Goal: Information Seeking & Learning: Learn about a topic

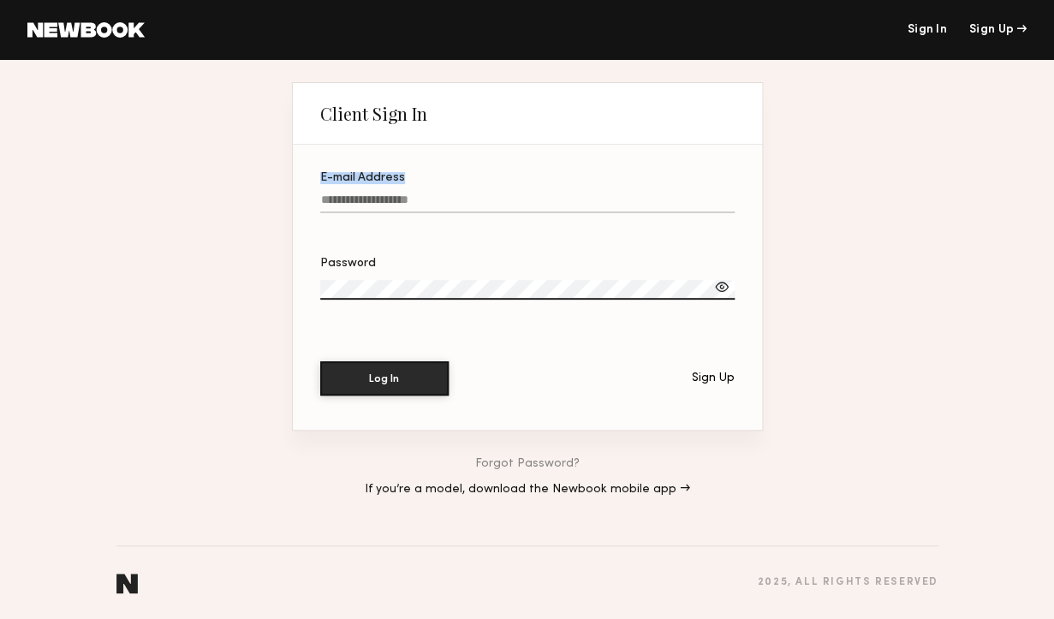
click at [392, 190] on label "E-mail Address" at bounding box center [527, 201] width 415 height 58
click at [382, 204] on input "E-mail Address" at bounding box center [527, 204] width 415 height 20
type input "**********"
click at [320, 361] on button "Log In" at bounding box center [384, 378] width 128 height 34
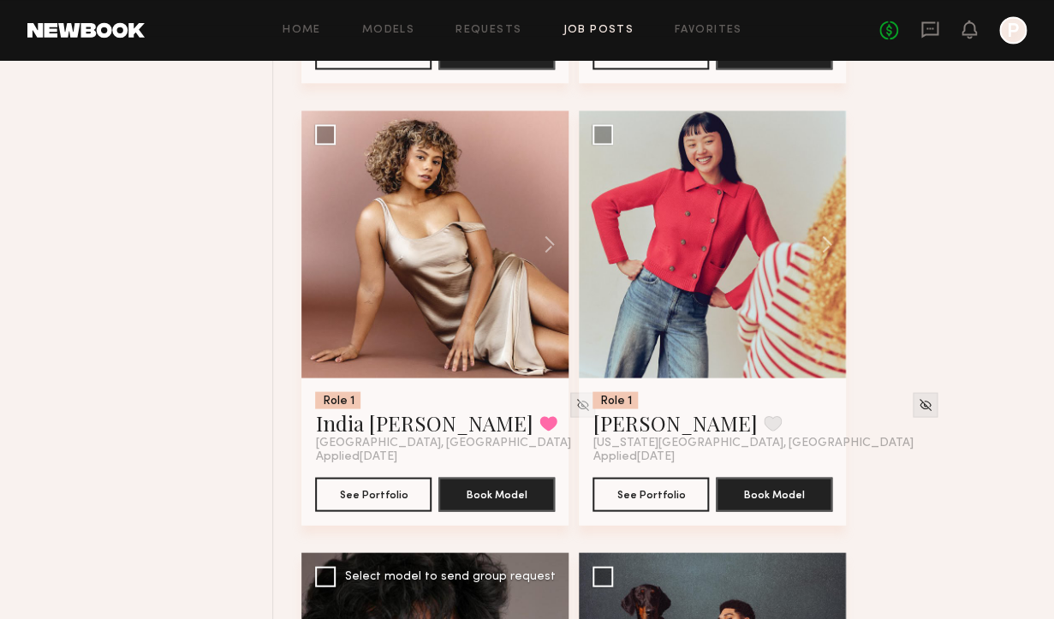
scroll to position [5048, 0]
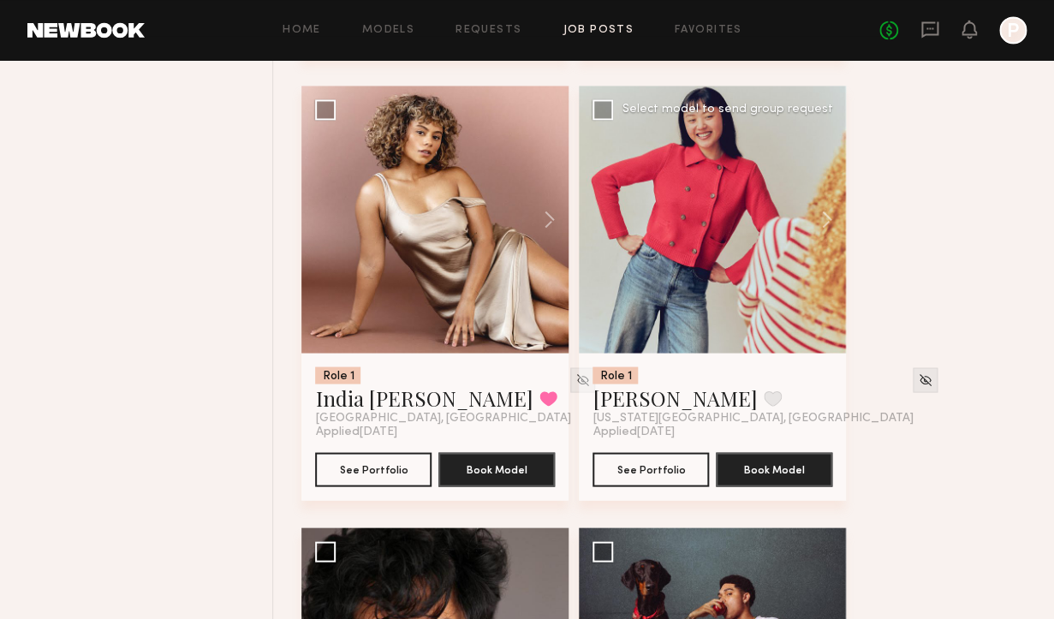
click at [775, 248] on div at bounding box center [712, 219] width 267 height 267
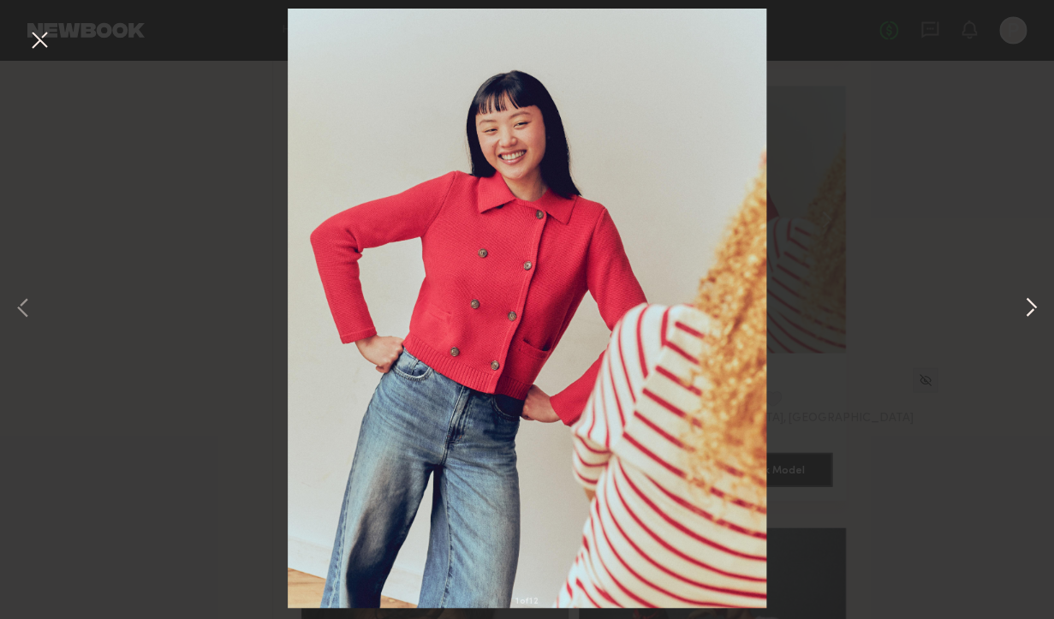
click at [1028, 311] on button at bounding box center [1031, 309] width 21 height 495
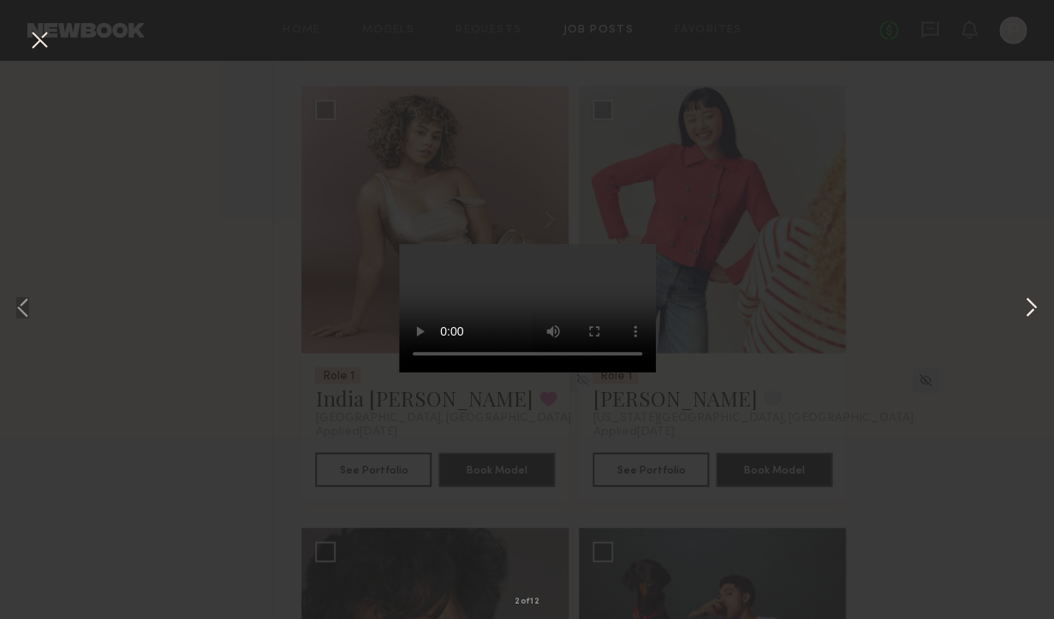
click at [1034, 312] on button at bounding box center [1031, 309] width 21 height 495
click at [946, 258] on div "4 of 12" at bounding box center [527, 309] width 1054 height 619
click at [1035, 317] on button at bounding box center [1031, 309] width 21 height 495
click at [1035, 319] on button at bounding box center [1031, 309] width 21 height 495
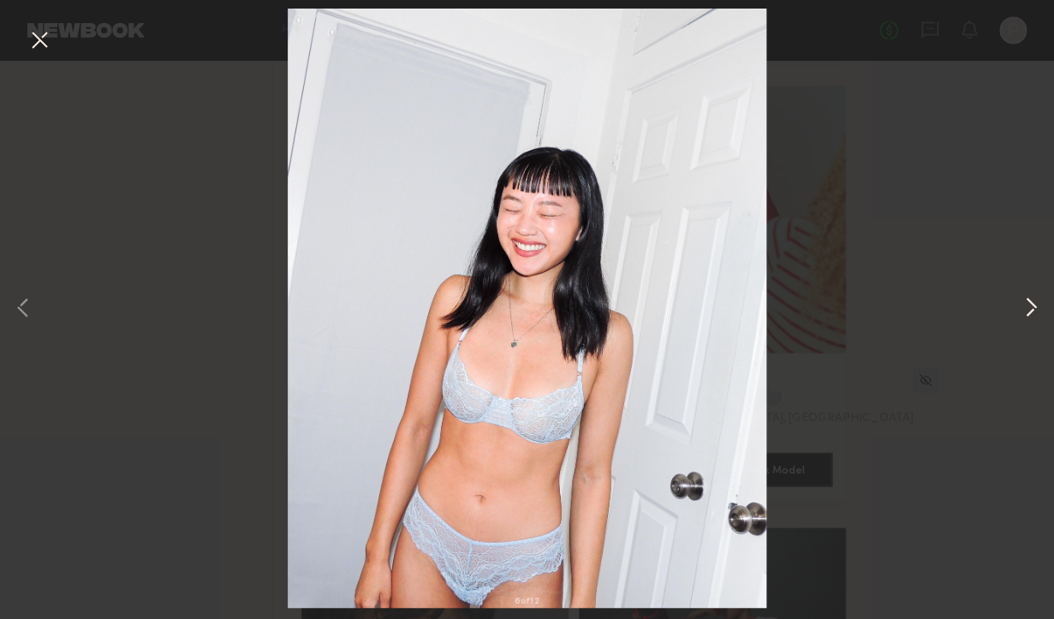
click at [1035, 319] on button at bounding box center [1031, 309] width 21 height 495
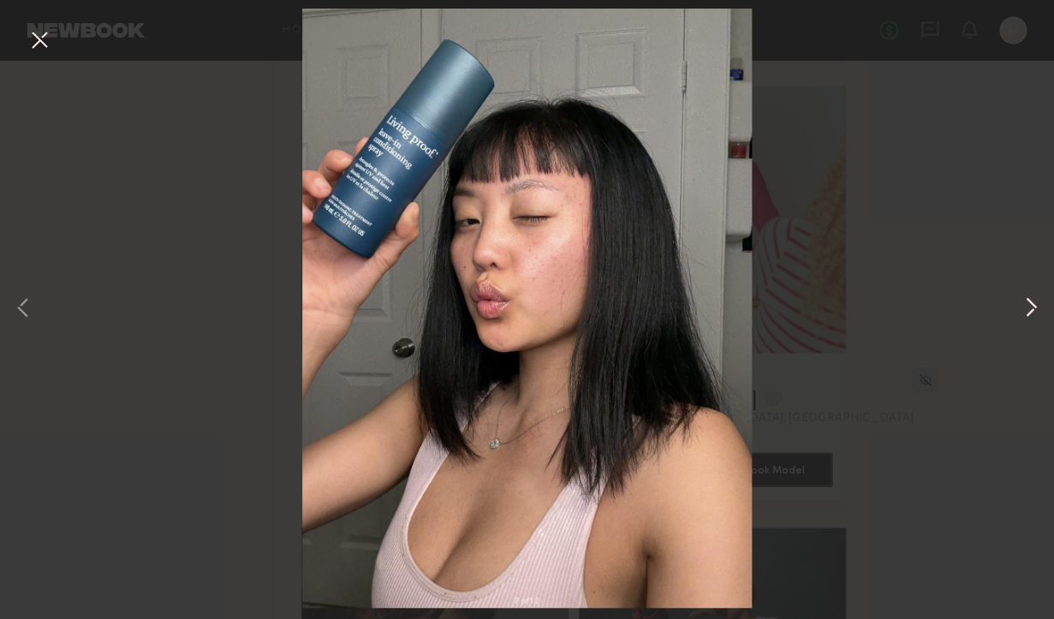
click at [1035, 319] on button at bounding box center [1031, 309] width 21 height 495
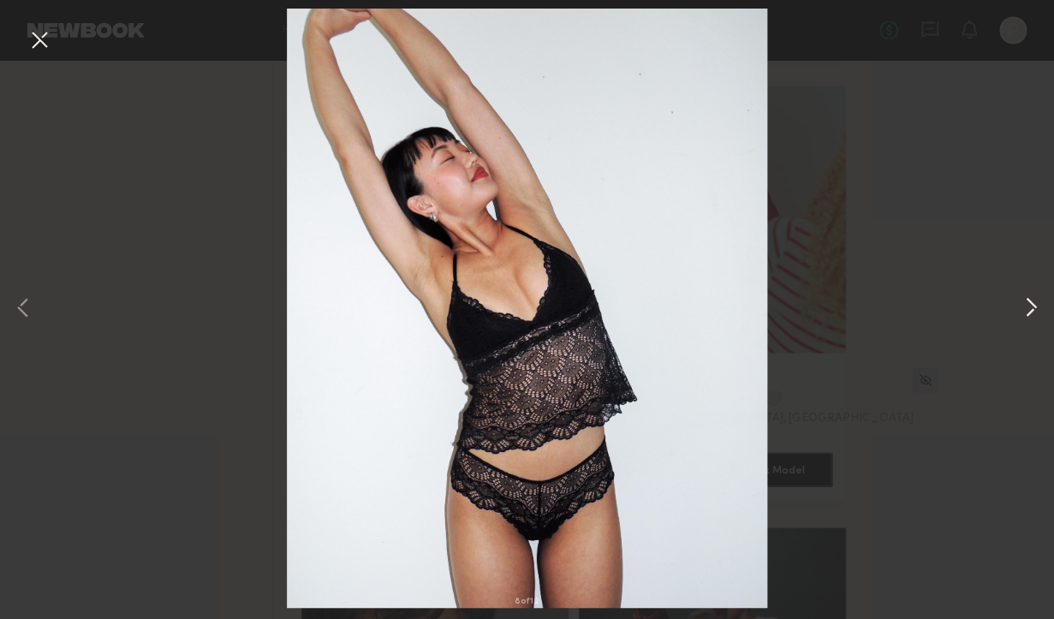
click at [1035, 319] on button at bounding box center [1031, 309] width 21 height 495
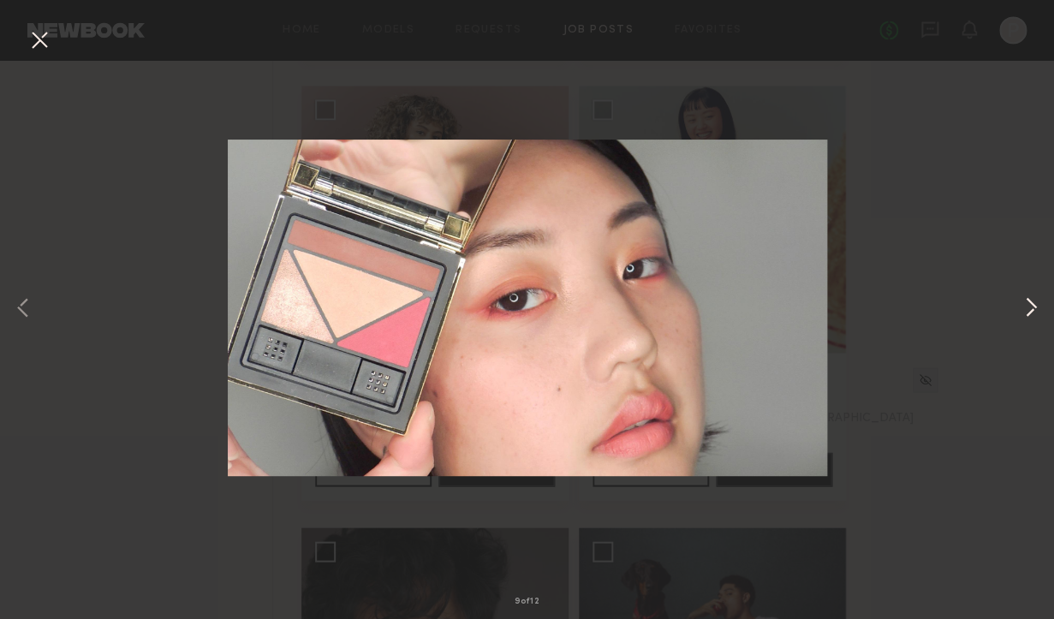
click at [1035, 319] on button at bounding box center [1031, 309] width 21 height 495
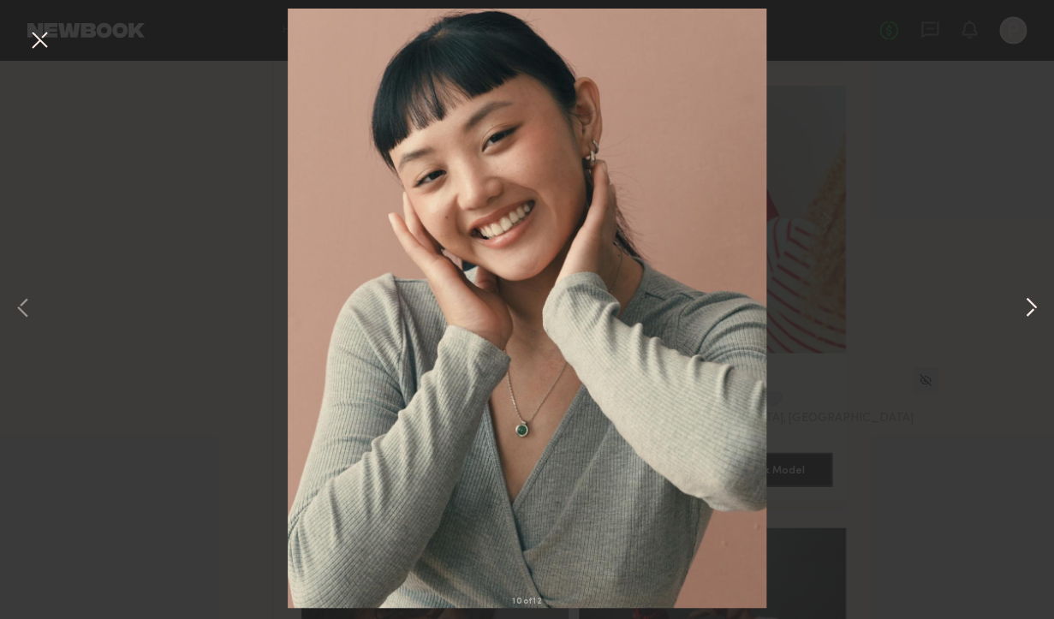
click at [1035, 319] on button at bounding box center [1031, 309] width 21 height 495
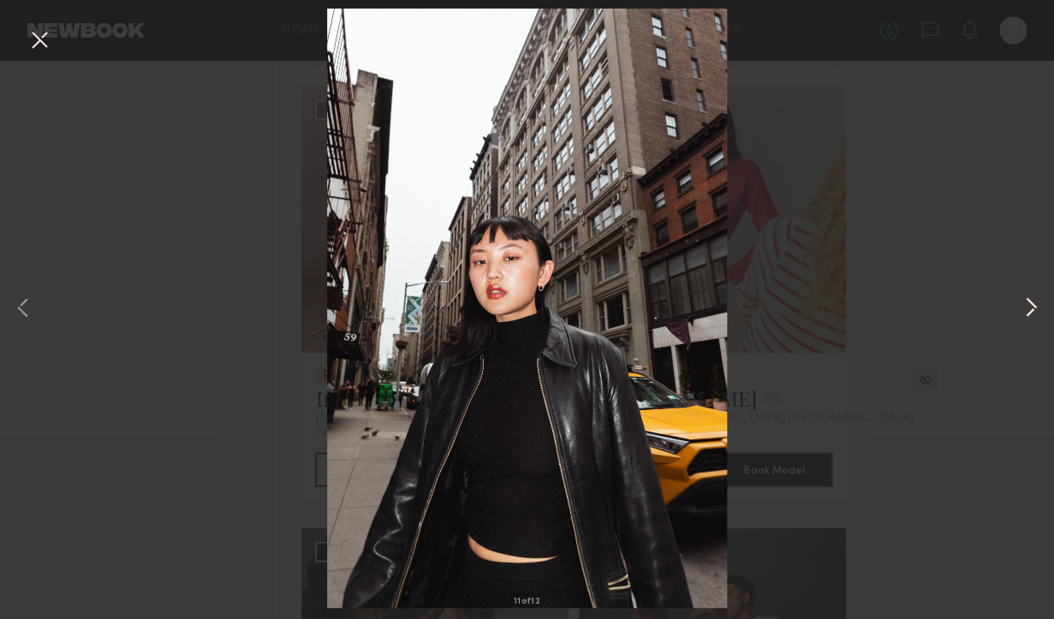
click at [1036, 319] on button at bounding box center [1031, 309] width 21 height 495
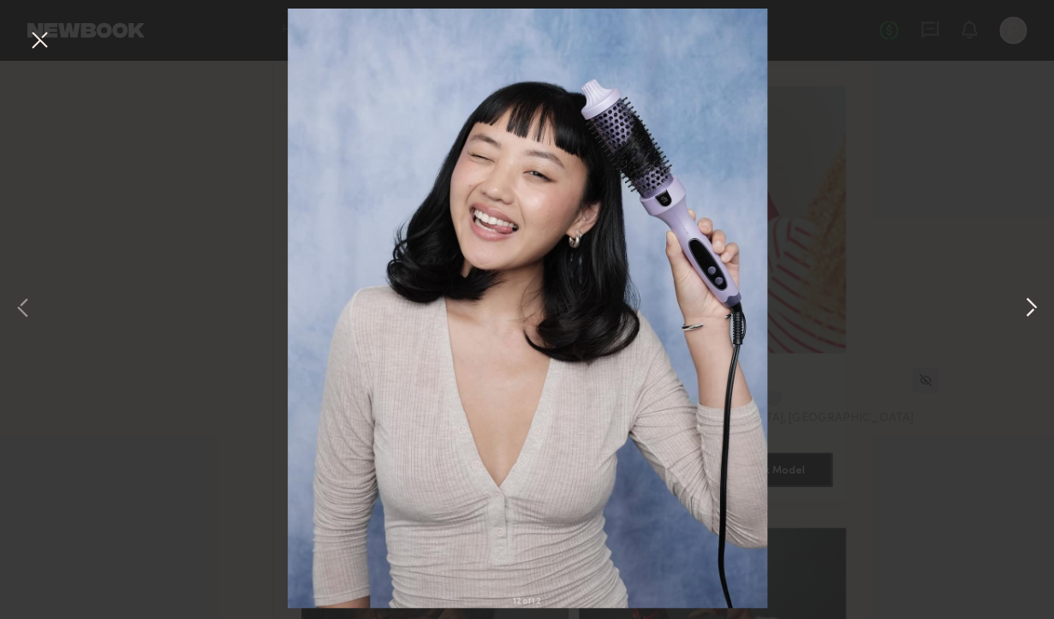
click at [1036, 319] on button at bounding box center [1031, 309] width 21 height 495
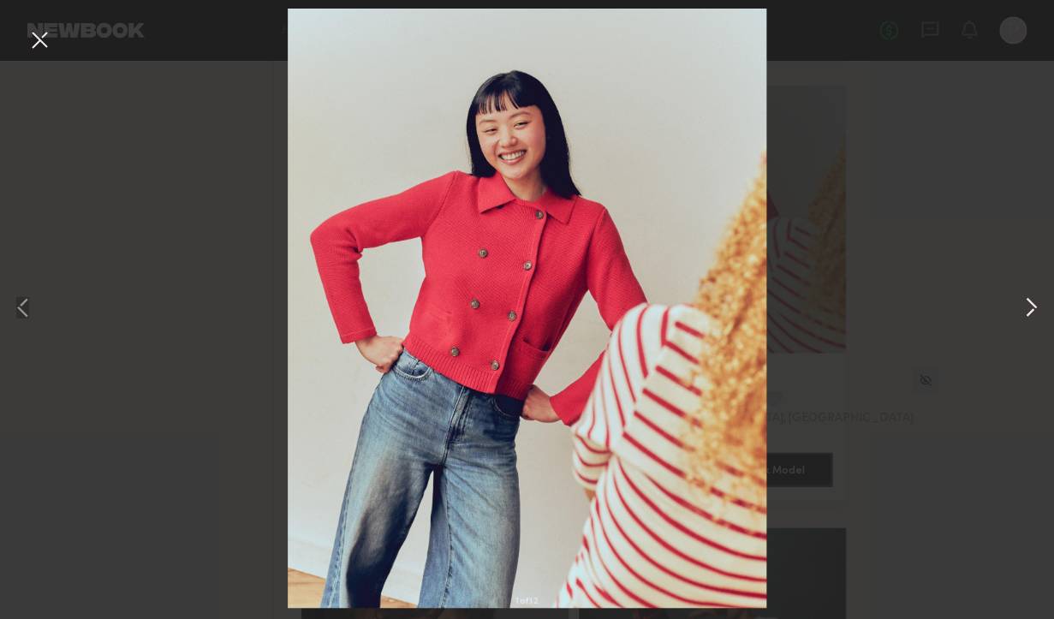
click at [1036, 319] on button at bounding box center [1031, 309] width 21 height 495
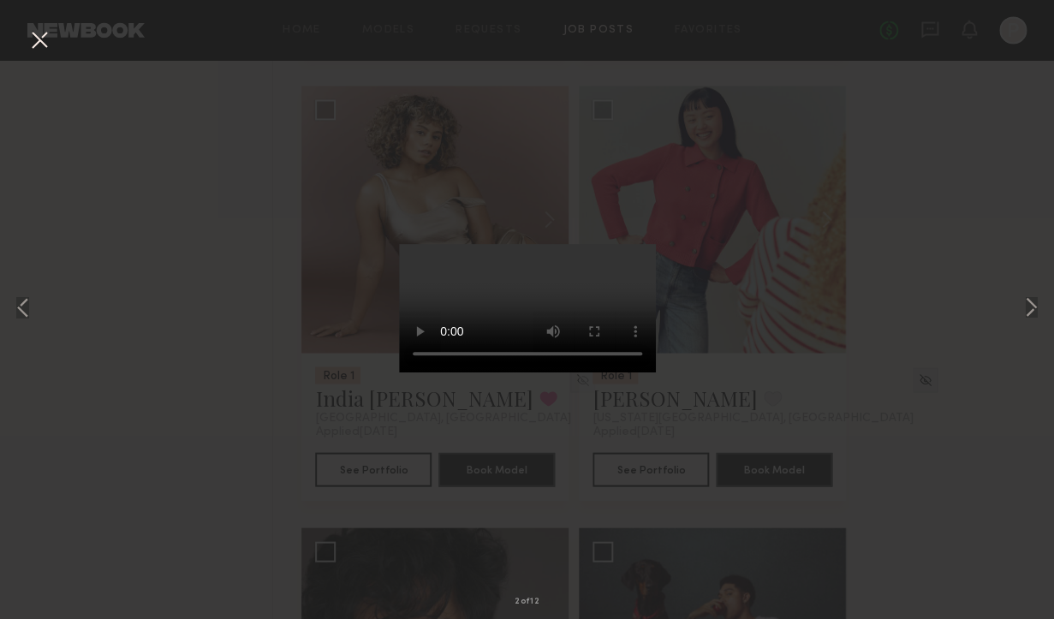
click at [954, 223] on div "2 of 12" at bounding box center [527, 309] width 1054 height 619
click at [41, 42] on button at bounding box center [39, 41] width 27 height 31
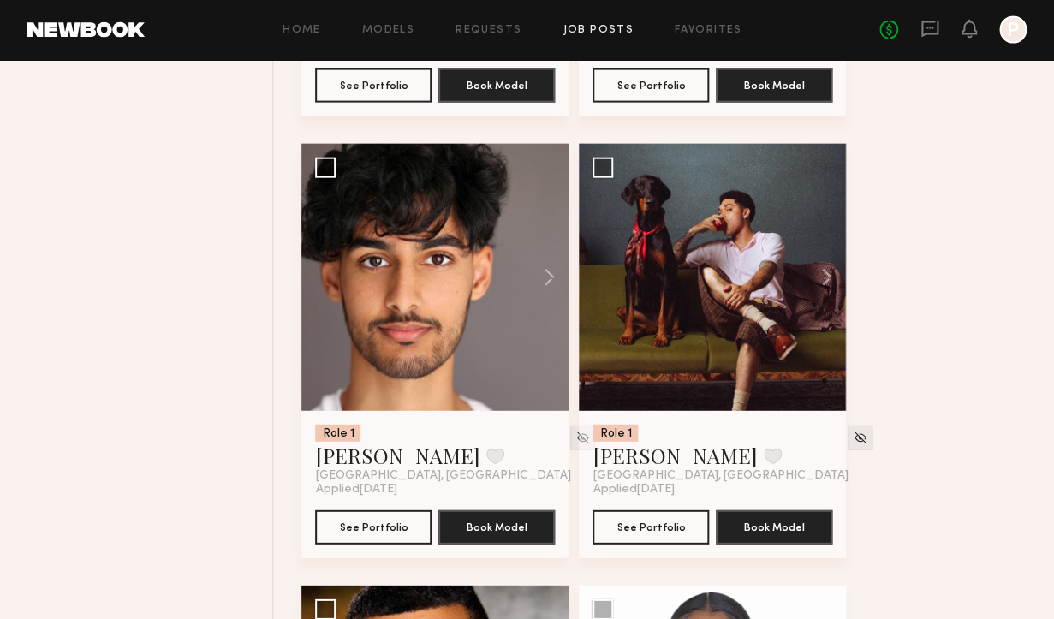
scroll to position [5434, 0]
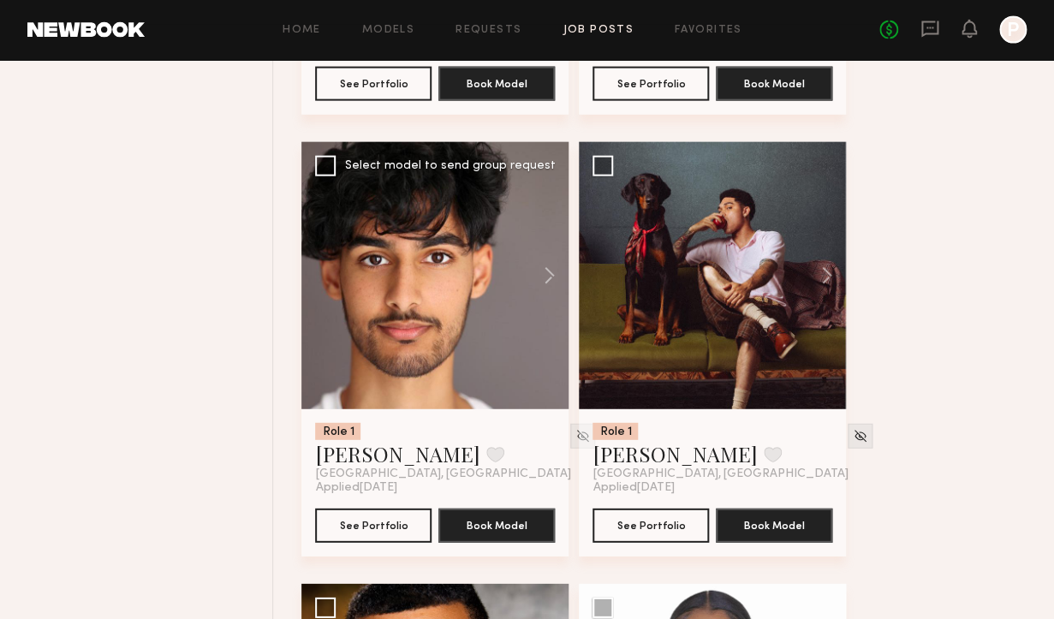
click at [398, 291] on div at bounding box center [434, 275] width 267 height 267
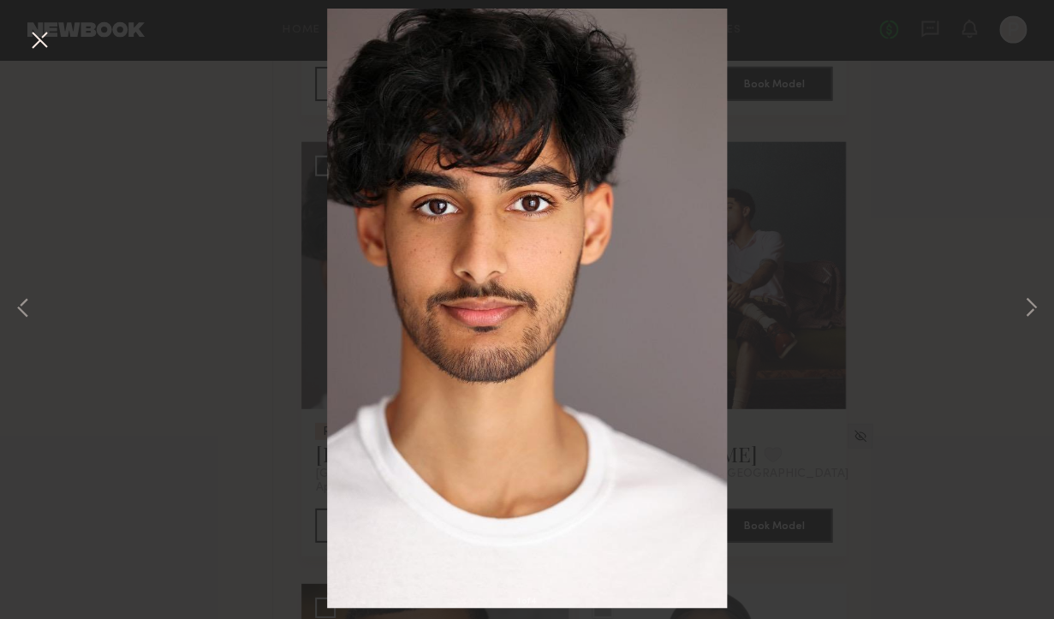
click at [1019, 309] on div "1 of 4" at bounding box center [527, 309] width 1054 height 619
click at [1034, 307] on button at bounding box center [1031, 309] width 21 height 495
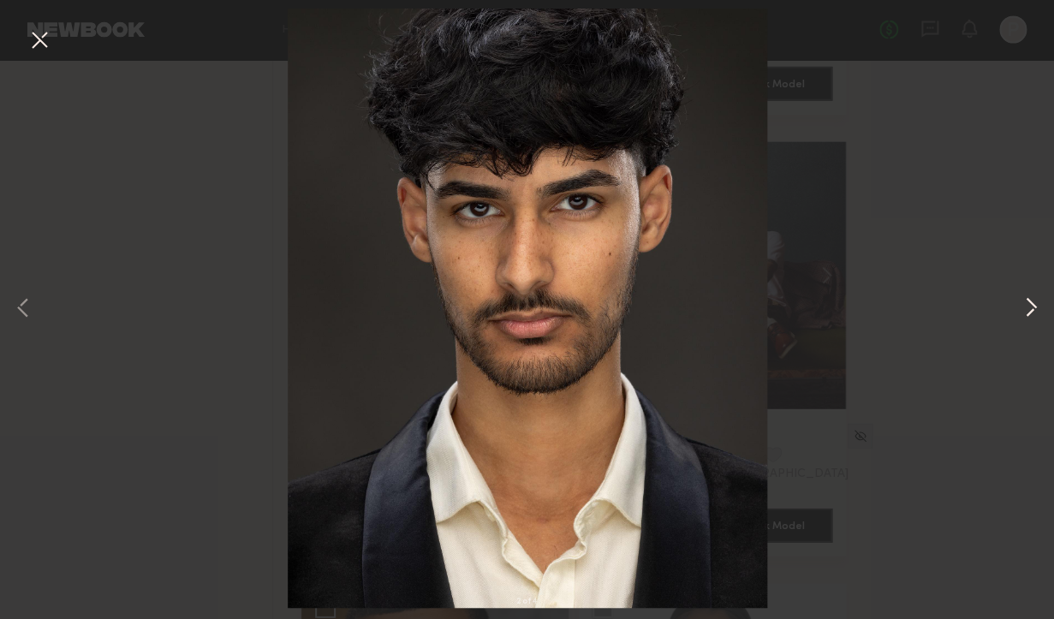
click at [1034, 308] on button at bounding box center [1031, 309] width 21 height 495
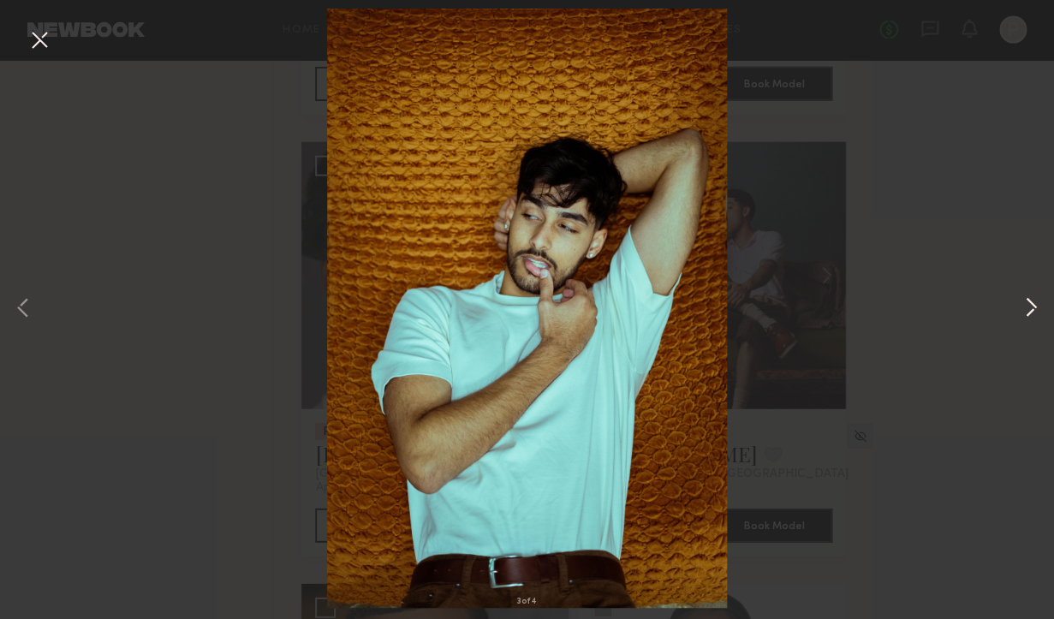
click at [1034, 309] on button at bounding box center [1031, 309] width 21 height 495
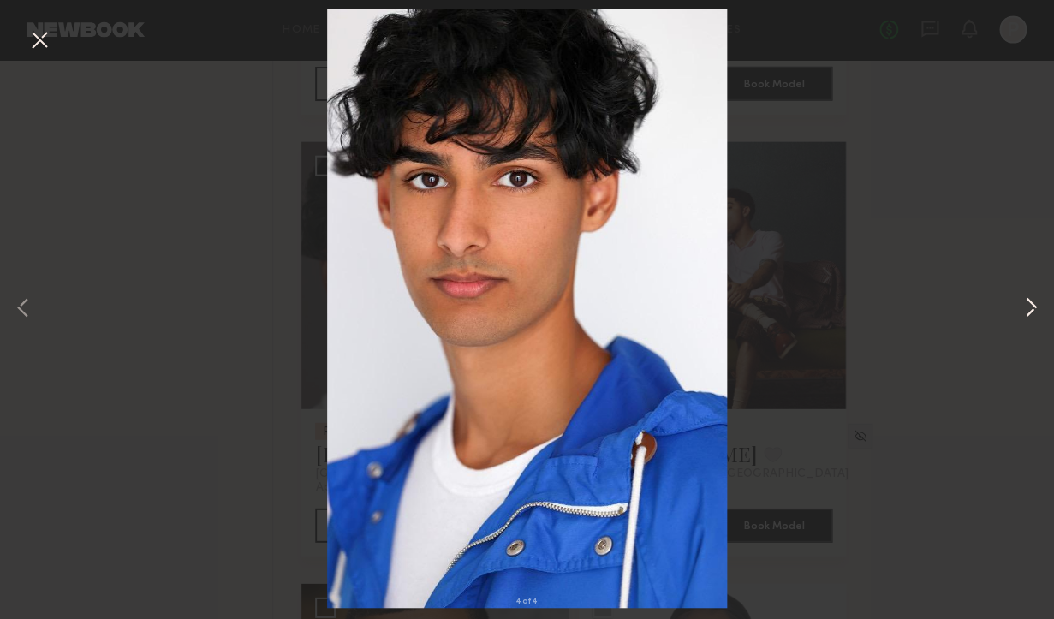
click at [1034, 309] on button at bounding box center [1031, 309] width 21 height 495
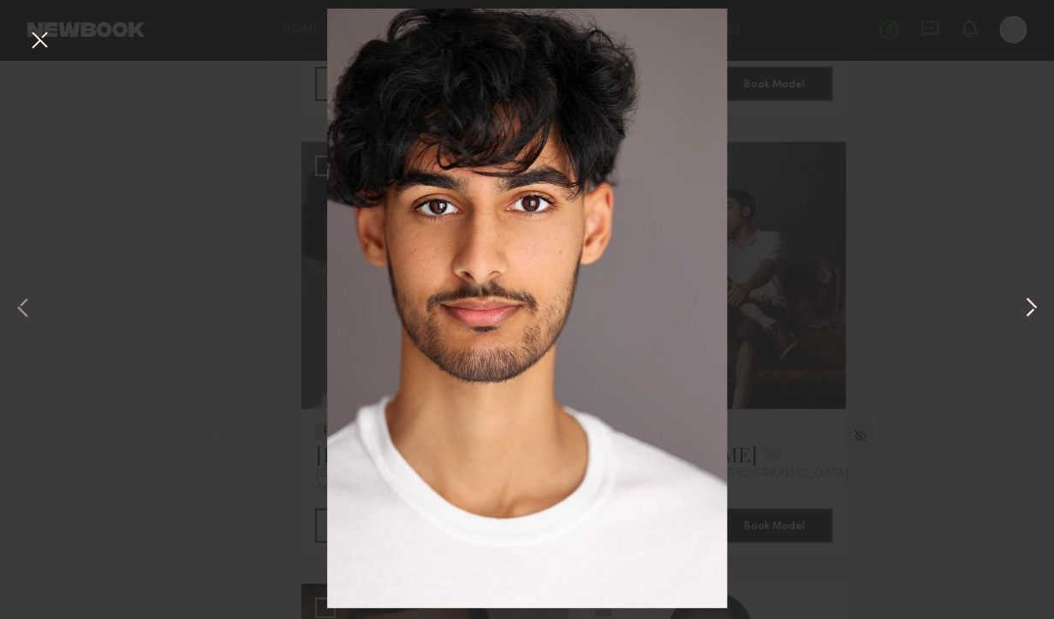
click at [1034, 309] on button at bounding box center [1031, 309] width 21 height 495
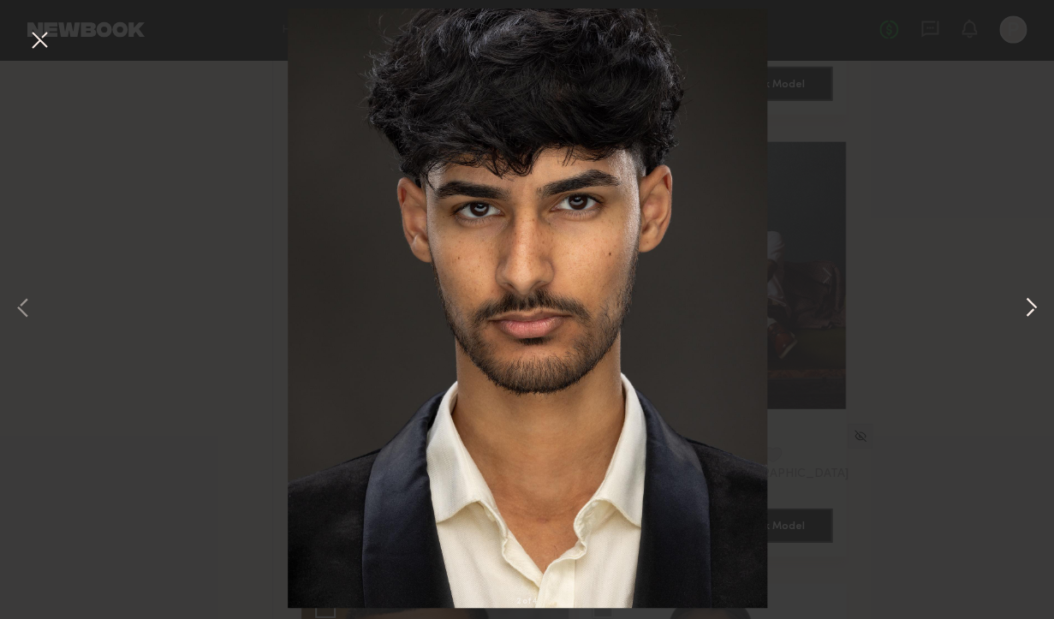
click at [1034, 309] on button at bounding box center [1031, 309] width 21 height 495
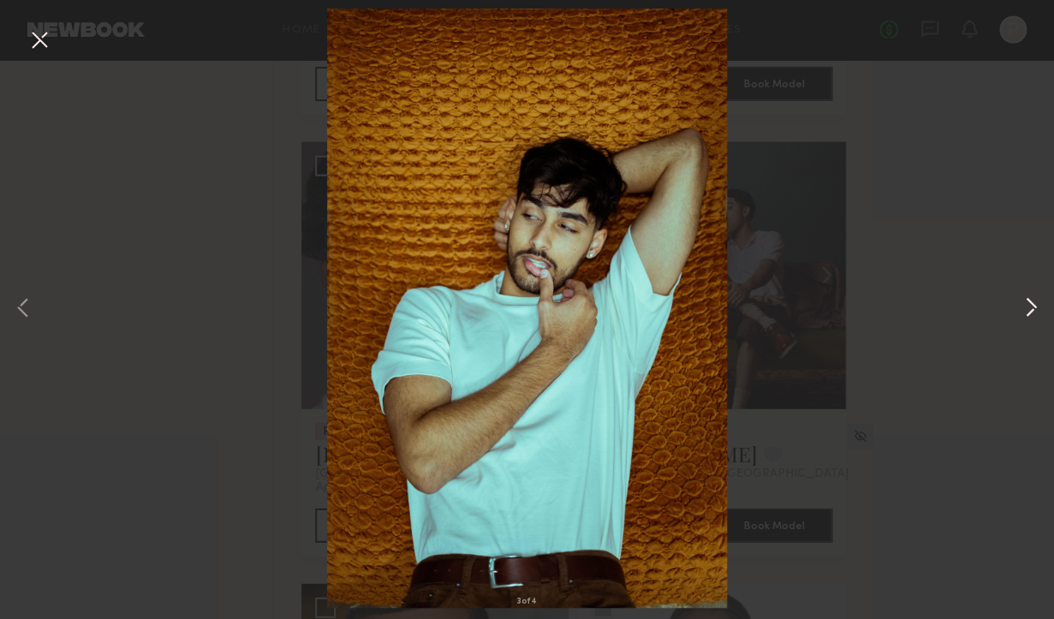
click at [1034, 309] on button at bounding box center [1031, 309] width 21 height 495
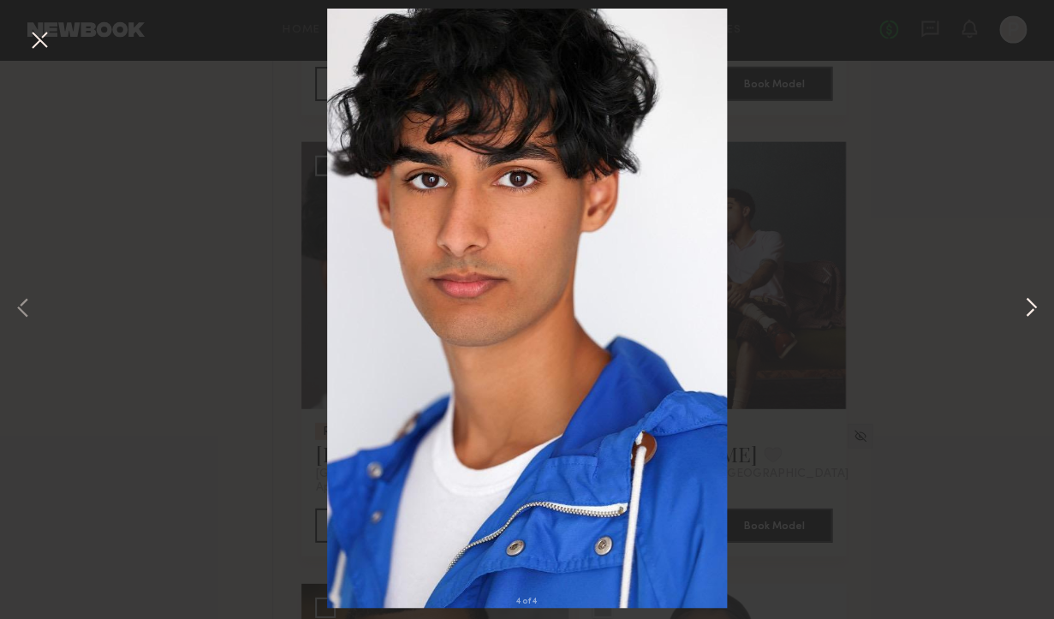
click at [1034, 309] on button at bounding box center [1031, 309] width 21 height 495
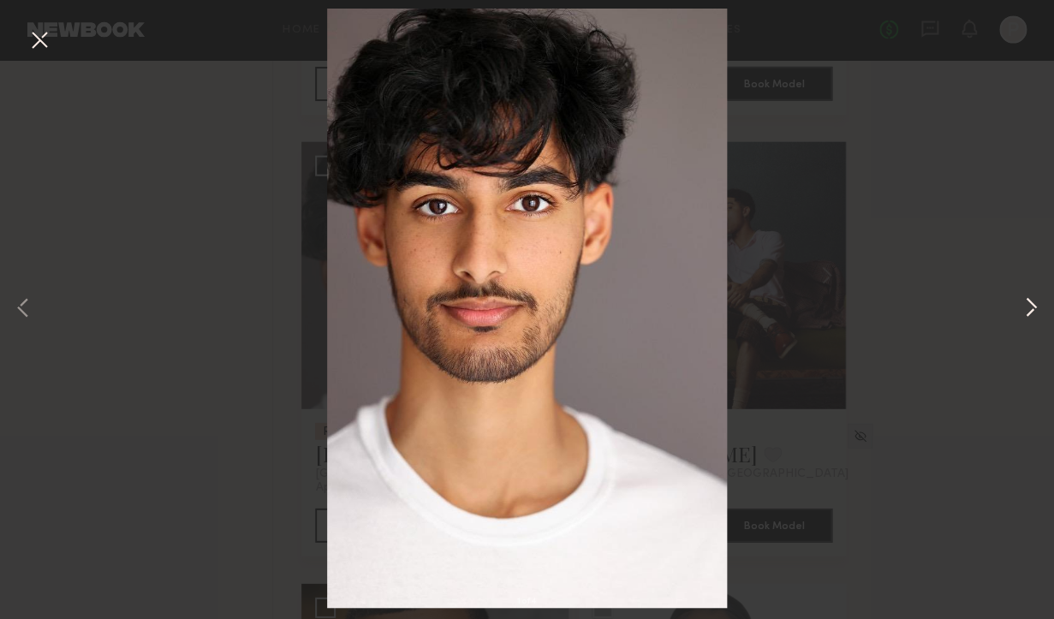
click at [1034, 309] on button at bounding box center [1031, 309] width 21 height 495
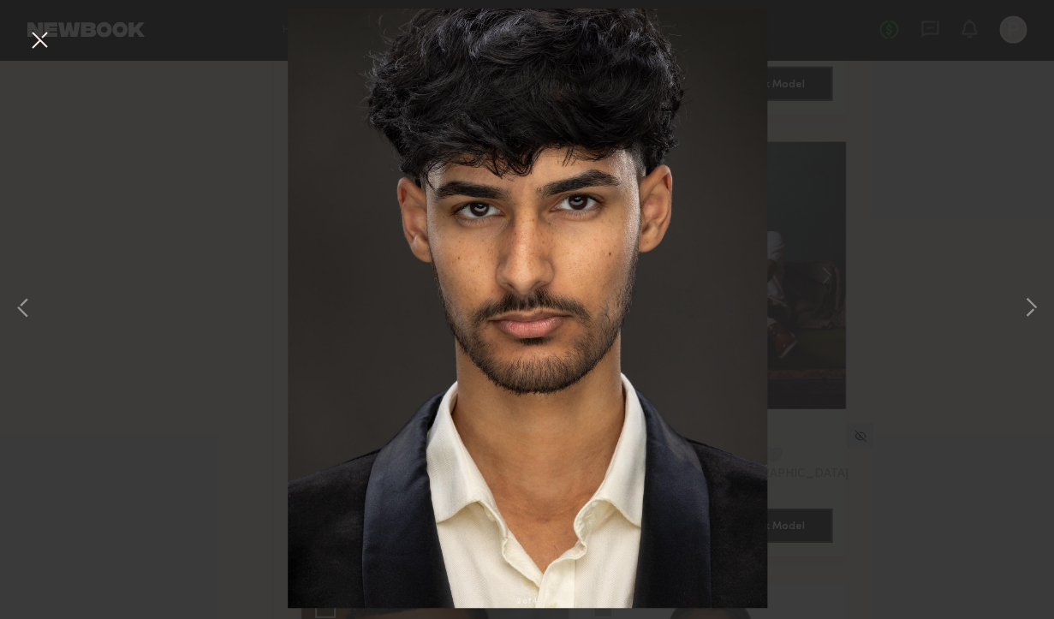
click at [954, 331] on div "2 of 4" at bounding box center [527, 309] width 1054 height 619
click at [35, 41] on button at bounding box center [39, 41] width 27 height 31
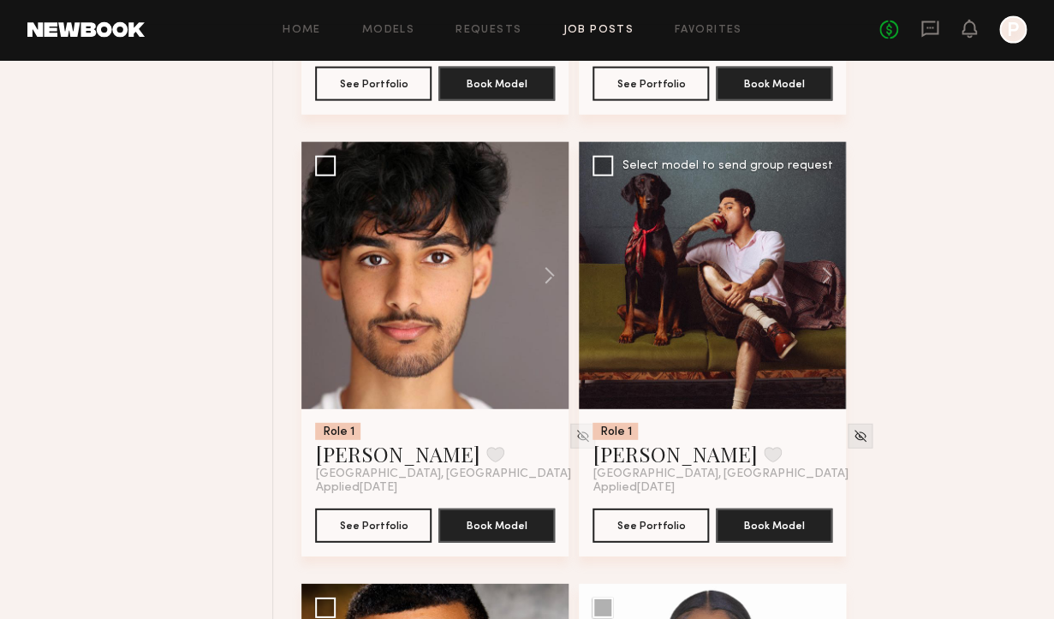
click at [694, 344] on div at bounding box center [712, 275] width 267 height 267
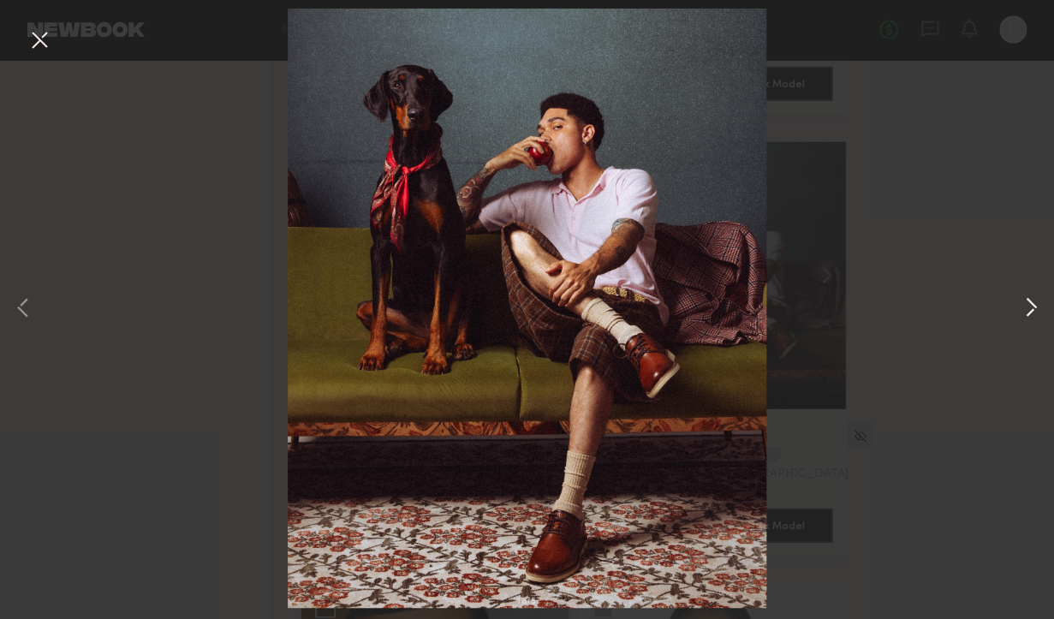
click at [1033, 310] on button at bounding box center [1031, 309] width 21 height 495
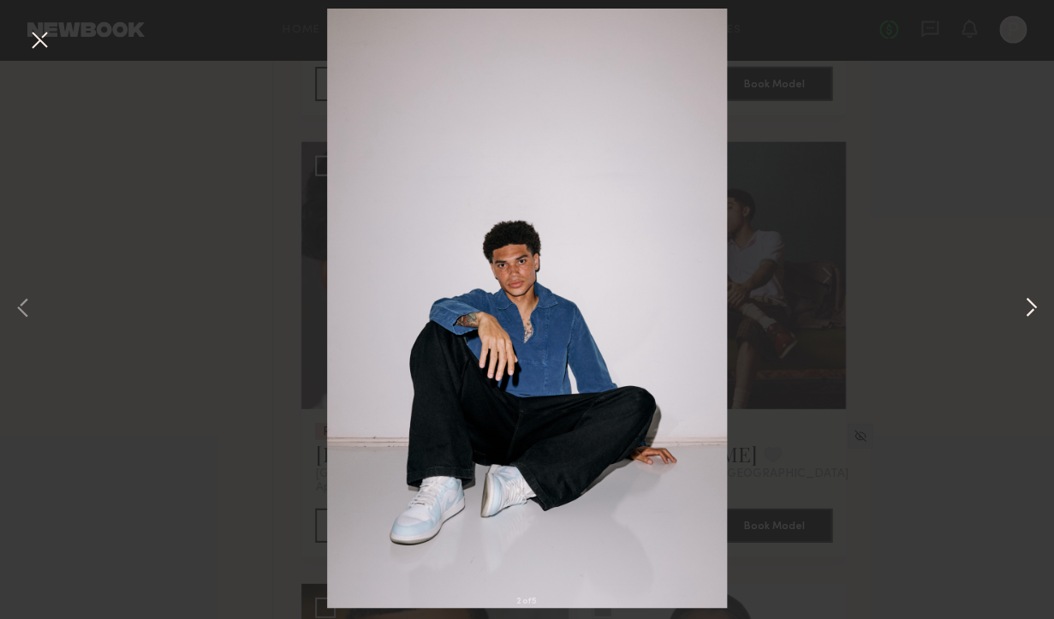
click at [1033, 310] on button at bounding box center [1031, 309] width 21 height 495
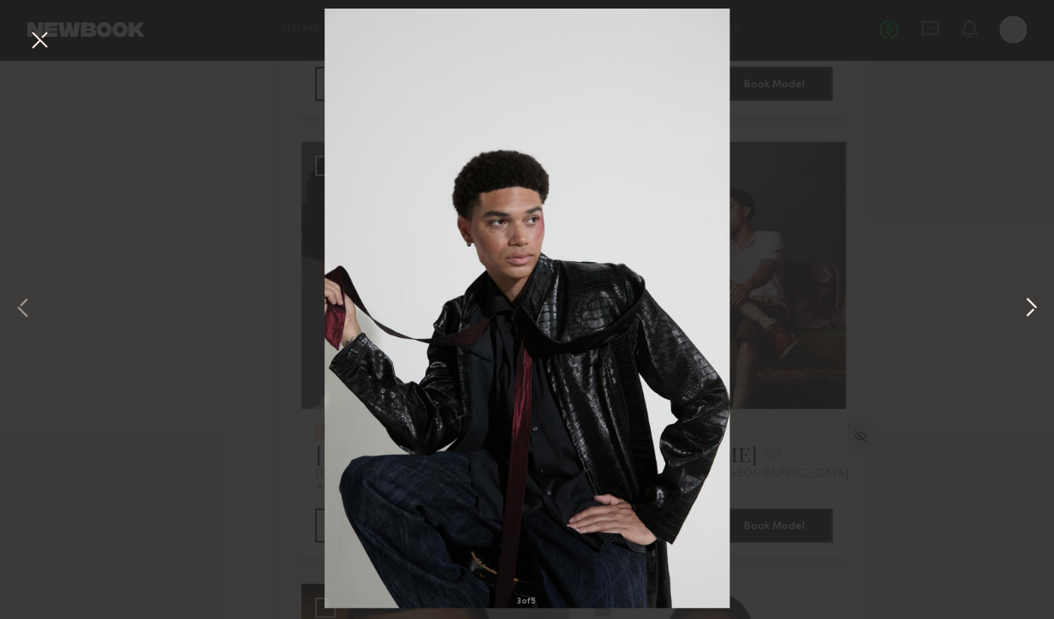
click at [1033, 310] on button at bounding box center [1031, 309] width 21 height 495
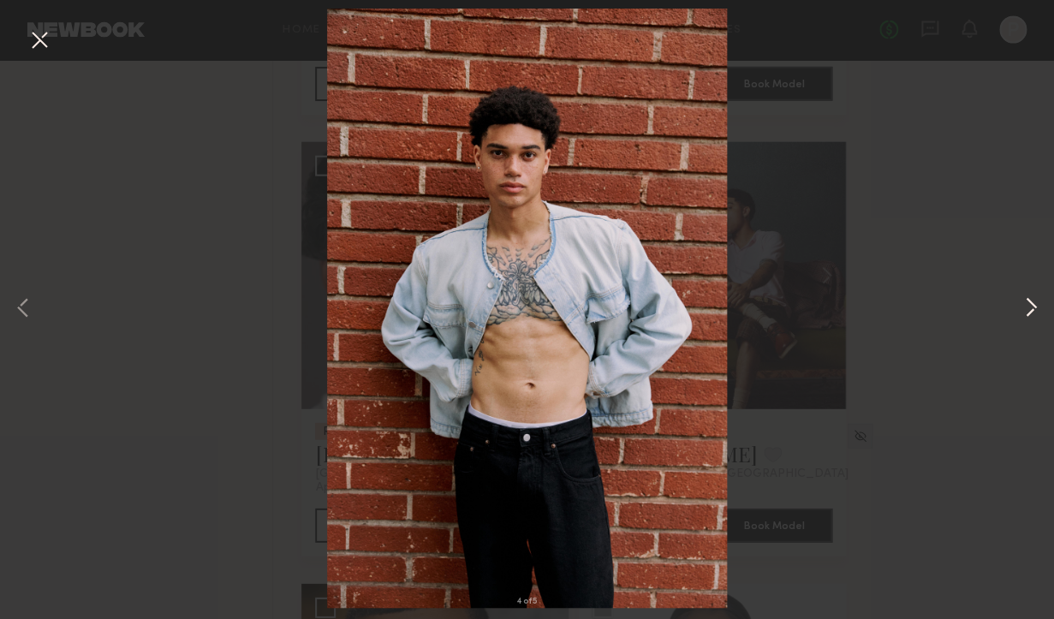
click at [1033, 301] on button at bounding box center [1031, 309] width 21 height 495
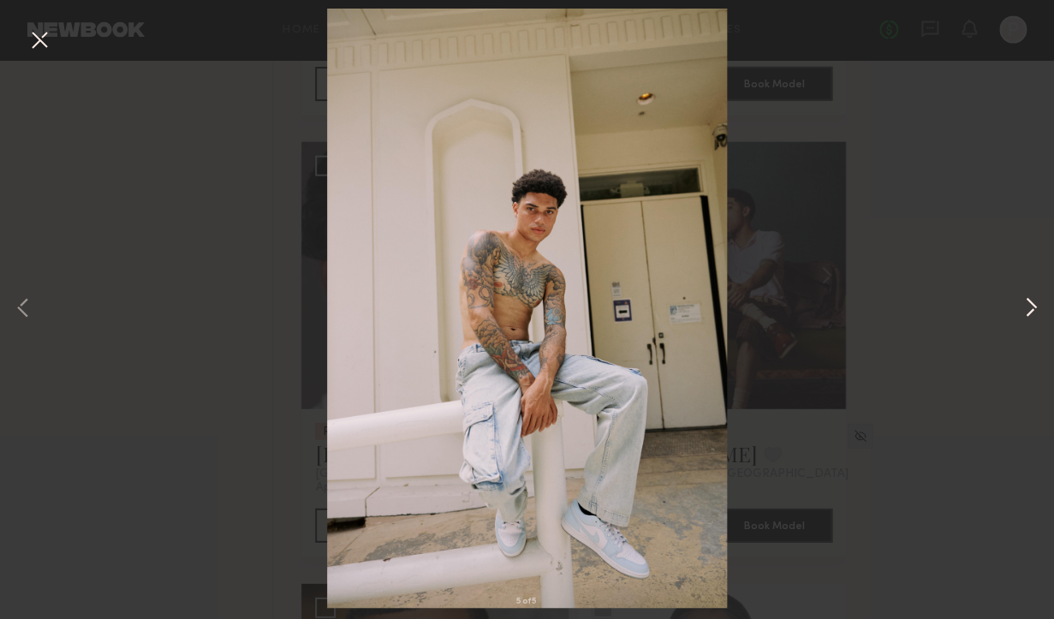
click at [1033, 301] on button at bounding box center [1031, 309] width 21 height 495
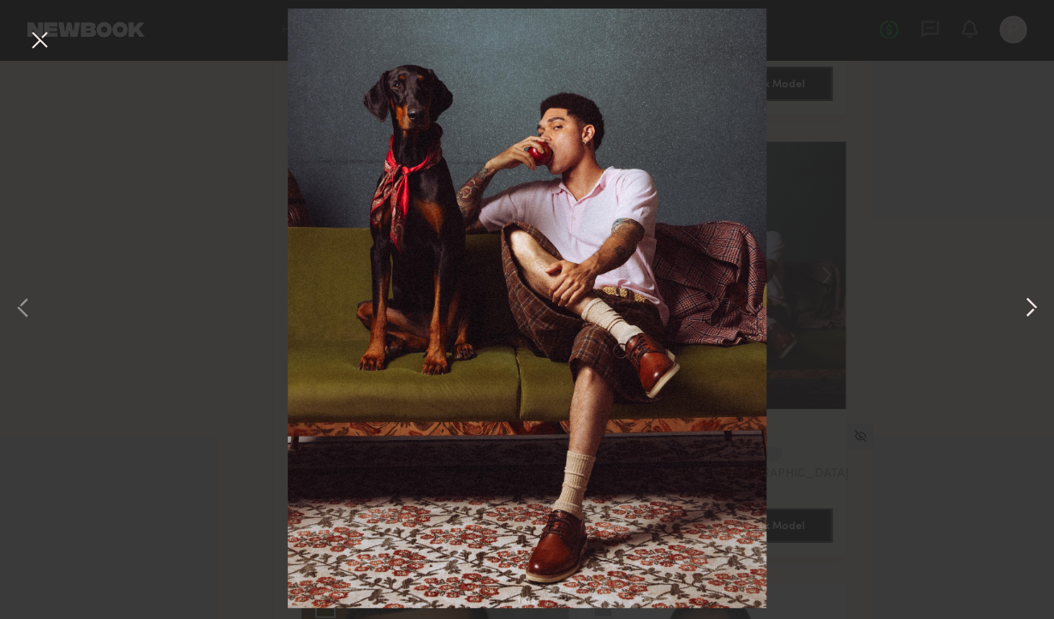
click at [1033, 301] on button at bounding box center [1031, 309] width 21 height 495
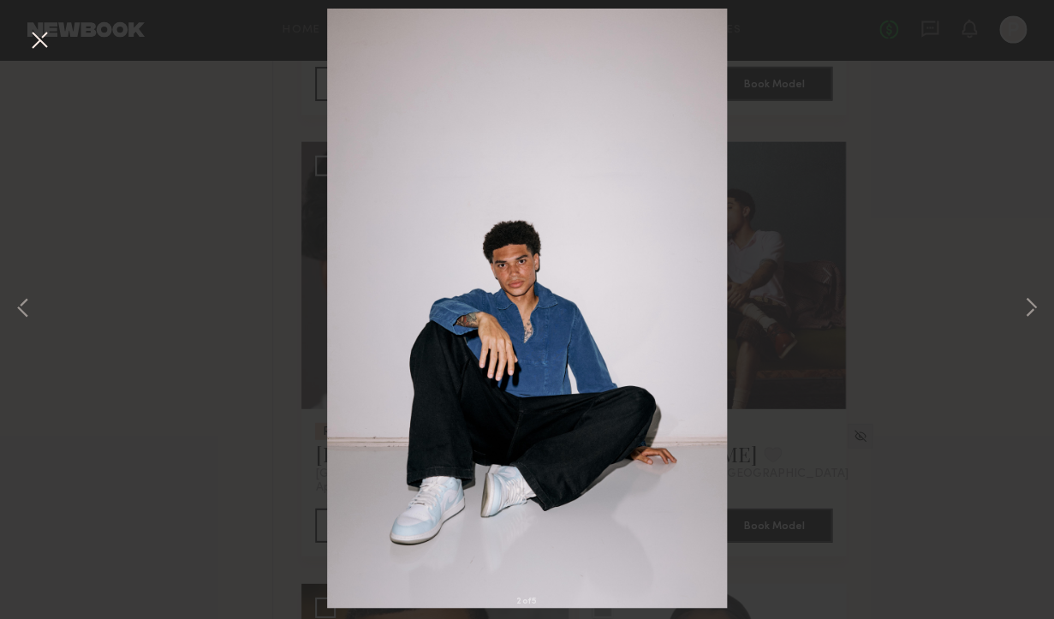
click at [42, 37] on button at bounding box center [39, 41] width 27 height 31
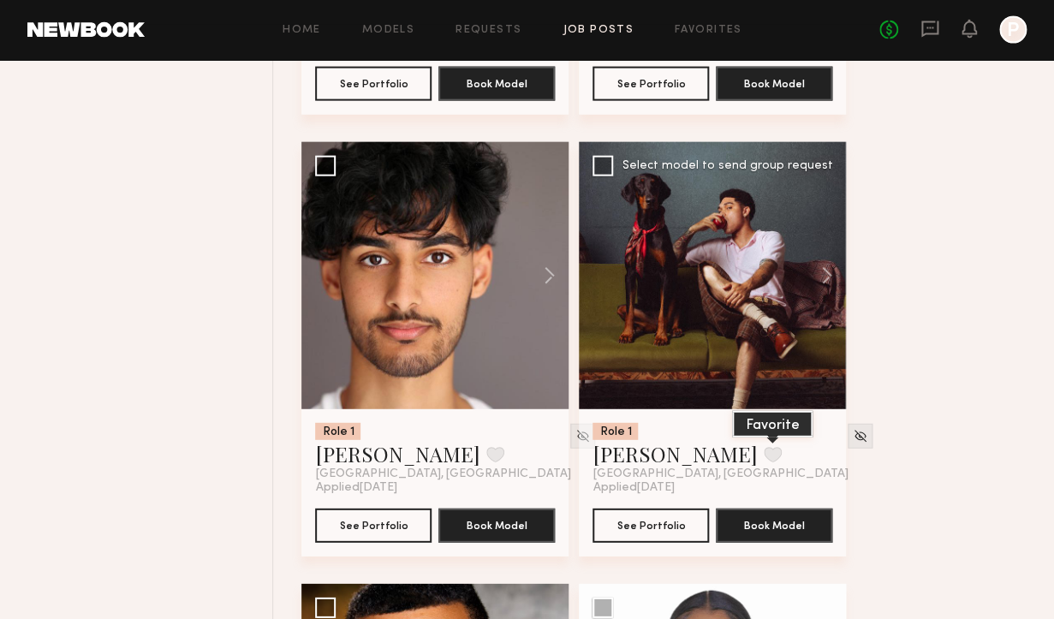
click at [764, 450] on button at bounding box center [773, 454] width 18 height 15
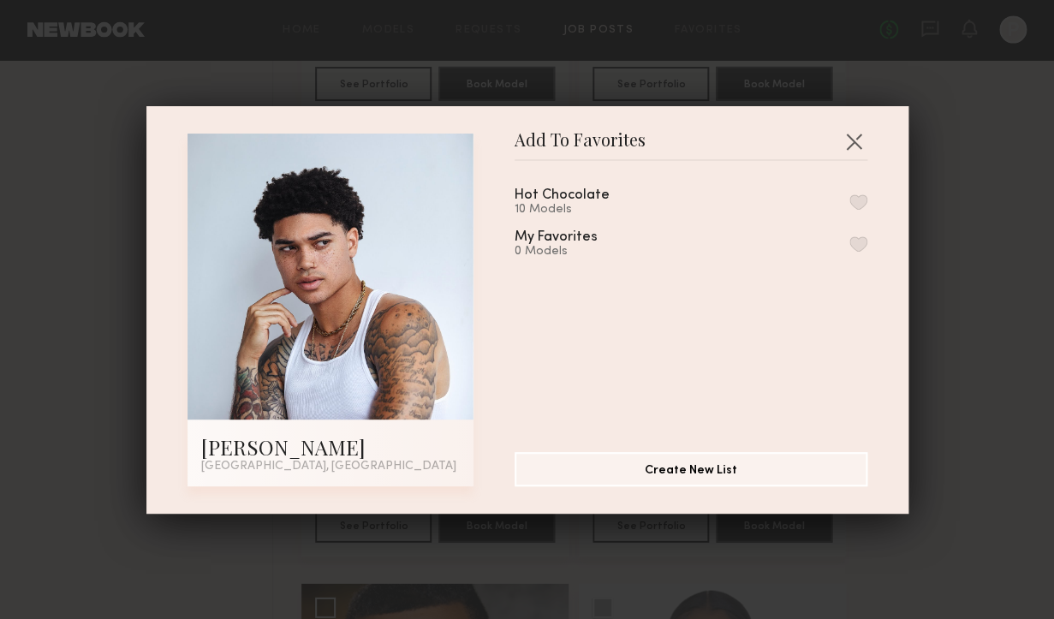
click at [588, 201] on div "Hot Chocolate" at bounding box center [562, 195] width 95 height 15
click at [865, 202] on button "button" at bounding box center [859, 201] width 18 height 15
click at [856, 144] on button "button" at bounding box center [853, 141] width 27 height 27
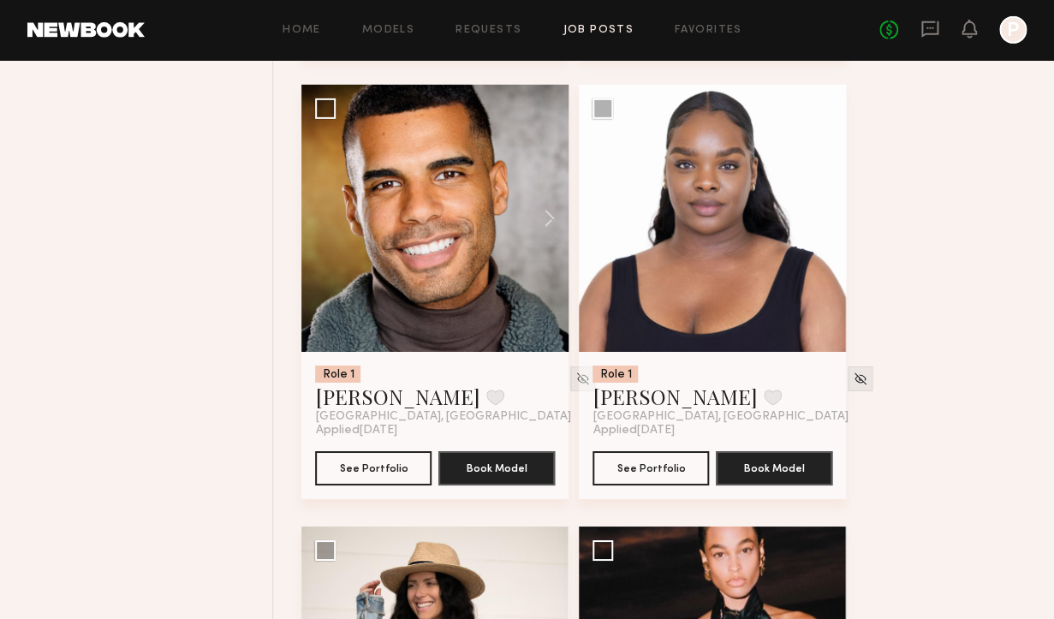
scroll to position [5935, 0]
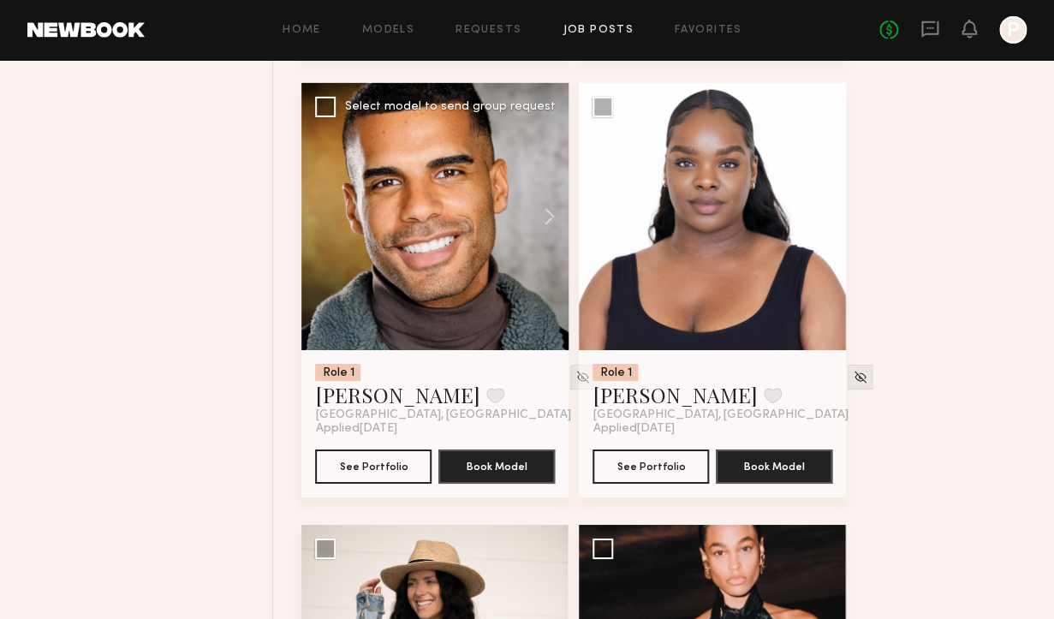
click at [474, 218] on div at bounding box center [434, 216] width 267 height 267
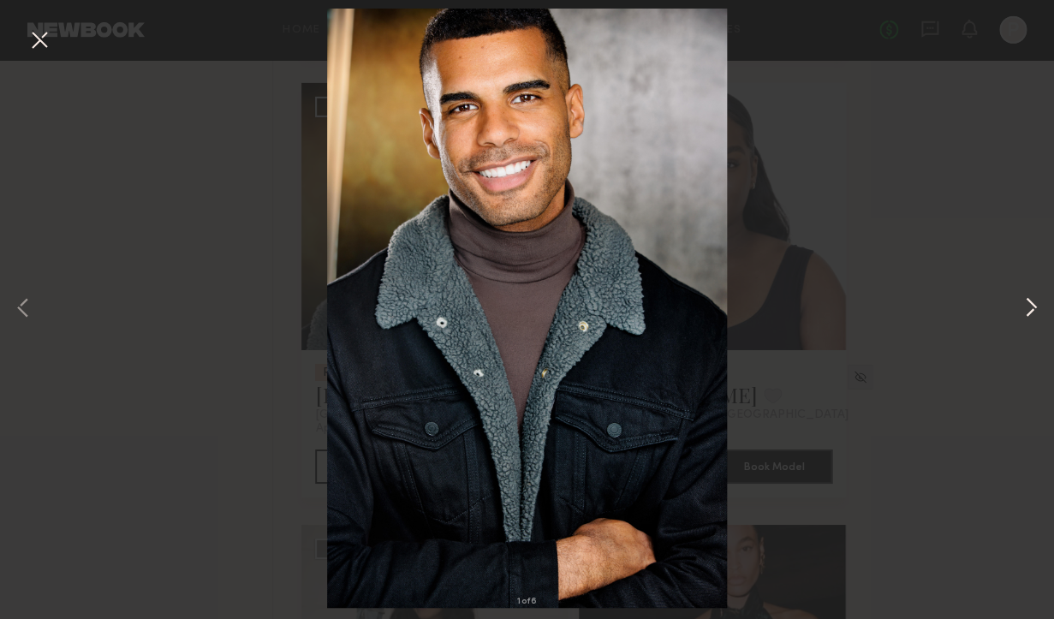
click at [1023, 316] on button at bounding box center [1031, 309] width 21 height 495
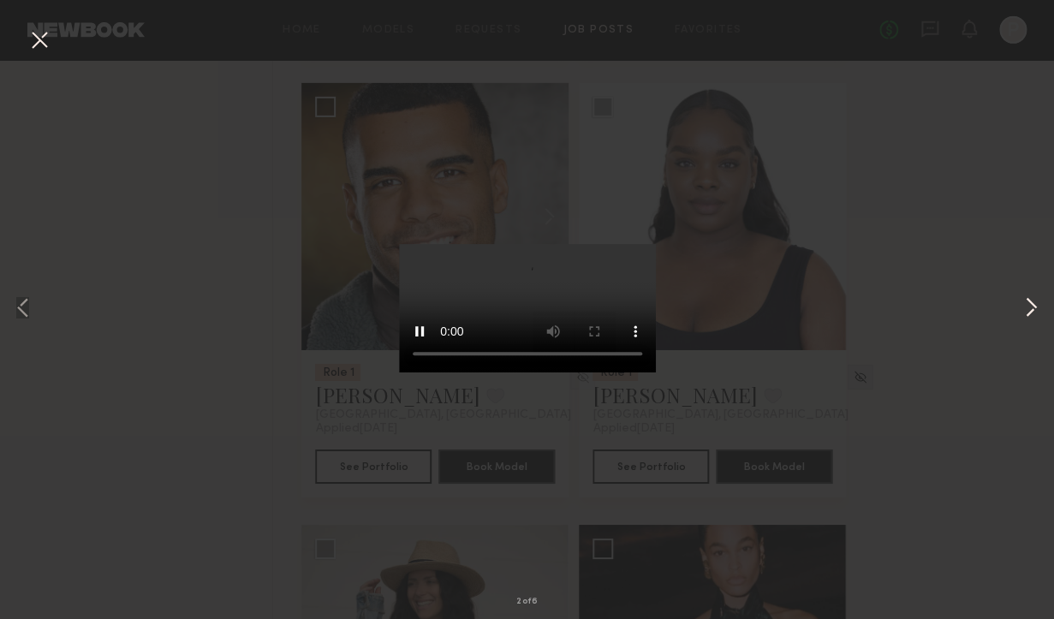
click at [1024, 313] on button at bounding box center [1031, 309] width 21 height 495
click at [1029, 313] on button at bounding box center [1031, 309] width 21 height 495
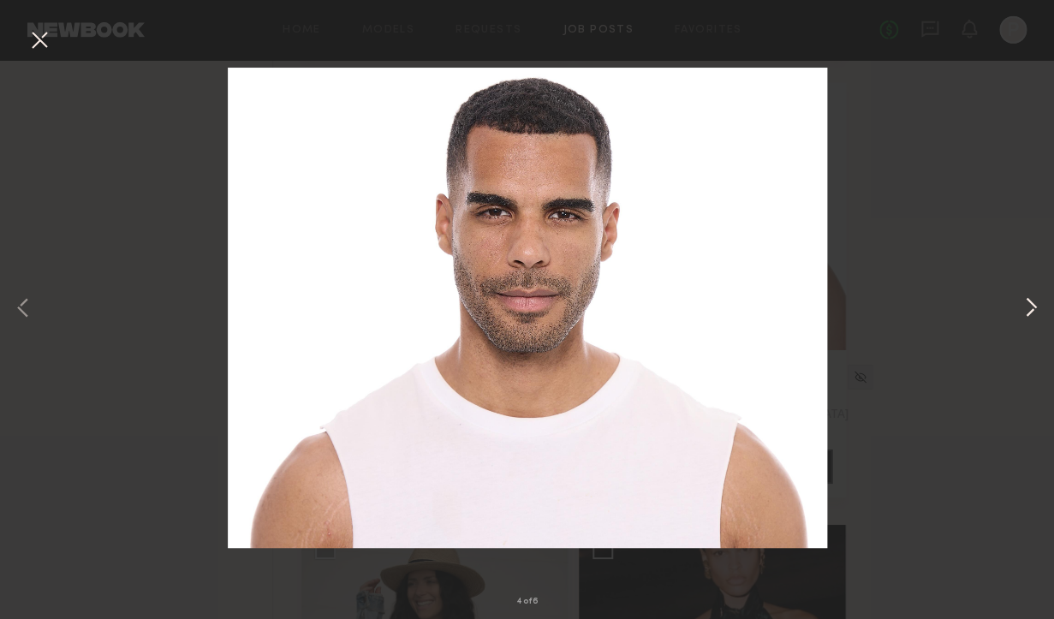
click at [1029, 313] on button at bounding box center [1031, 309] width 21 height 495
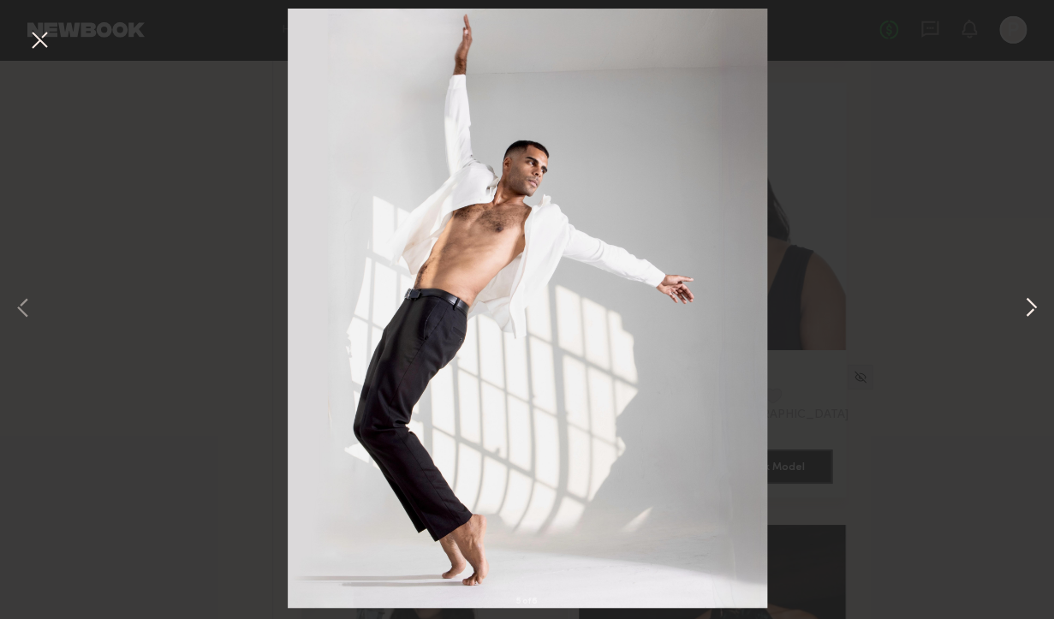
click at [1029, 312] on button at bounding box center [1031, 309] width 21 height 495
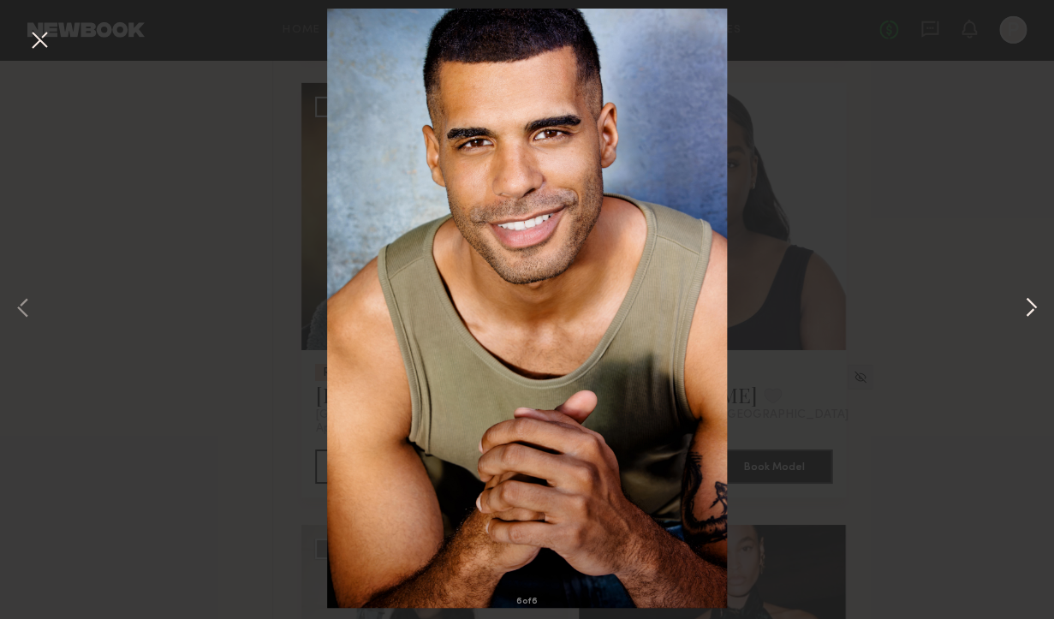
click at [1029, 312] on button at bounding box center [1031, 309] width 21 height 495
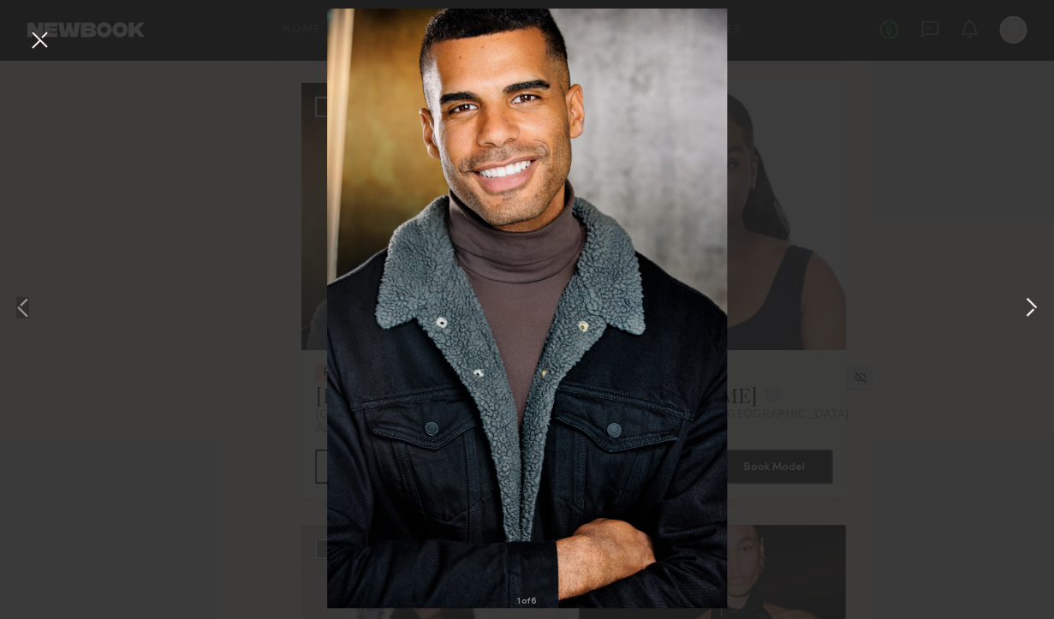
click at [1031, 300] on button at bounding box center [1031, 309] width 21 height 495
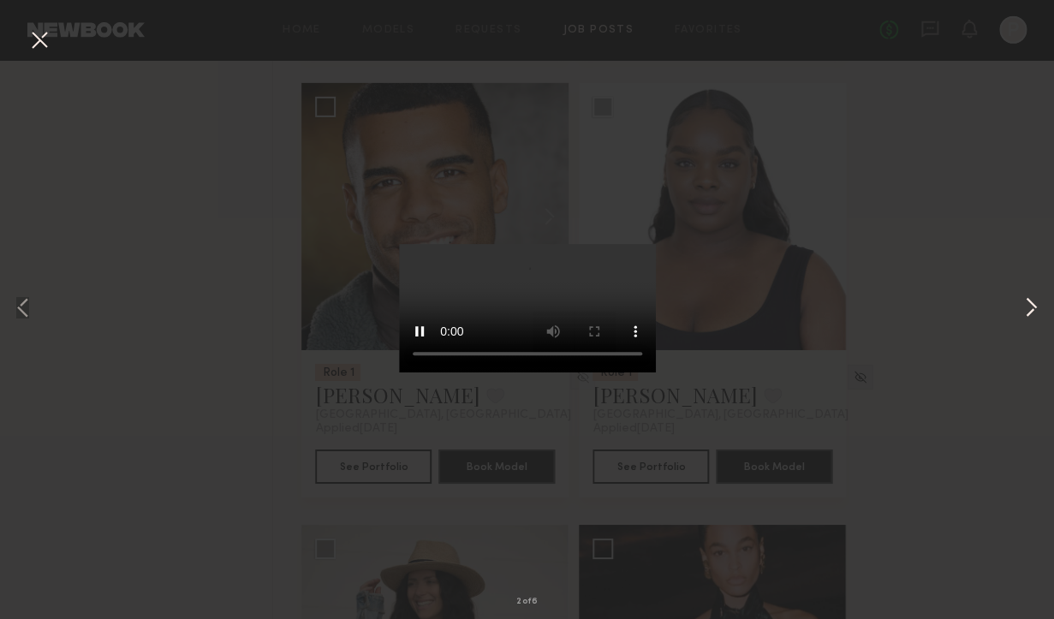
click at [1031, 300] on button at bounding box center [1031, 309] width 21 height 495
click at [48, 45] on button at bounding box center [39, 41] width 27 height 31
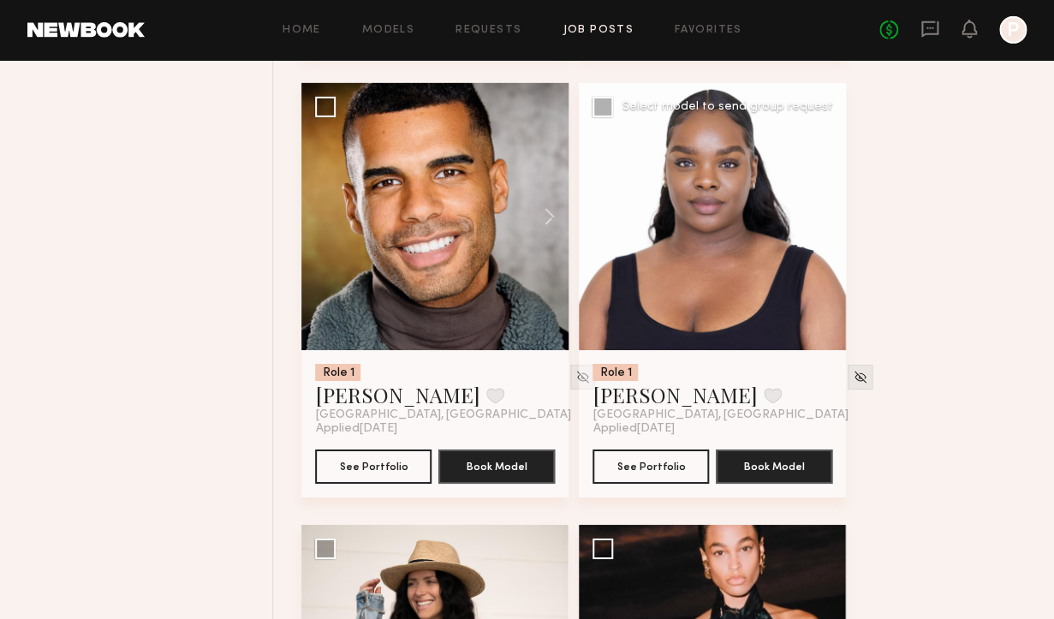
click at [726, 294] on div at bounding box center [712, 216] width 267 height 267
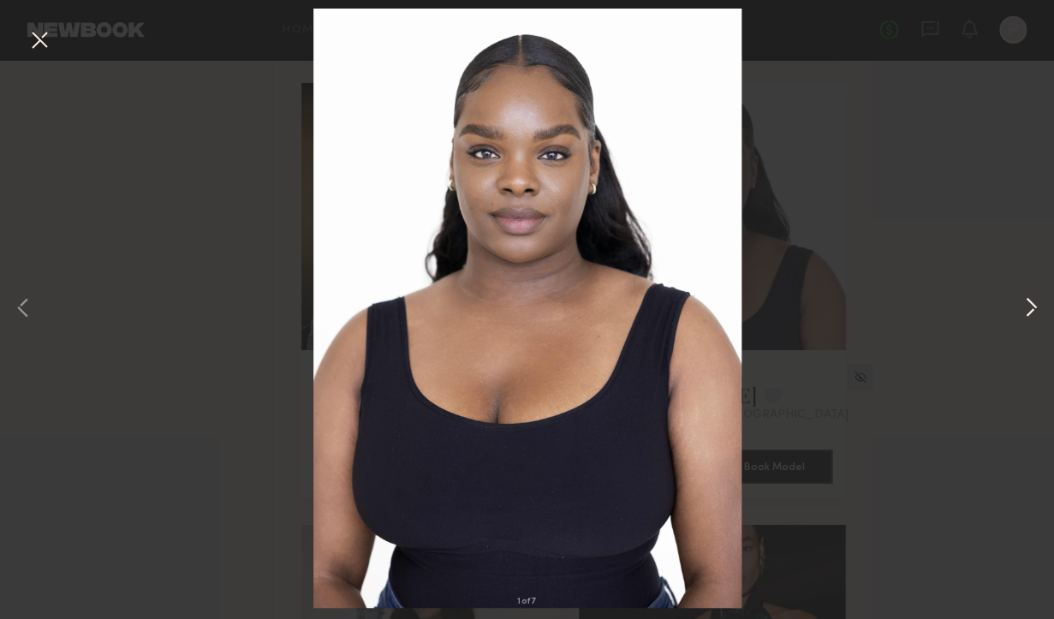
click at [1029, 308] on button at bounding box center [1031, 309] width 21 height 495
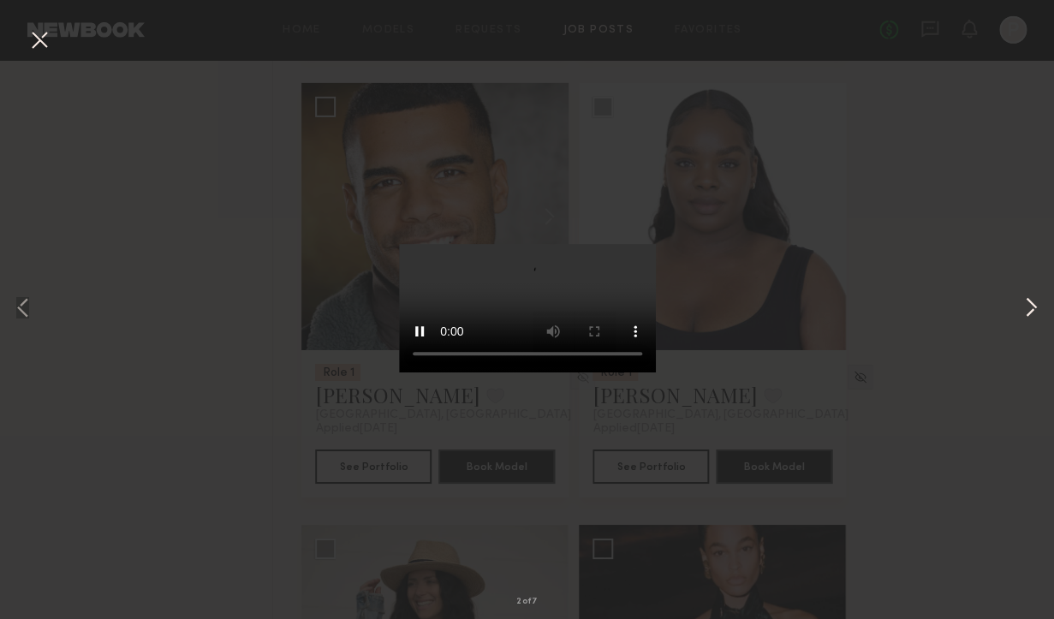
click at [1029, 309] on button at bounding box center [1031, 309] width 21 height 495
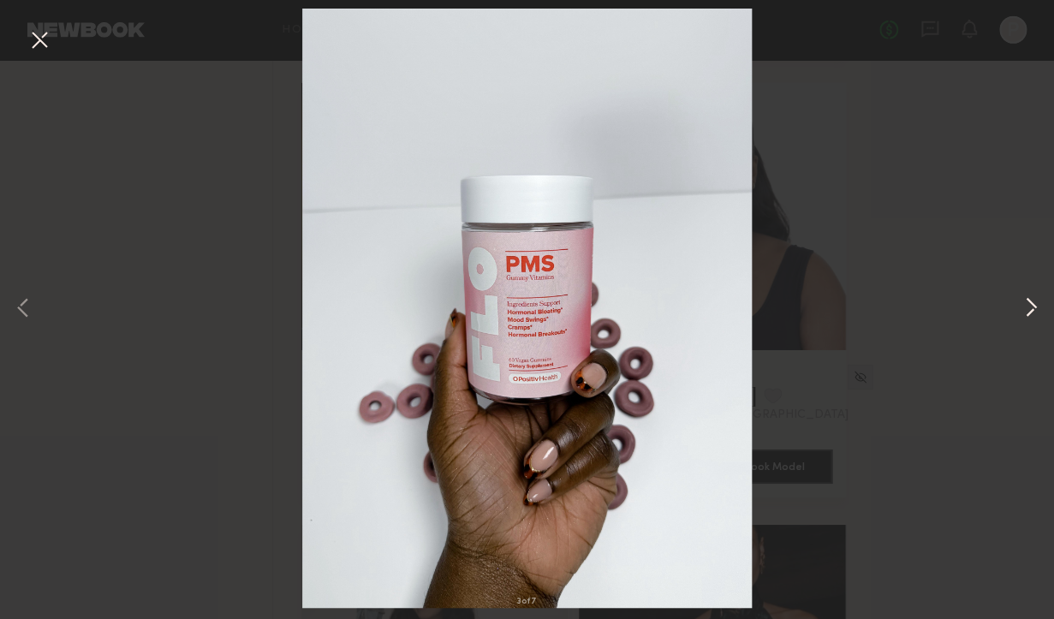
click at [1030, 309] on button at bounding box center [1031, 309] width 21 height 495
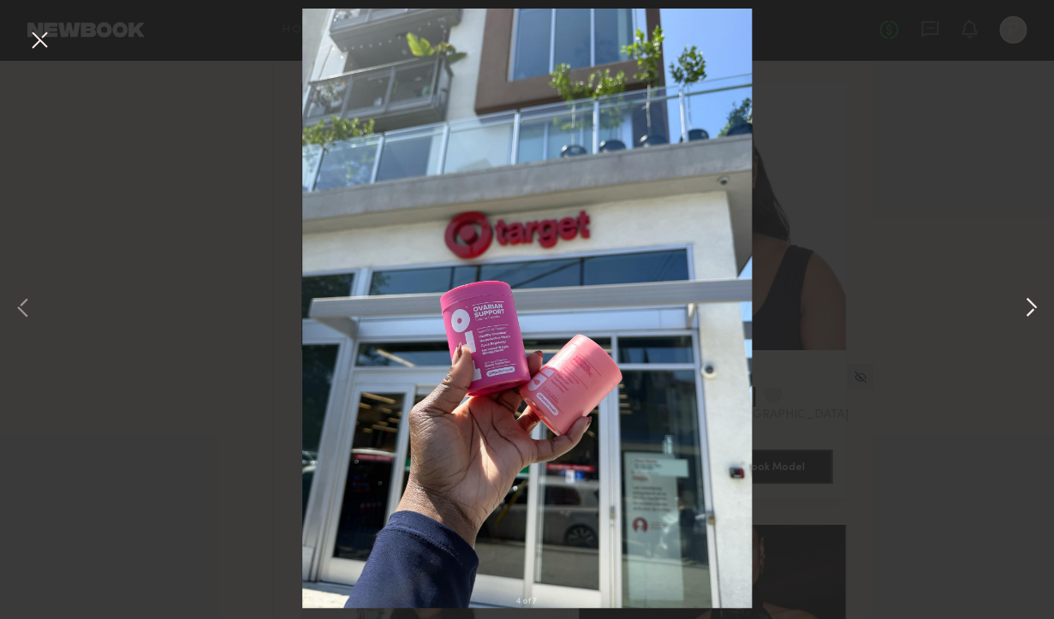
click at [1033, 313] on button at bounding box center [1031, 309] width 21 height 495
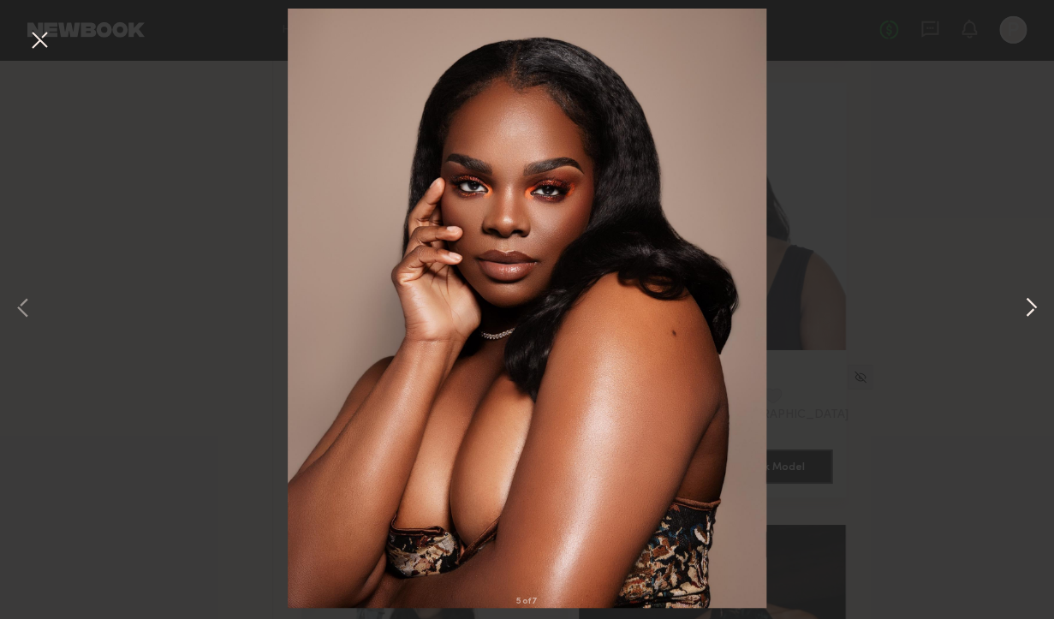
click at [1033, 313] on button at bounding box center [1031, 309] width 21 height 495
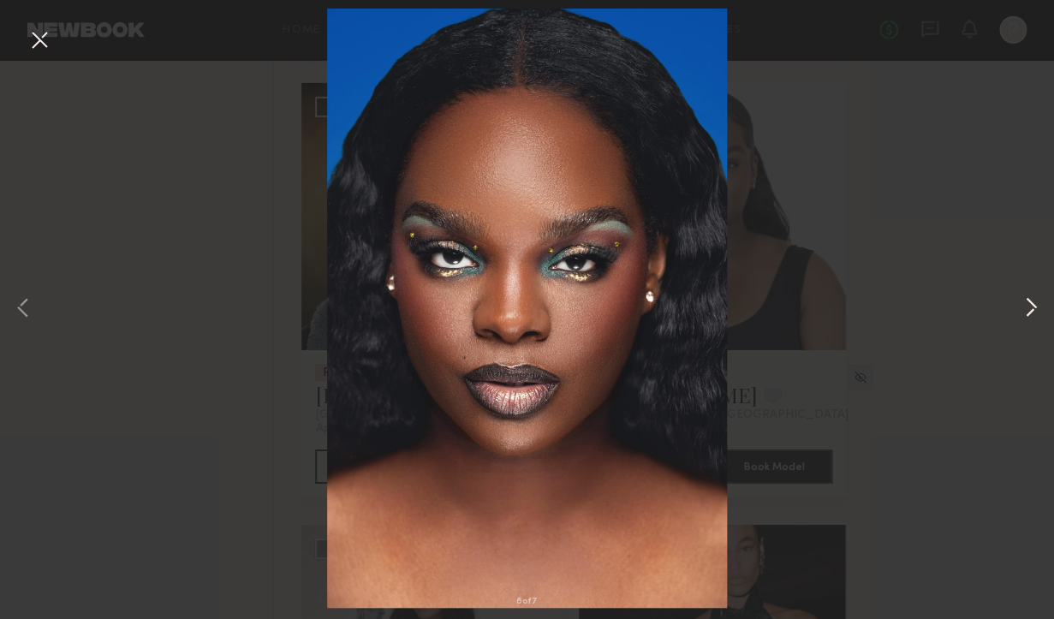
click at [1033, 313] on button at bounding box center [1031, 309] width 21 height 495
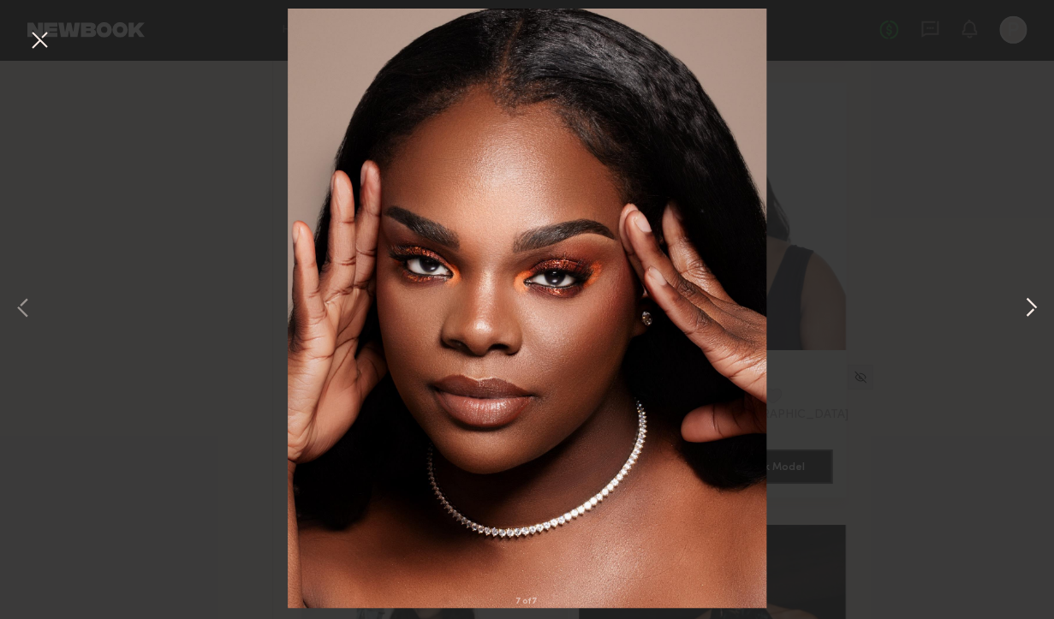
click at [1033, 313] on button at bounding box center [1031, 309] width 21 height 495
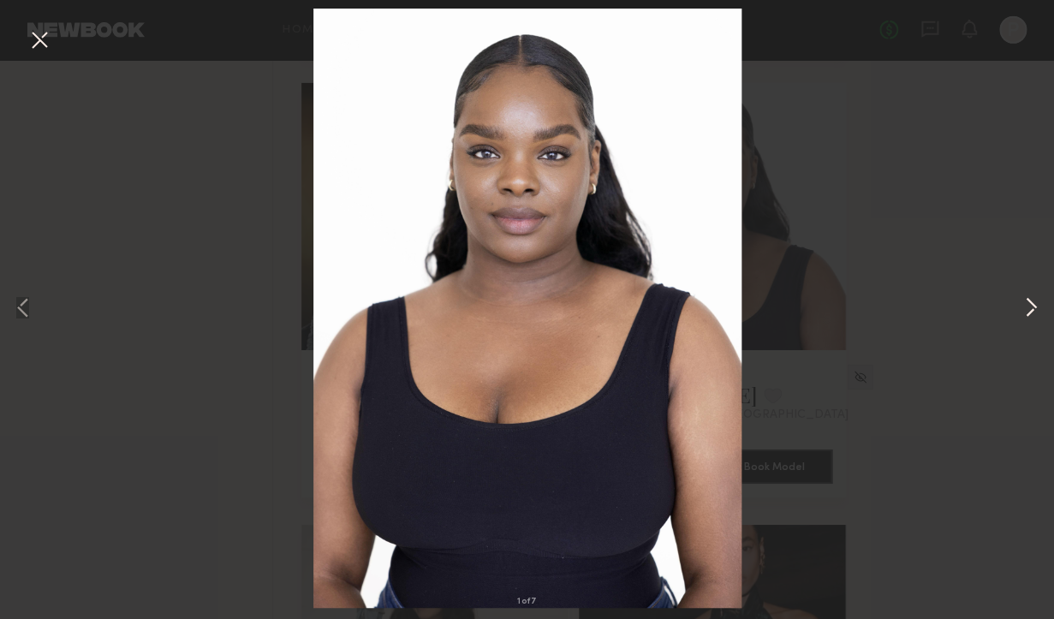
click at [1033, 313] on button at bounding box center [1031, 309] width 21 height 495
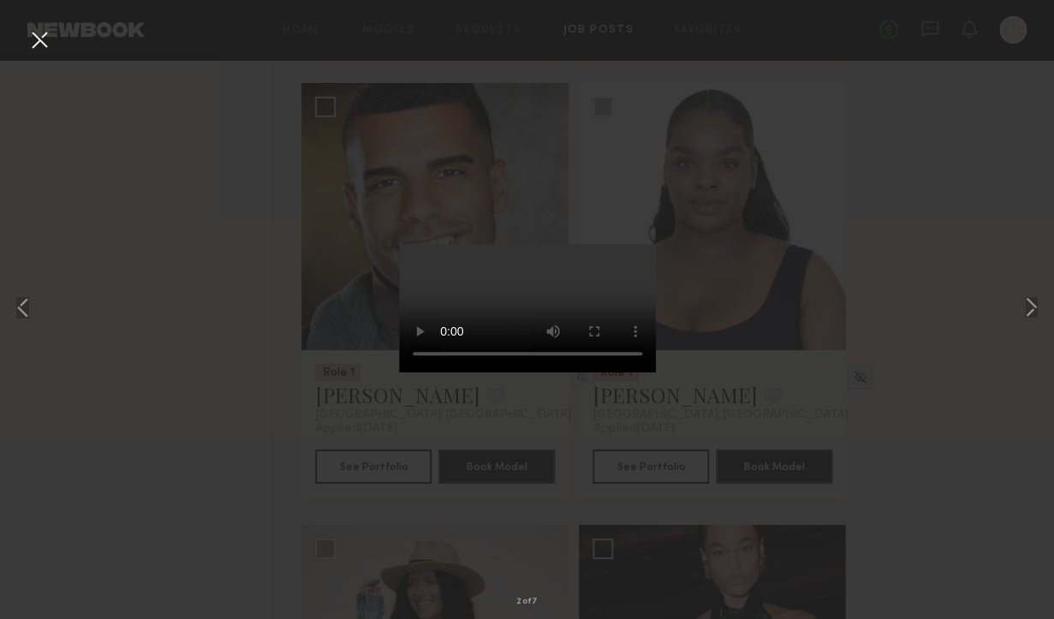
click at [36, 37] on button at bounding box center [39, 41] width 27 height 31
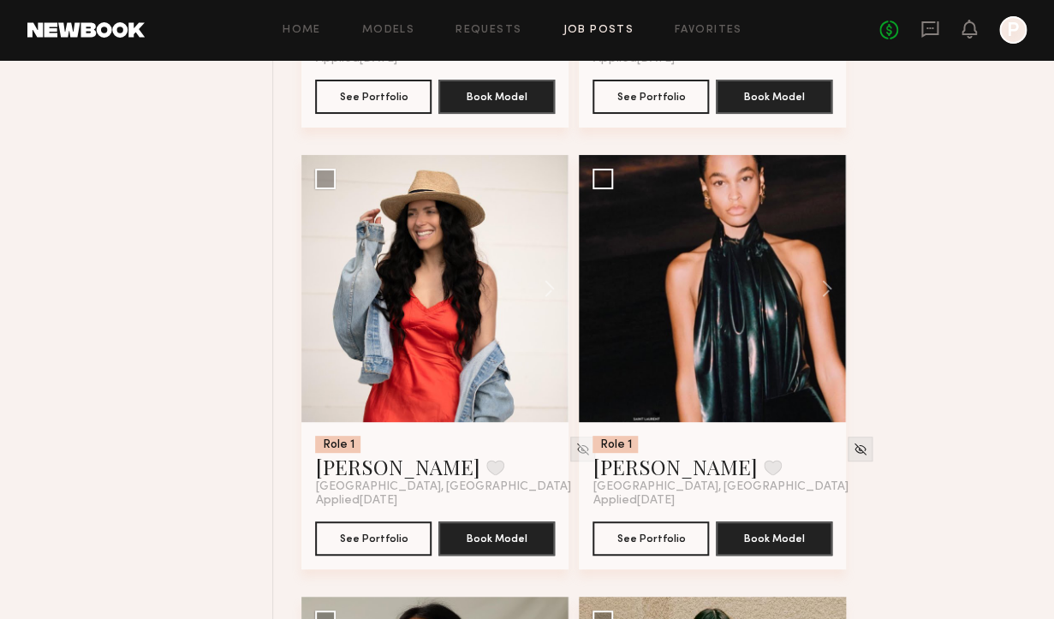
scroll to position [6347, 0]
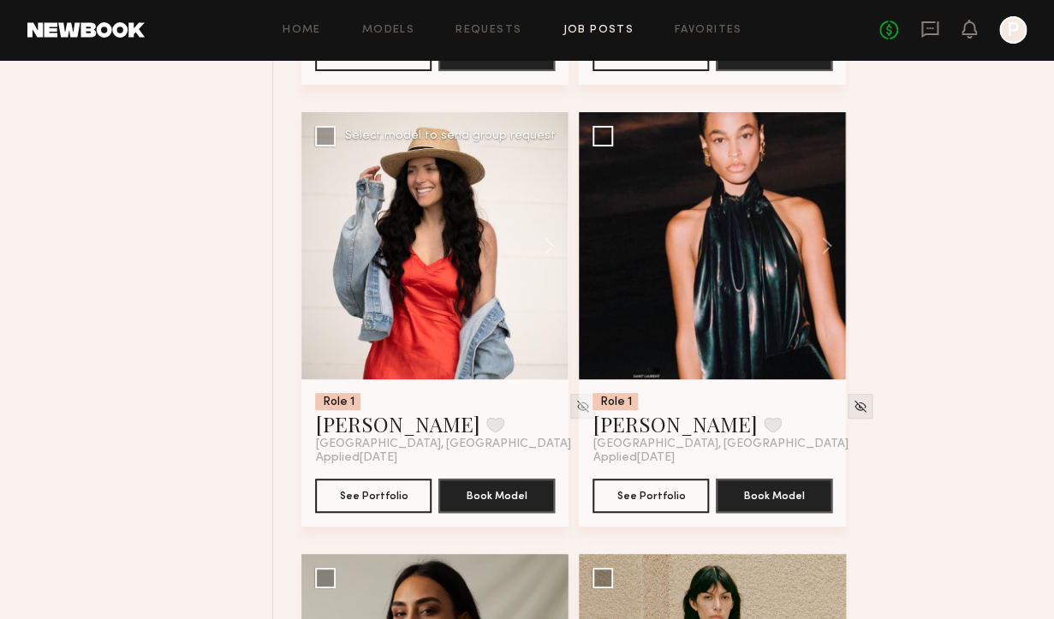
click at [480, 331] on div at bounding box center [434, 245] width 267 height 267
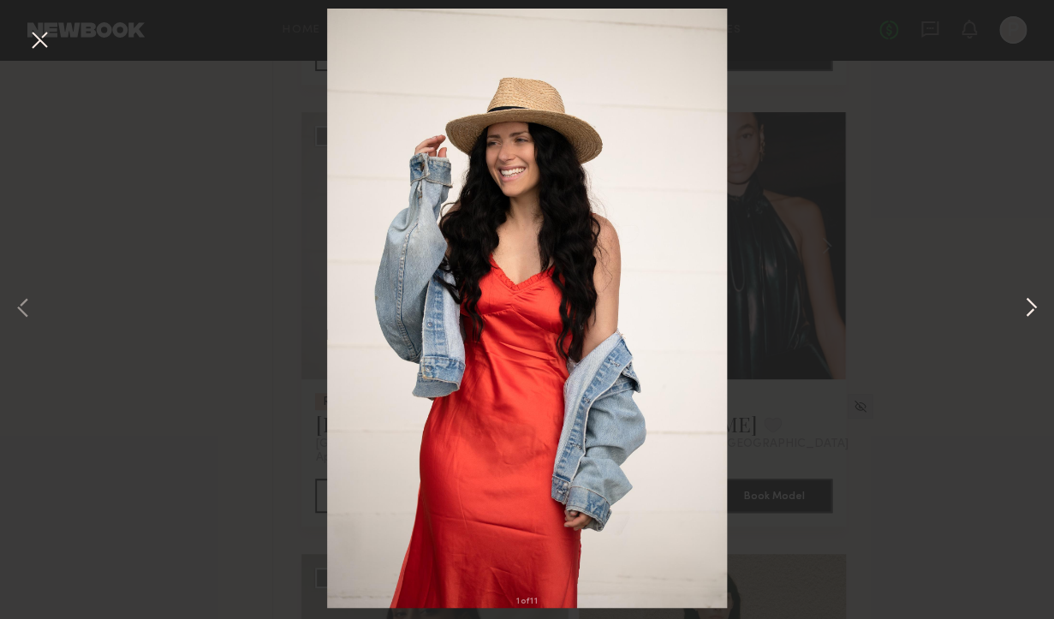
click at [1022, 306] on button at bounding box center [1031, 309] width 21 height 495
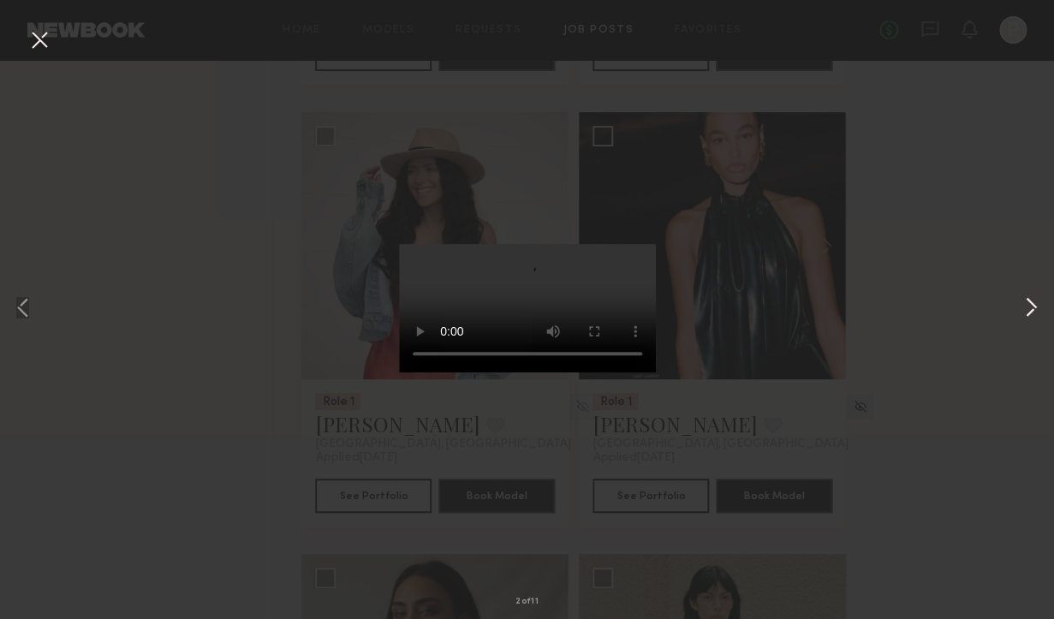
click at [1023, 307] on button at bounding box center [1031, 309] width 21 height 495
click at [1023, 306] on button at bounding box center [1031, 309] width 21 height 495
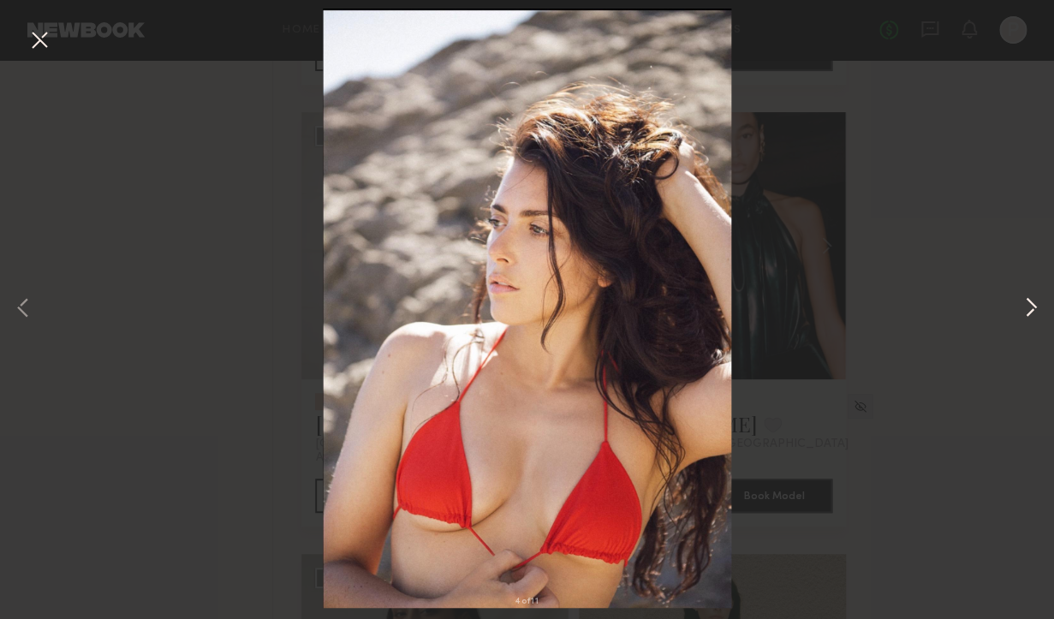
click at [1023, 306] on button at bounding box center [1031, 309] width 21 height 495
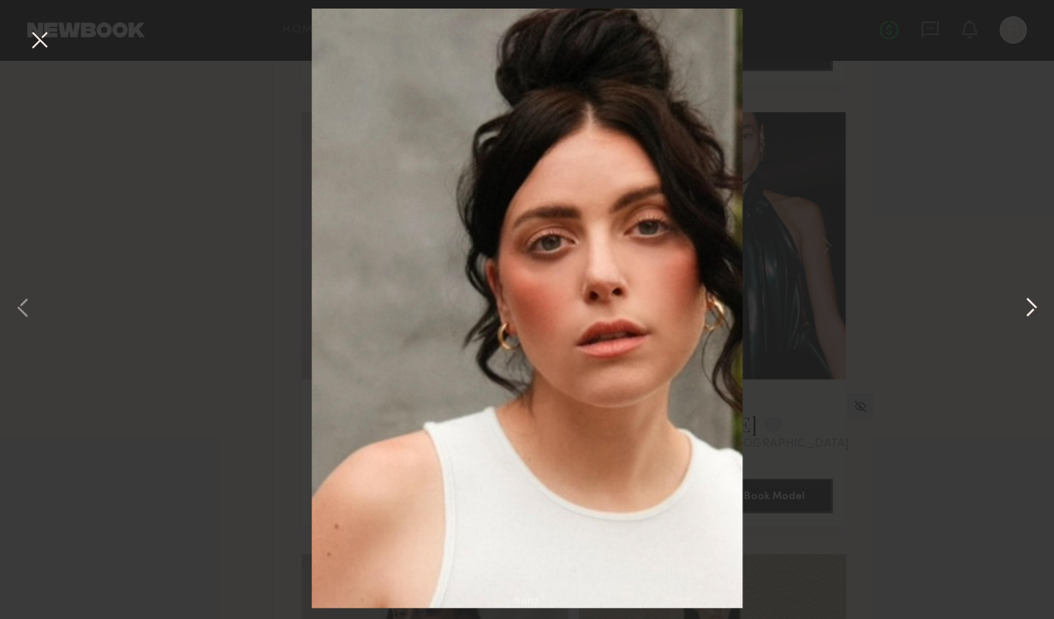
click at [1023, 307] on button at bounding box center [1031, 309] width 21 height 495
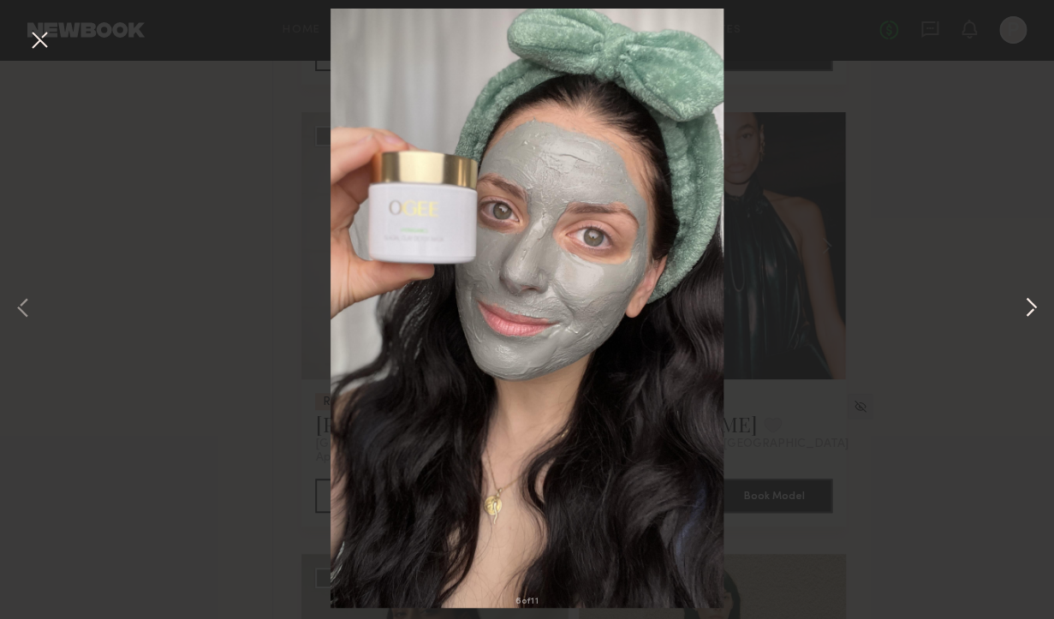
click at [1023, 307] on button at bounding box center [1031, 309] width 21 height 495
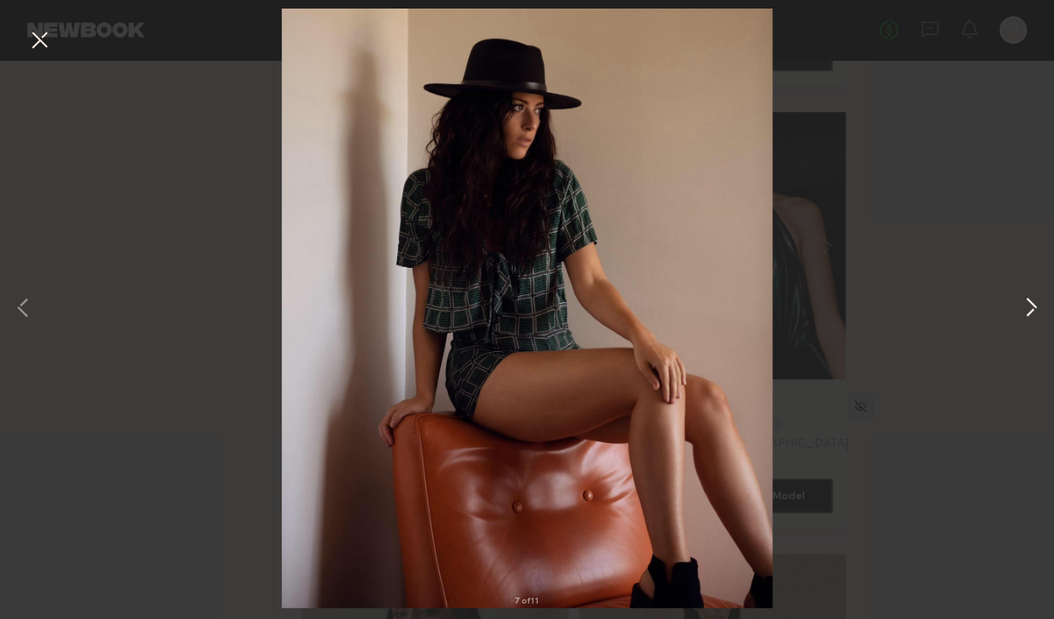
click at [1023, 307] on button at bounding box center [1031, 309] width 21 height 495
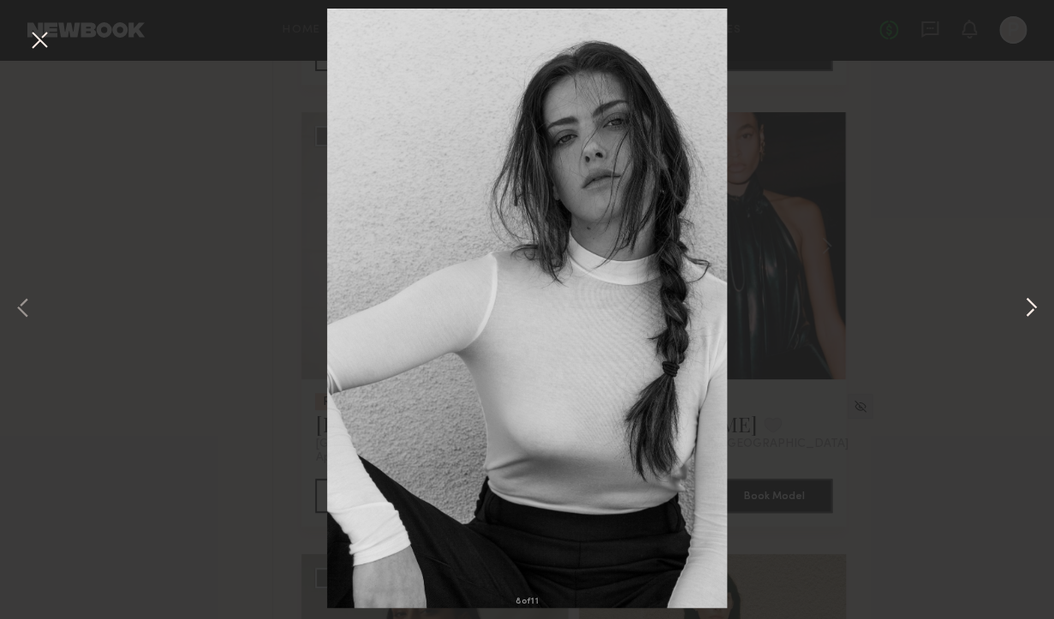
click at [1023, 307] on button at bounding box center [1031, 309] width 21 height 495
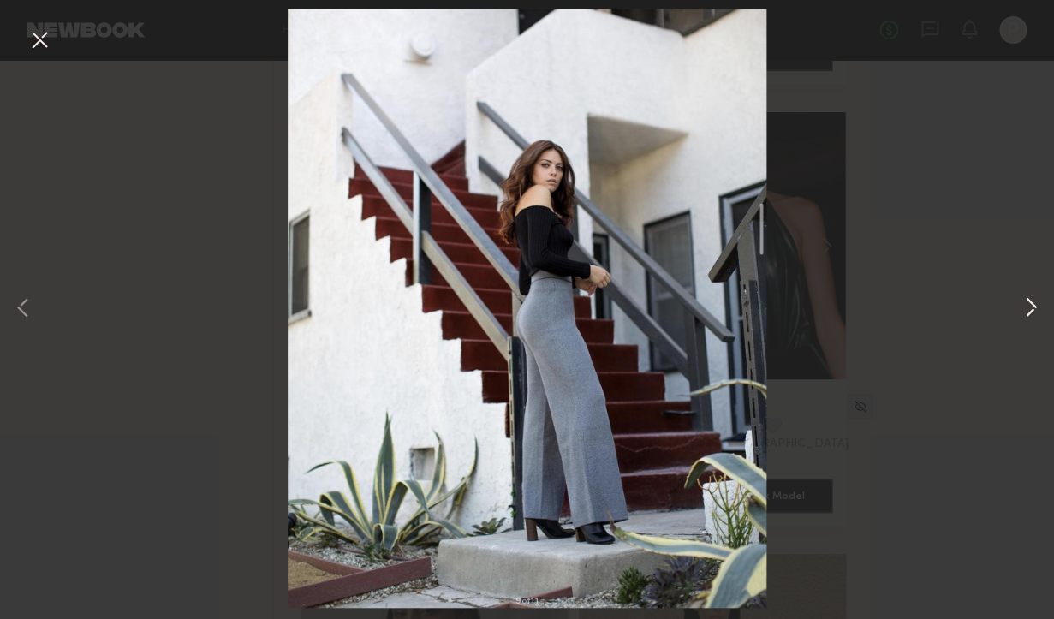
click at [1023, 307] on button at bounding box center [1031, 309] width 21 height 495
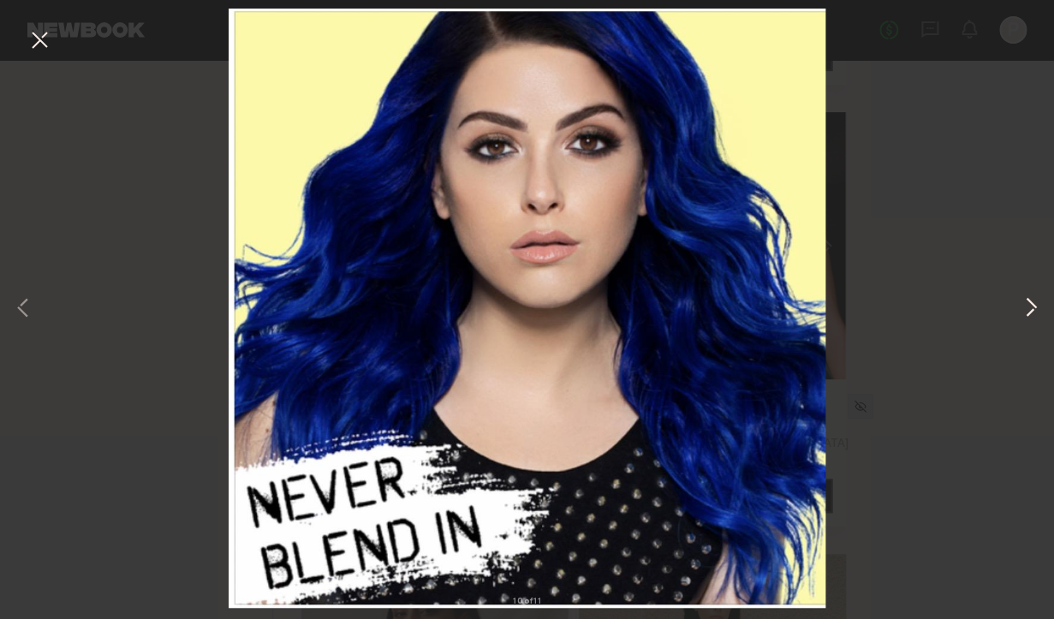
click at [1023, 307] on button at bounding box center [1031, 309] width 21 height 495
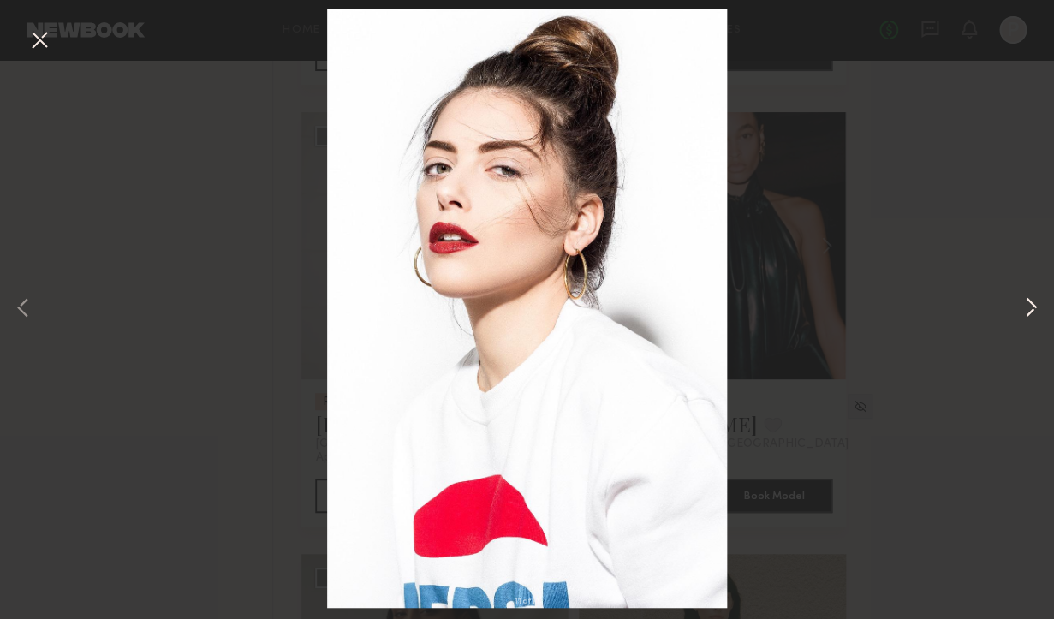
click at [1023, 307] on button at bounding box center [1031, 309] width 21 height 495
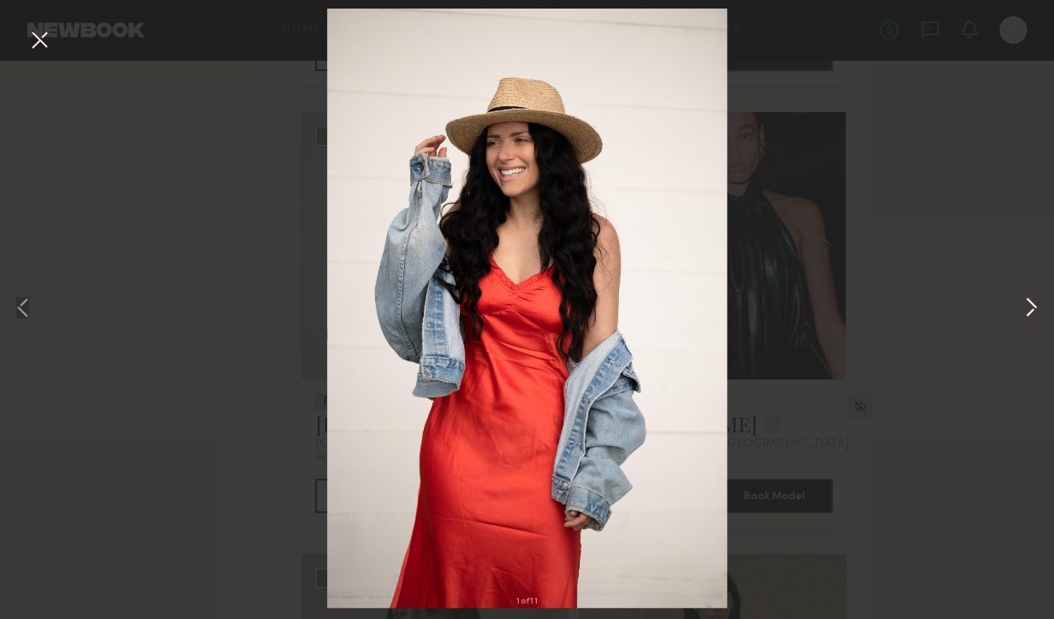
click at [1023, 307] on button at bounding box center [1031, 309] width 21 height 495
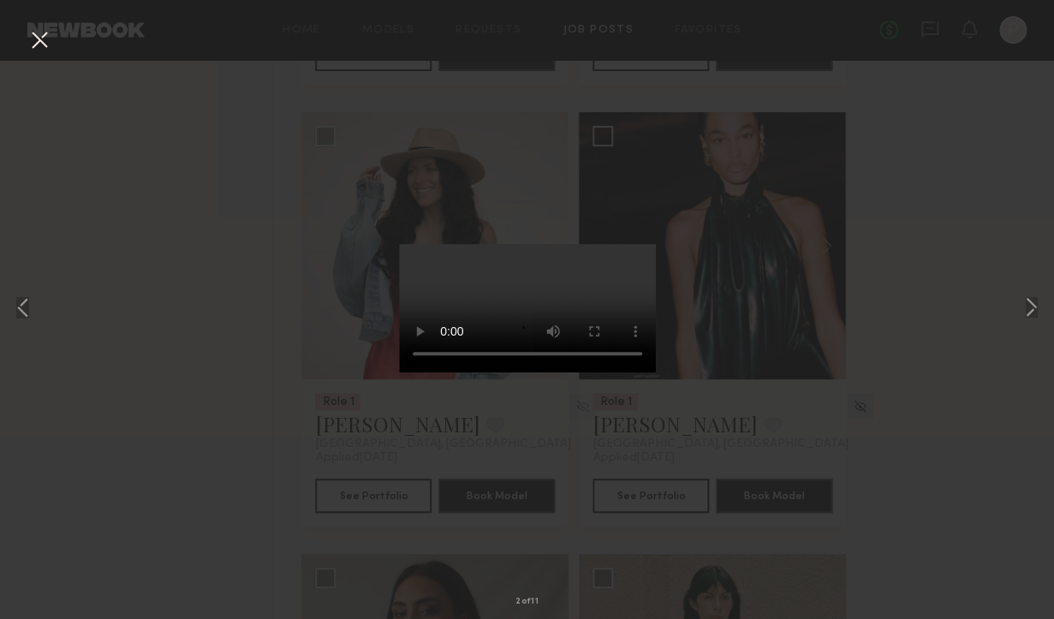
click at [32, 39] on button at bounding box center [39, 41] width 27 height 31
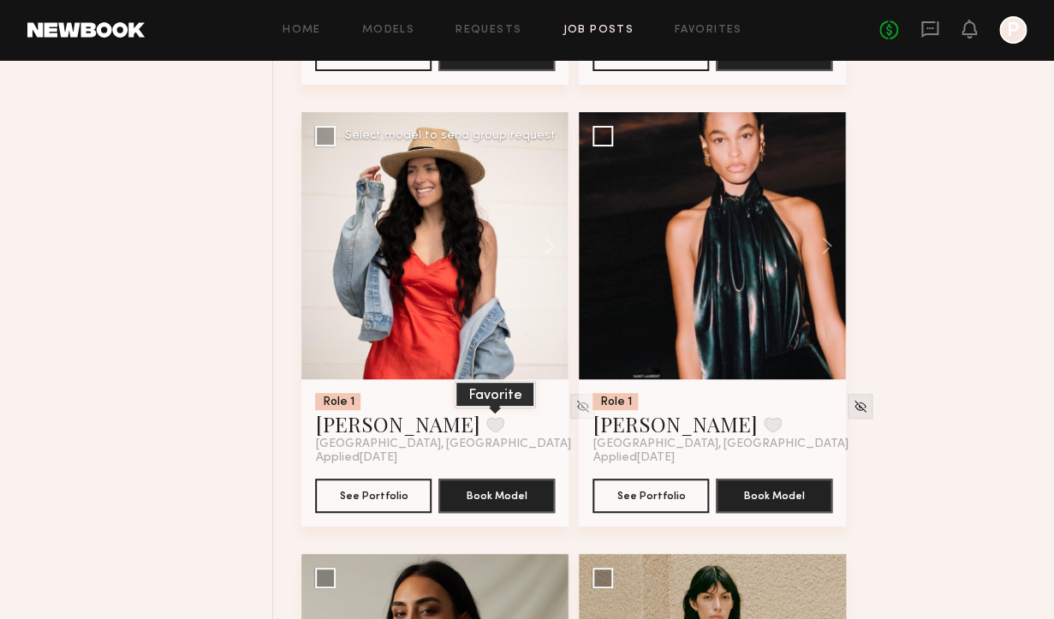
click at [486, 425] on button at bounding box center [495, 424] width 18 height 15
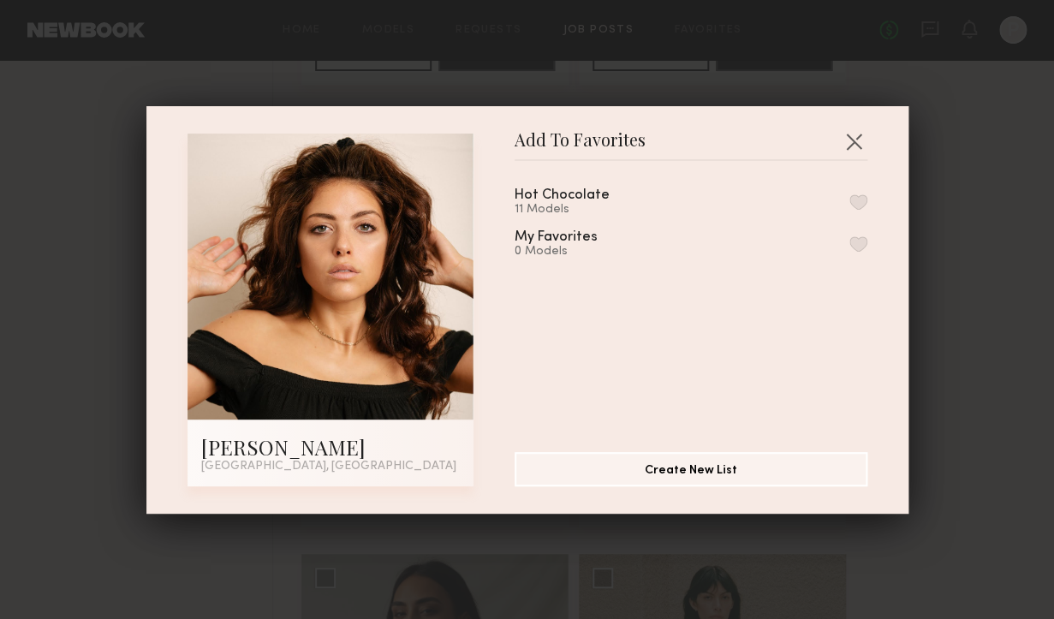
click at [820, 194] on div "Hot Chocolate 11 Models" at bounding box center [691, 202] width 353 height 28
click at [862, 204] on button "button" at bounding box center [859, 201] width 18 height 15
click at [862, 124] on div "Add To Favorites [PERSON_NAME] [GEOGRAPHIC_DATA], [GEOGRAPHIC_DATA] Add To Favo…" at bounding box center [527, 310] width 762 height 408
click at [860, 140] on button "button" at bounding box center [853, 141] width 27 height 27
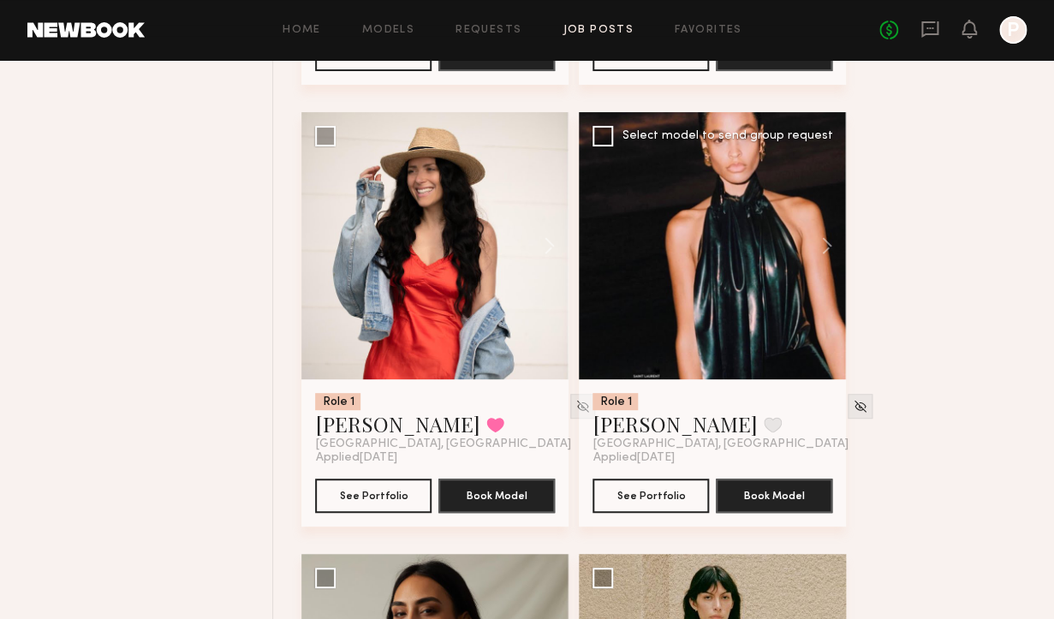
click at [773, 210] on div at bounding box center [712, 245] width 267 height 267
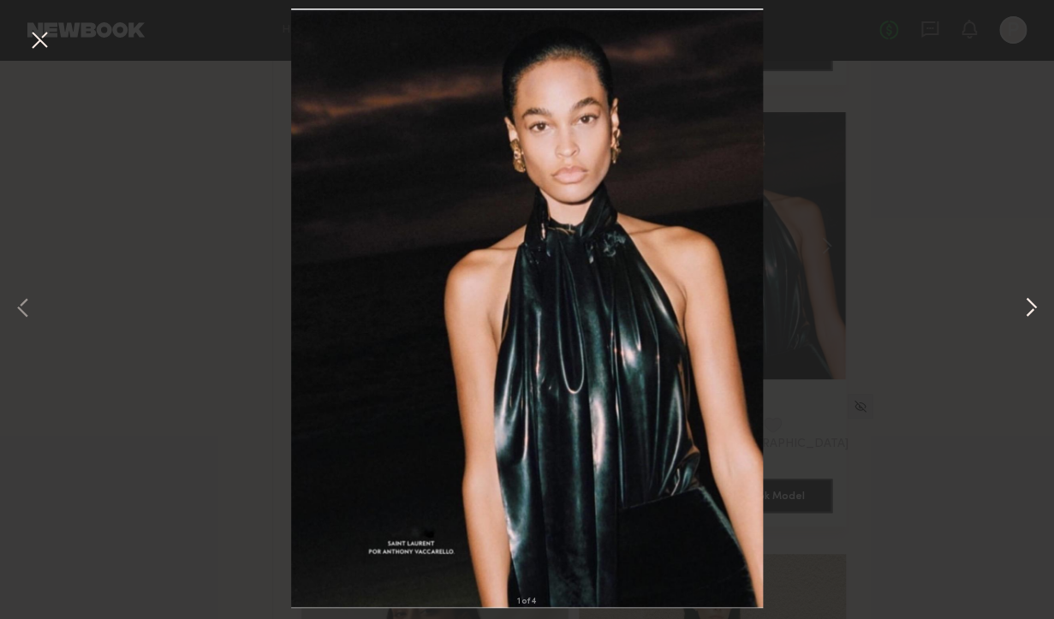
click at [1032, 313] on button at bounding box center [1031, 309] width 21 height 495
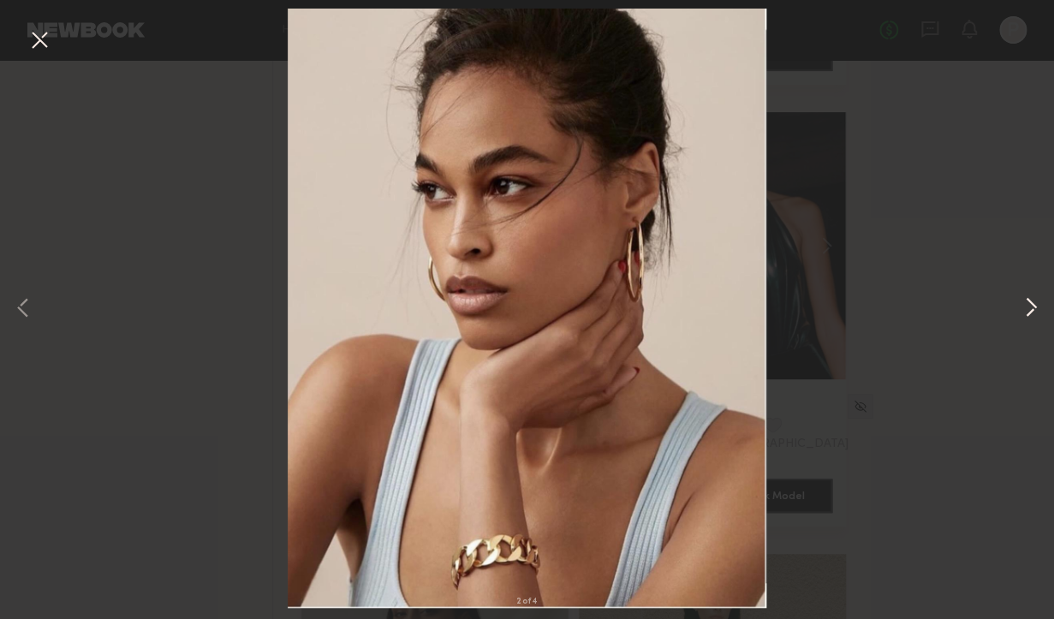
click at [1032, 313] on button at bounding box center [1031, 309] width 21 height 495
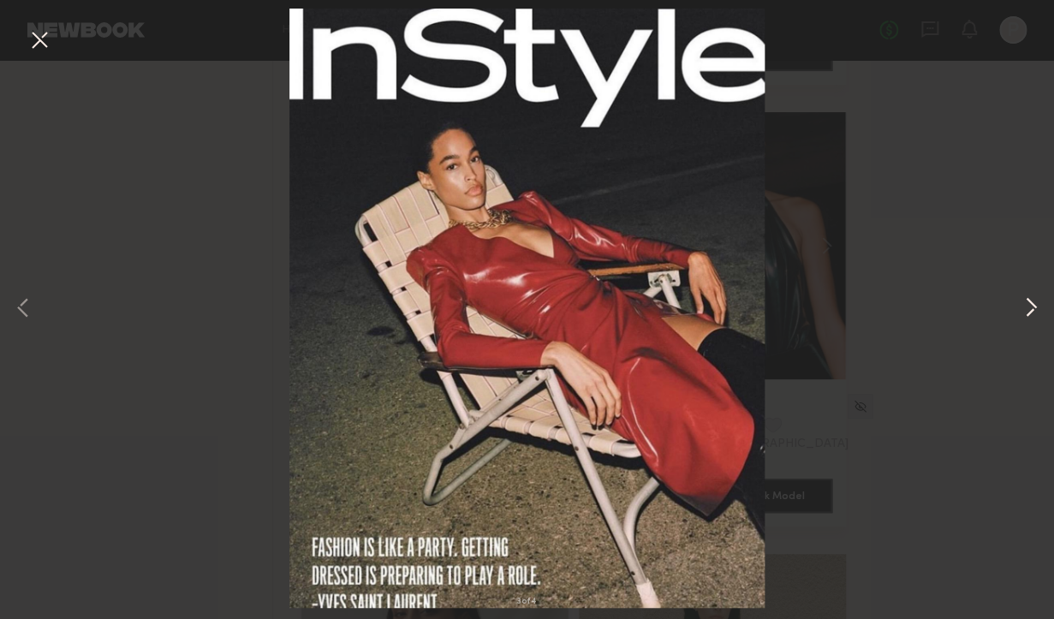
click at [1032, 313] on button at bounding box center [1031, 309] width 21 height 495
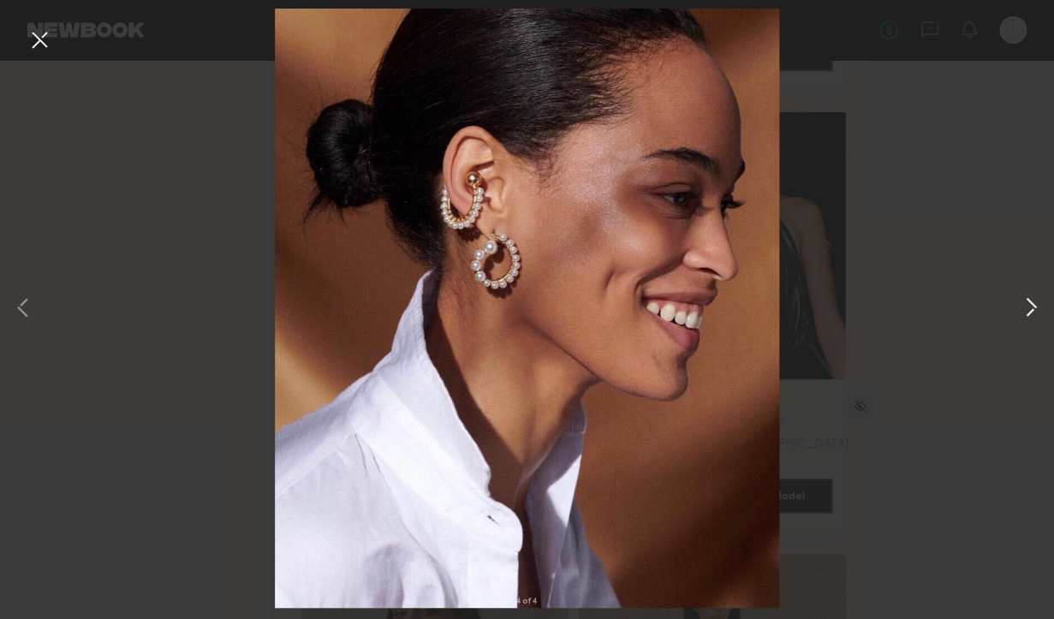
click at [1032, 313] on button at bounding box center [1031, 309] width 21 height 495
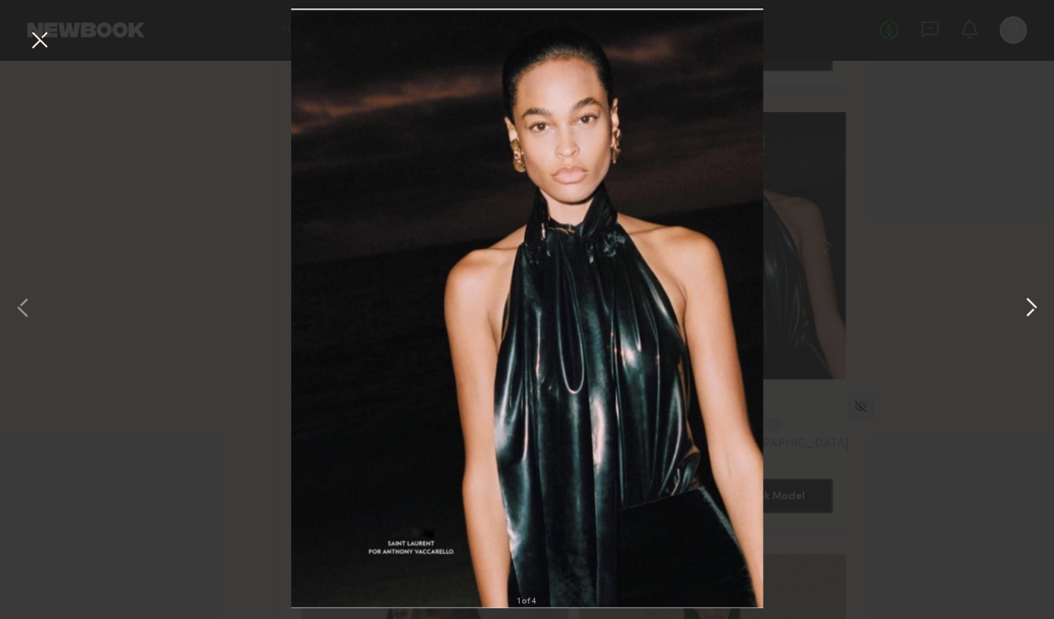
click at [1032, 313] on button at bounding box center [1031, 309] width 21 height 495
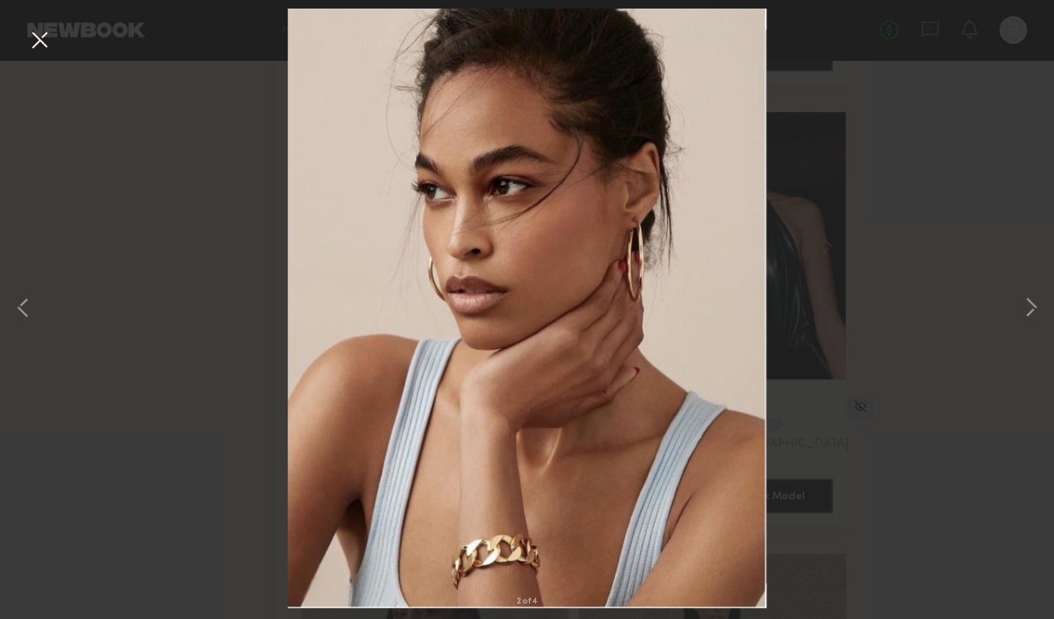
click at [957, 236] on div "2 of 4" at bounding box center [527, 309] width 1054 height 619
click at [45, 39] on button at bounding box center [39, 41] width 27 height 31
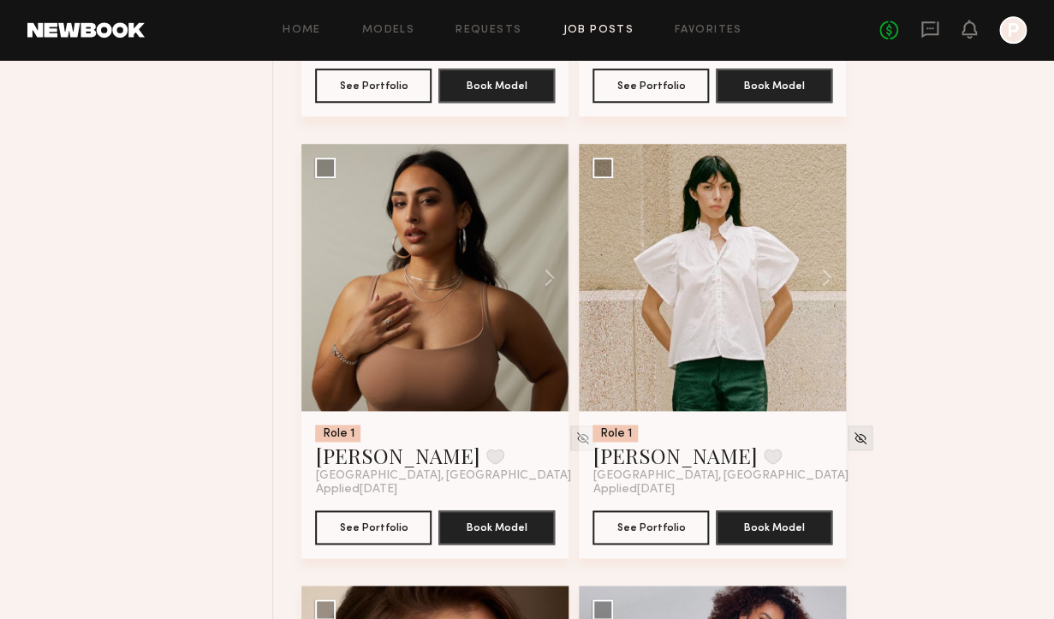
scroll to position [6762, 0]
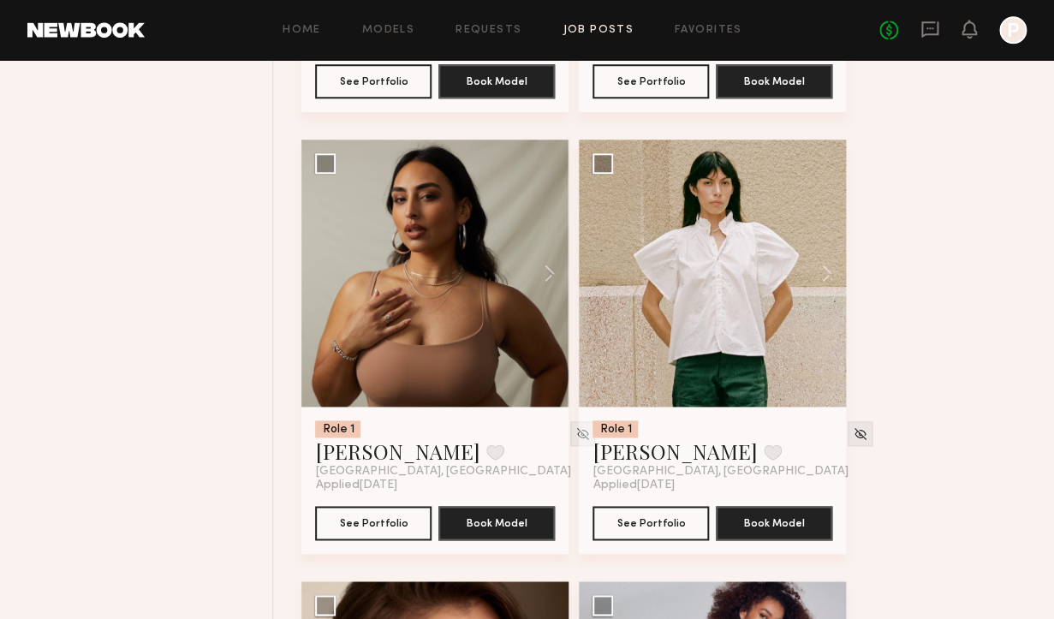
click at [491, 335] on div at bounding box center [434, 273] width 267 height 267
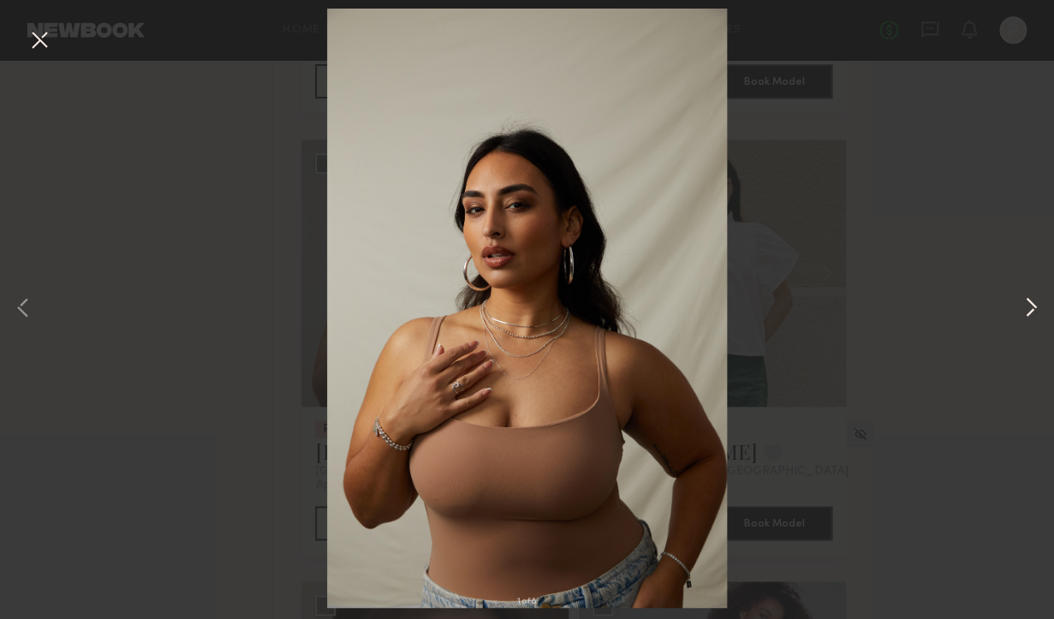
click at [1033, 319] on button at bounding box center [1031, 309] width 21 height 495
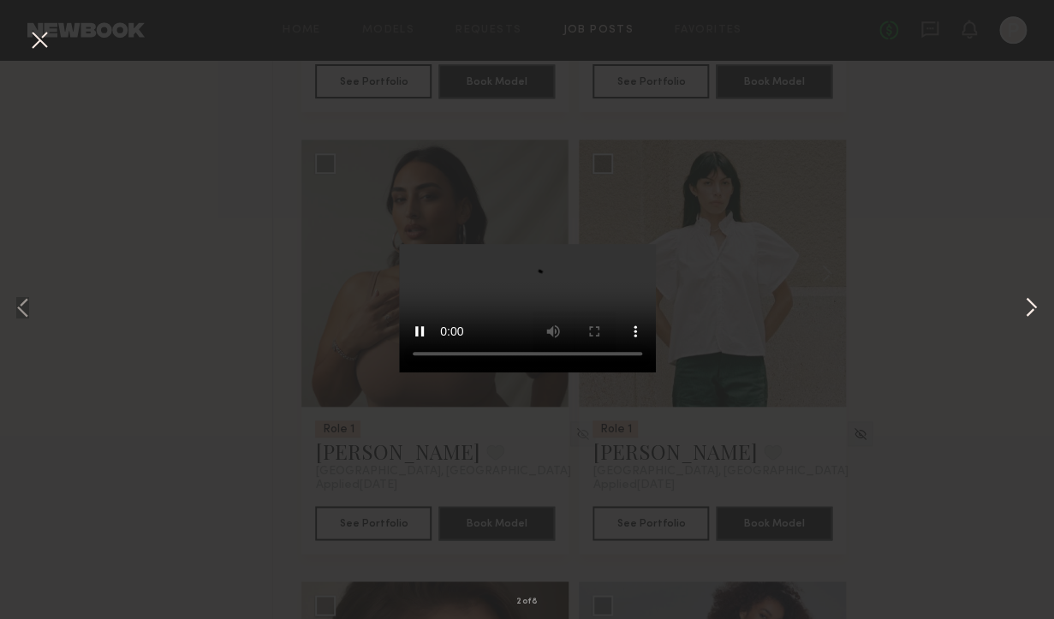
click at [1031, 306] on button at bounding box center [1031, 309] width 21 height 495
click at [1031, 303] on button at bounding box center [1031, 309] width 21 height 495
click at [1032, 305] on button at bounding box center [1031, 309] width 21 height 495
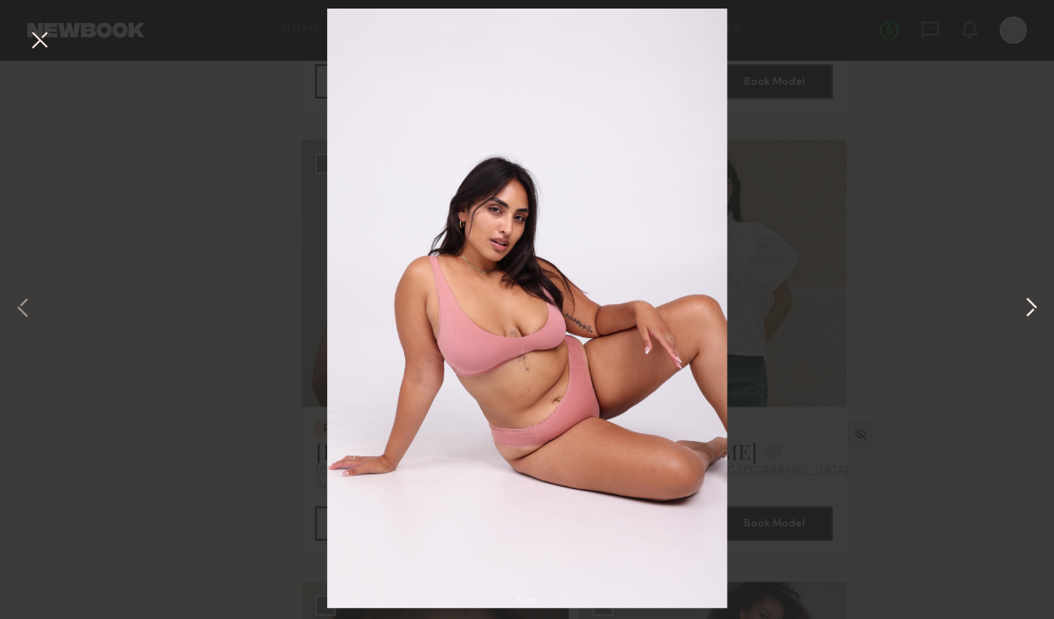
click at [1032, 304] on button at bounding box center [1031, 309] width 21 height 495
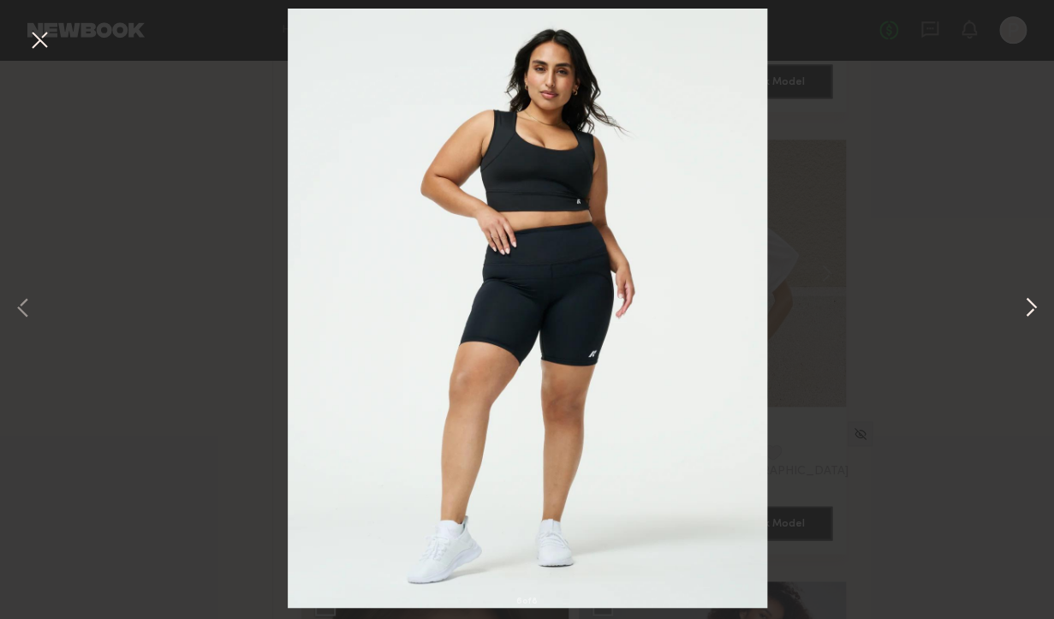
click at [1032, 304] on button at bounding box center [1031, 309] width 21 height 495
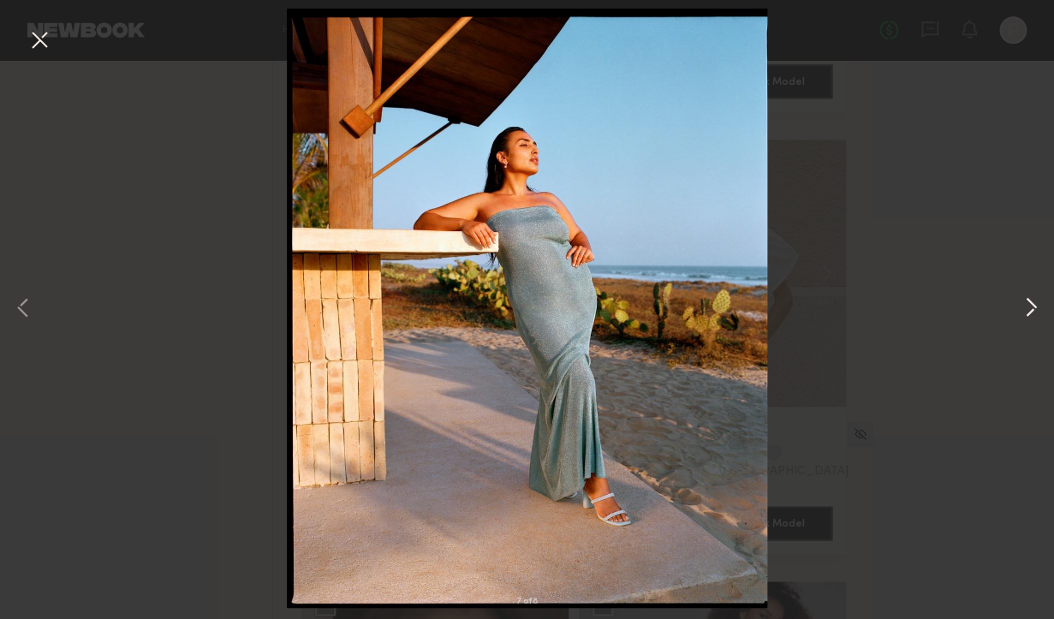
click at [1032, 304] on button at bounding box center [1031, 309] width 21 height 495
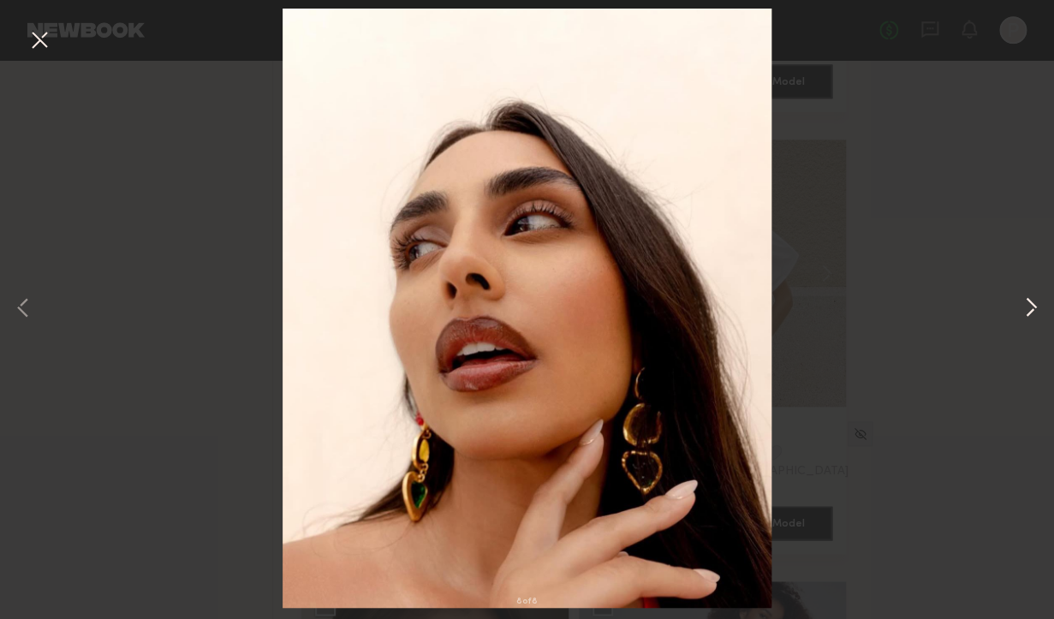
click at [1032, 304] on button at bounding box center [1031, 309] width 21 height 495
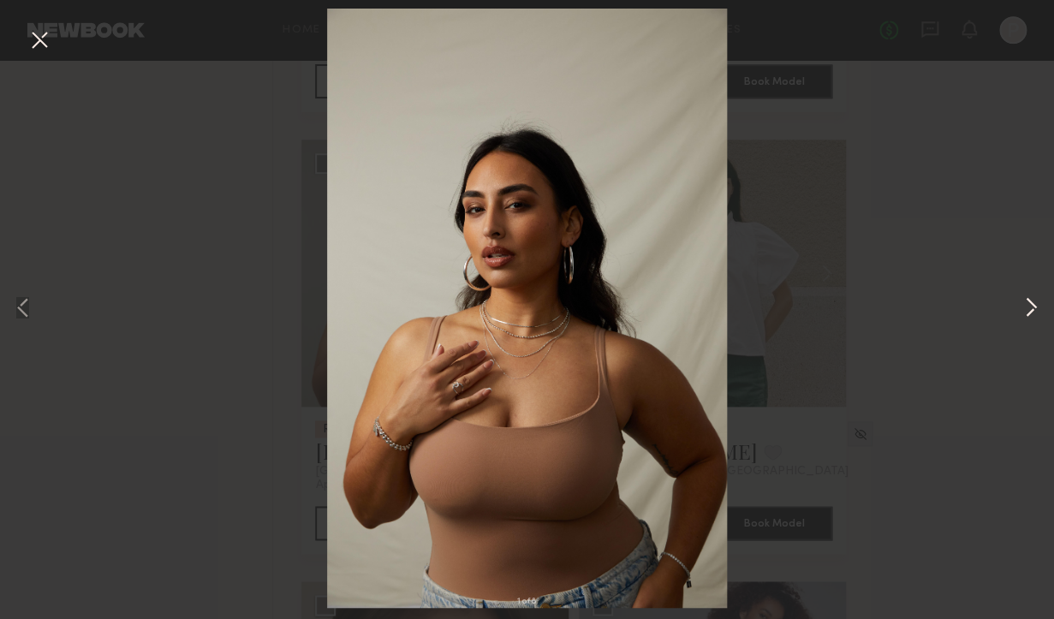
click at [1032, 304] on button at bounding box center [1031, 309] width 21 height 495
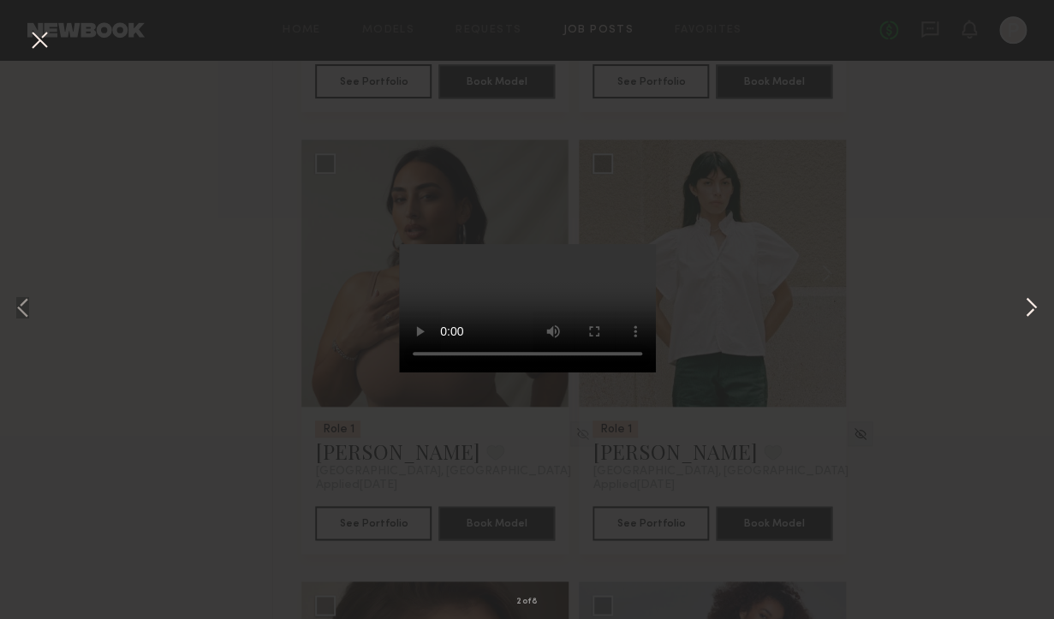
click at [1032, 304] on button at bounding box center [1031, 309] width 21 height 495
click at [967, 272] on div "3 of 8" at bounding box center [527, 309] width 1054 height 619
click at [50, 34] on button at bounding box center [39, 41] width 27 height 31
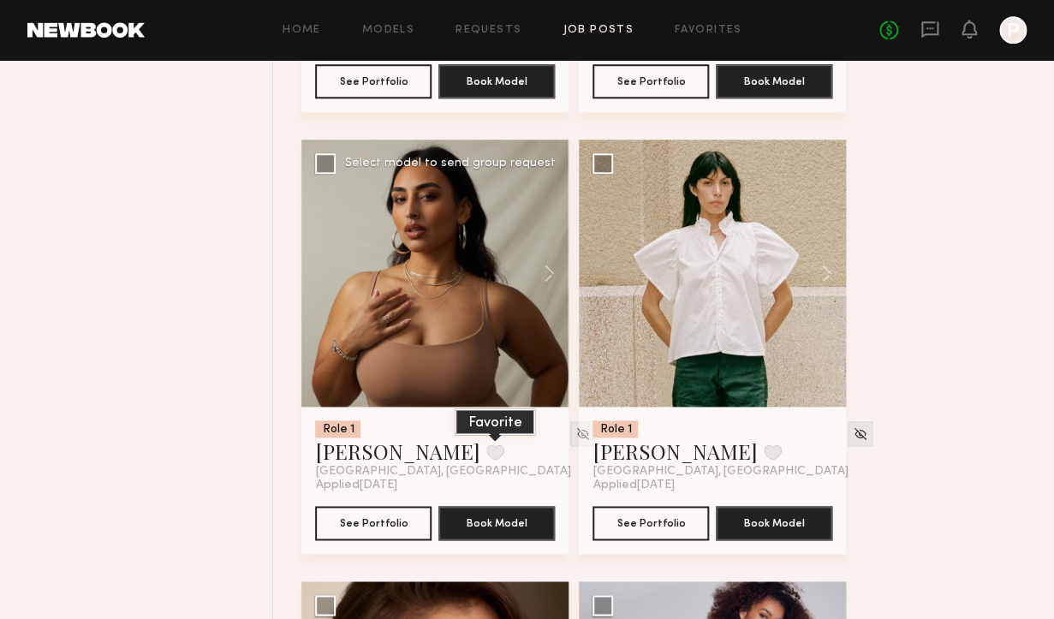
click at [486, 457] on button at bounding box center [495, 452] width 18 height 15
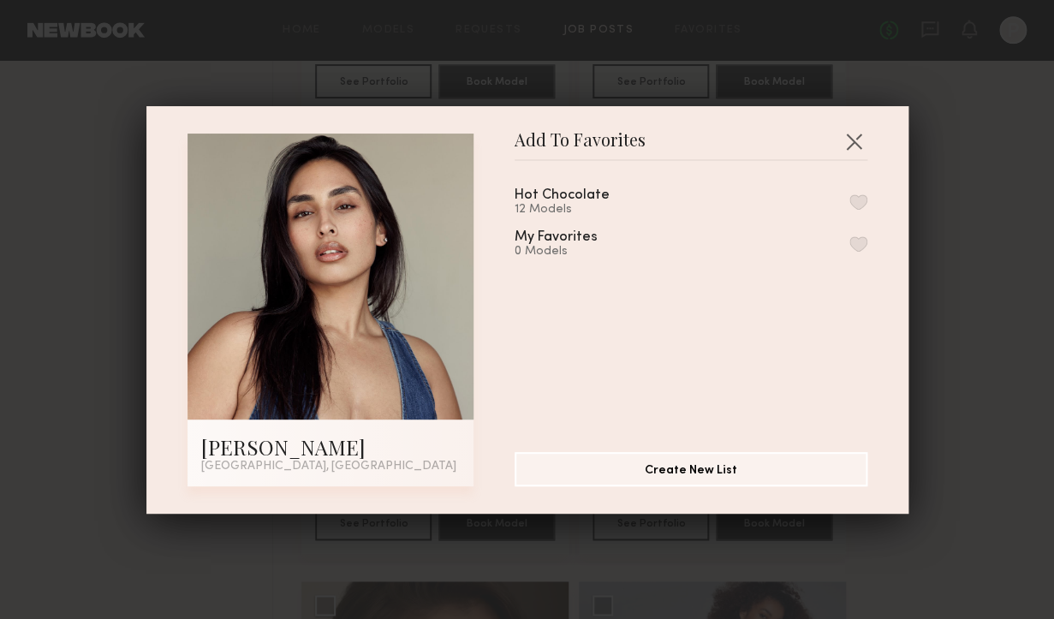
click at [850, 204] on button "button" at bounding box center [859, 201] width 18 height 15
click at [855, 141] on button "button" at bounding box center [853, 141] width 27 height 27
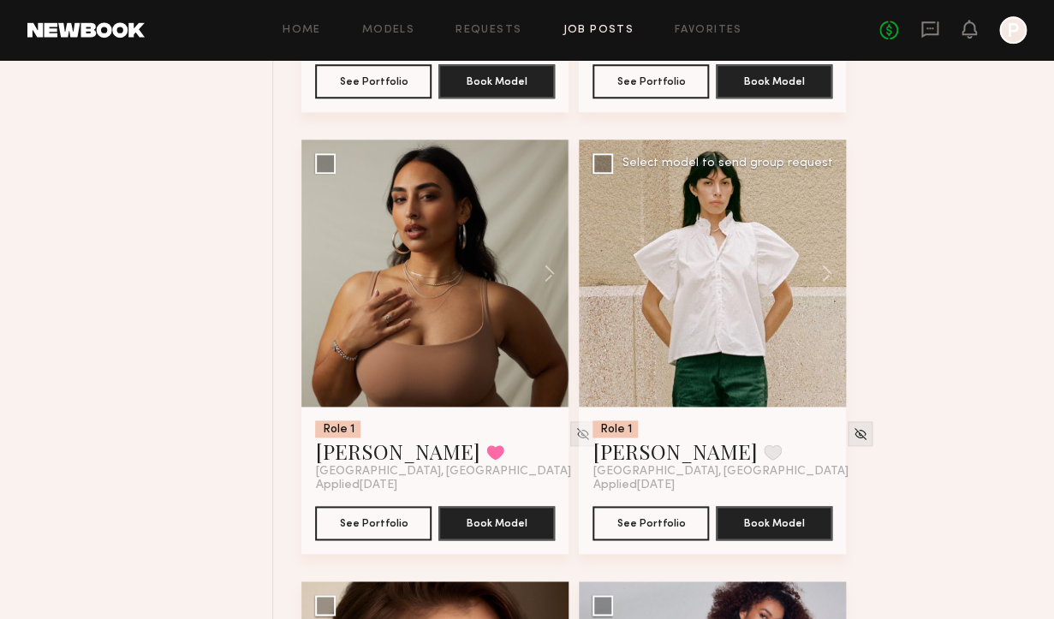
click at [760, 272] on div at bounding box center [712, 273] width 267 height 267
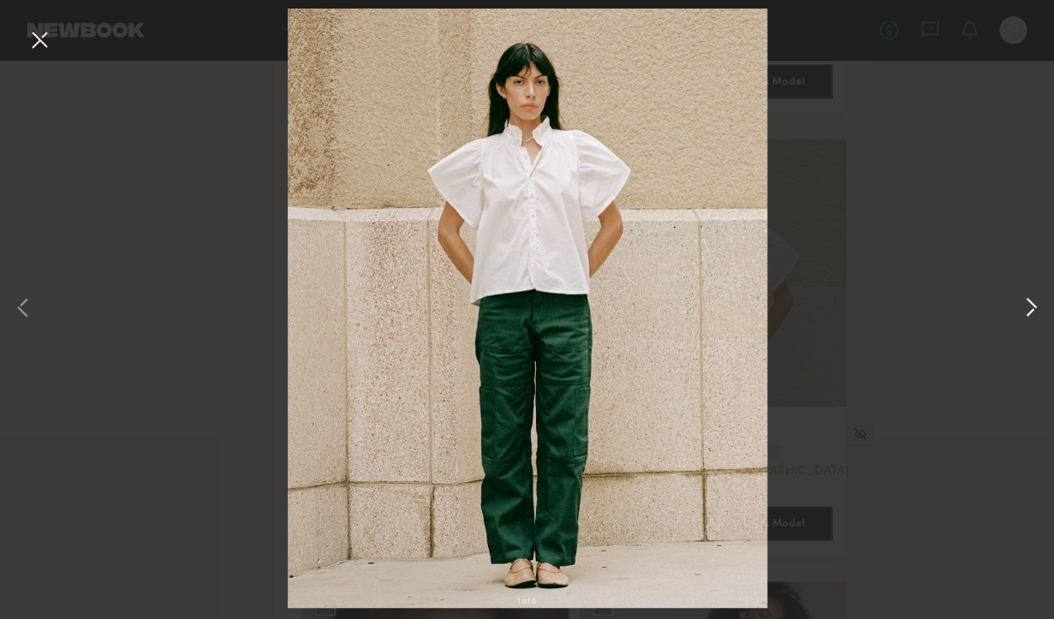
click at [1023, 302] on button at bounding box center [1031, 309] width 21 height 495
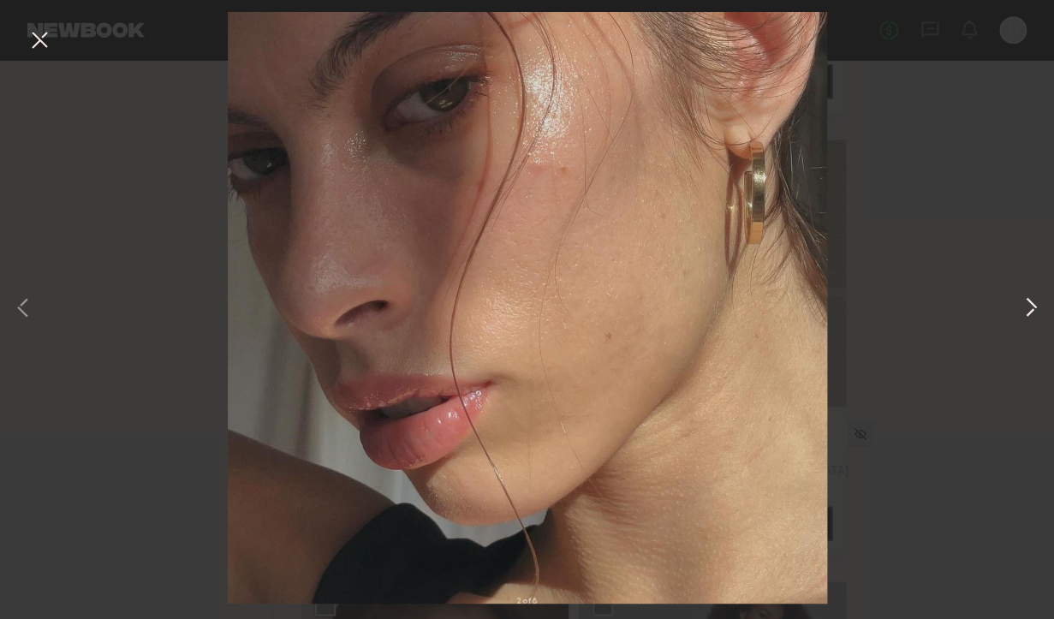
click at [1024, 304] on button at bounding box center [1031, 309] width 21 height 495
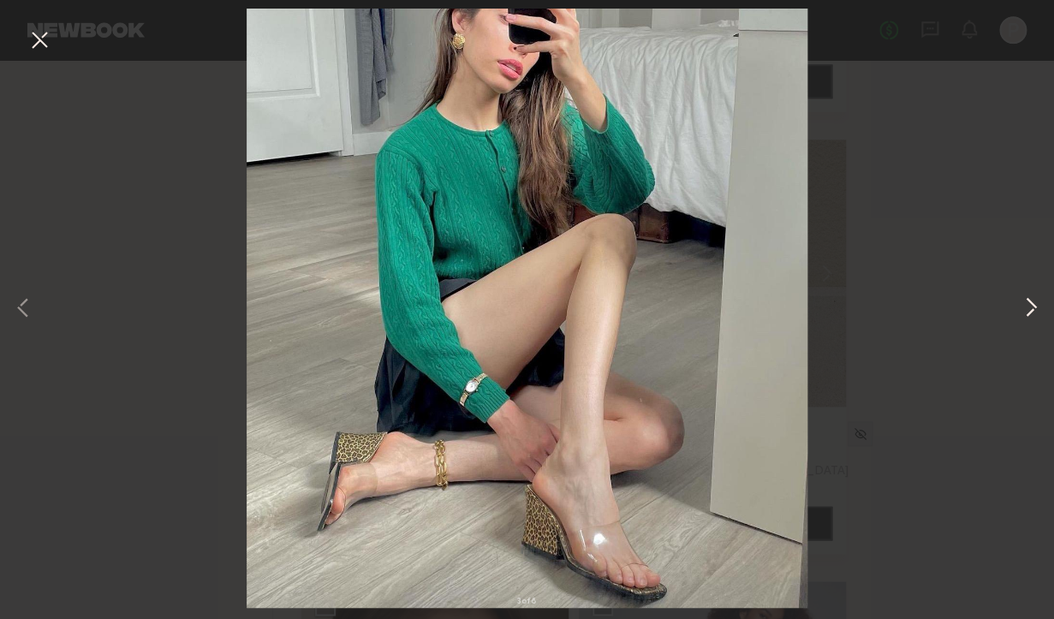
click at [1025, 307] on button at bounding box center [1031, 309] width 21 height 495
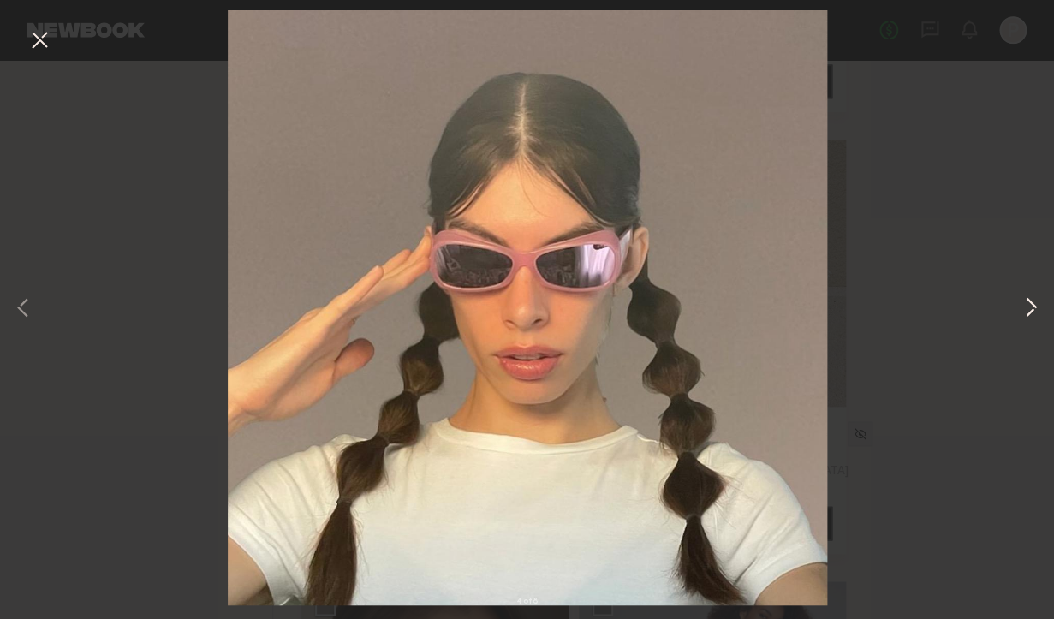
click at [1025, 307] on button at bounding box center [1031, 309] width 21 height 495
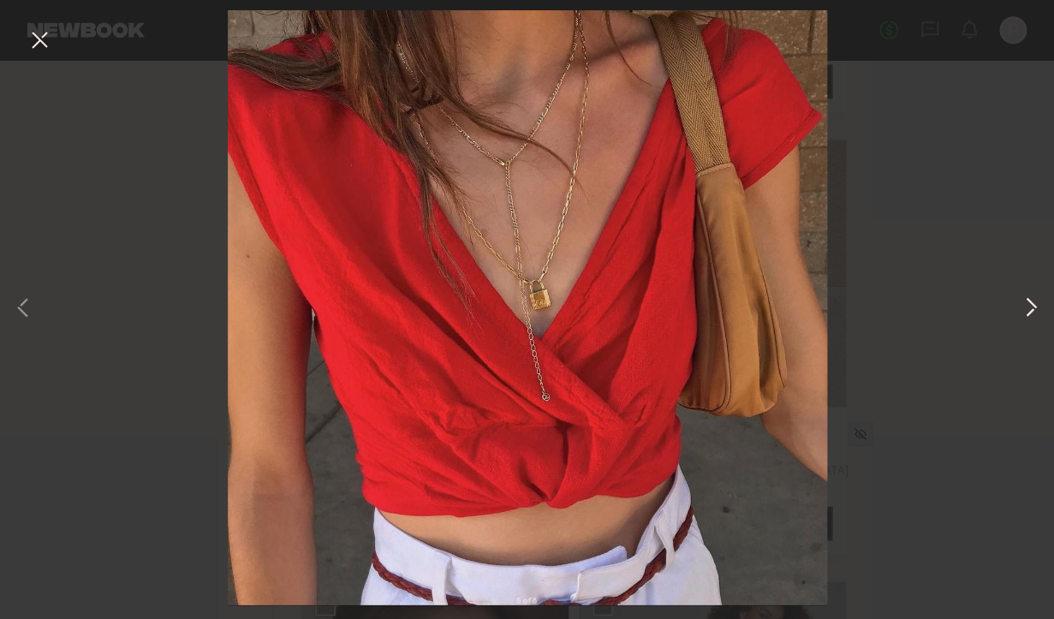
click at [1025, 307] on button at bounding box center [1031, 309] width 21 height 495
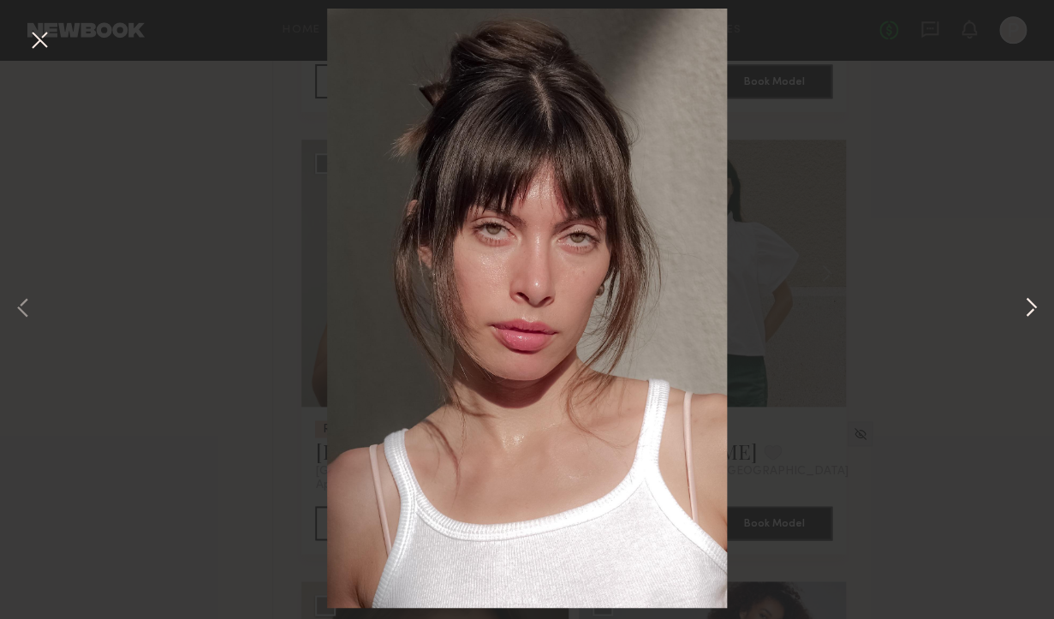
click at [1025, 307] on button at bounding box center [1031, 309] width 21 height 495
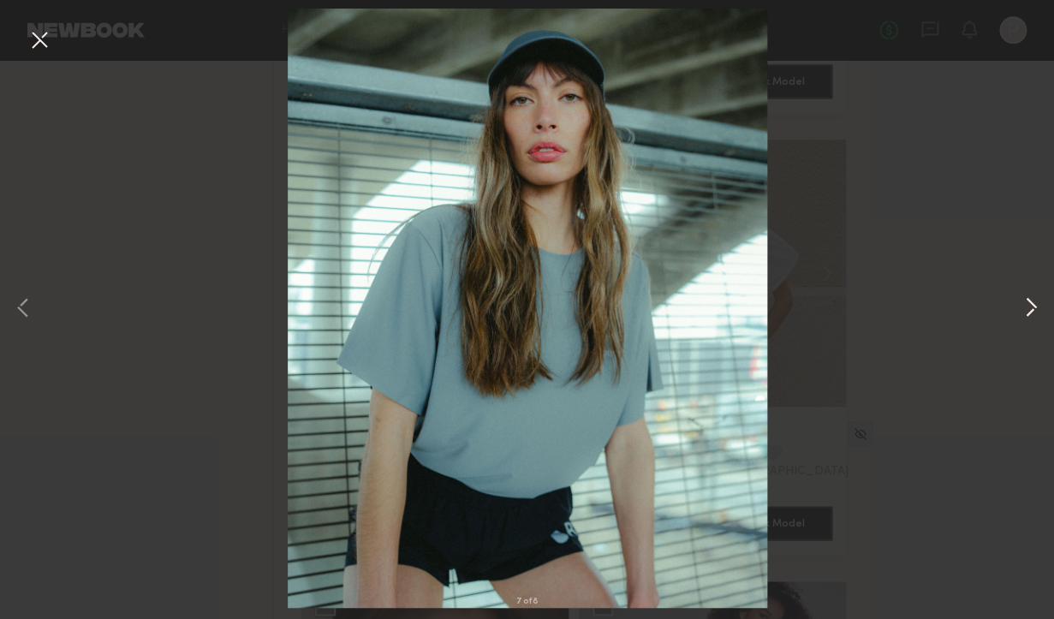
click at [1033, 308] on button at bounding box center [1031, 309] width 21 height 495
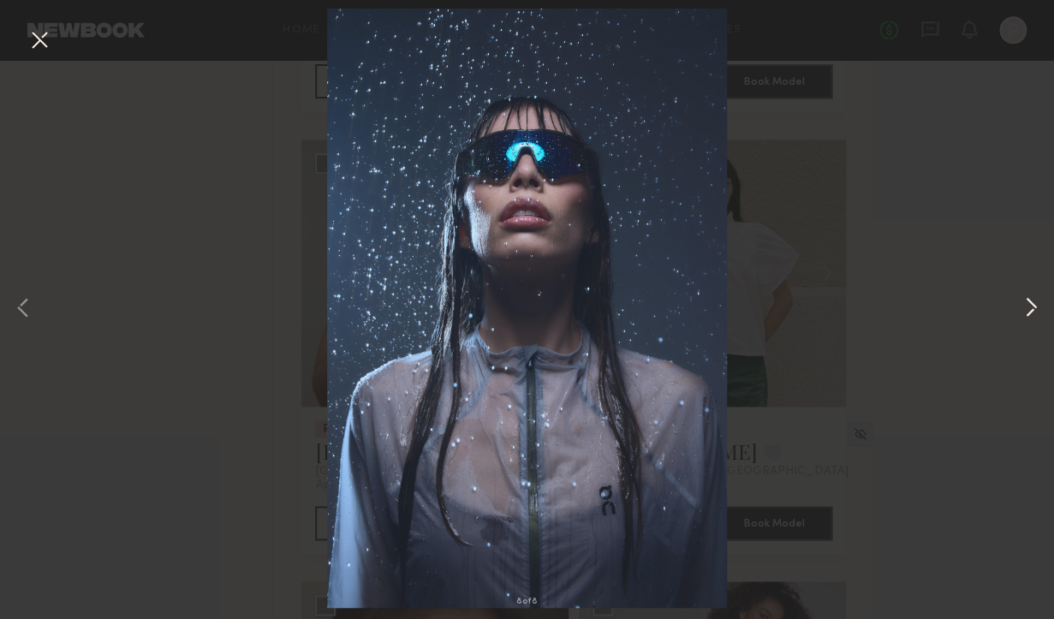
click at [1035, 310] on button at bounding box center [1031, 309] width 21 height 495
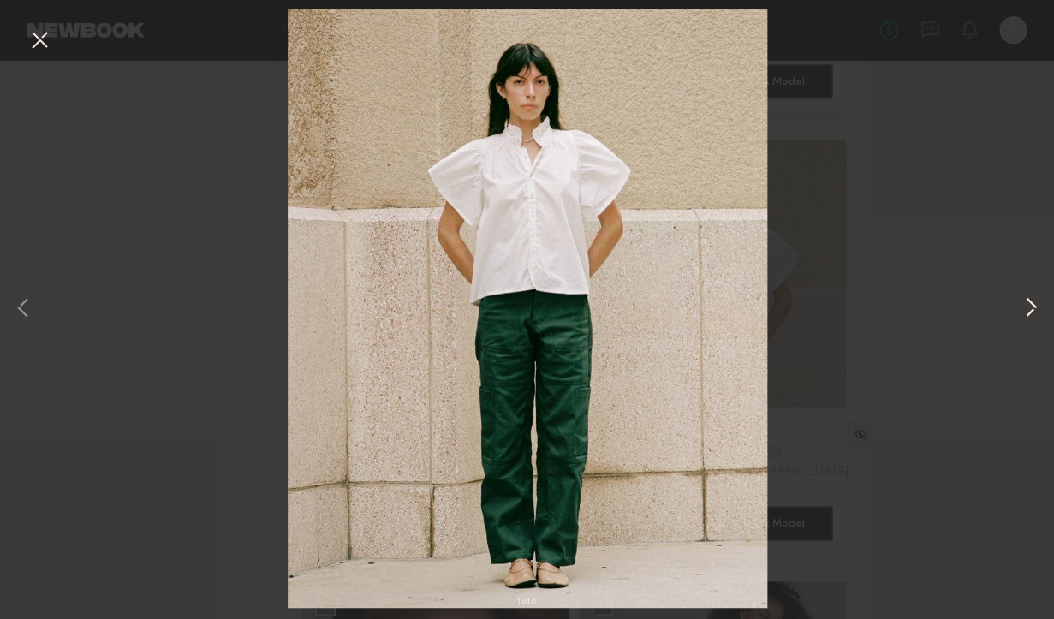
click at [1035, 310] on button at bounding box center [1031, 309] width 21 height 495
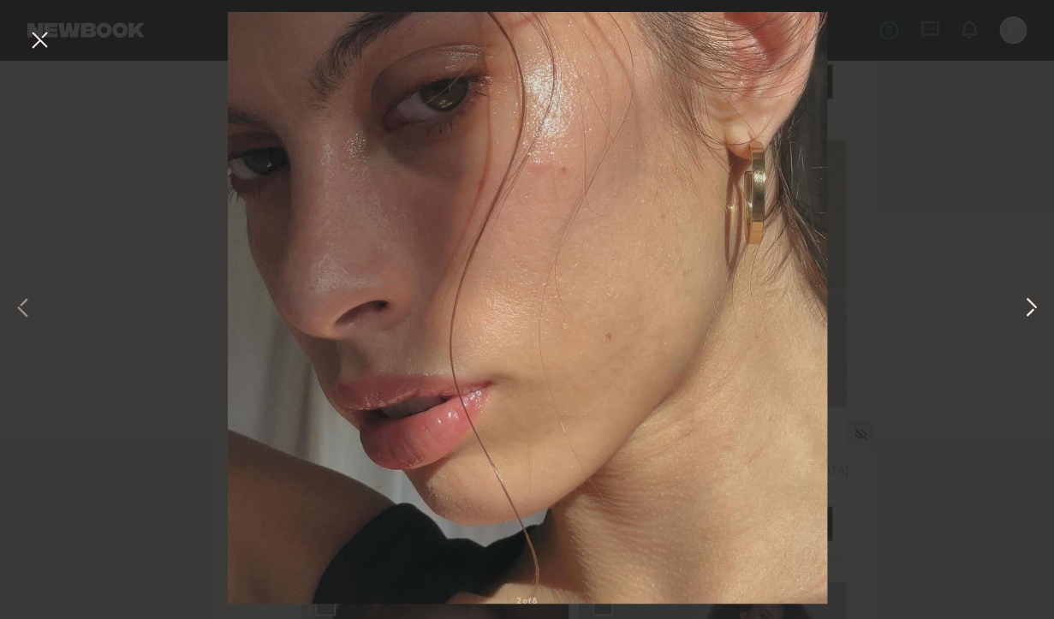
click at [1035, 310] on button at bounding box center [1031, 309] width 21 height 495
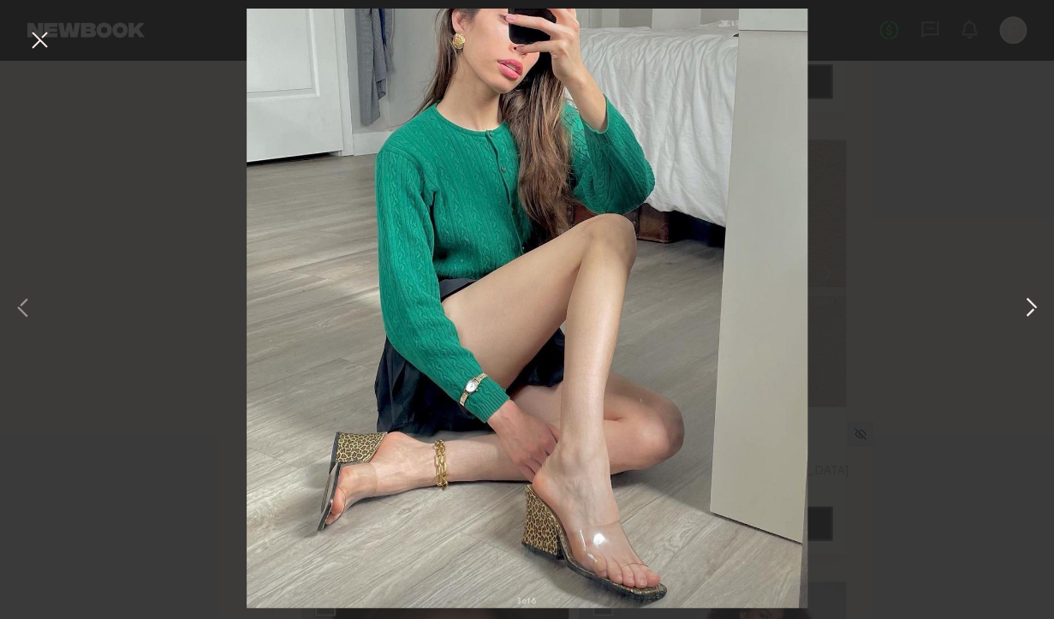
click at [1035, 310] on button at bounding box center [1031, 309] width 21 height 495
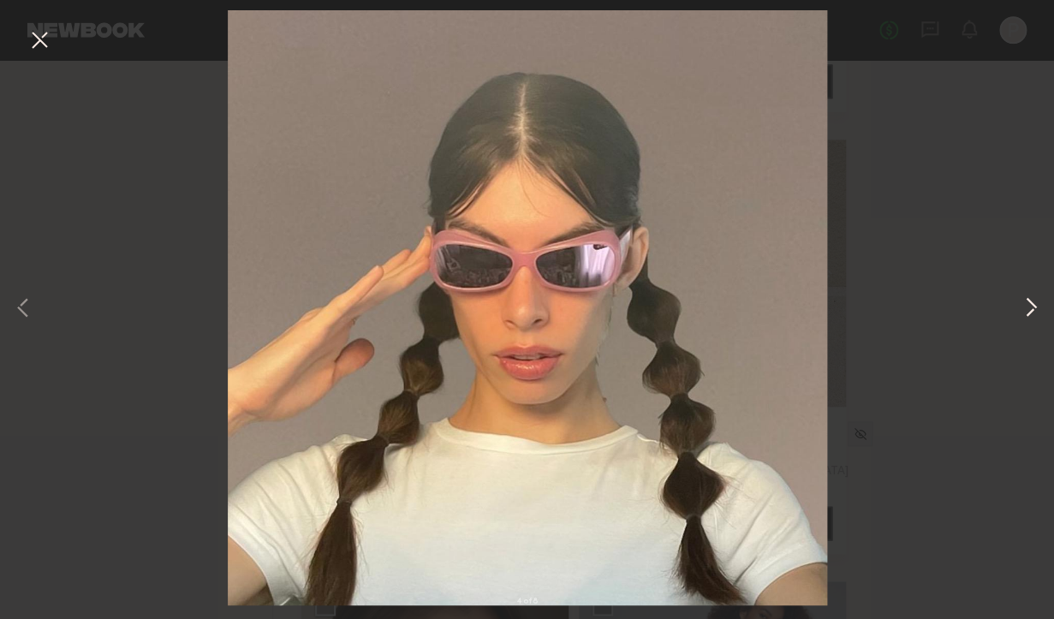
click at [1035, 311] on button at bounding box center [1031, 309] width 21 height 495
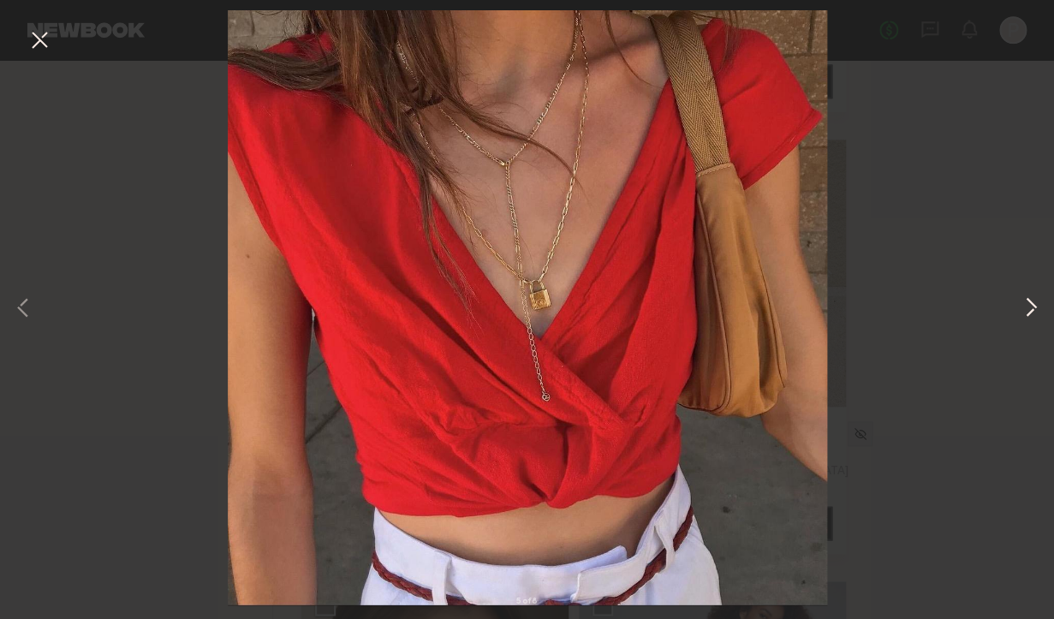
click at [1035, 312] on button at bounding box center [1031, 309] width 21 height 495
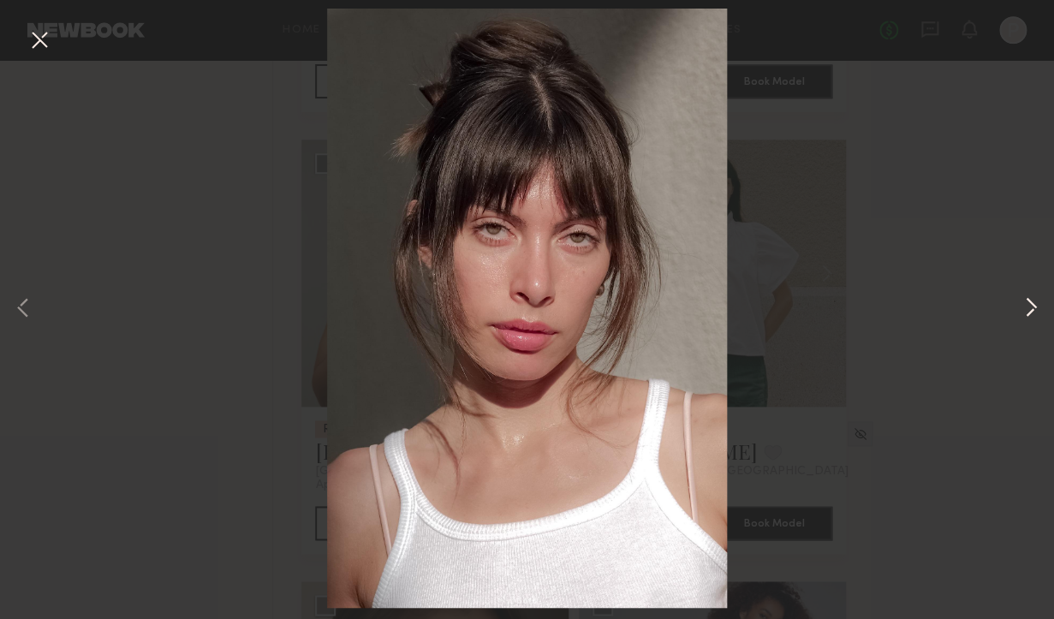
click at [1035, 312] on button at bounding box center [1031, 309] width 21 height 495
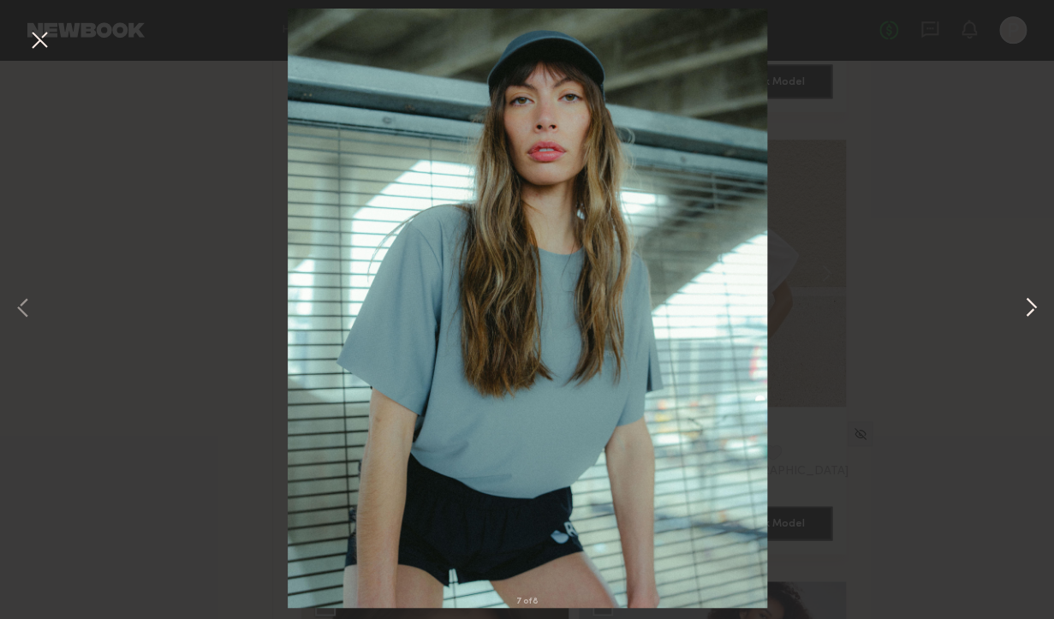
click at [1035, 312] on button at bounding box center [1031, 309] width 21 height 495
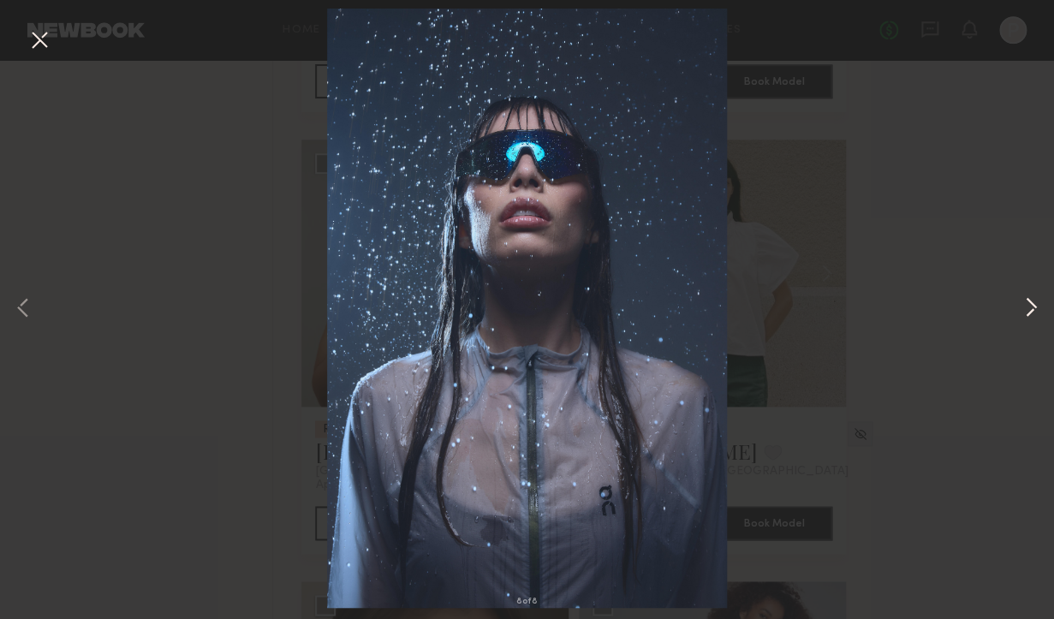
click at [1035, 312] on button at bounding box center [1031, 309] width 21 height 495
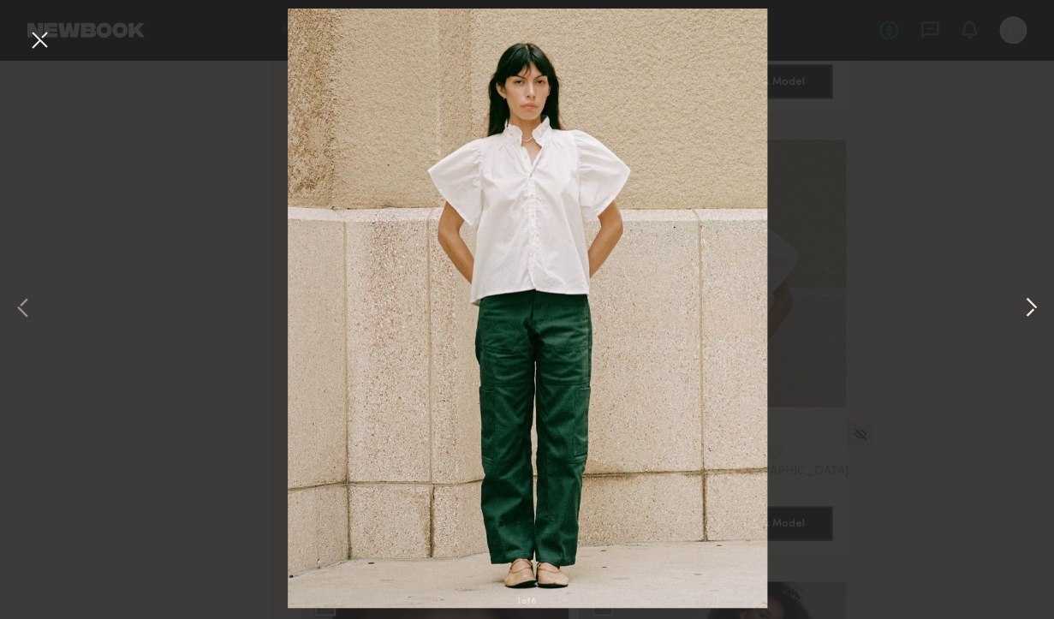
click at [1035, 312] on button at bounding box center [1031, 309] width 21 height 495
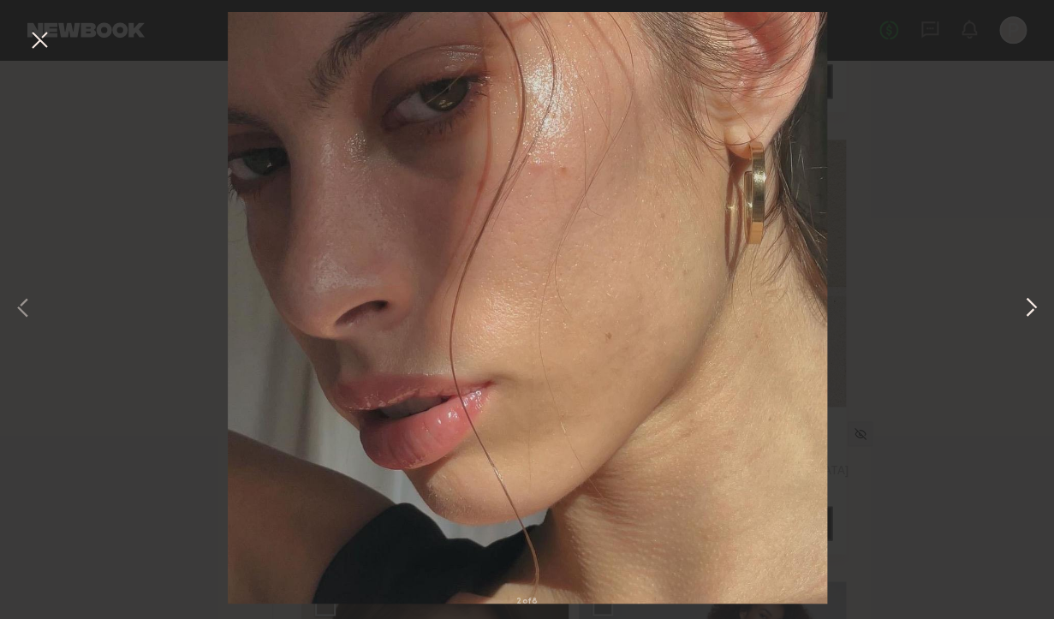
click at [1035, 312] on button at bounding box center [1031, 309] width 21 height 495
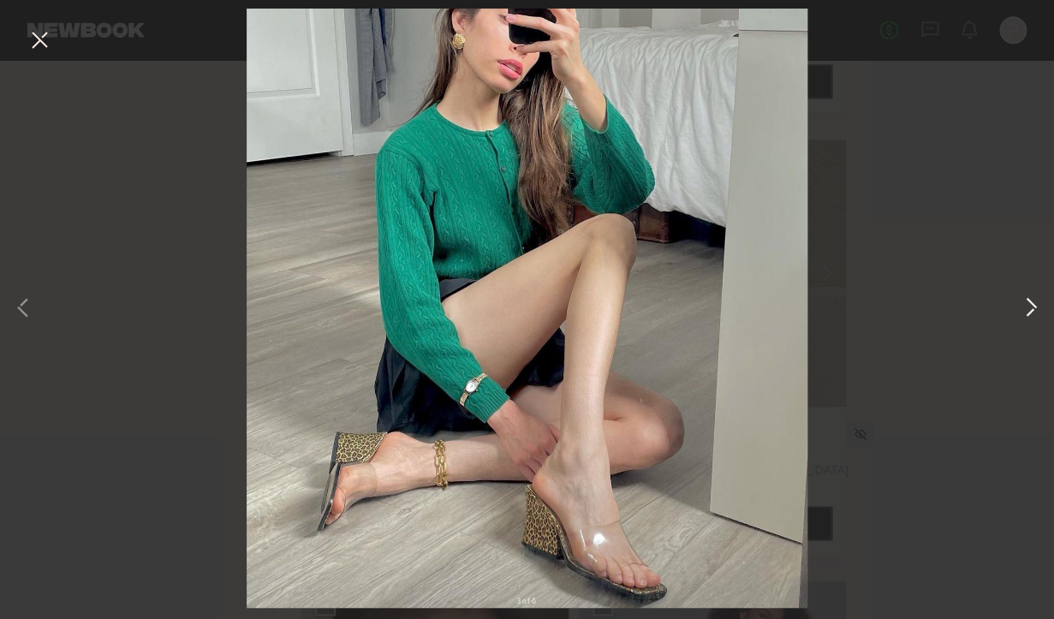
click at [1035, 312] on button at bounding box center [1031, 309] width 21 height 495
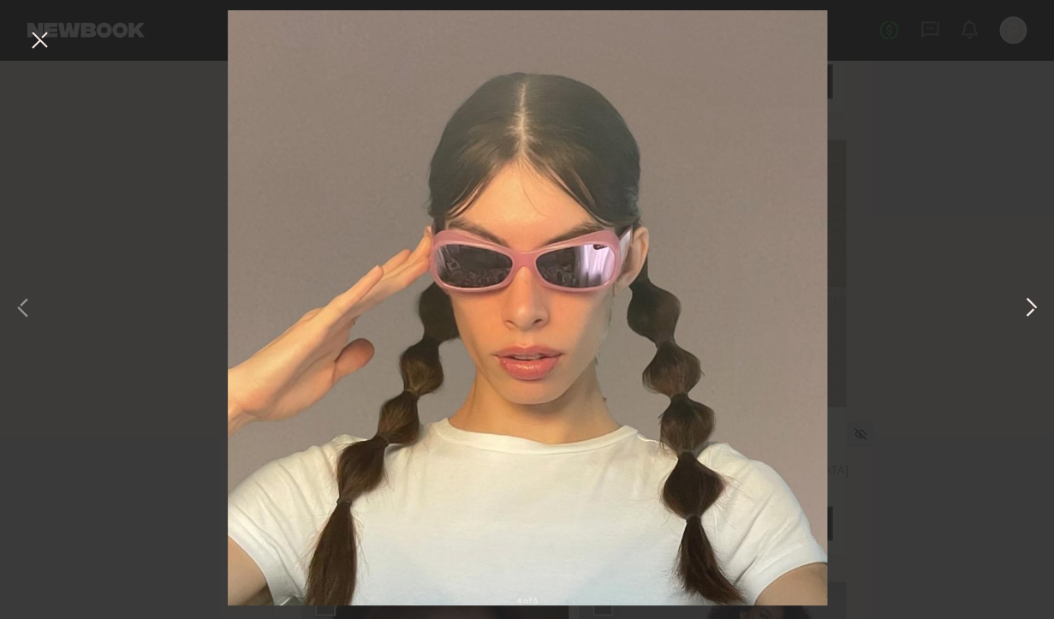
click at [1035, 312] on button at bounding box center [1031, 309] width 21 height 495
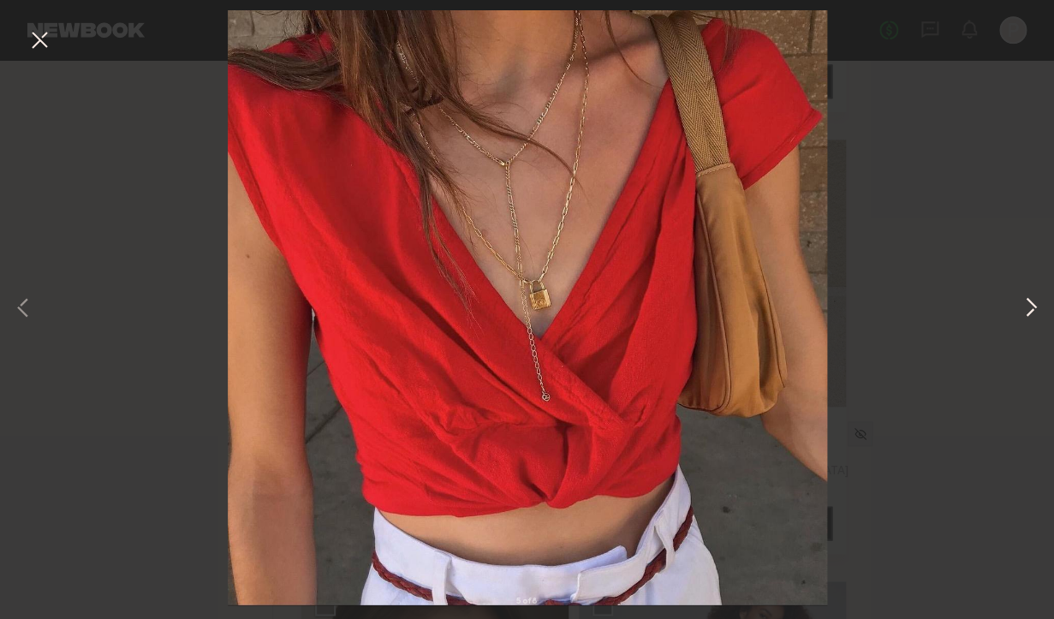
click at [1035, 312] on button at bounding box center [1031, 309] width 21 height 495
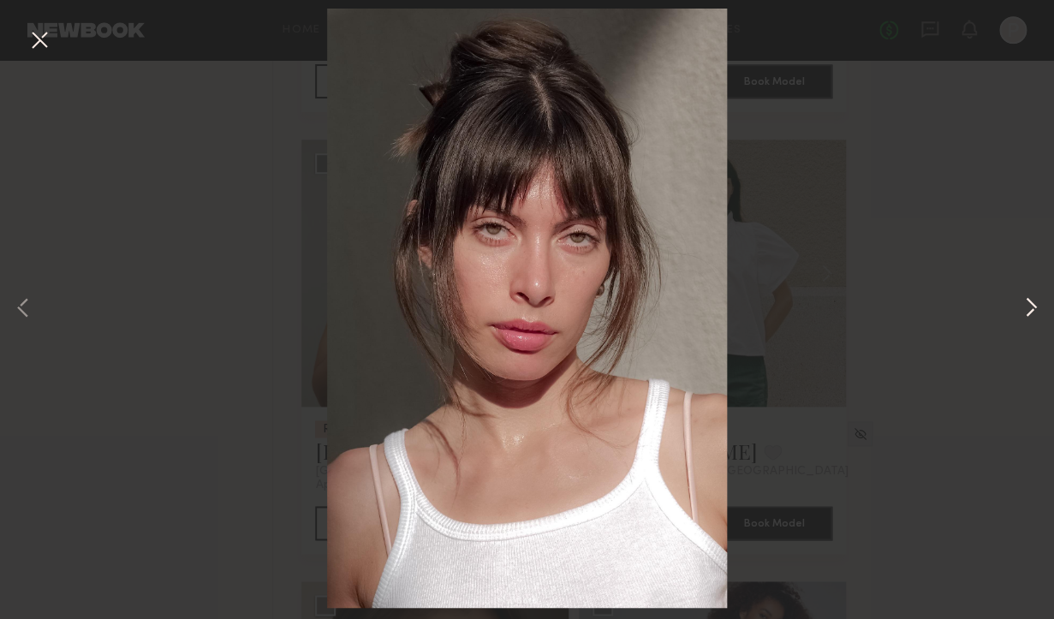
click at [1035, 312] on button at bounding box center [1031, 309] width 21 height 495
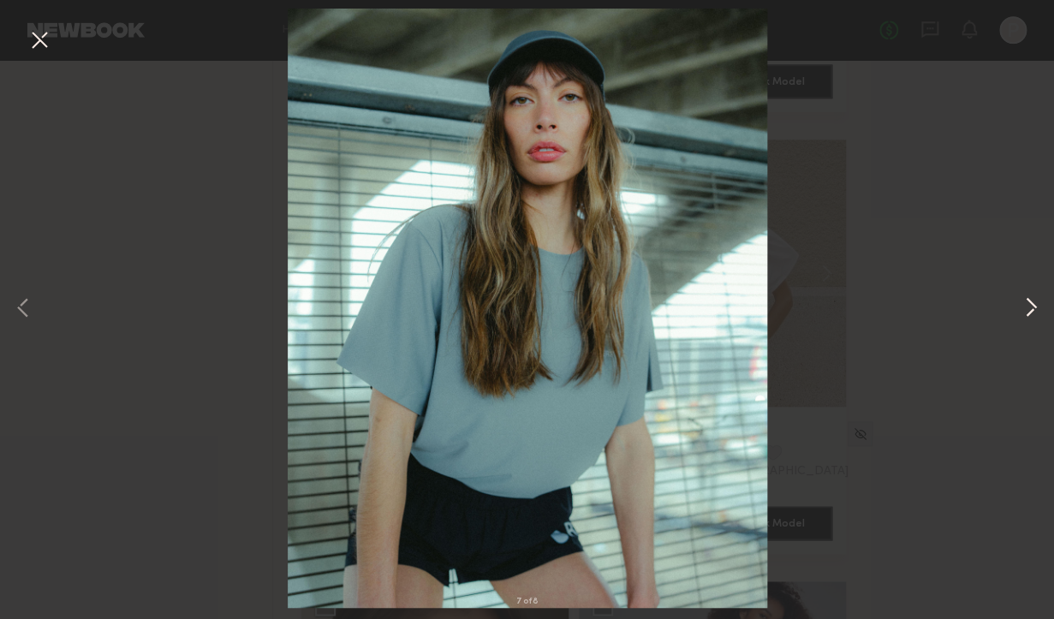
click at [1031, 307] on button at bounding box center [1031, 309] width 21 height 495
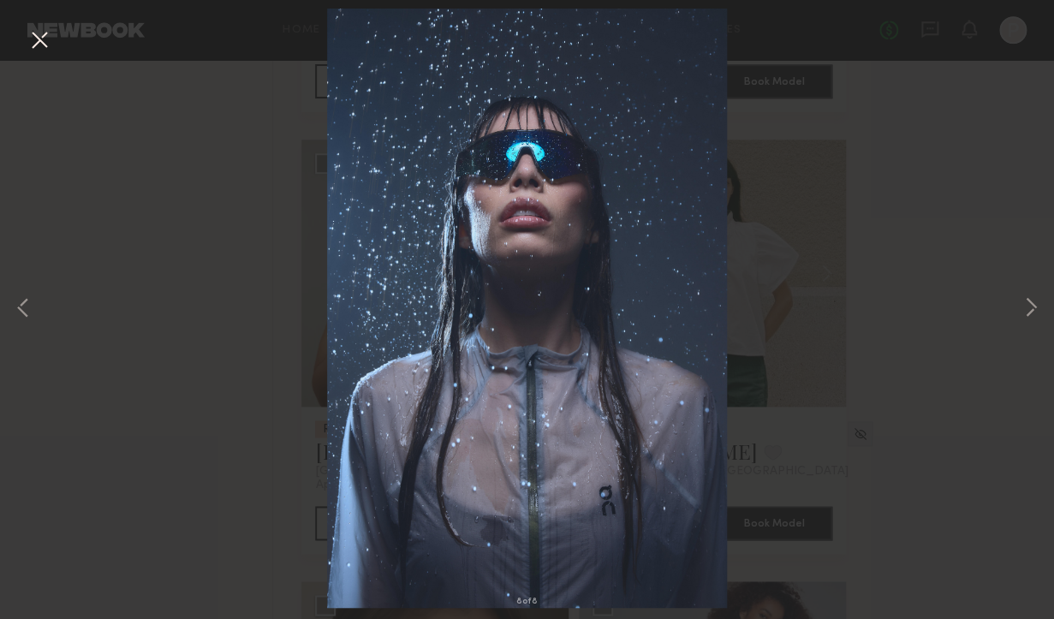
click at [44, 38] on button at bounding box center [39, 41] width 27 height 31
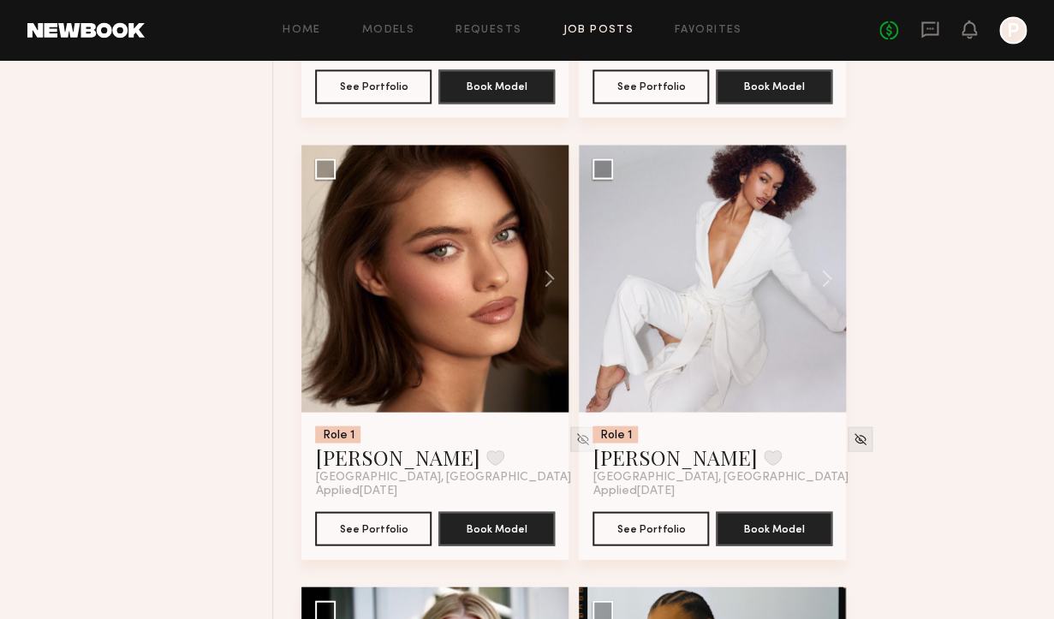
scroll to position [7204, 0]
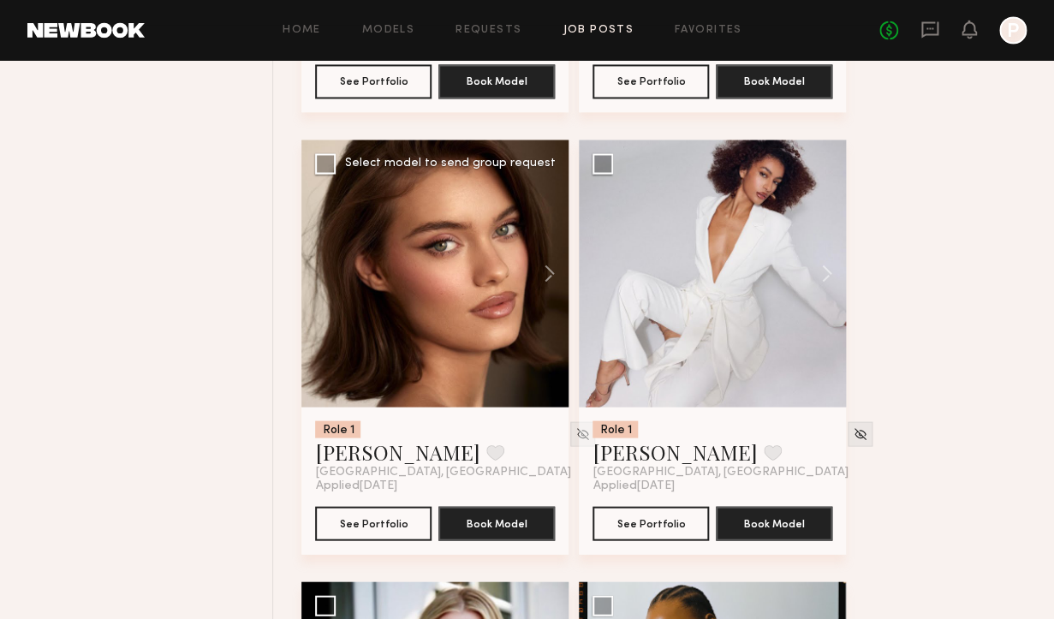
click at [422, 279] on div at bounding box center [434, 273] width 267 height 267
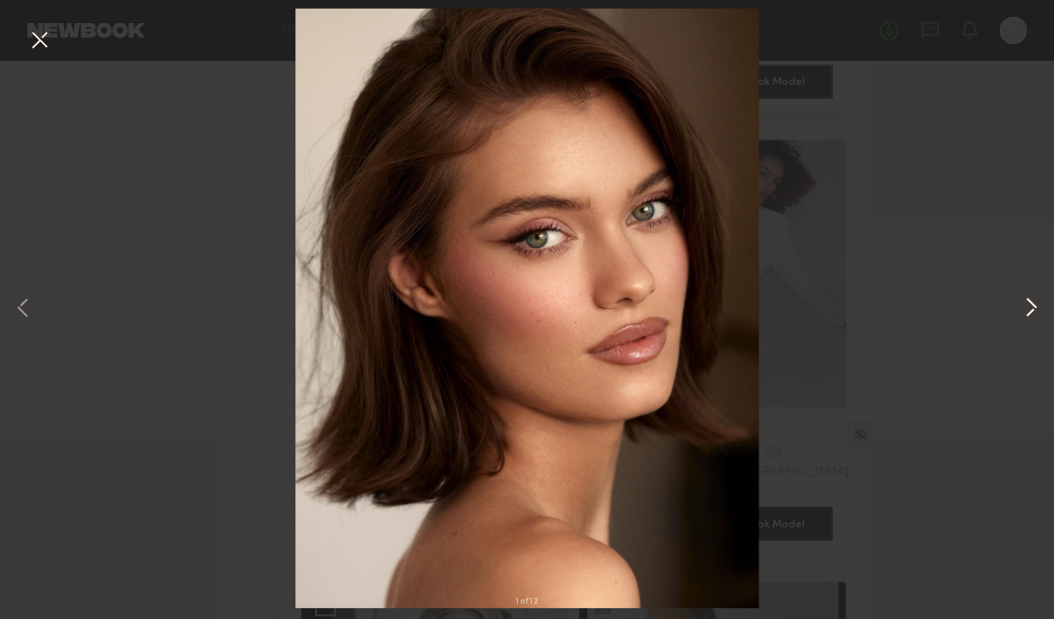
click at [1030, 304] on button at bounding box center [1031, 309] width 21 height 495
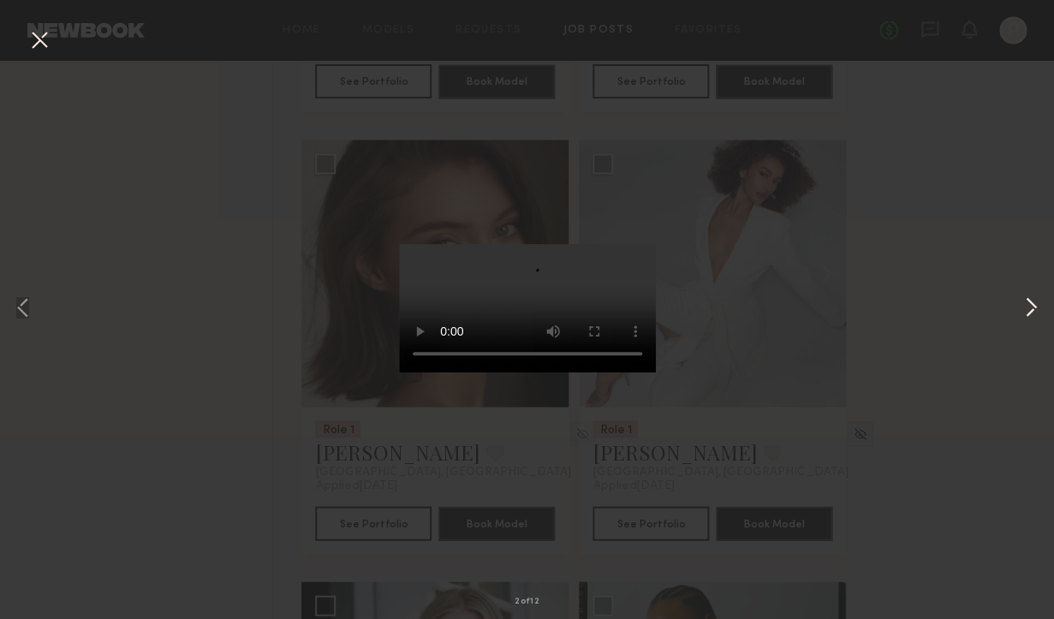
click at [1029, 302] on button at bounding box center [1031, 309] width 21 height 495
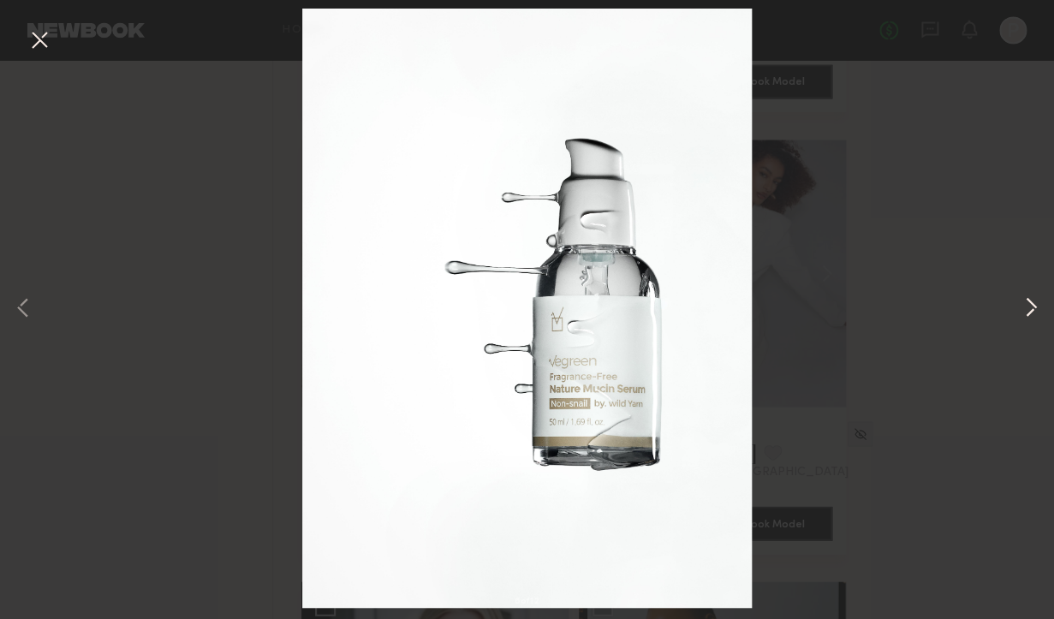
click at [1029, 302] on button at bounding box center [1031, 309] width 21 height 495
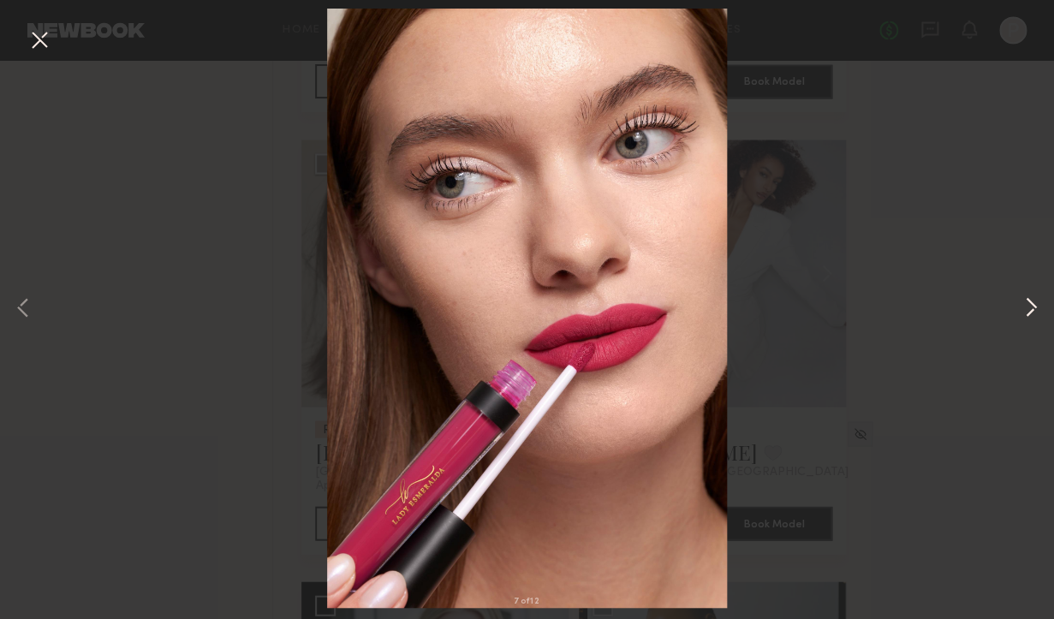
click at [1029, 302] on button at bounding box center [1031, 309] width 21 height 495
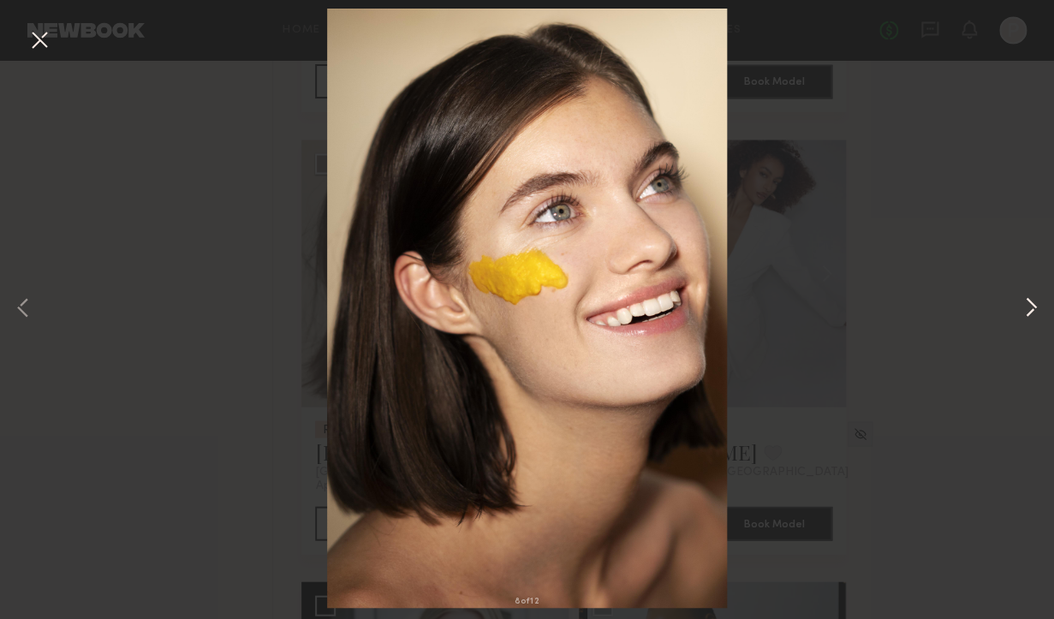
click at [1029, 302] on button at bounding box center [1031, 309] width 21 height 495
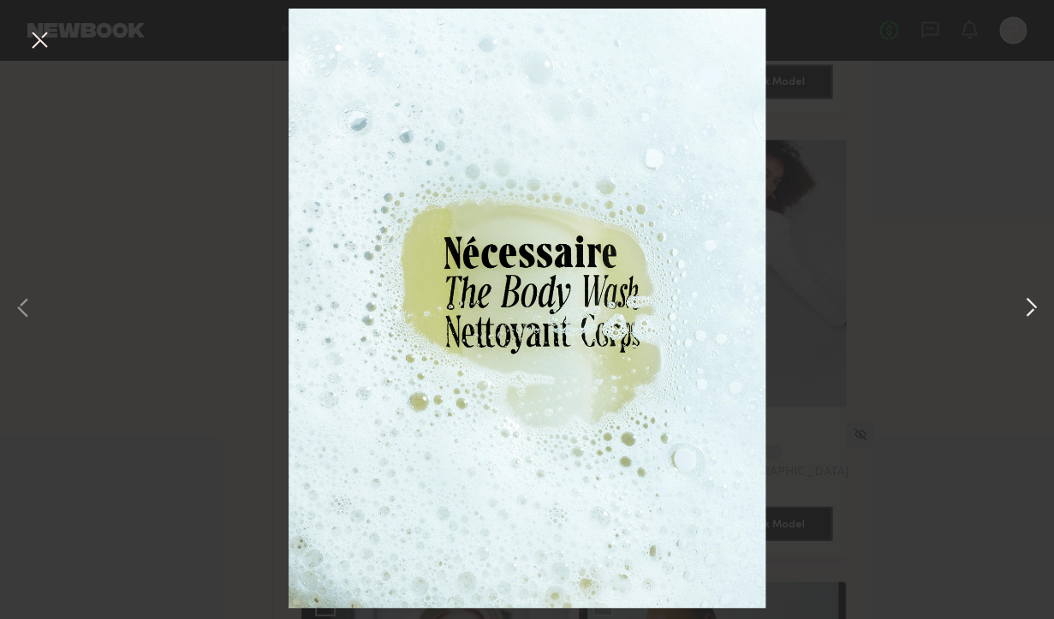
click at [1029, 302] on button at bounding box center [1031, 309] width 21 height 495
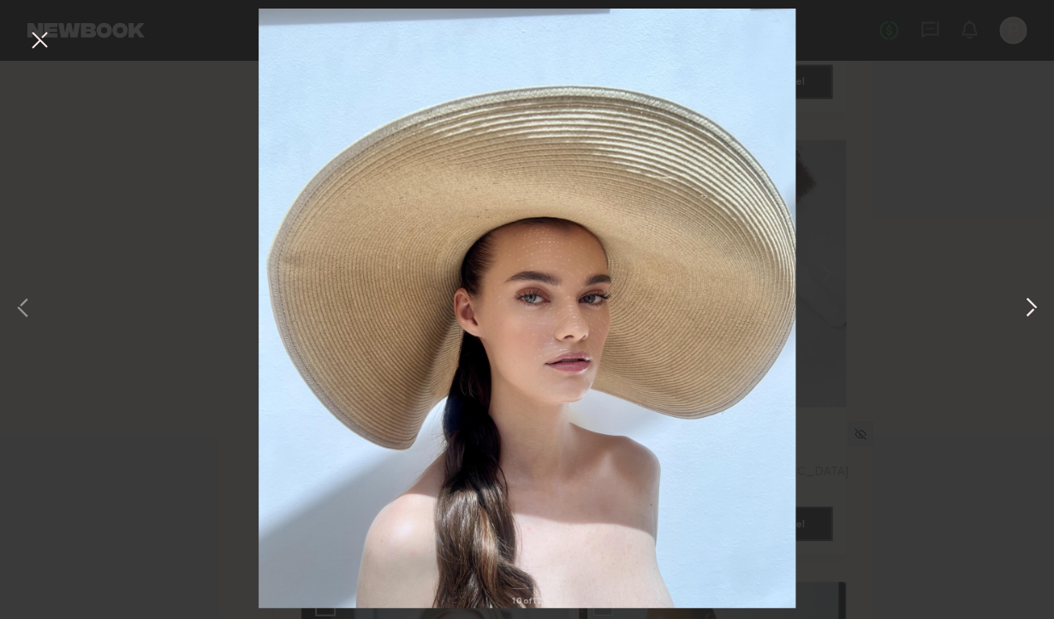
click at [1029, 302] on button at bounding box center [1031, 309] width 21 height 495
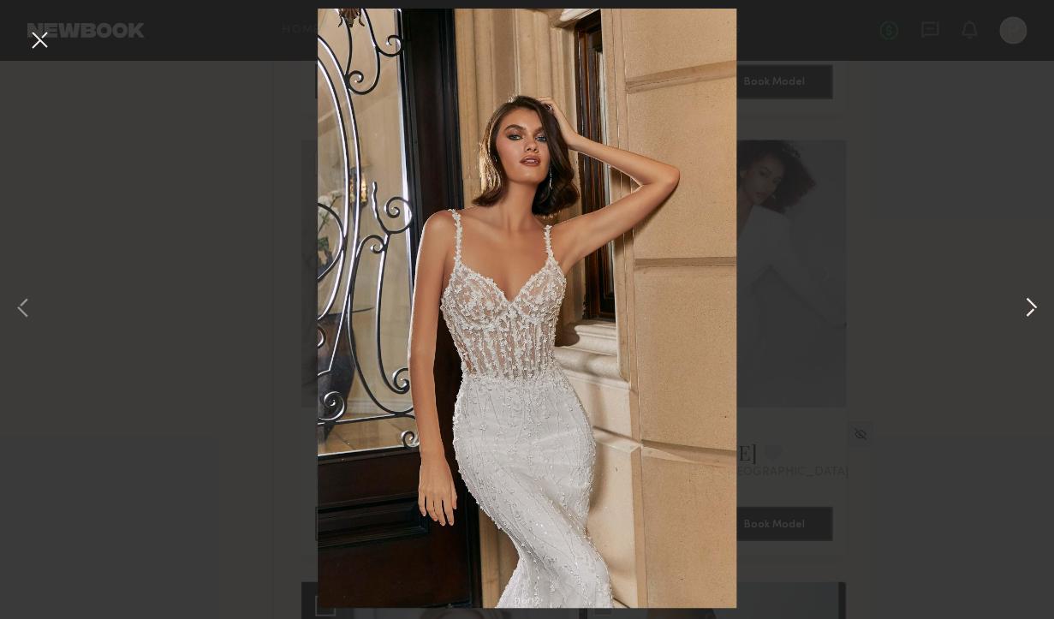
click at [1029, 302] on button at bounding box center [1031, 309] width 21 height 495
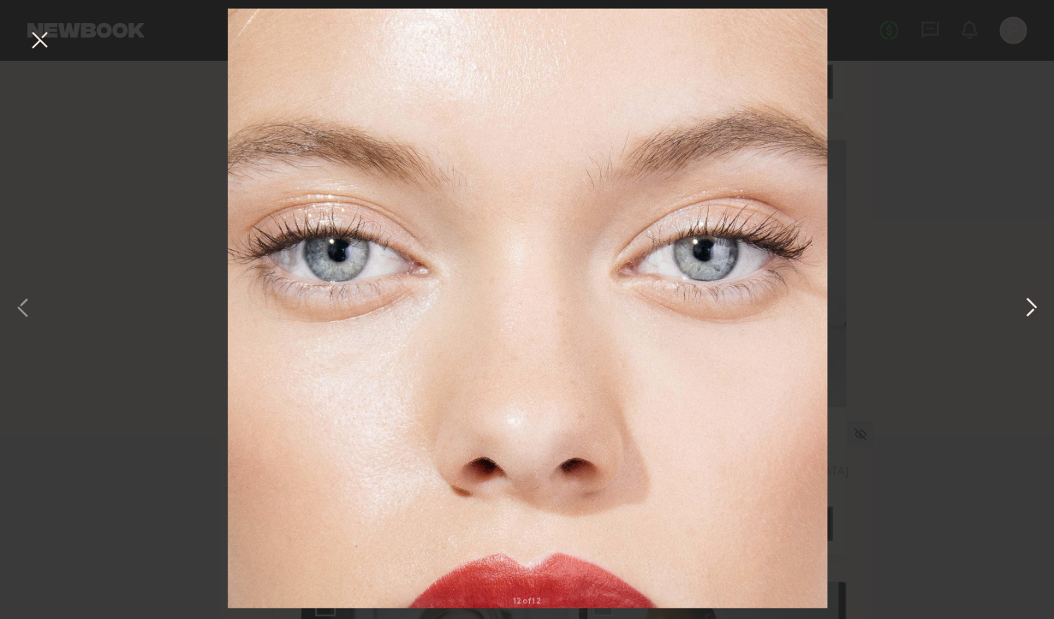
click at [1029, 302] on button at bounding box center [1031, 309] width 21 height 495
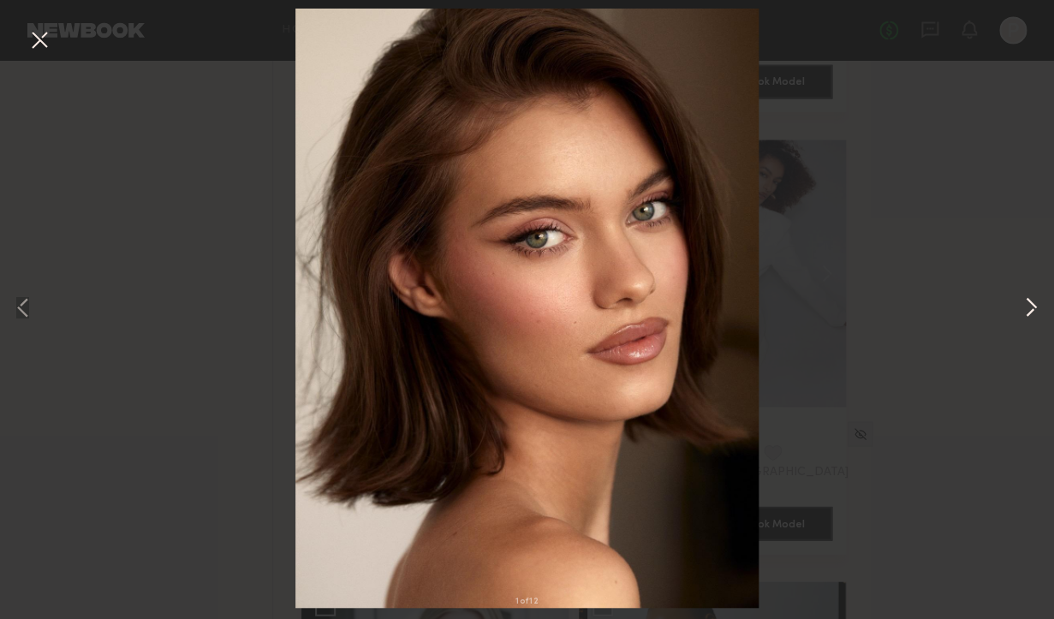
click at [1029, 302] on button at bounding box center [1031, 309] width 21 height 495
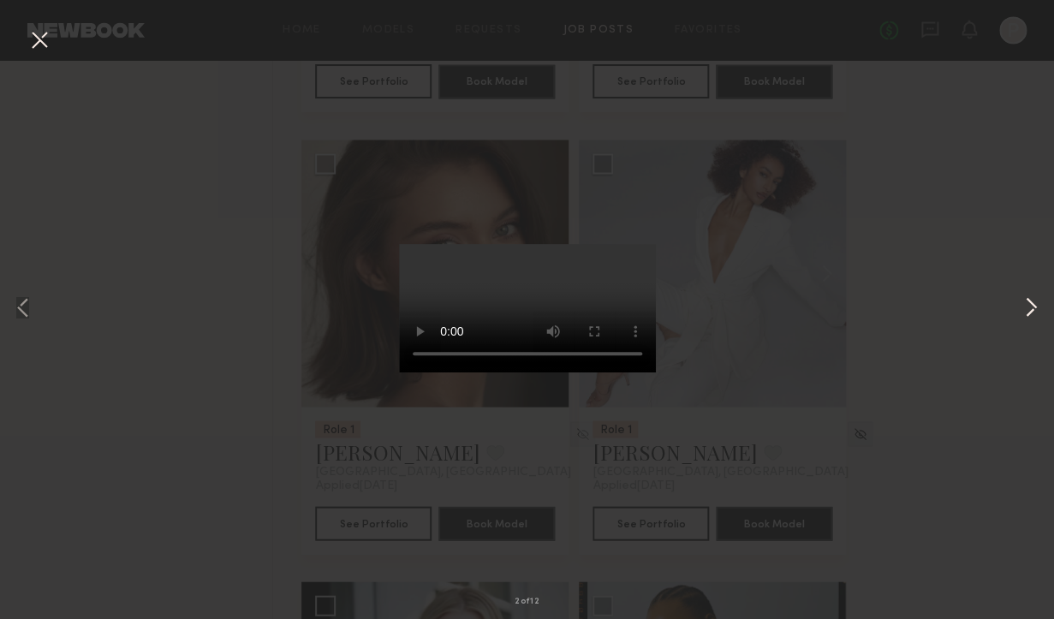
click at [1029, 302] on button at bounding box center [1031, 309] width 21 height 495
click at [39, 47] on button at bounding box center [39, 41] width 27 height 31
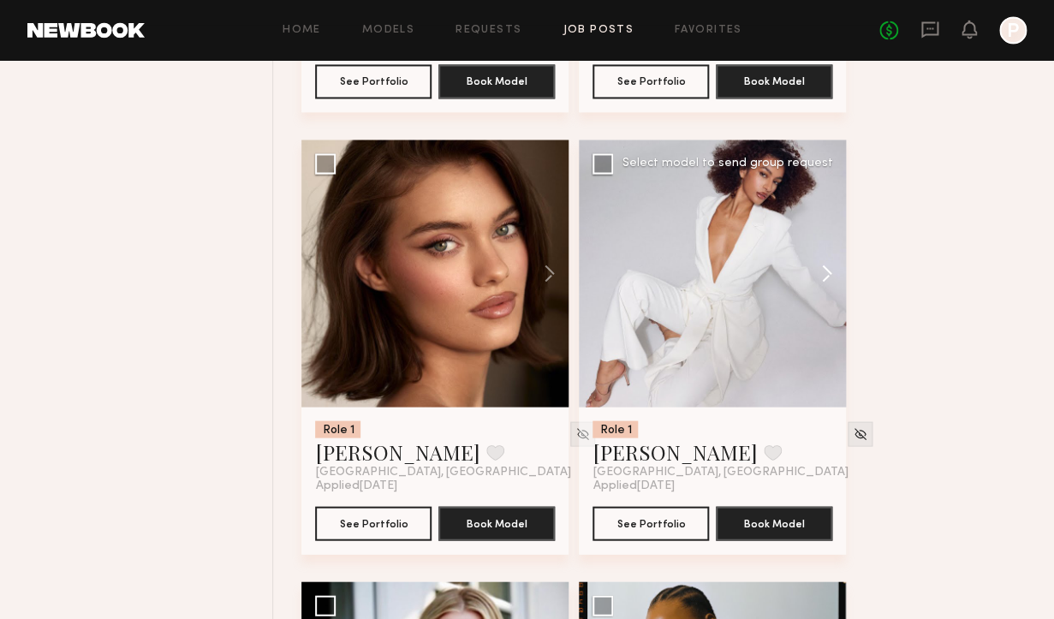
click at [808, 269] on button at bounding box center [818, 273] width 55 height 267
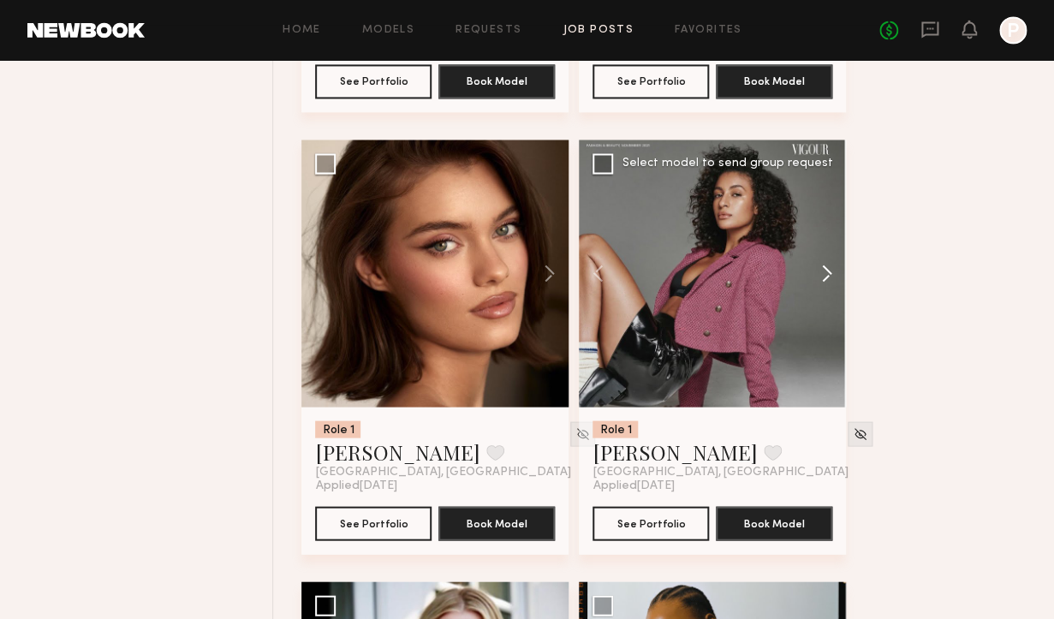
click at [812, 284] on button at bounding box center [818, 273] width 55 height 267
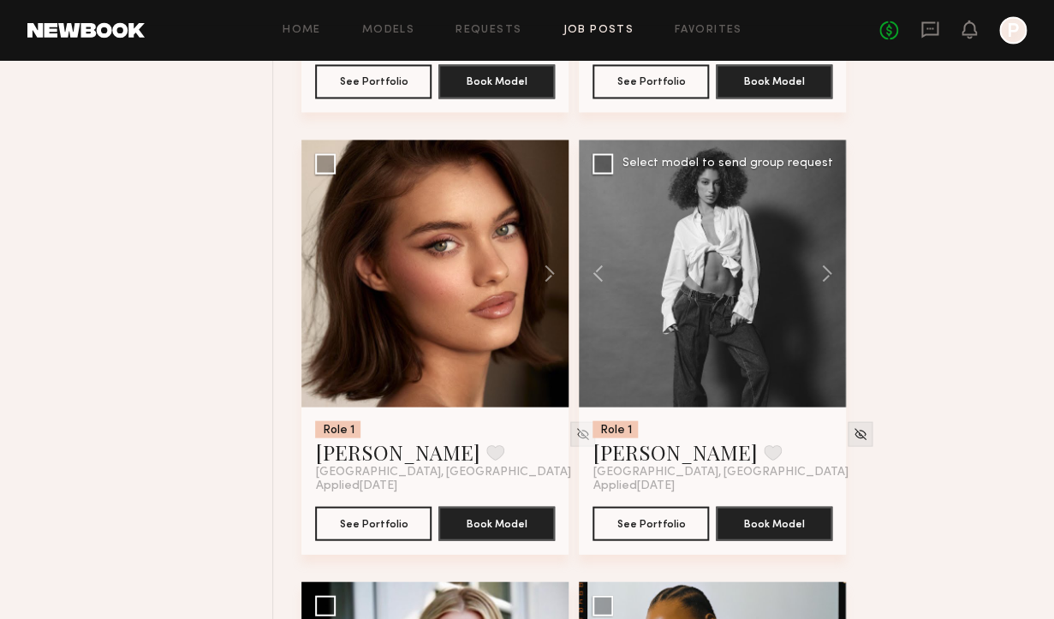
click at [713, 300] on div at bounding box center [712, 273] width 267 height 267
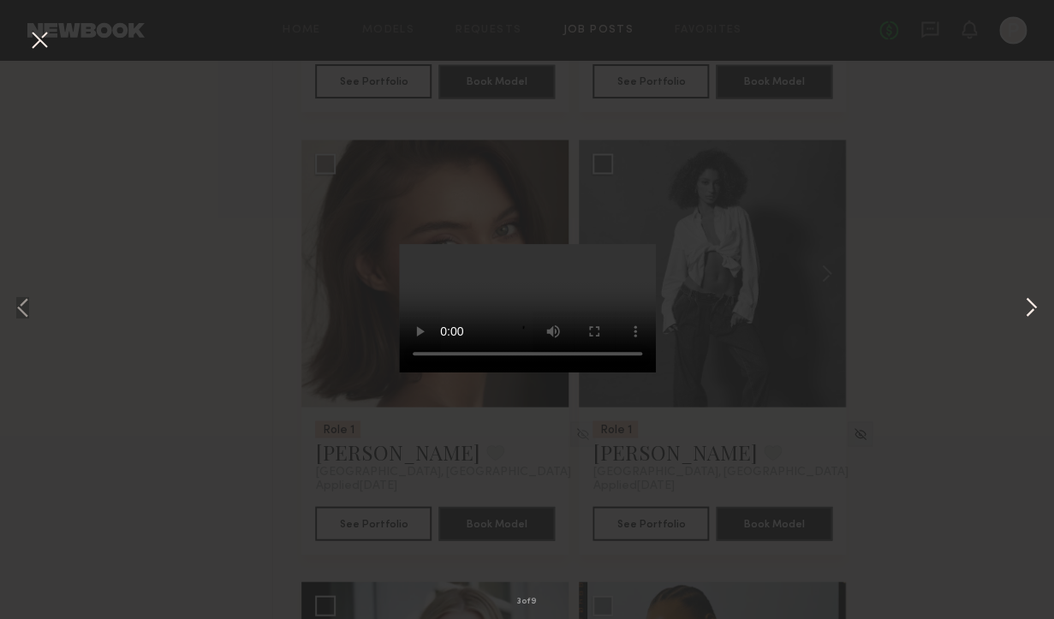
click at [1037, 295] on button at bounding box center [1031, 309] width 21 height 495
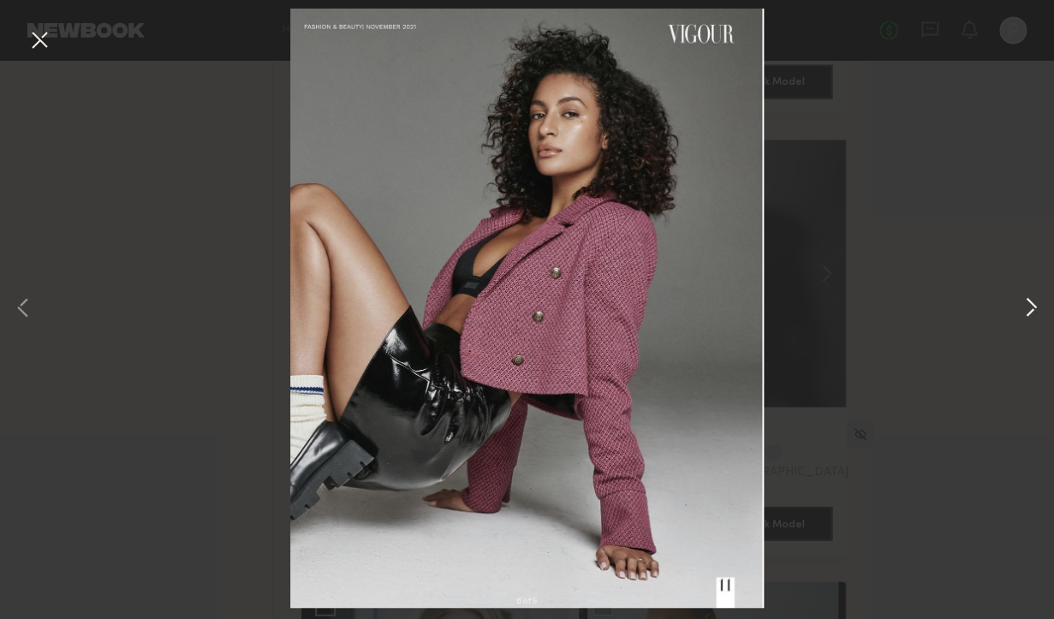
click at [1037, 295] on button at bounding box center [1031, 309] width 21 height 495
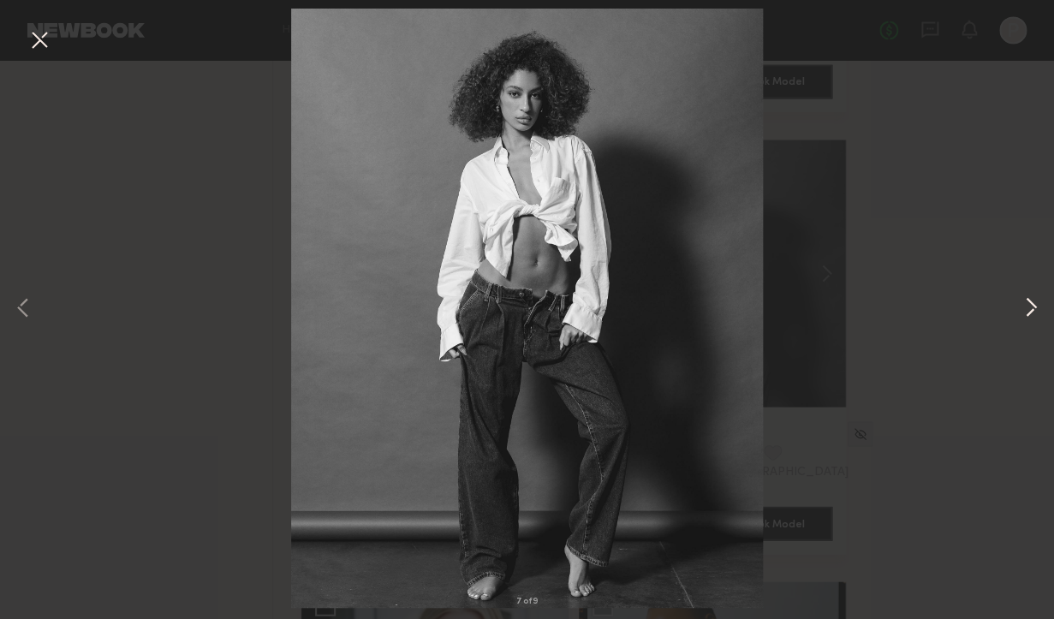
click at [1037, 295] on button at bounding box center [1031, 309] width 21 height 495
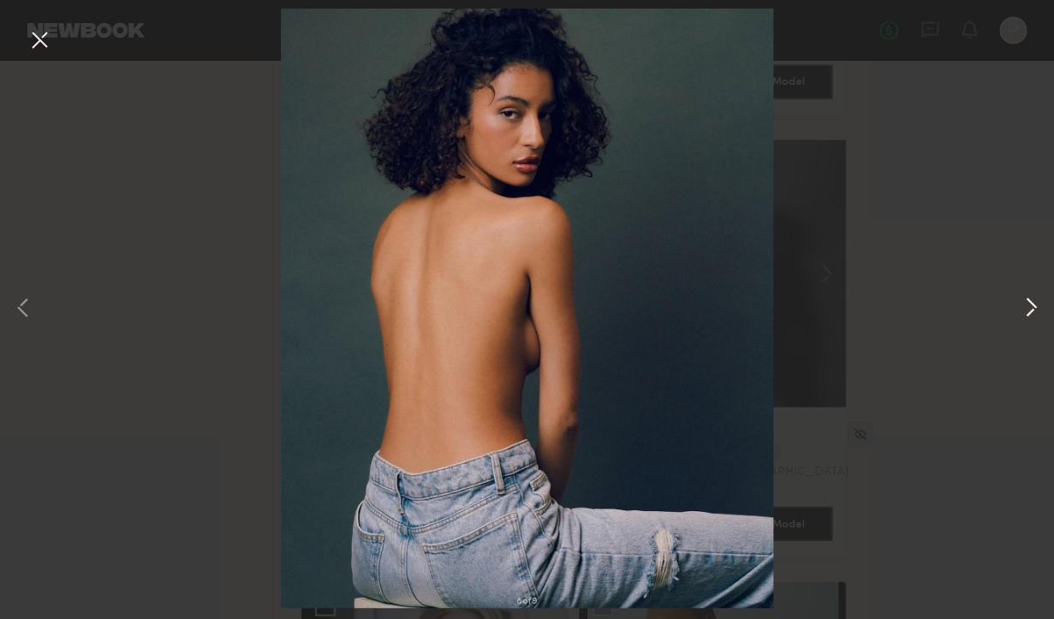
click at [1037, 295] on button at bounding box center [1031, 309] width 21 height 495
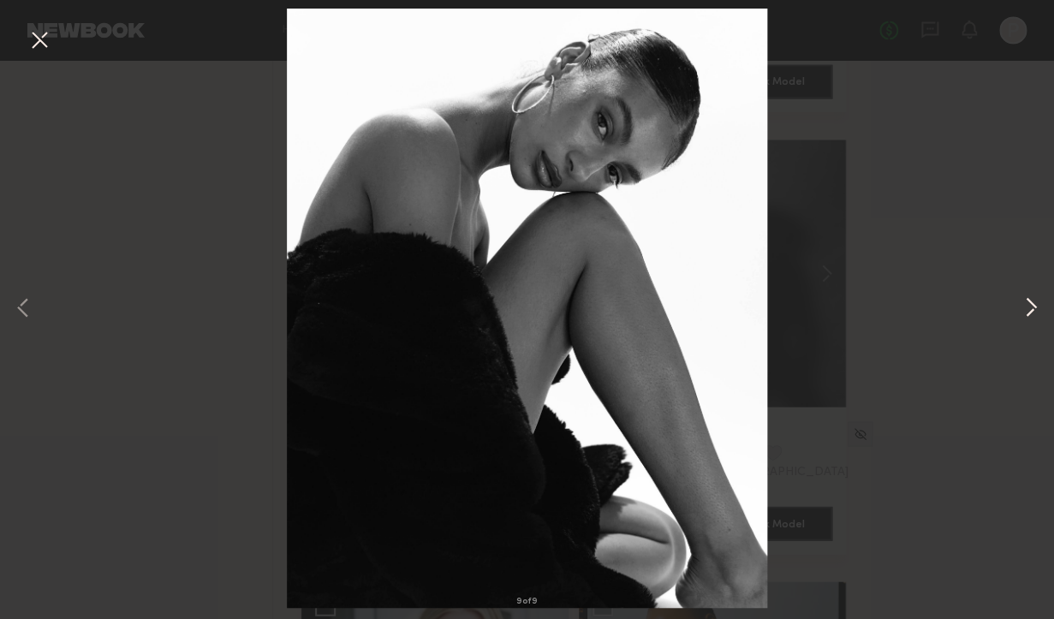
click at [1037, 295] on button at bounding box center [1031, 309] width 21 height 495
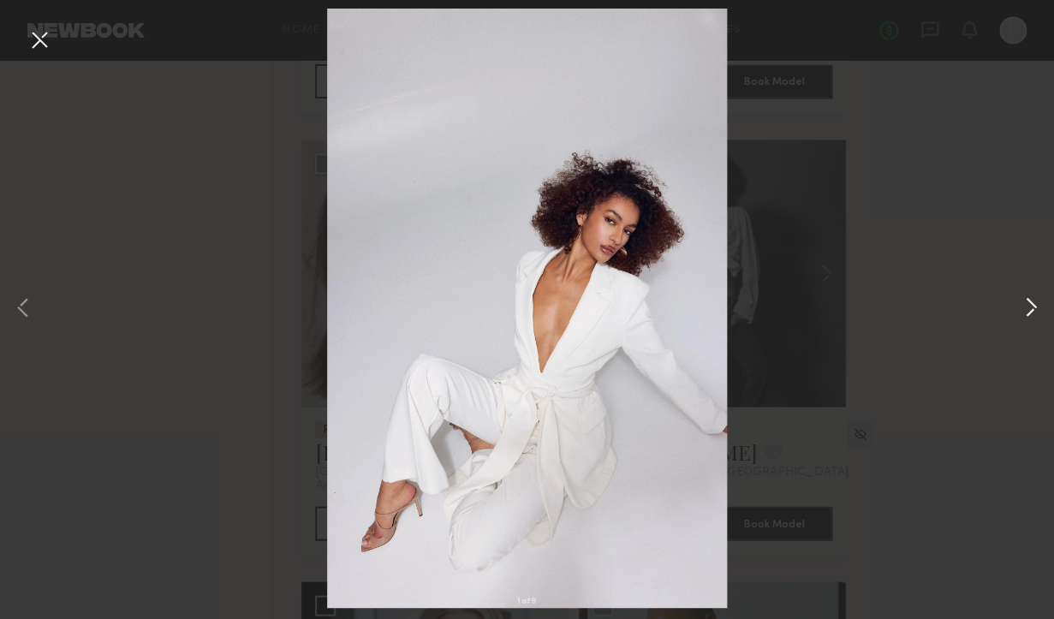
click at [1037, 295] on button at bounding box center [1031, 309] width 21 height 495
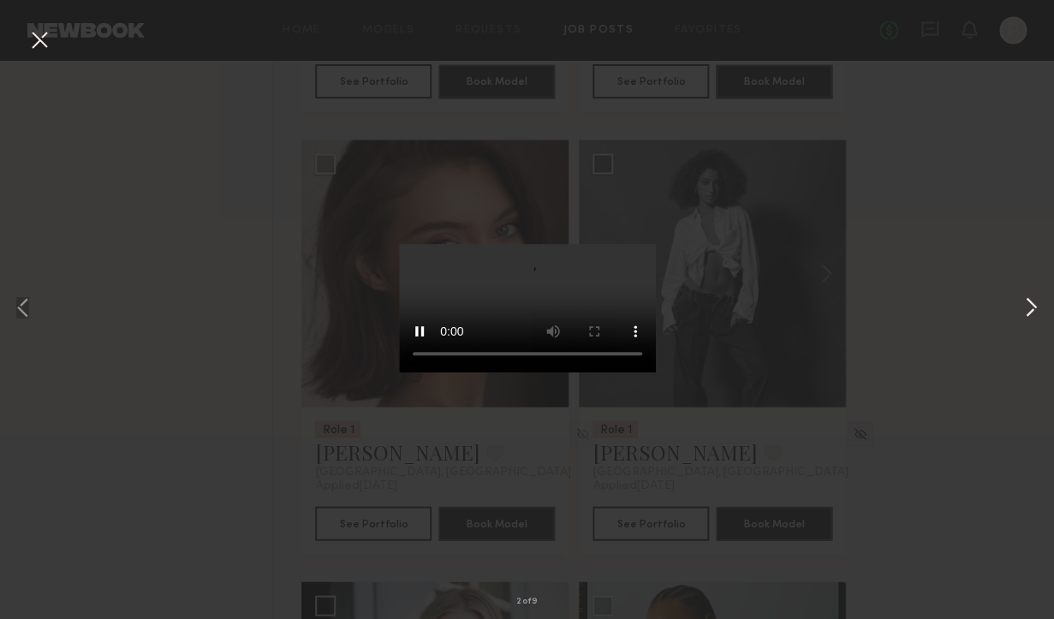
click at [1037, 295] on button at bounding box center [1031, 309] width 21 height 495
click at [45, 39] on button at bounding box center [39, 41] width 27 height 31
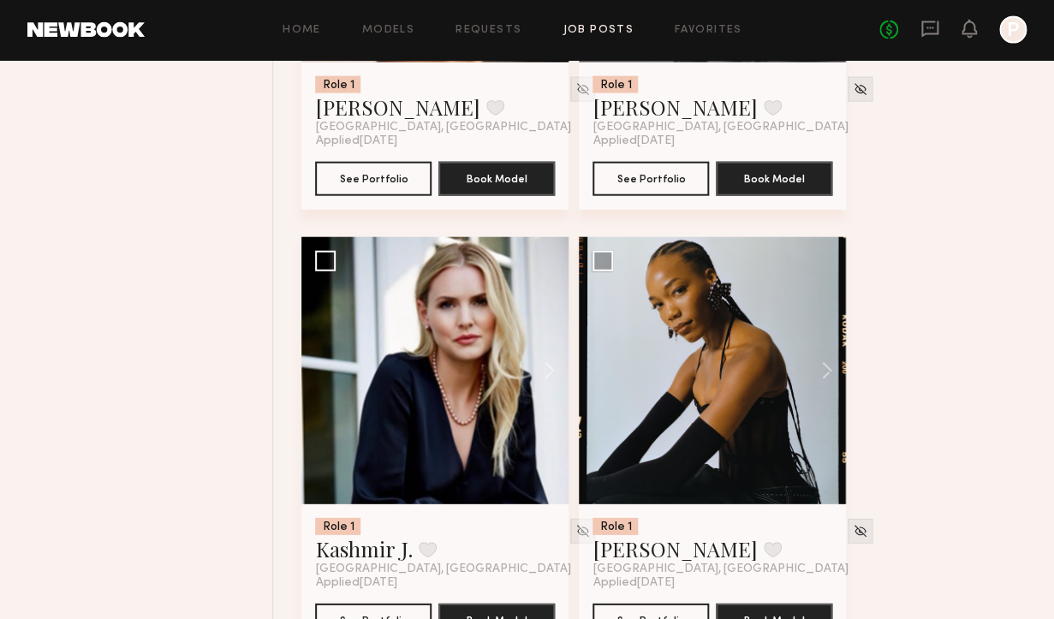
scroll to position [7553, 0]
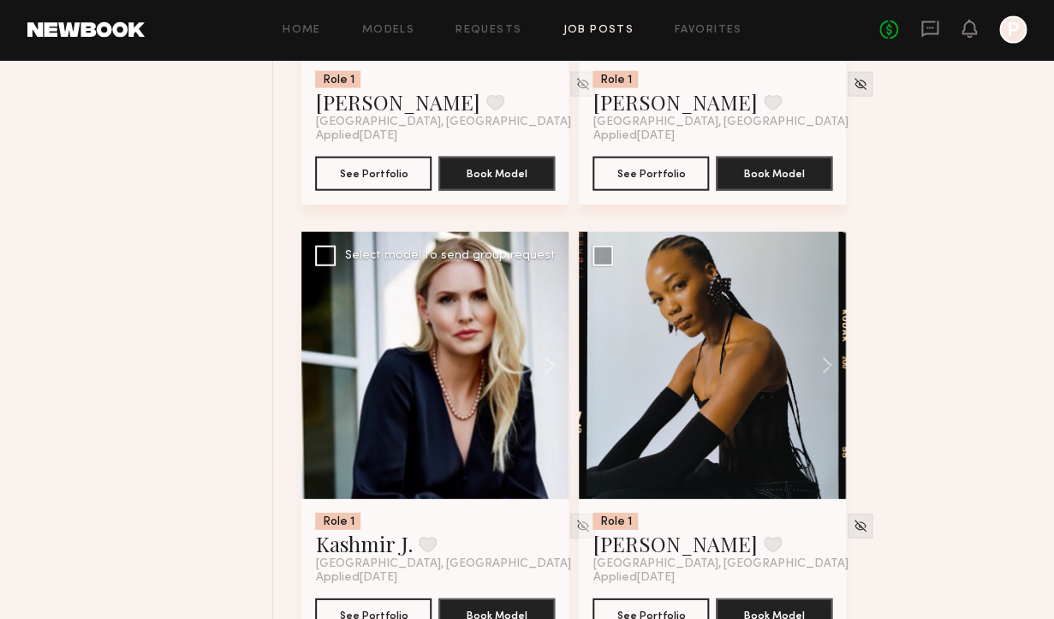
click at [489, 401] on div at bounding box center [434, 365] width 267 height 267
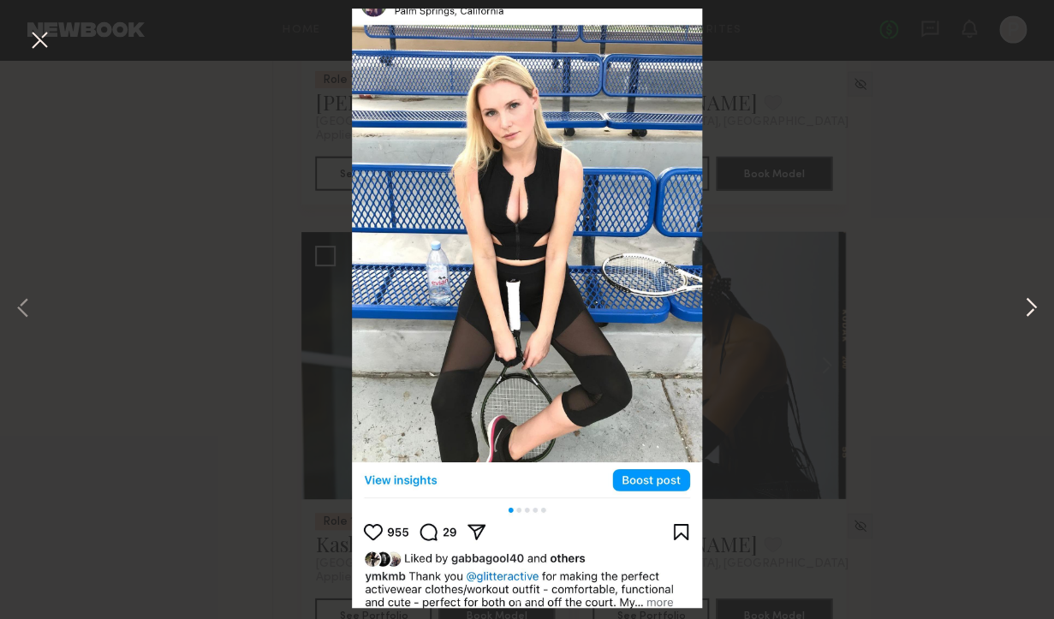
click at [1029, 304] on button at bounding box center [1031, 309] width 21 height 495
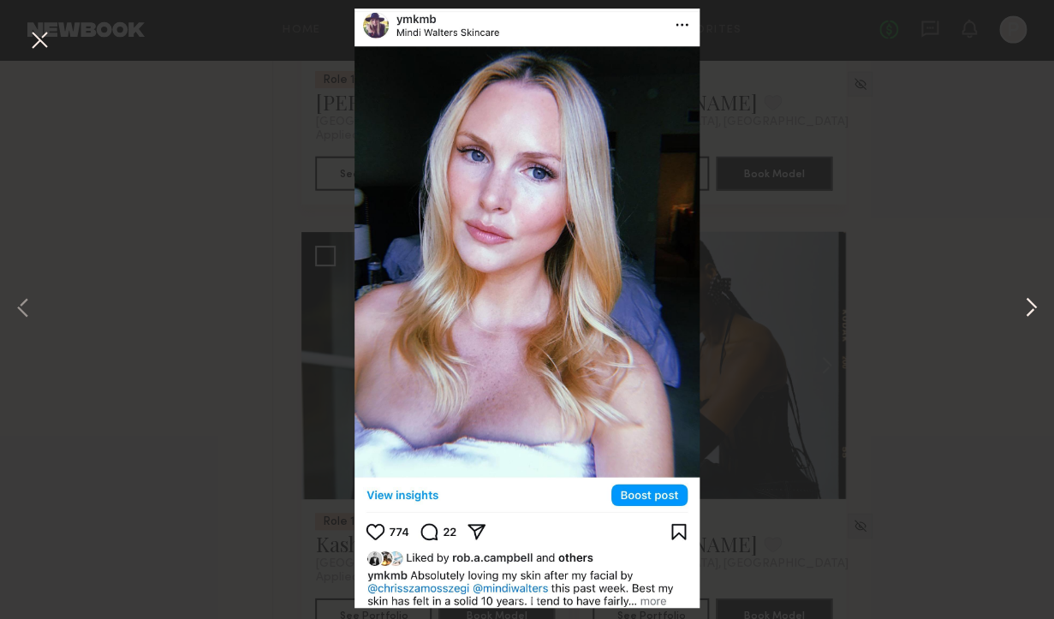
click at [1029, 304] on button at bounding box center [1031, 309] width 21 height 495
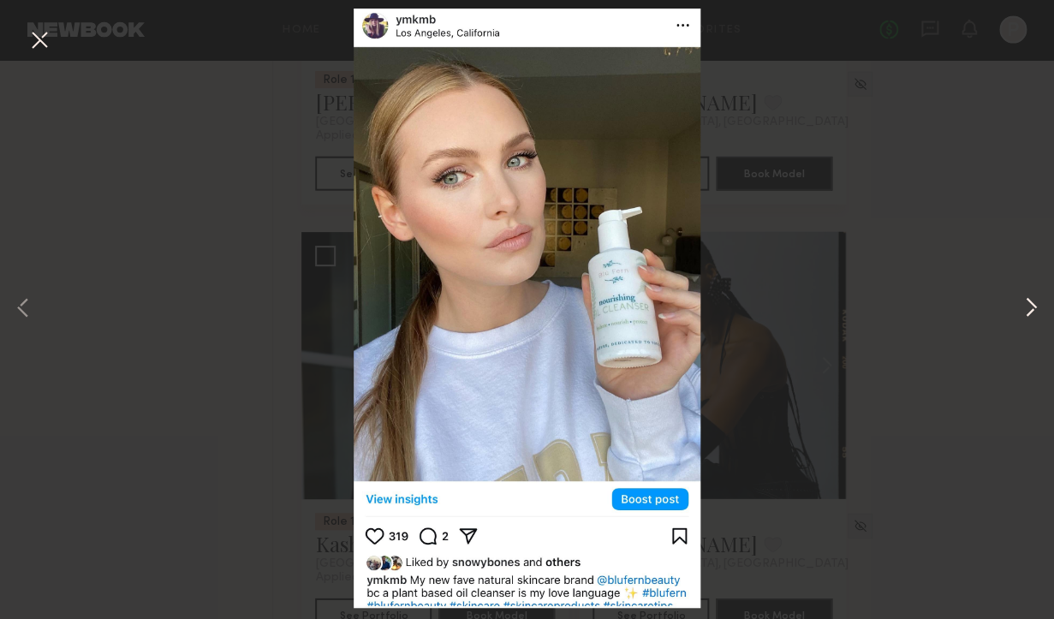
click at [1029, 304] on button at bounding box center [1031, 309] width 21 height 495
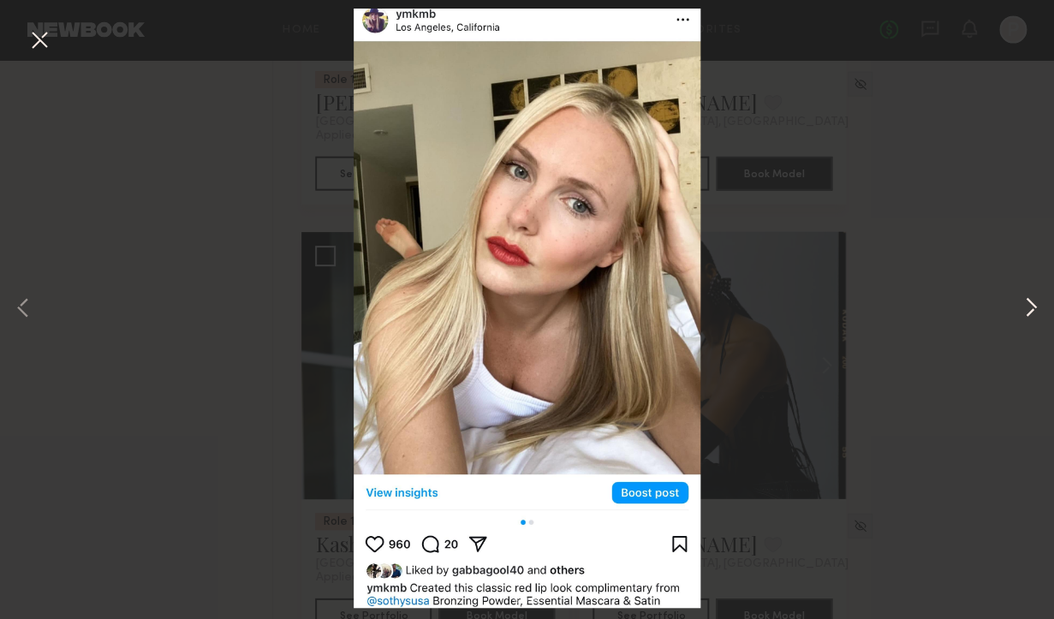
click at [1029, 304] on button at bounding box center [1031, 309] width 21 height 495
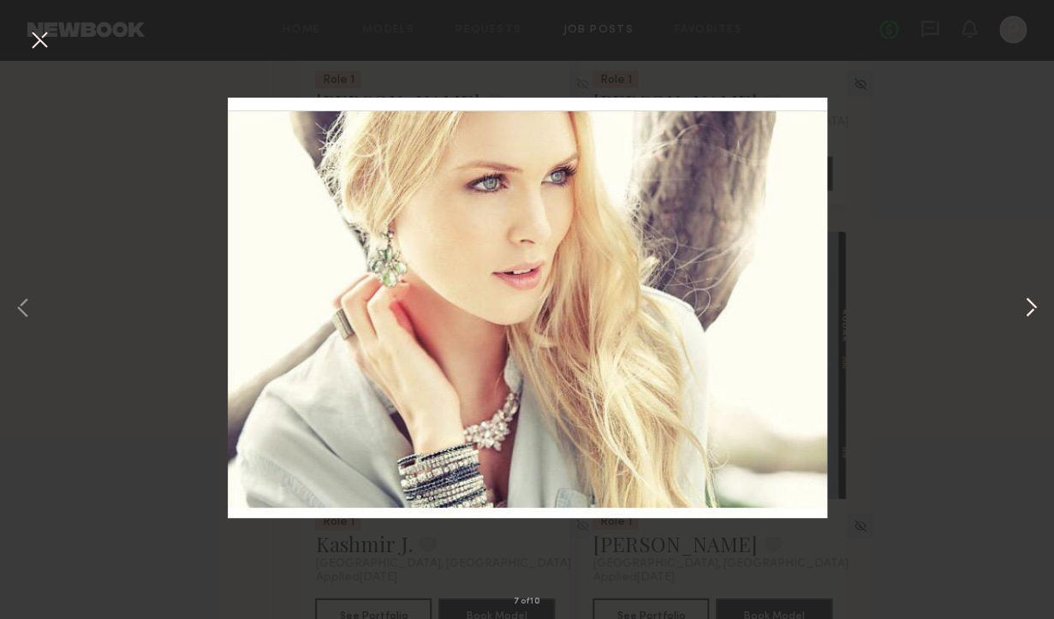
click at [1029, 304] on button at bounding box center [1031, 309] width 21 height 495
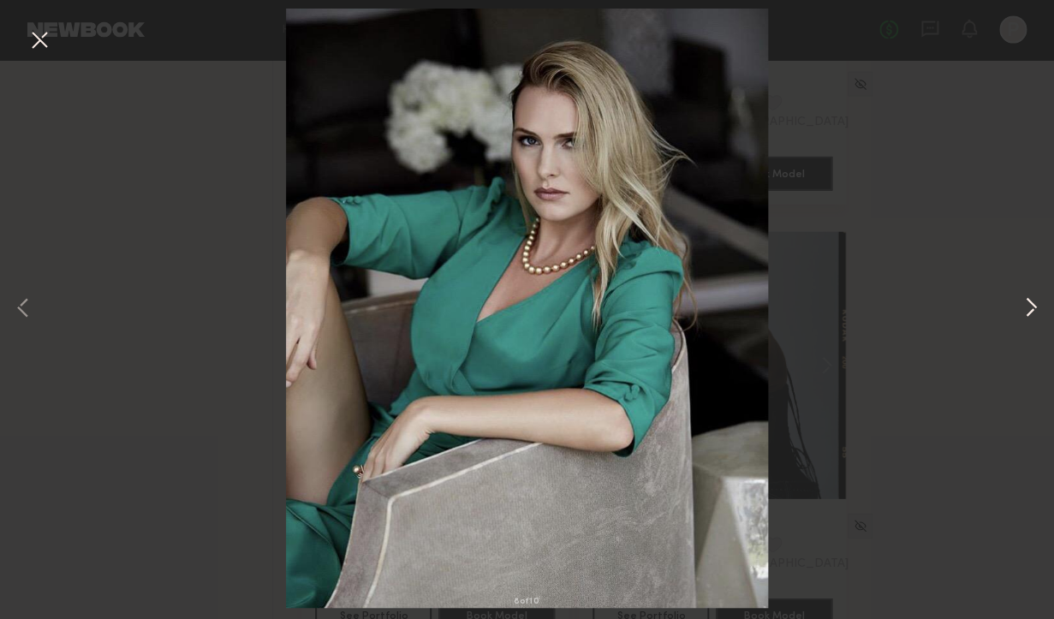
click at [1029, 304] on button at bounding box center [1031, 309] width 21 height 495
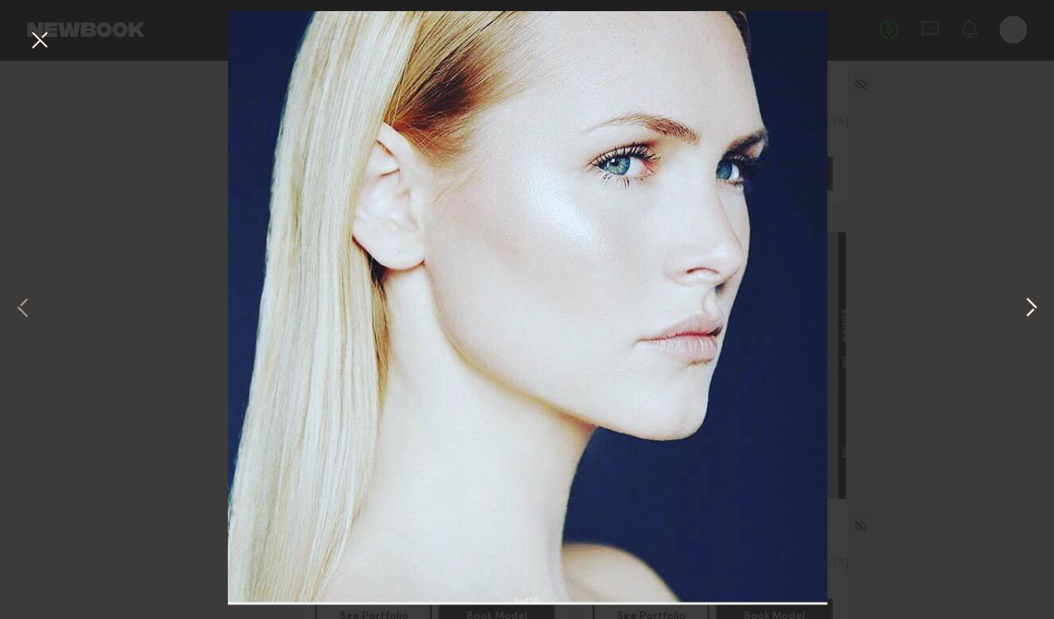
click at [1029, 304] on button at bounding box center [1031, 309] width 21 height 495
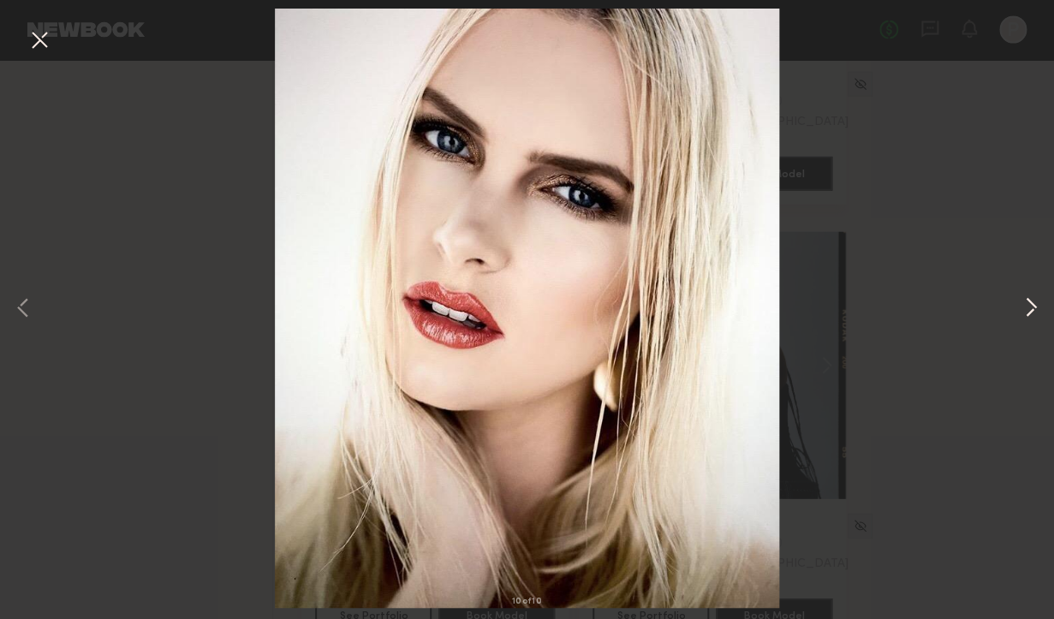
click at [1029, 304] on button at bounding box center [1031, 309] width 21 height 495
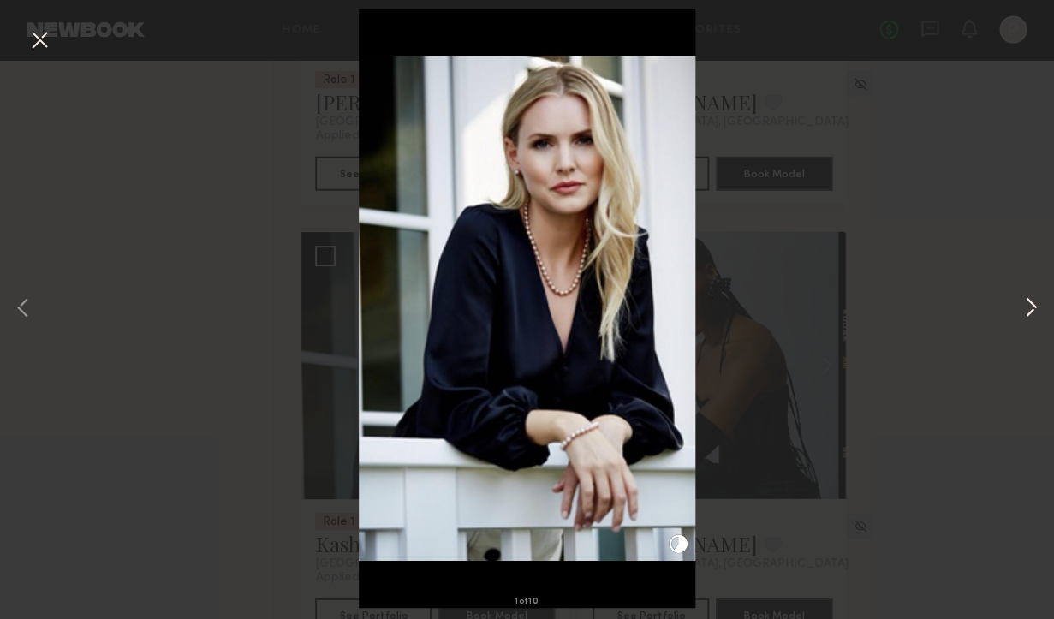
click at [1029, 304] on button at bounding box center [1031, 309] width 21 height 495
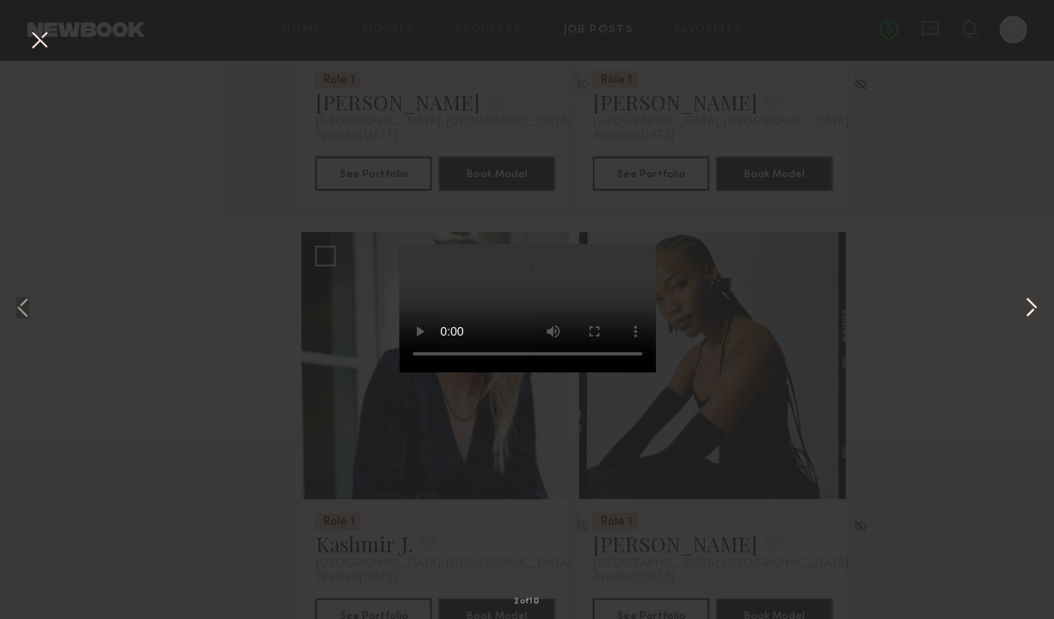
click at [1029, 304] on button at bounding box center [1031, 309] width 21 height 495
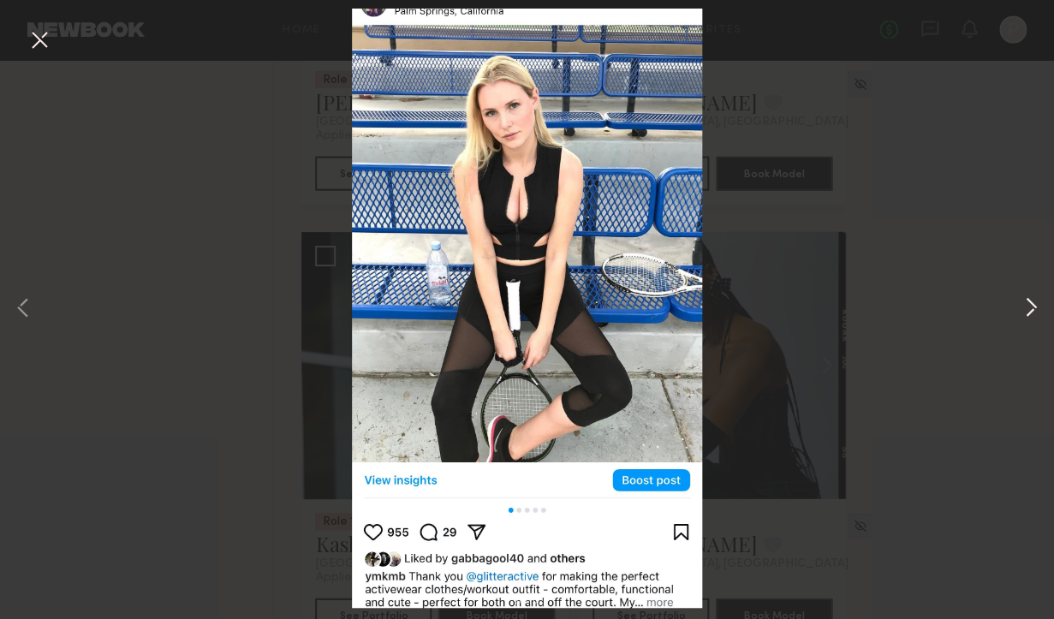
click at [1029, 304] on button at bounding box center [1031, 309] width 21 height 495
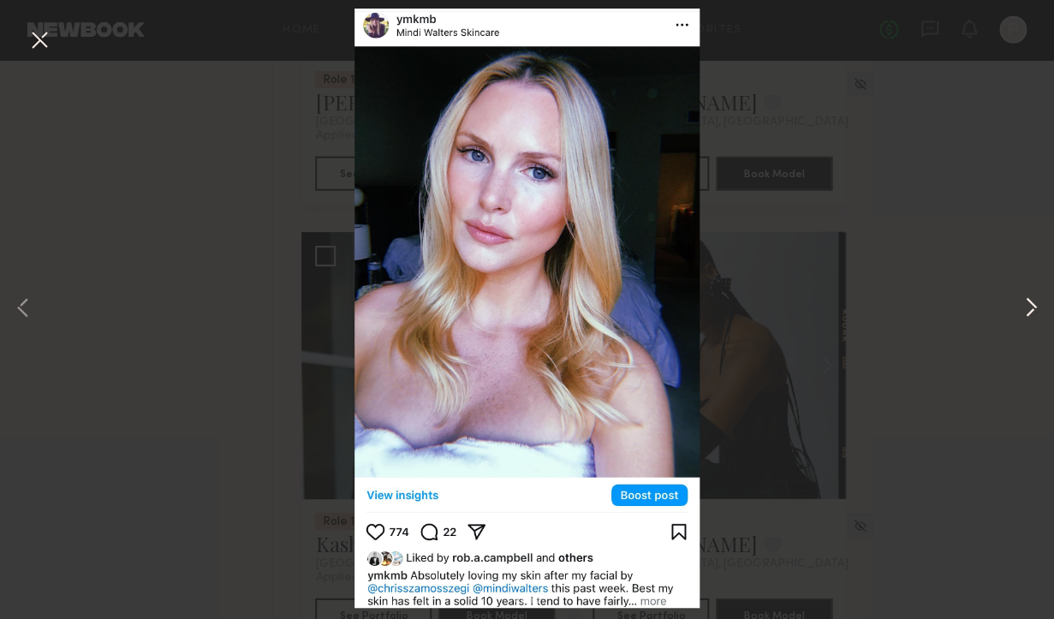
click at [1029, 304] on button at bounding box center [1031, 309] width 21 height 495
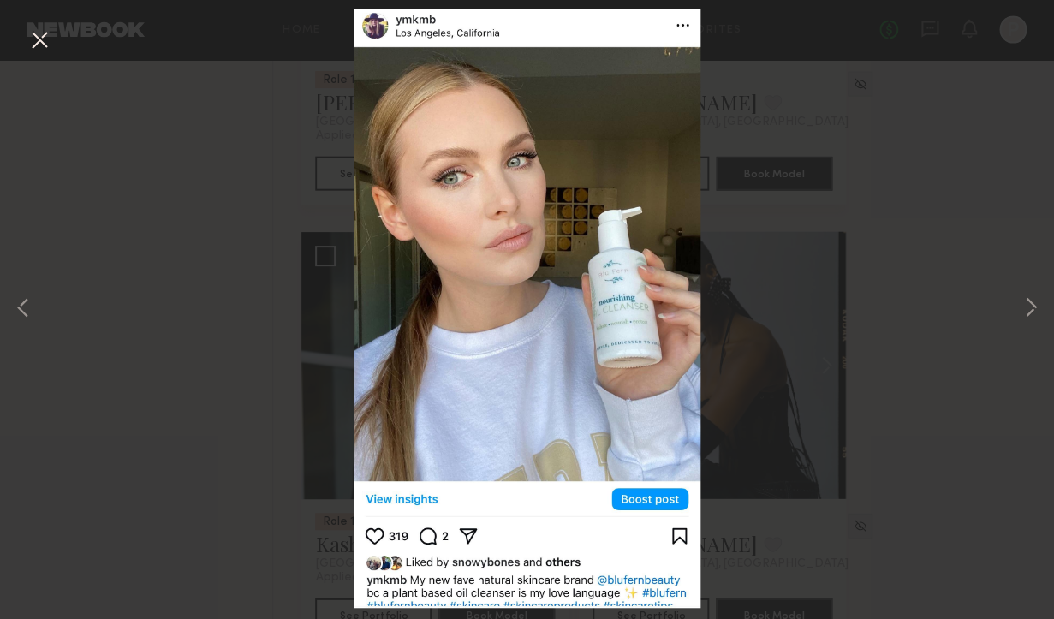
click at [45, 45] on button at bounding box center [39, 41] width 27 height 31
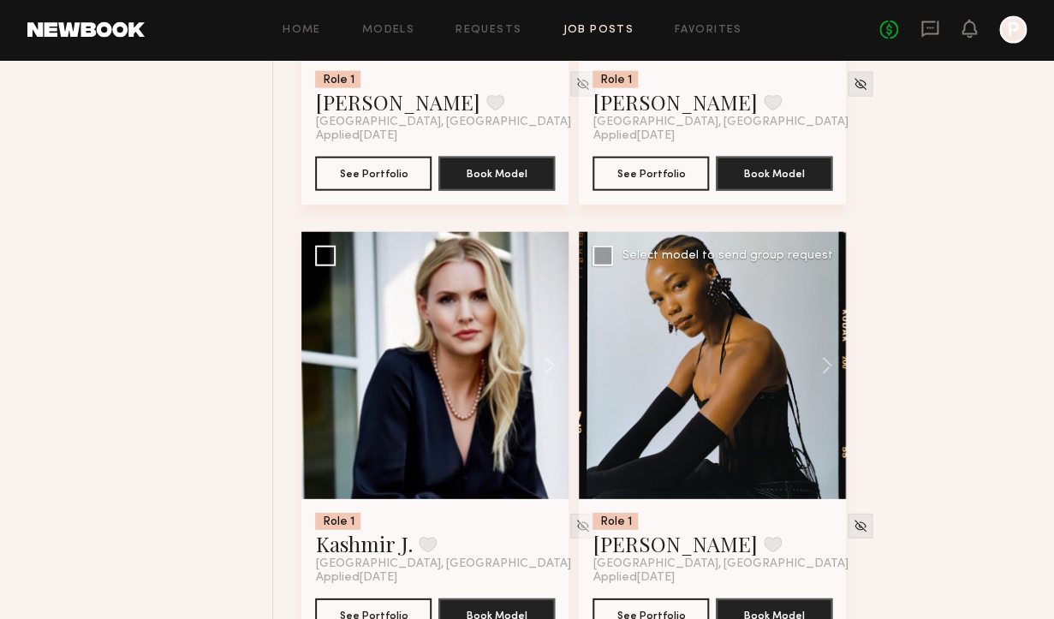
click at [710, 343] on div at bounding box center [712, 365] width 267 height 267
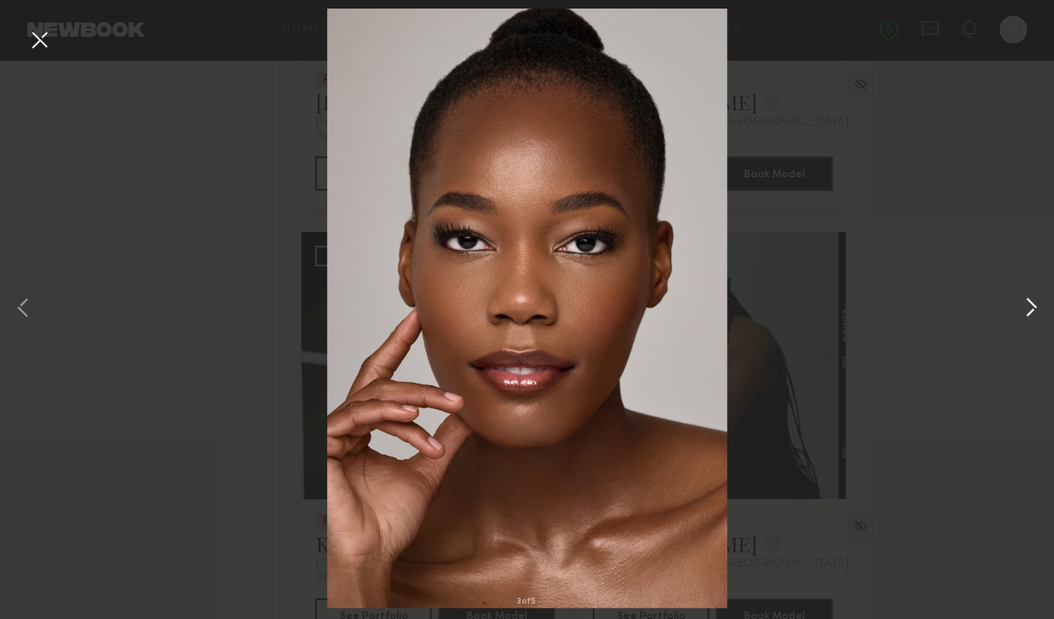
click at [1027, 315] on button at bounding box center [1031, 309] width 21 height 495
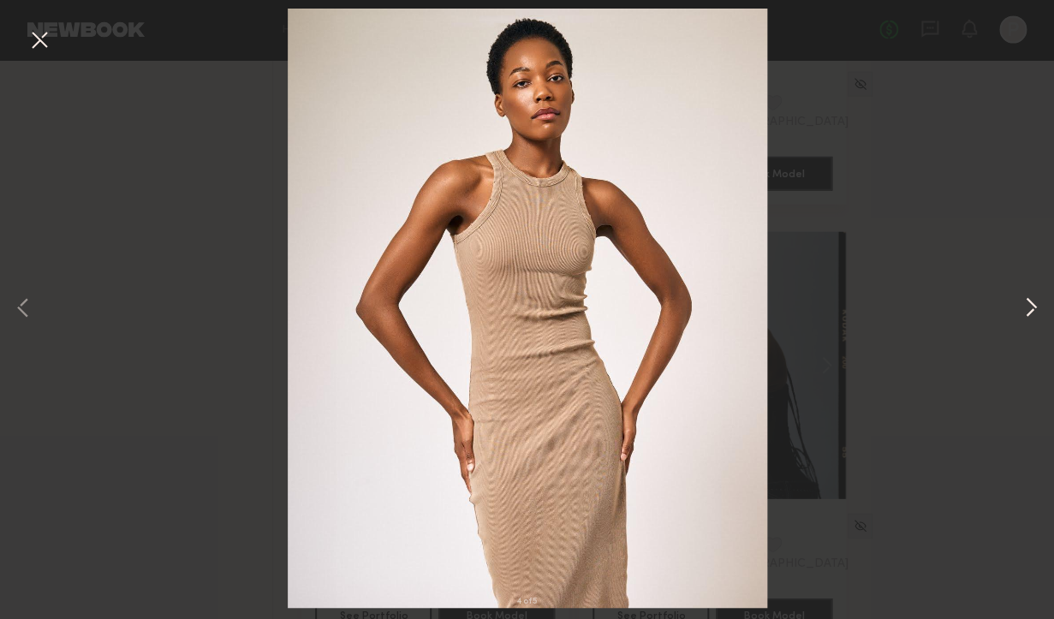
click at [1027, 315] on button at bounding box center [1031, 309] width 21 height 495
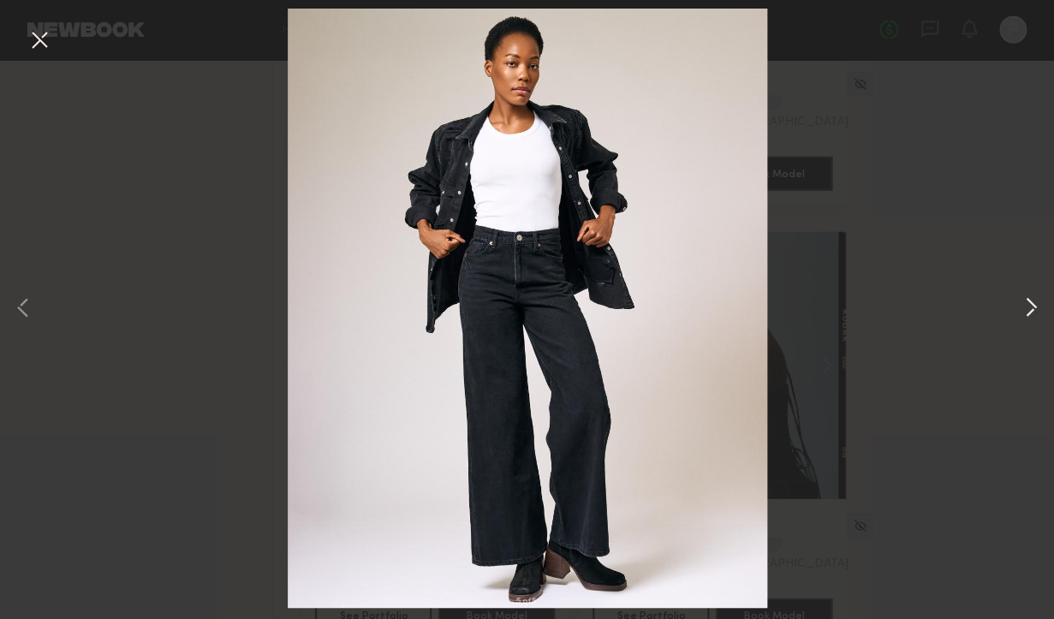
click at [1027, 315] on button at bounding box center [1031, 309] width 21 height 495
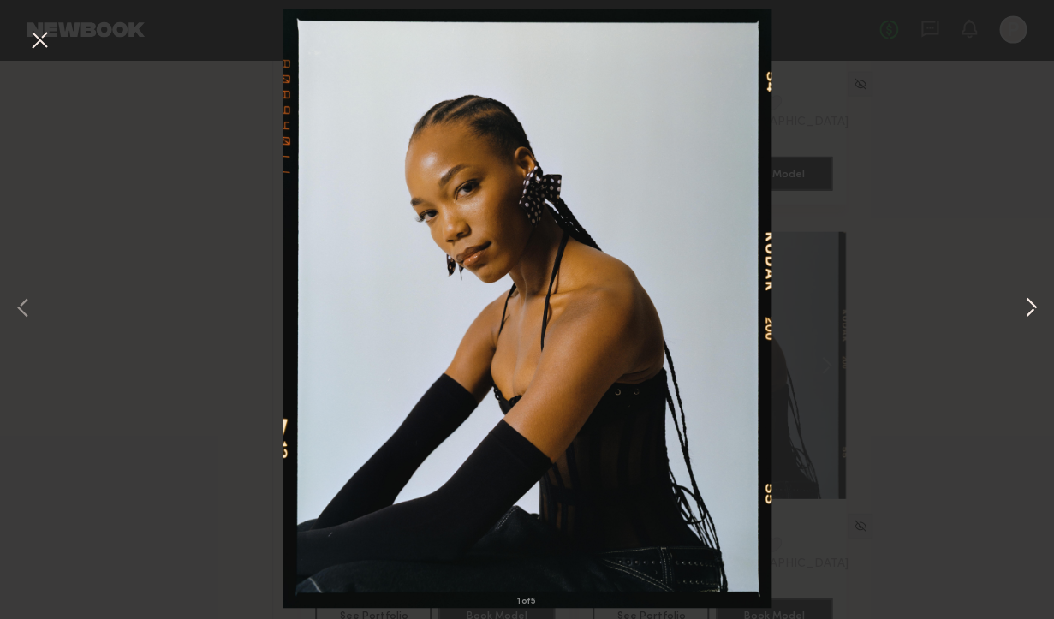
click at [1027, 315] on button at bounding box center [1031, 309] width 21 height 495
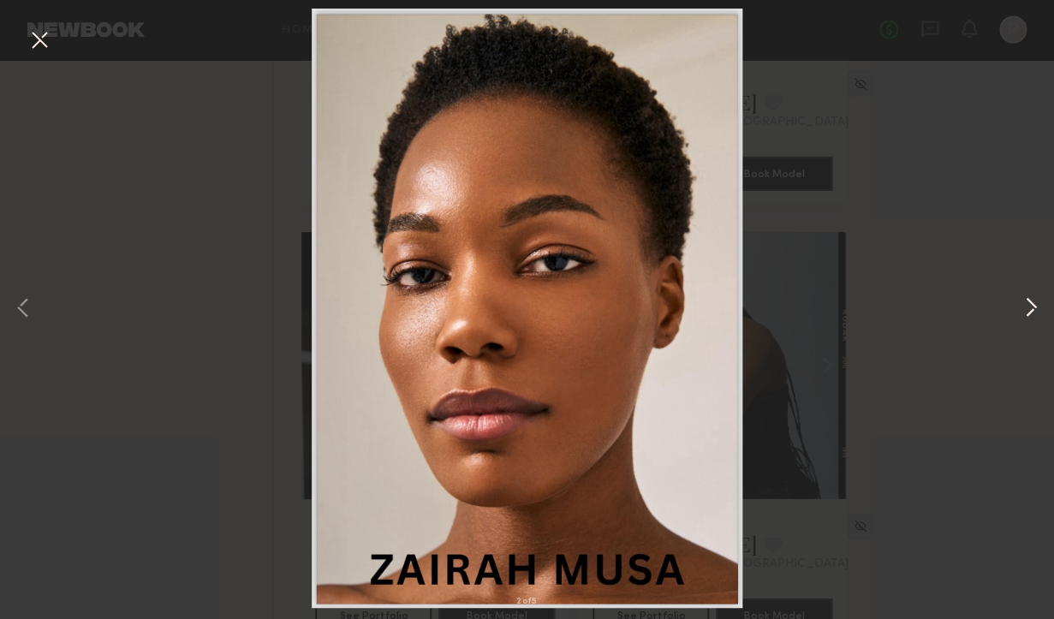
click at [1027, 315] on button at bounding box center [1031, 309] width 21 height 495
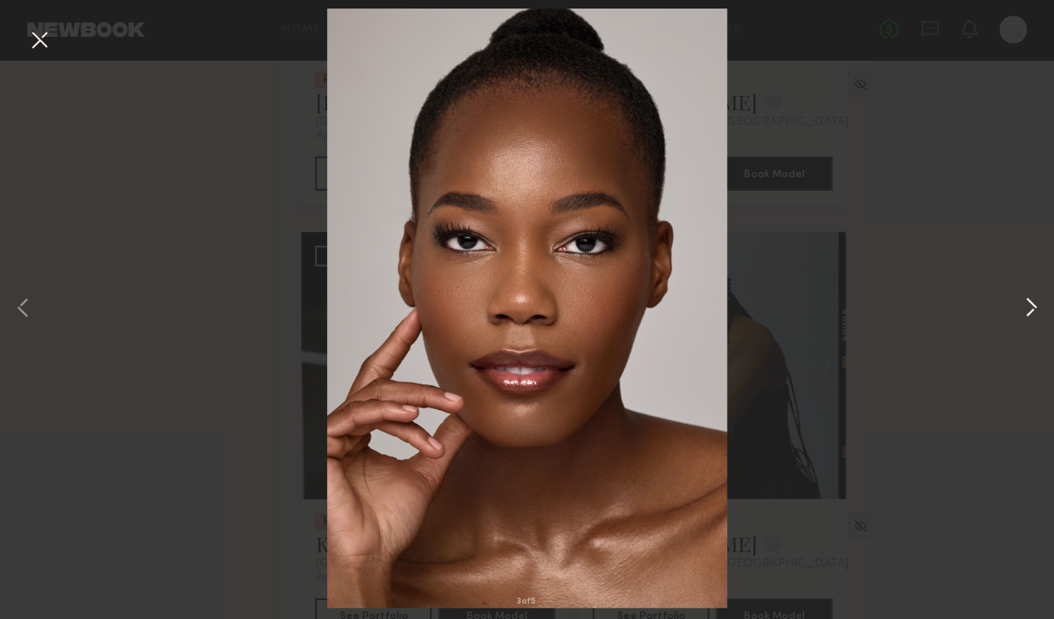
click at [1027, 315] on button at bounding box center [1031, 309] width 21 height 495
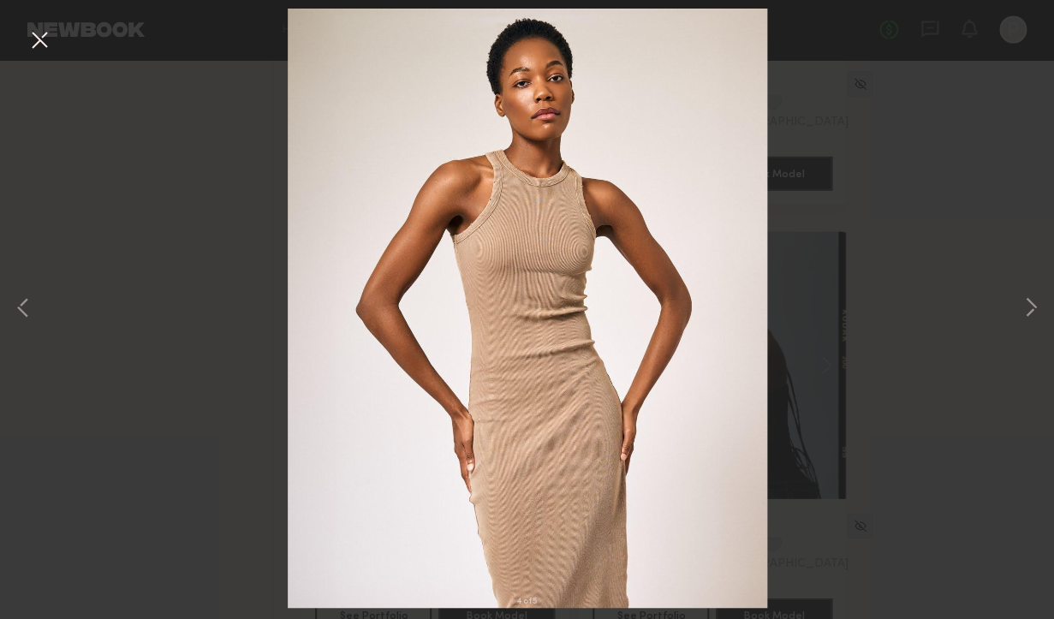
click at [37, 42] on button at bounding box center [39, 41] width 27 height 31
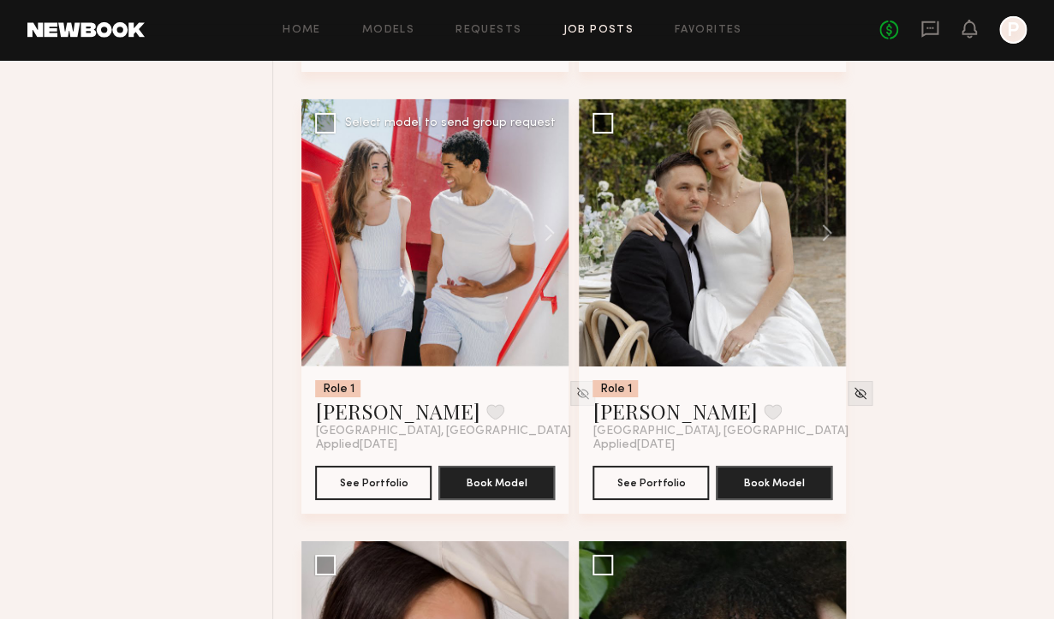
scroll to position [8137, 0]
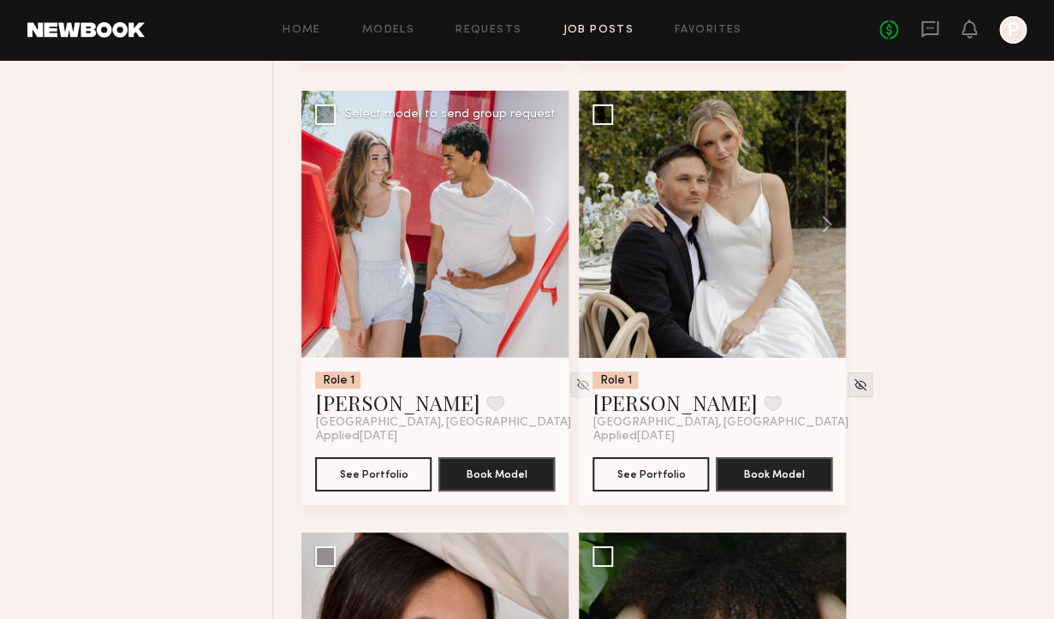
click at [440, 218] on div at bounding box center [434, 224] width 267 height 267
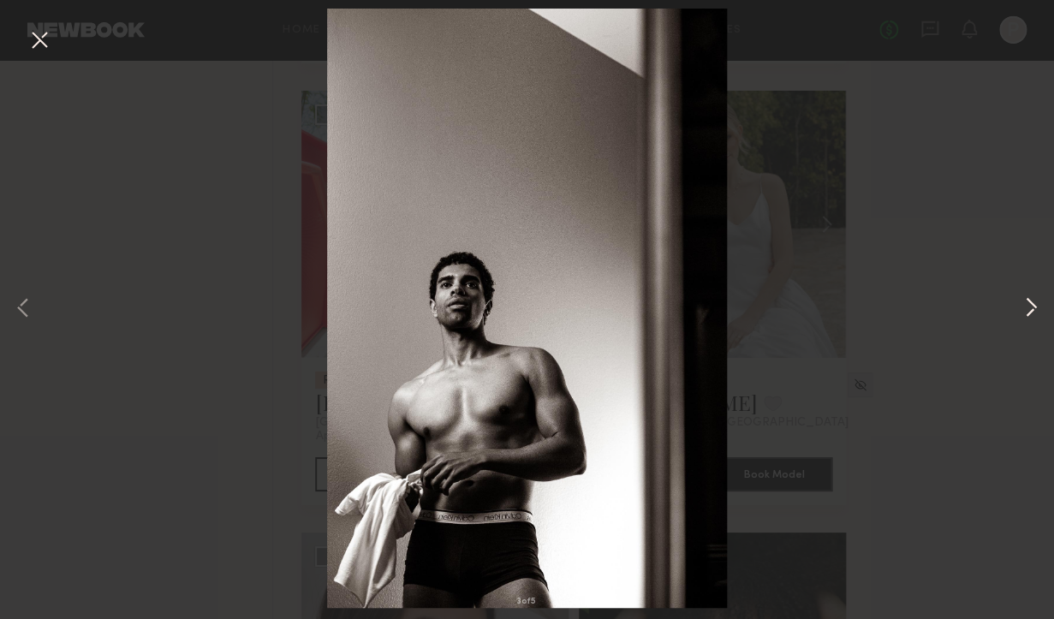
click at [1039, 310] on button at bounding box center [1031, 309] width 21 height 495
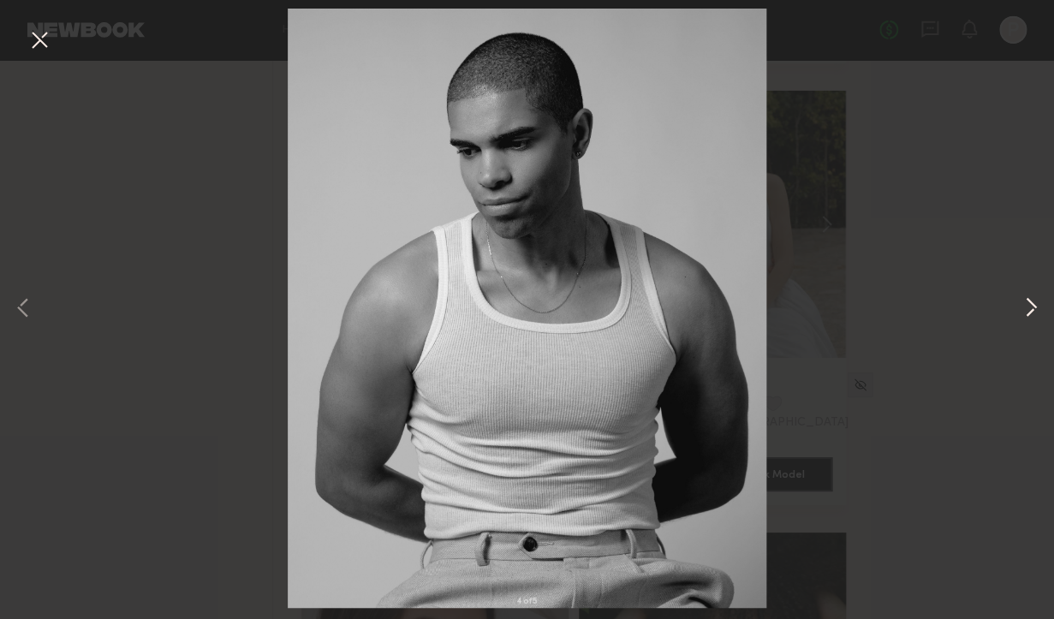
click at [1039, 310] on button at bounding box center [1031, 309] width 21 height 495
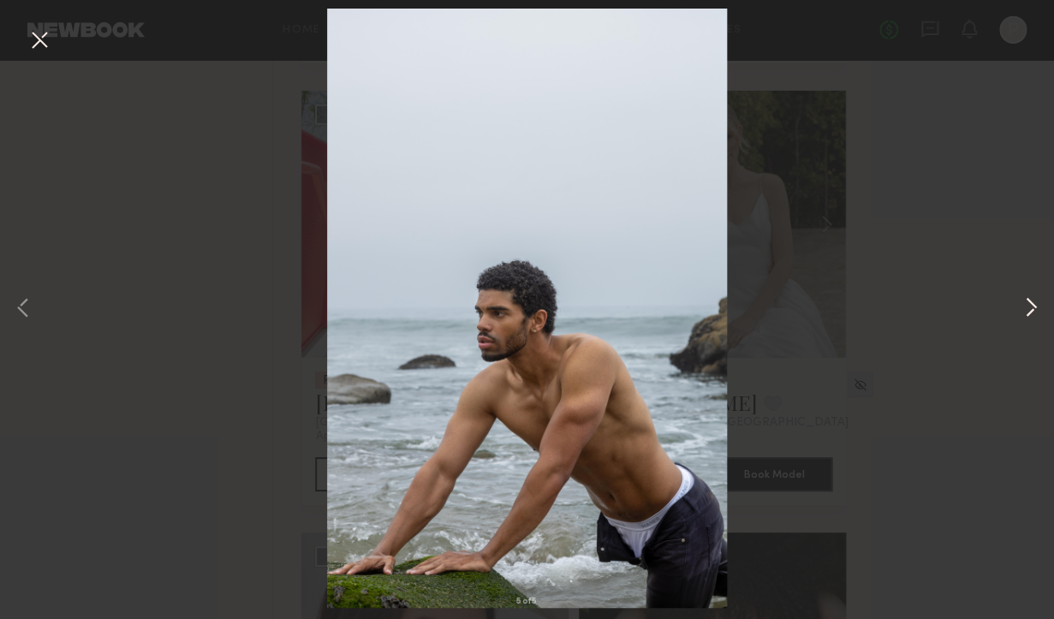
click at [1039, 310] on button at bounding box center [1031, 309] width 21 height 495
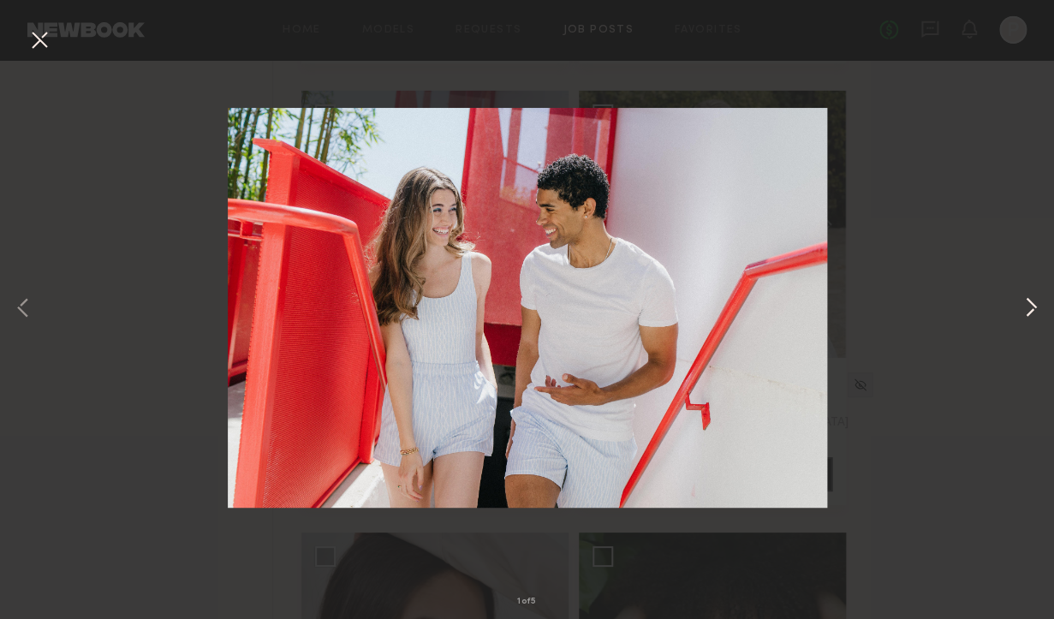
click at [1039, 310] on button at bounding box center [1031, 309] width 21 height 495
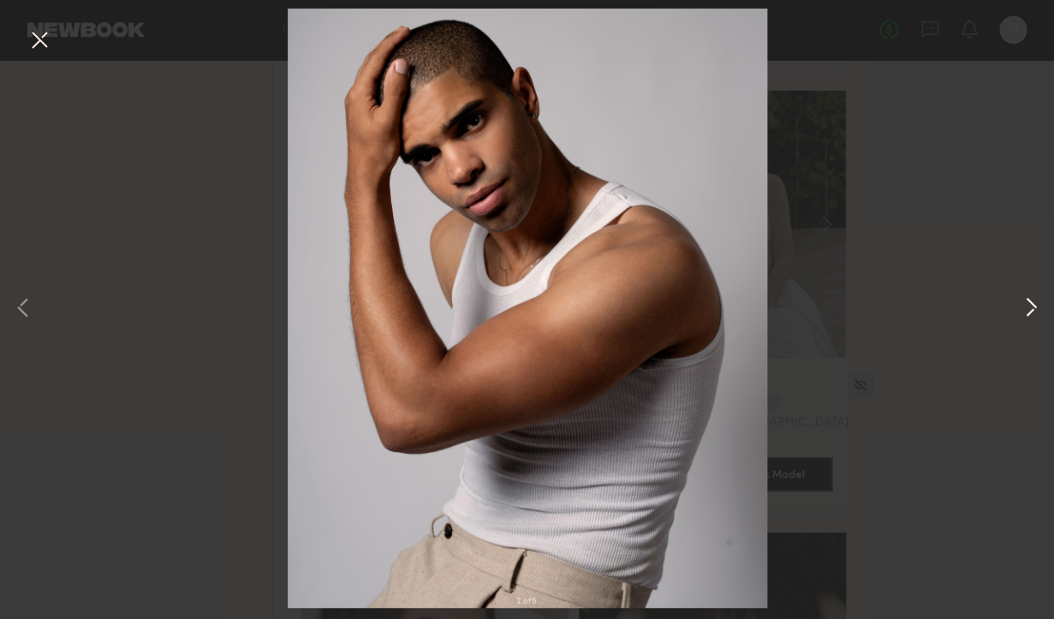
click at [1039, 310] on button at bounding box center [1031, 309] width 21 height 495
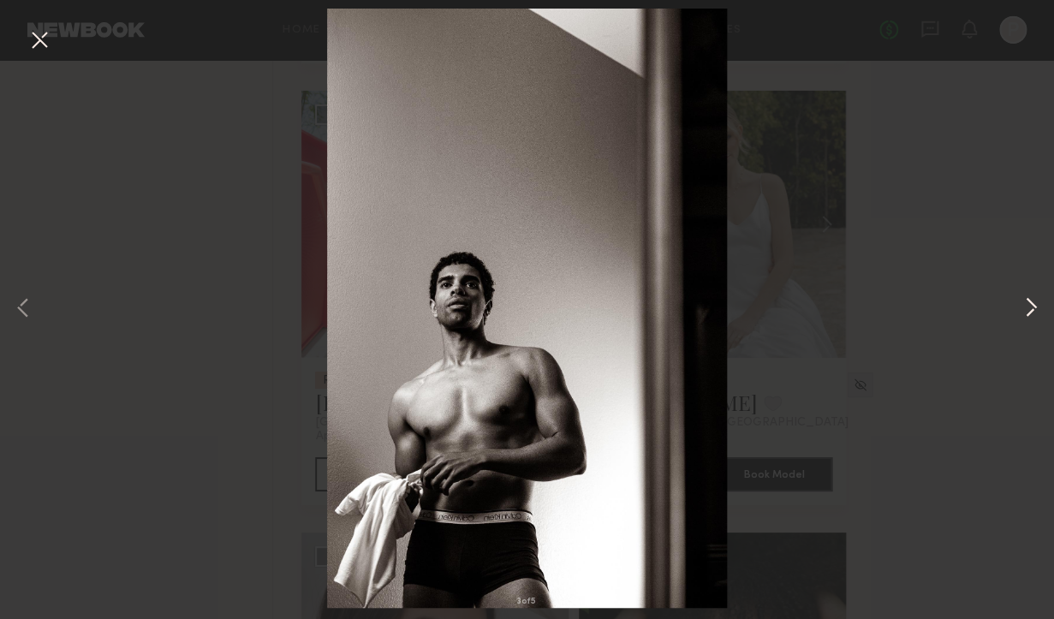
click at [1039, 310] on button at bounding box center [1031, 309] width 21 height 495
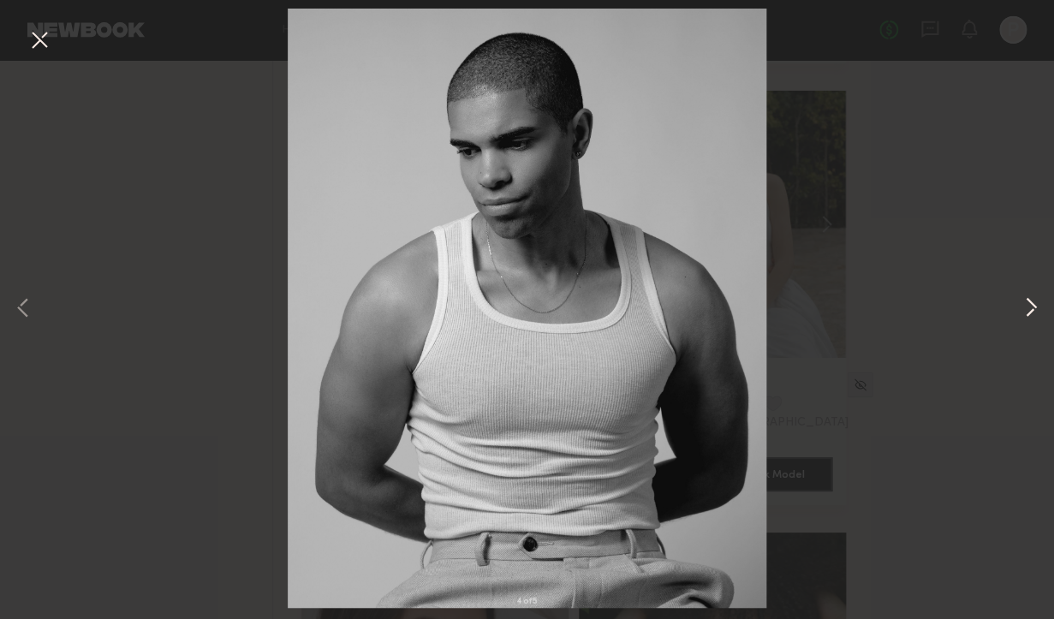
click at [1039, 310] on button at bounding box center [1031, 309] width 21 height 495
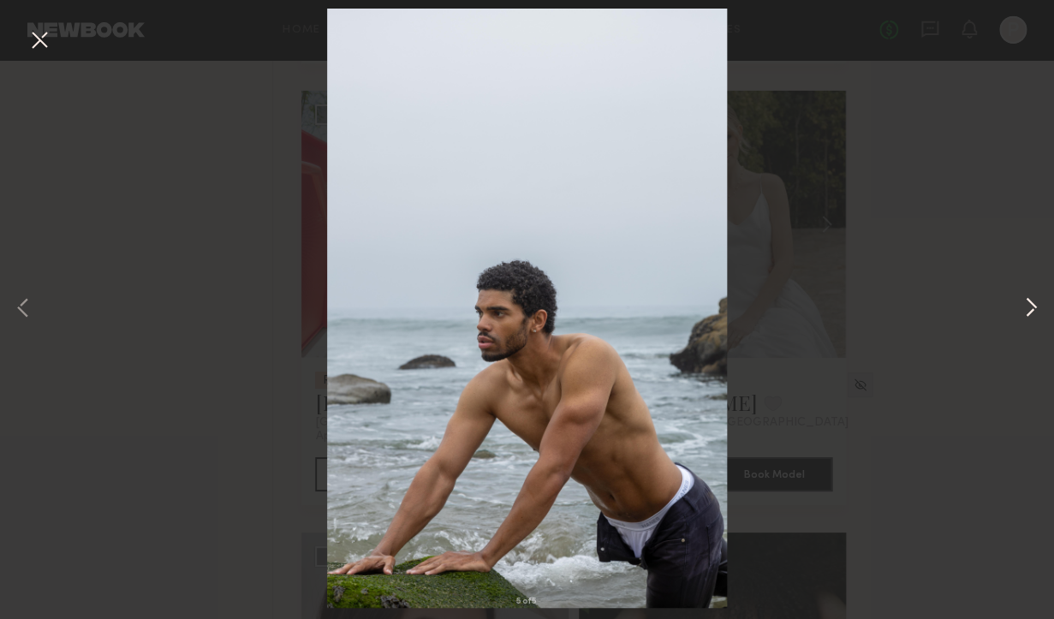
click at [1039, 310] on button at bounding box center [1031, 309] width 21 height 495
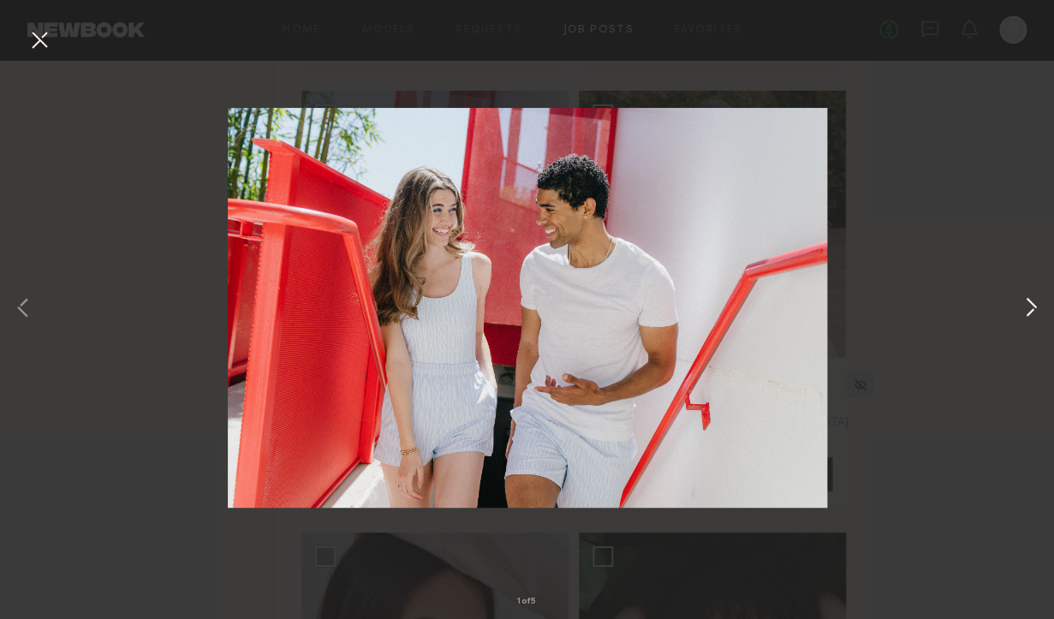
click at [1039, 310] on button at bounding box center [1031, 309] width 21 height 495
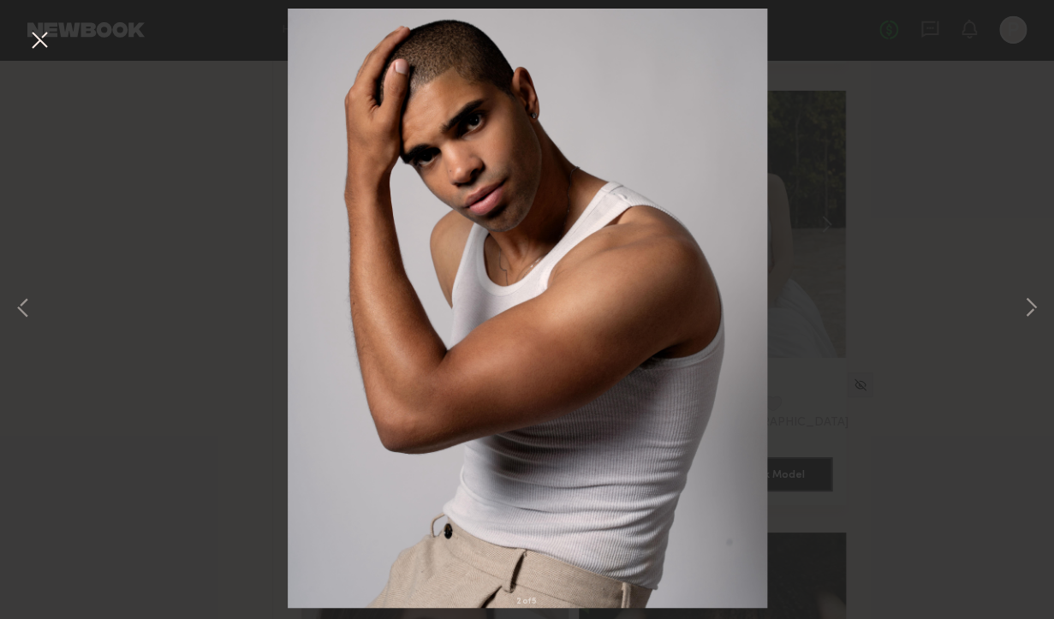
click at [45, 45] on button at bounding box center [39, 41] width 27 height 31
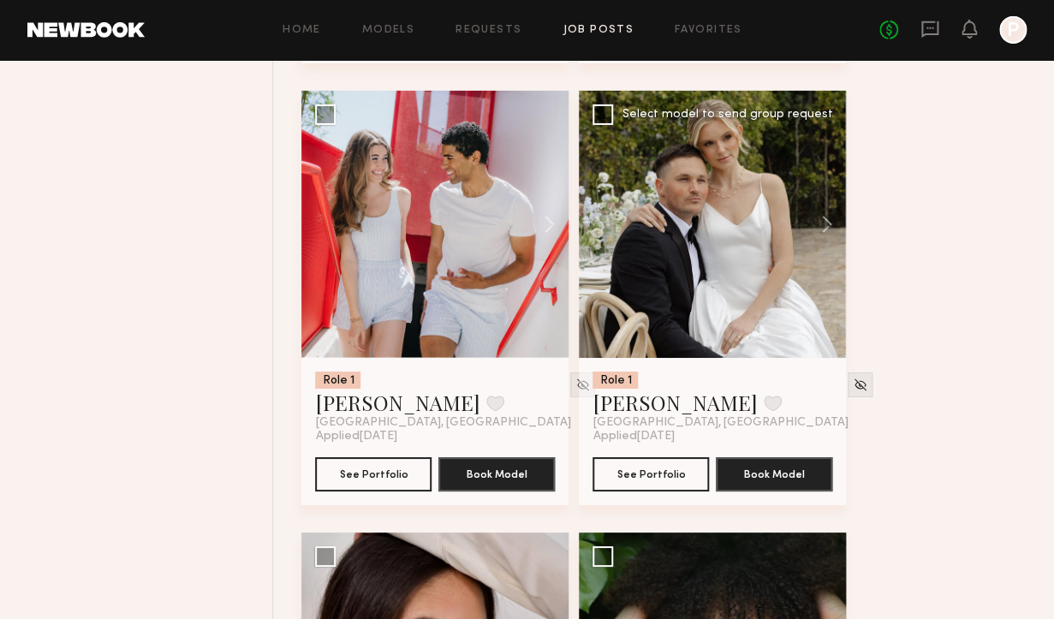
click at [726, 312] on div at bounding box center [712, 224] width 267 height 267
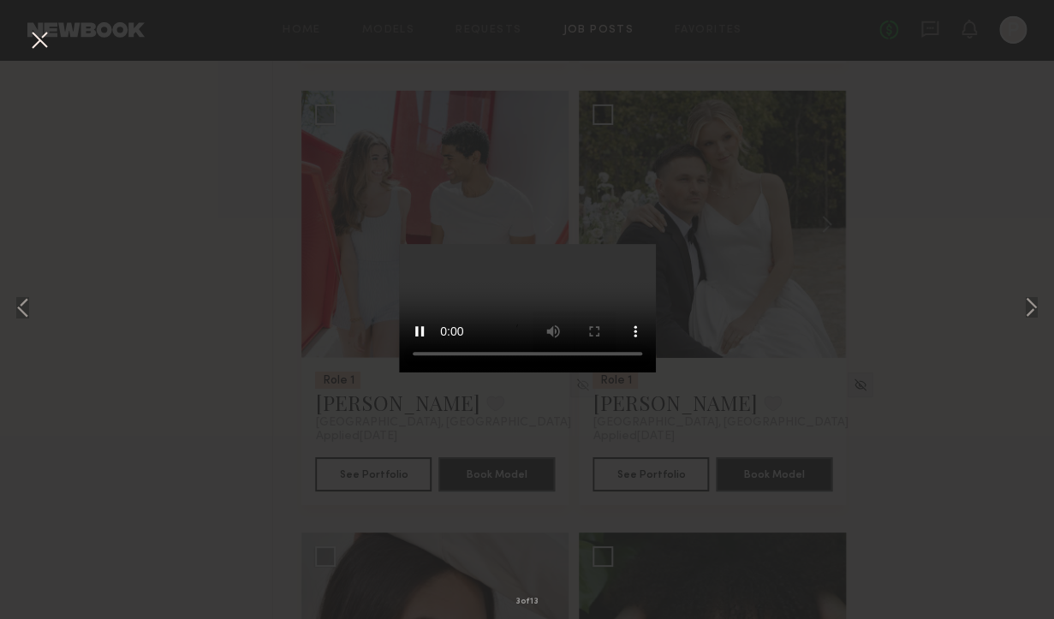
click at [922, 225] on div "3 of 13" at bounding box center [527, 309] width 1054 height 619
click at [1028, 304] on button at bounding box center [1031, 309] width 21 height 495
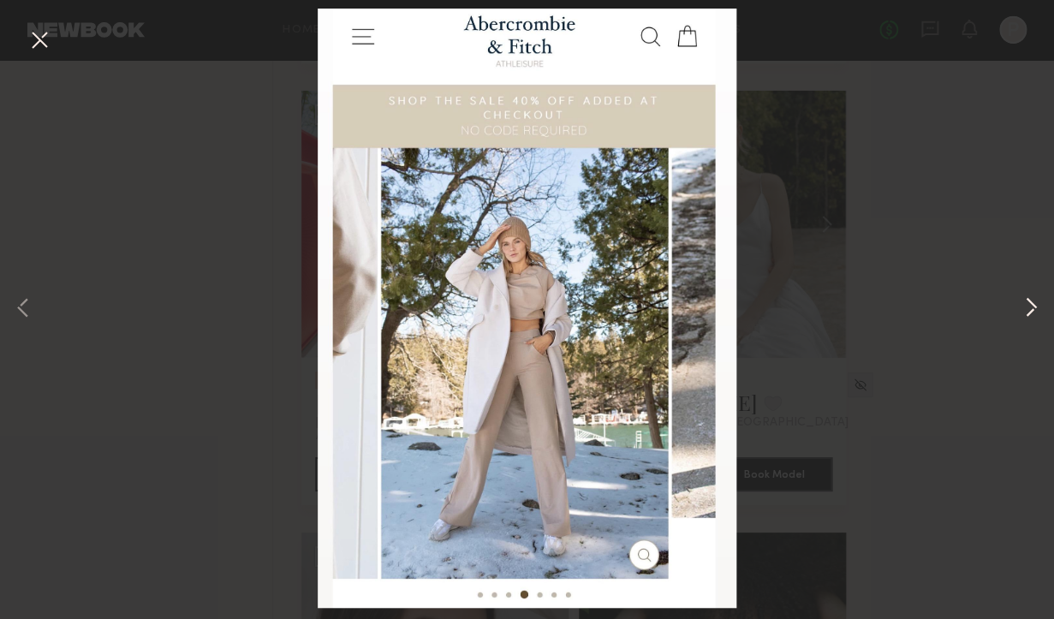
click at [1028, 304] on button at bounding box center [1031, 309] width 21 height 495
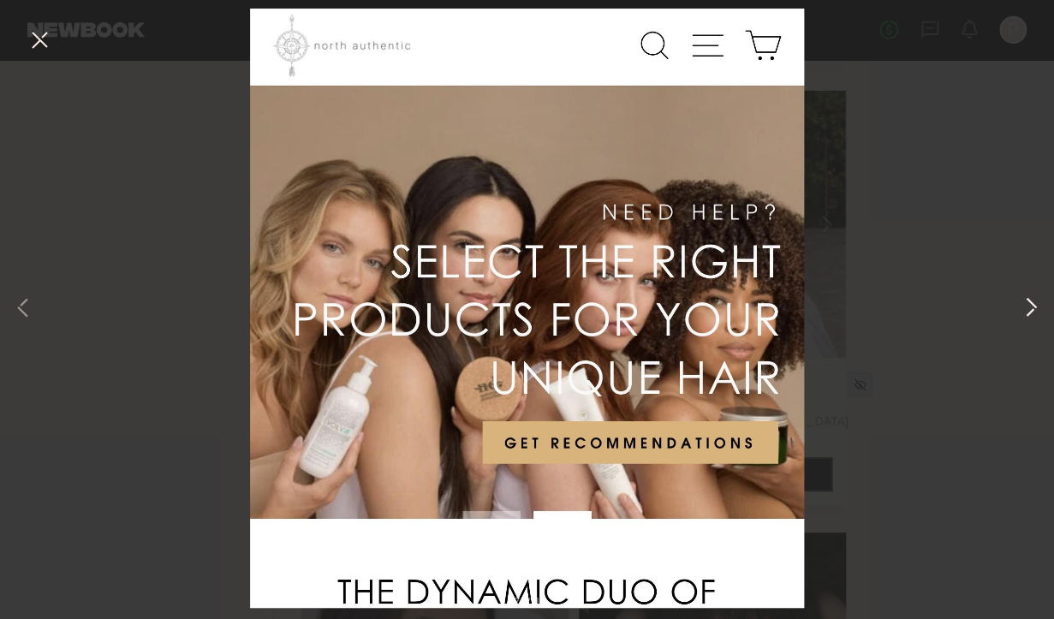
click at [1028, 304] on button at bounding box center [1031, 309] width 21 height 495
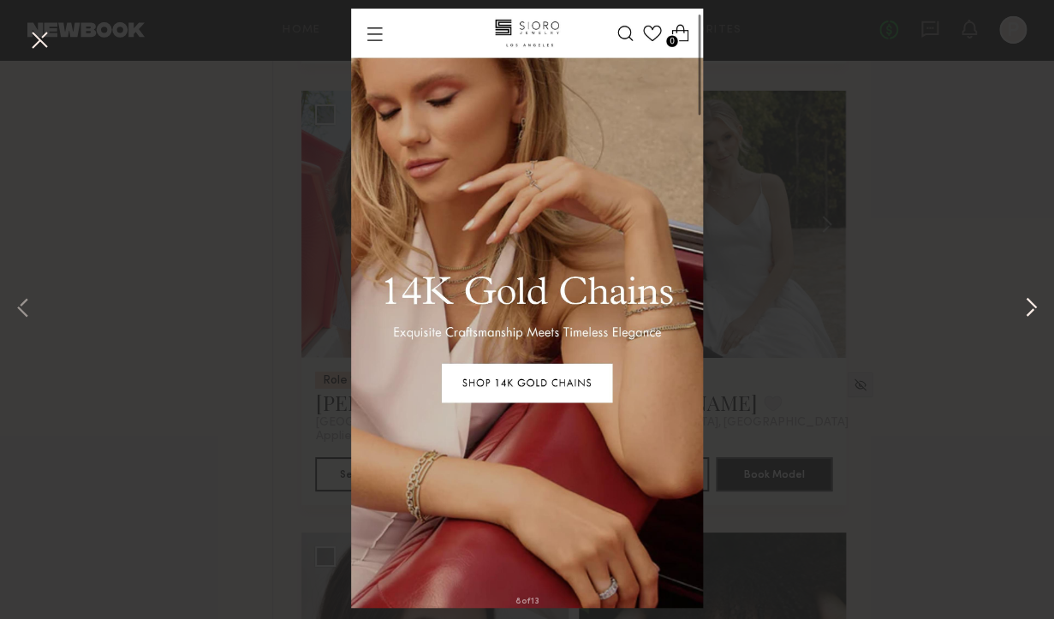
click at [1028, 304] on button at bounding box center [1031, 309] width 21 height 495
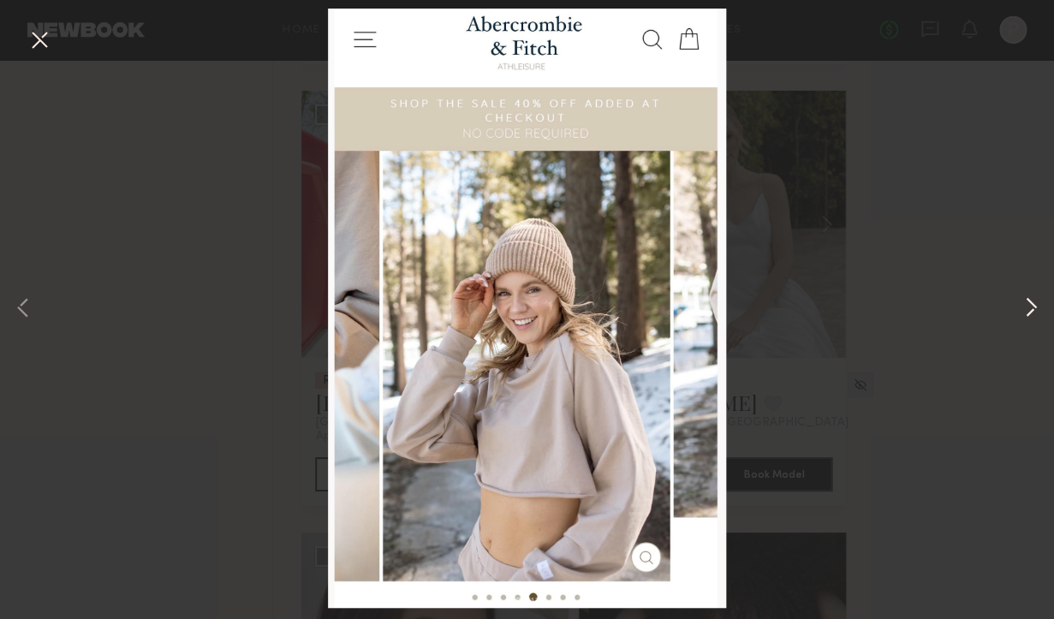
click at [1028, 304] on button at bounding box center [1031, 309] width 21 height 495
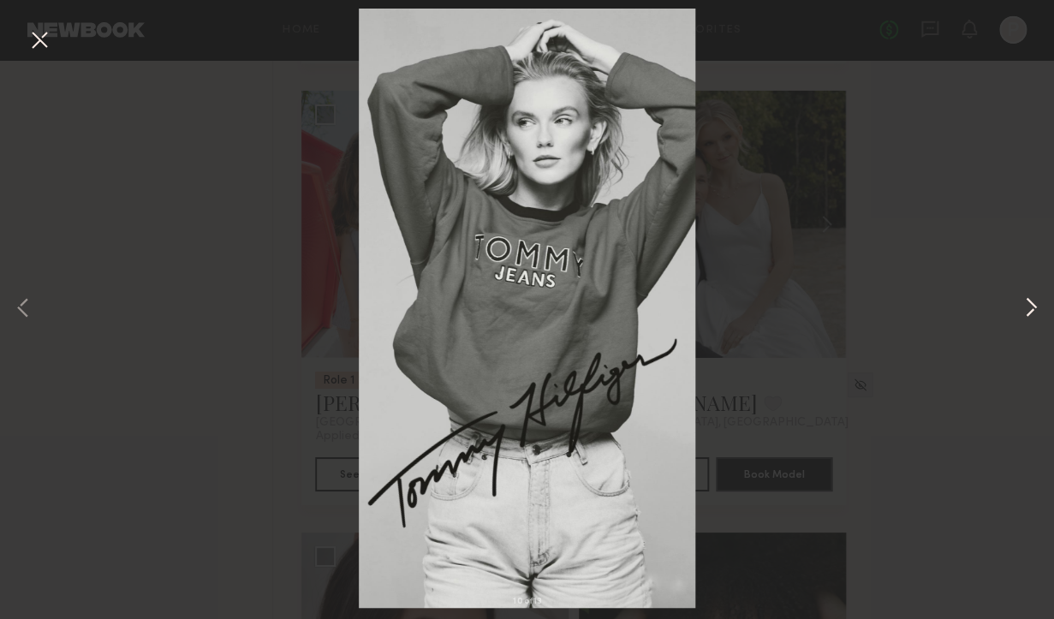
click at [1028, 304] on button at bounding box center [1031, 309] width 21 height 495
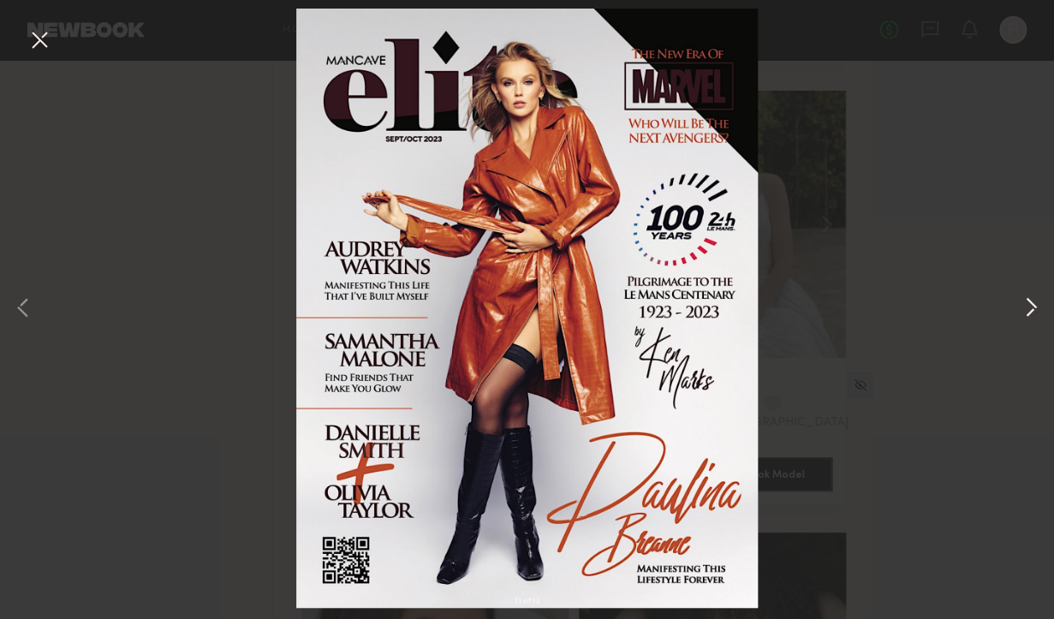
click at [1028, 304] on button at bounding box center [1031, 309] width 21 height 495
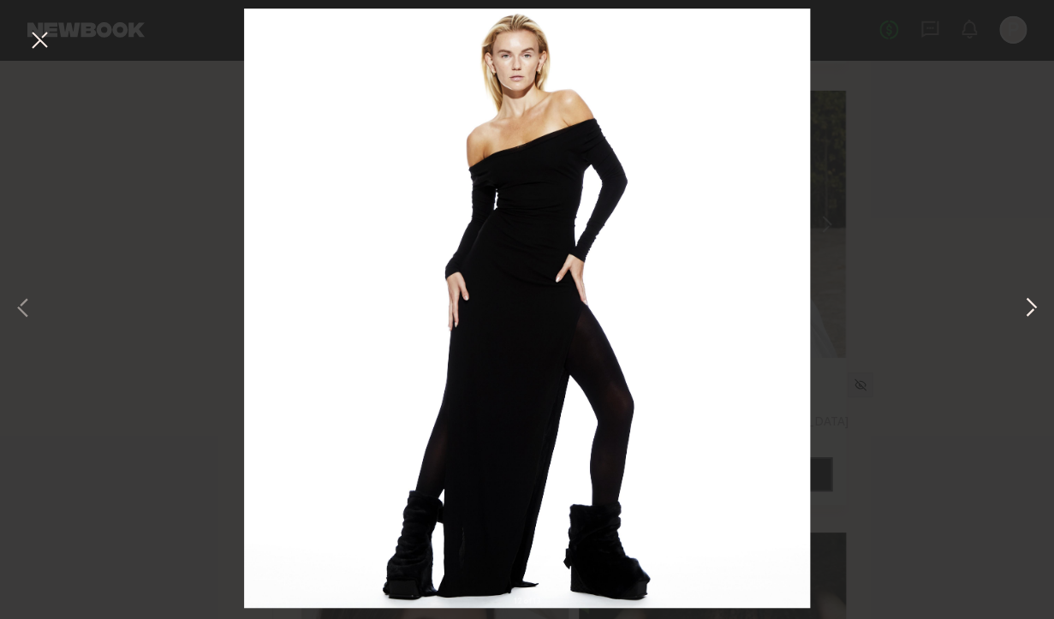
click at [1028, 304] on button at bounding box center [1031, 309] width 21 height 495
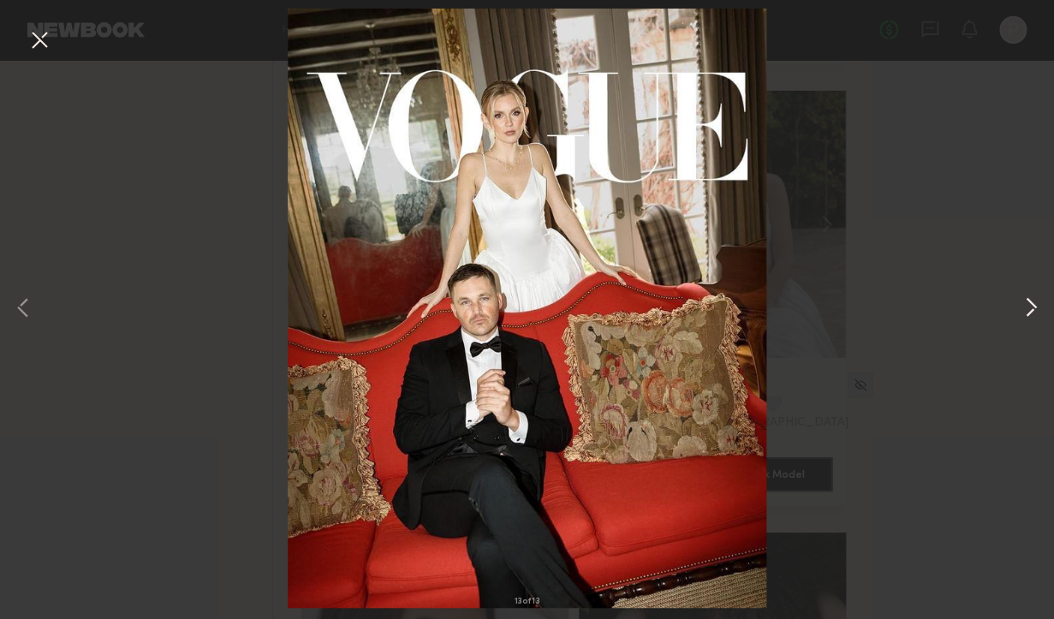
click at [1028, 304] on button at bounding box center [1031, 309] width 21 height 495
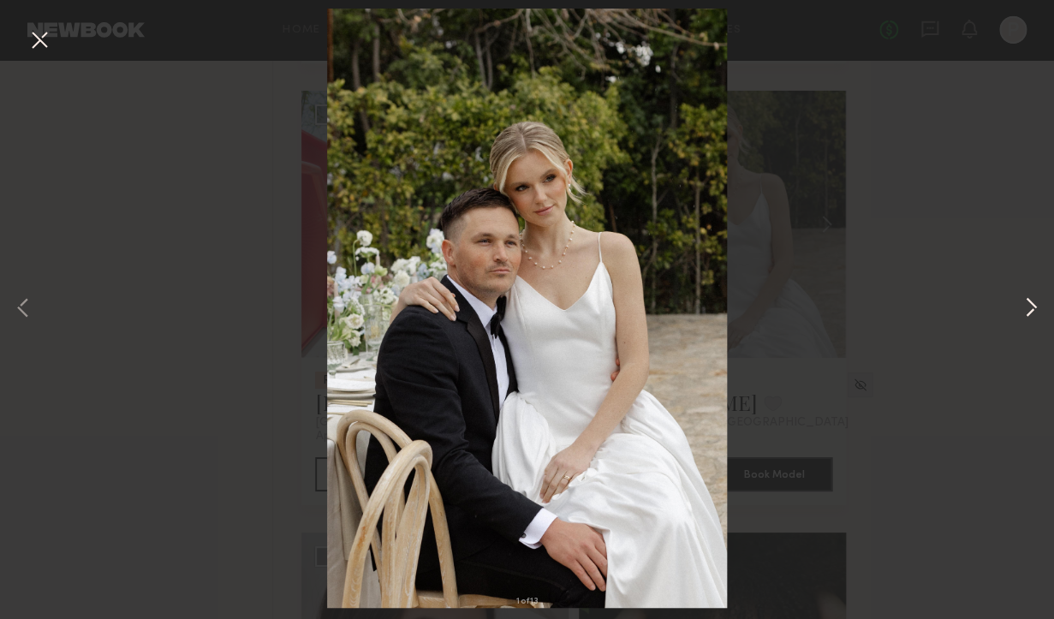
click at [1028, 304] on button at bounding box center [1031, 309] width 21 height 495
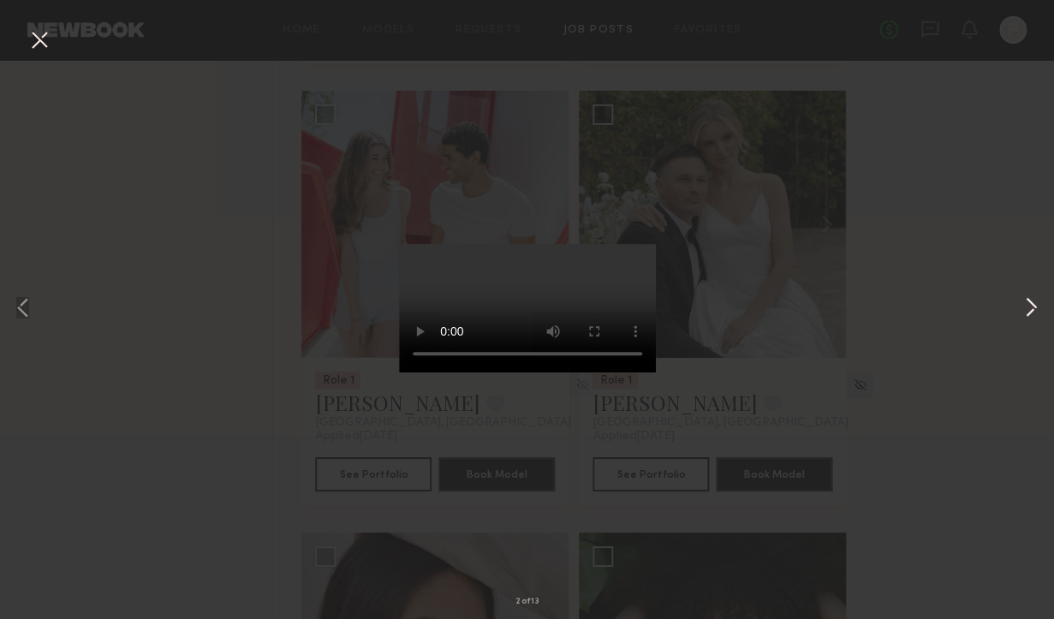
click at [1028, 304] on button at bounding box center [1031, 309] width 21 height 495
click at [17, 294] on button at bounding box center [23, 309] width 21 height 495
click at [177, 276] on div "2 of 13" at bounding box center [527, 309] width 1054 height 619
click at [40, 46] on button at bounding box center [39, 41] width 27 height 31
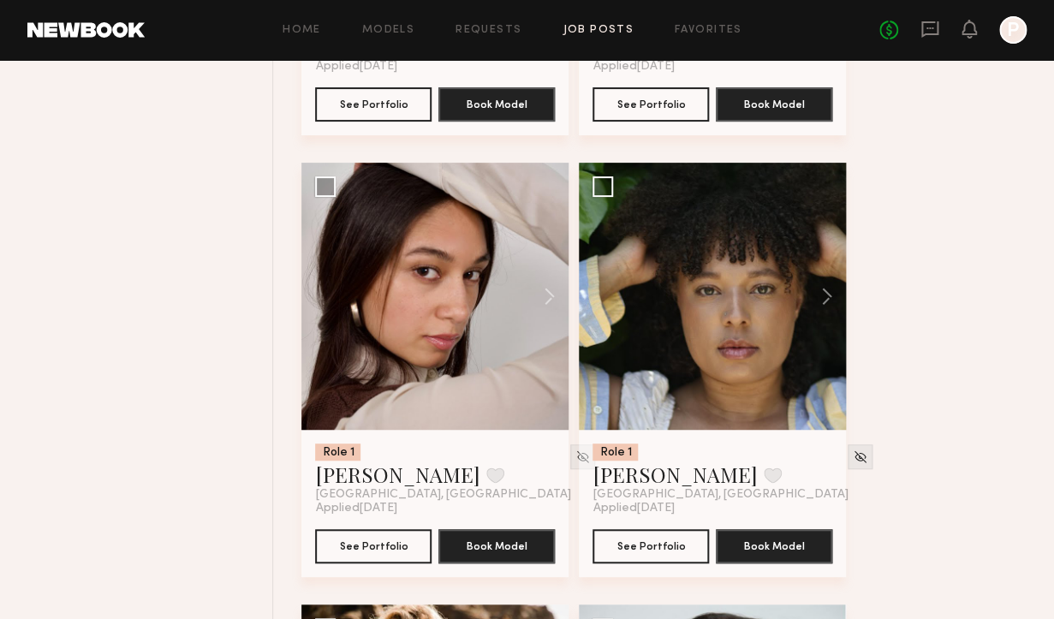
scroll to position [8530, 0]
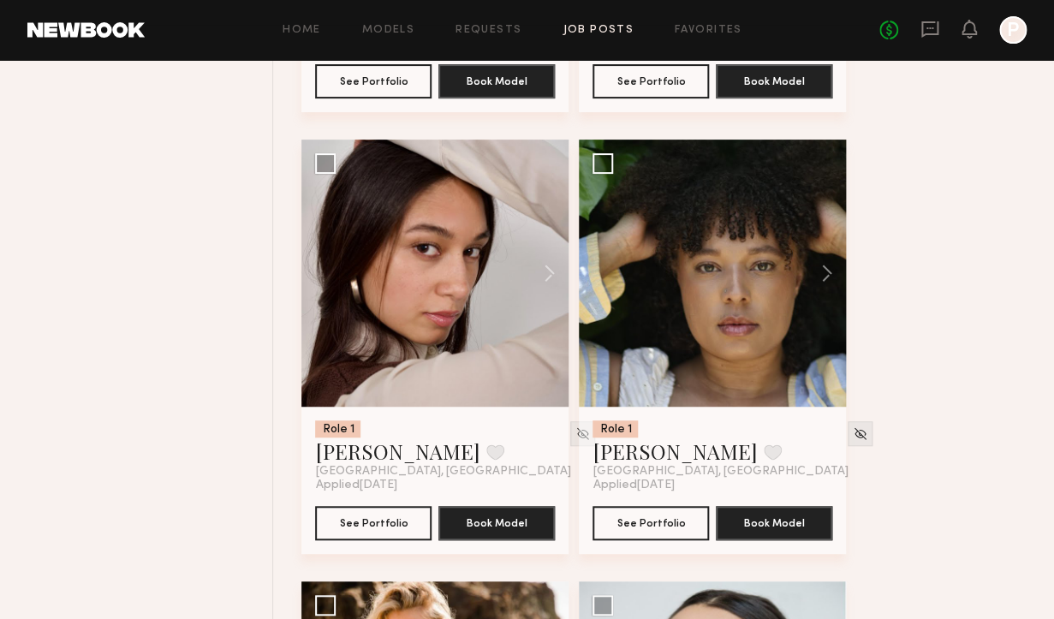
click at [480, 203] on div at bounding box center [434, 273] width 267 height 267
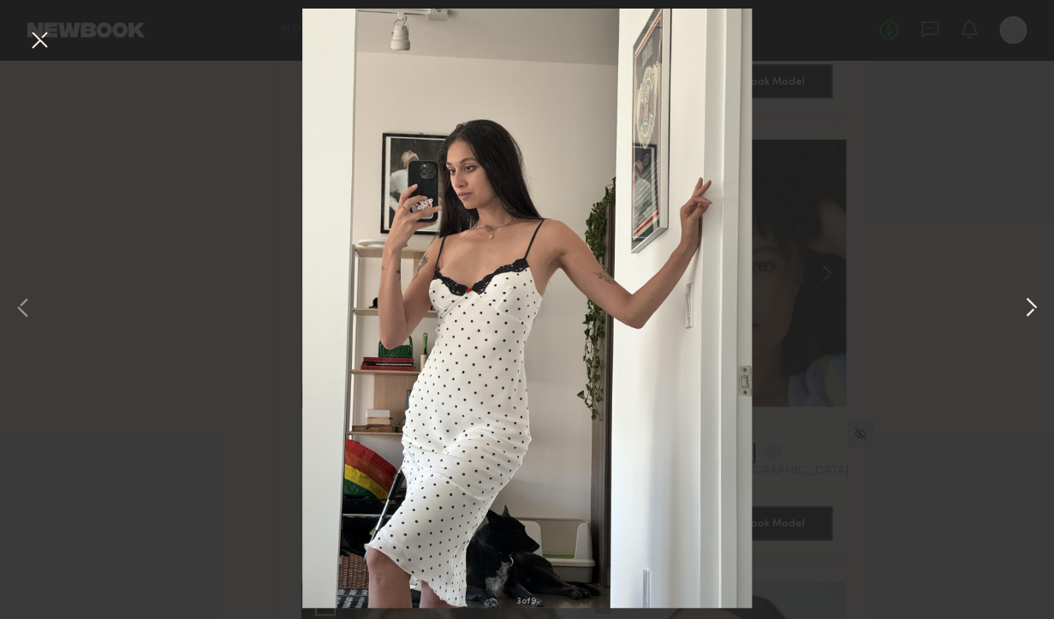
click at [1026, 309] on button at bounding box center [1031, 309] width 21 height 495
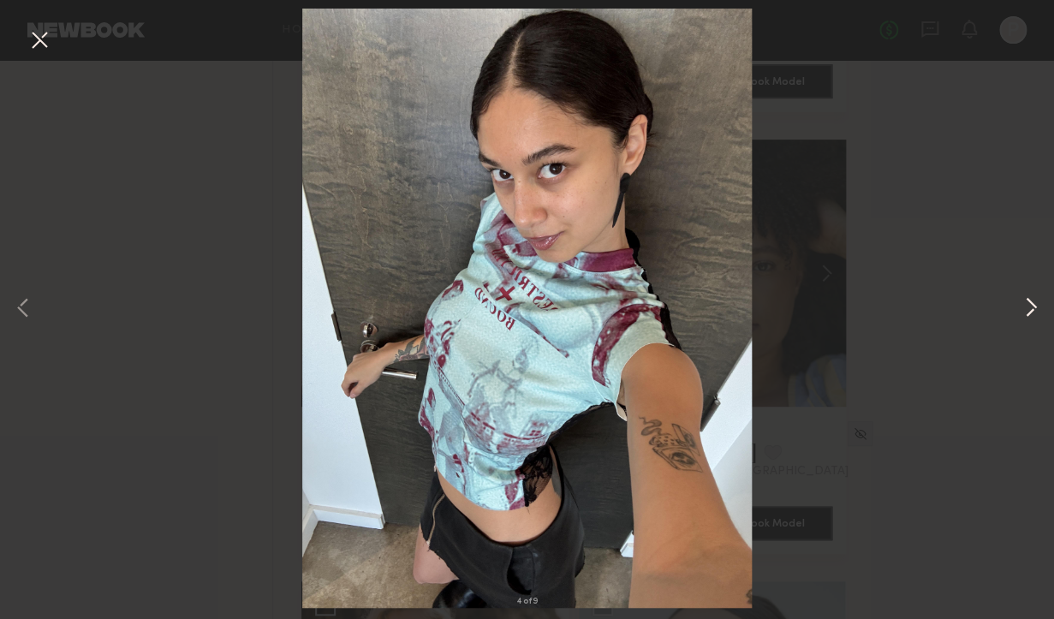
click at [1026, 309] on button at bounding box center [1031, 309] width 21 height 495
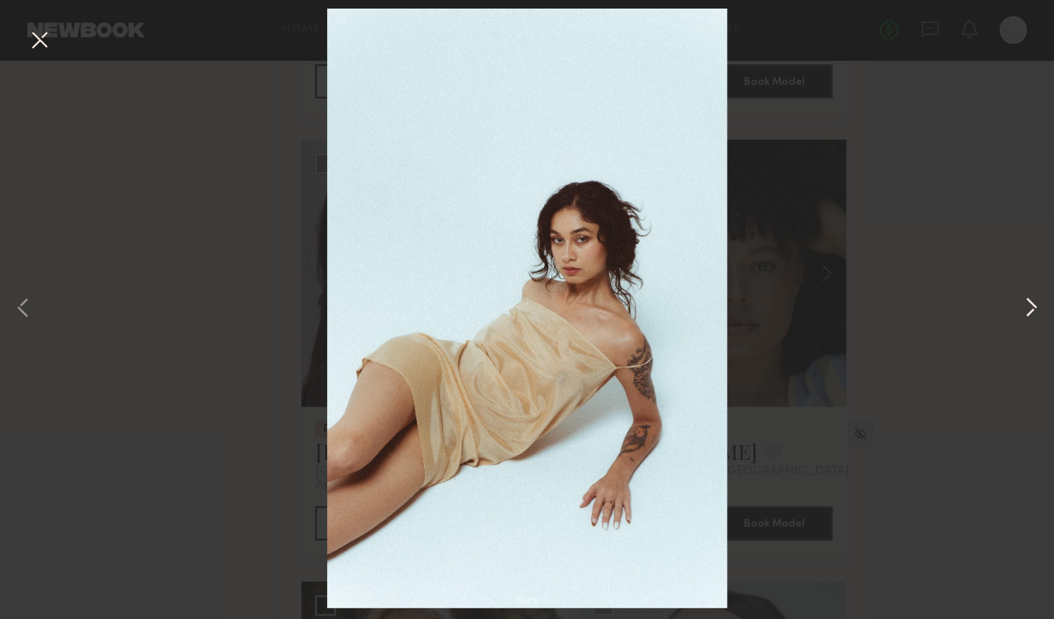
click at [1035, 306] on button at bounding box center [1031, 309] width 21 height 495
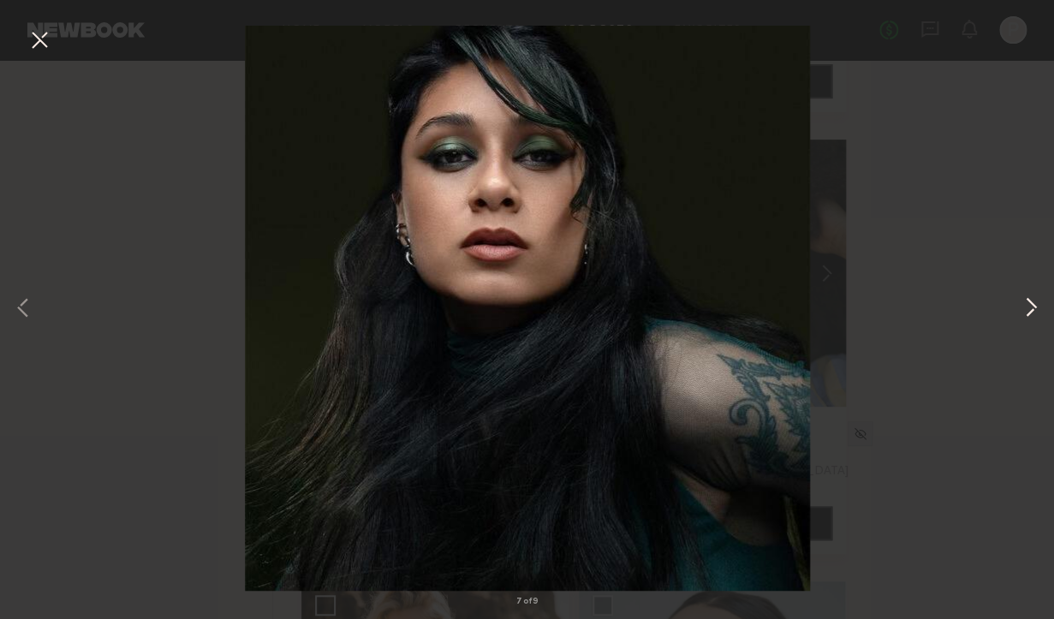
click at [1035, 306] on button at bounding box center [1031, 309] width 21 height 495
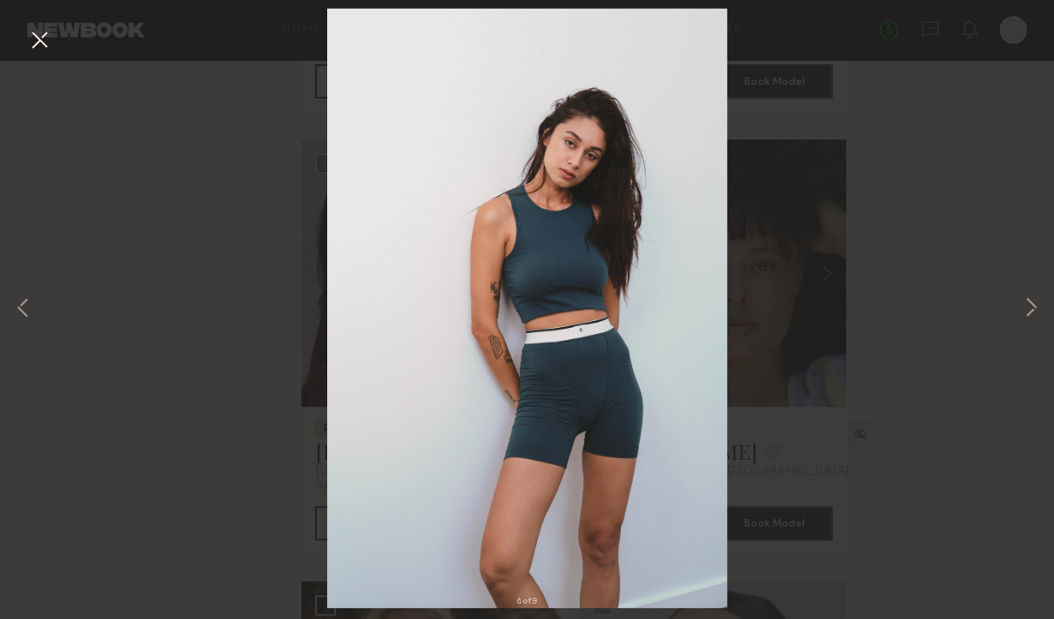
click at [41, 40] on button at bounding box center [39, 41] width 27 height 31
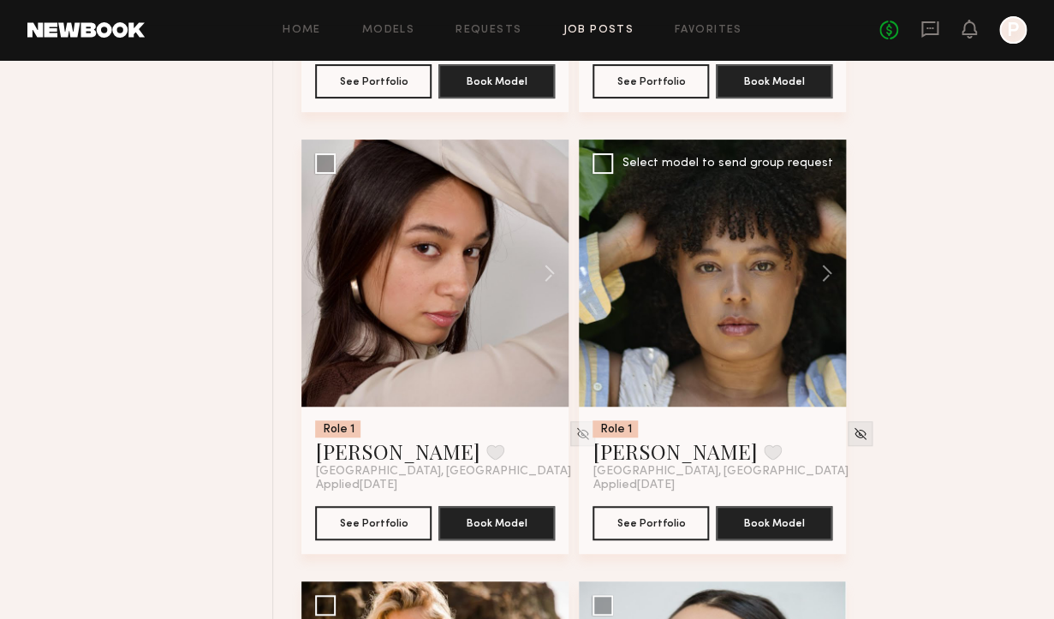
click at [714, 312] on div at bounding box center [712, 273] width 267 height 267
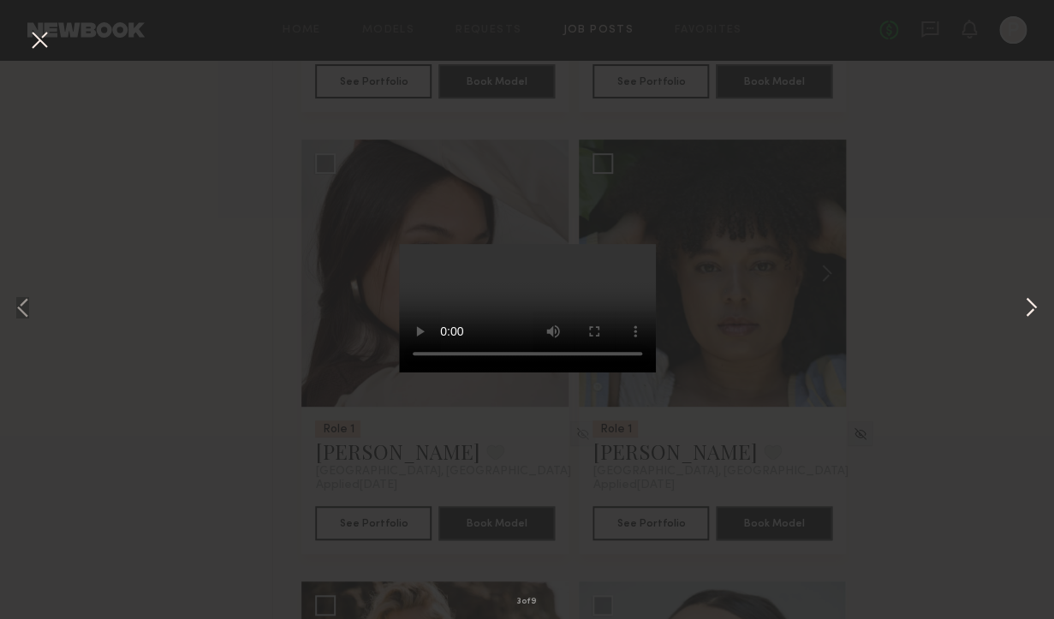
click at [1035, 301] on button at bounding box center [1031, 309] width 21 height 495
click at [901, 278] on div "4 of 9" at bounding box center [527, 309] width 1054 height 619
click at [40, 40] on button at bounding box center [39, 41] width 27 height 31
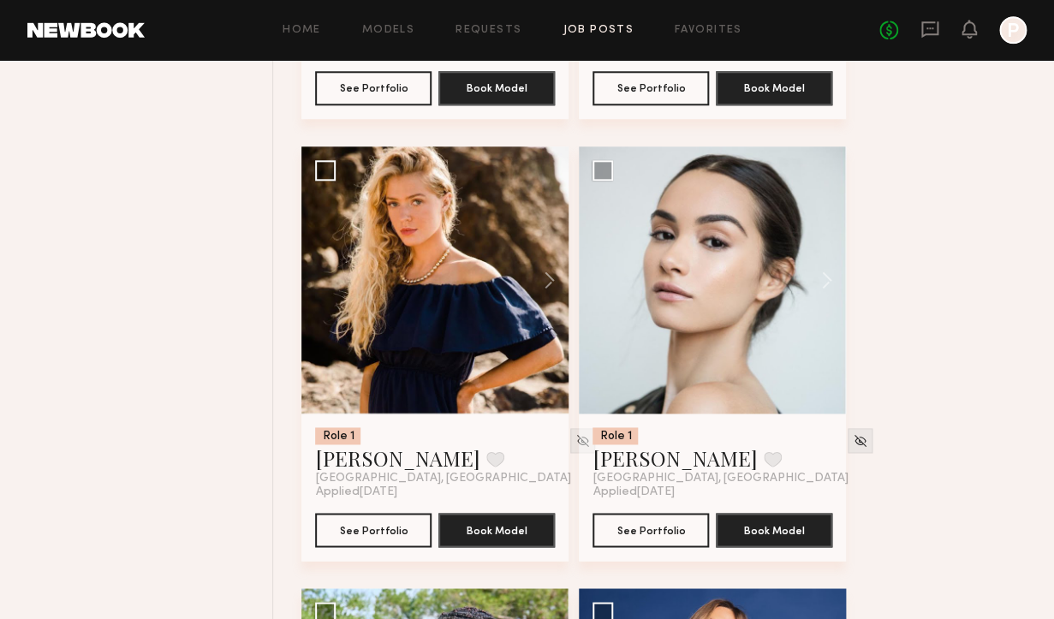
scroll to position [8975, 0]
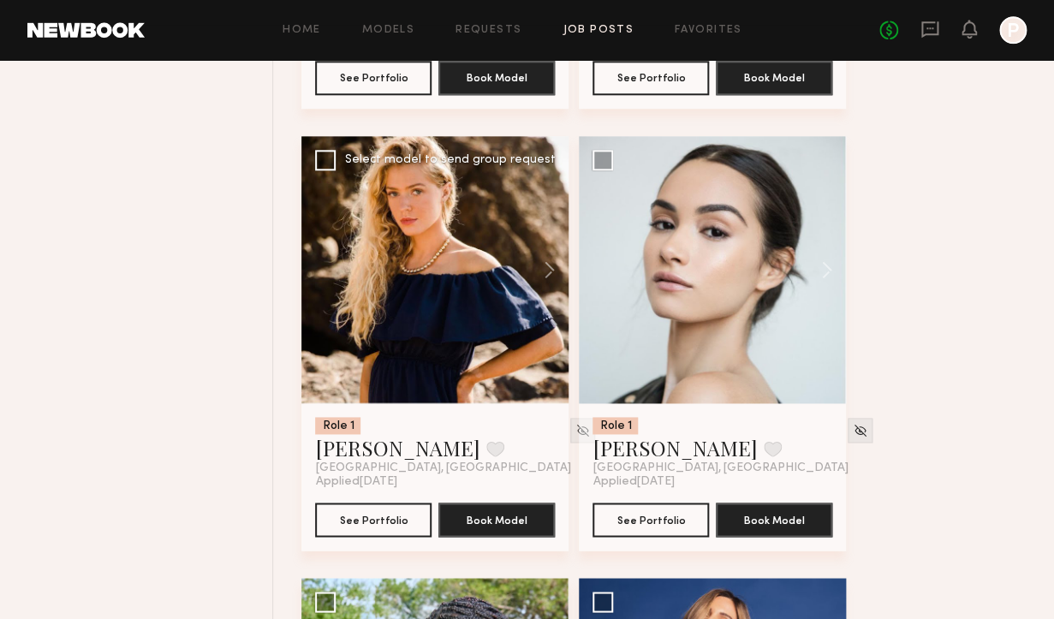
click at [489, 252] on div at bounding box center [434, 269] width 267 height 267
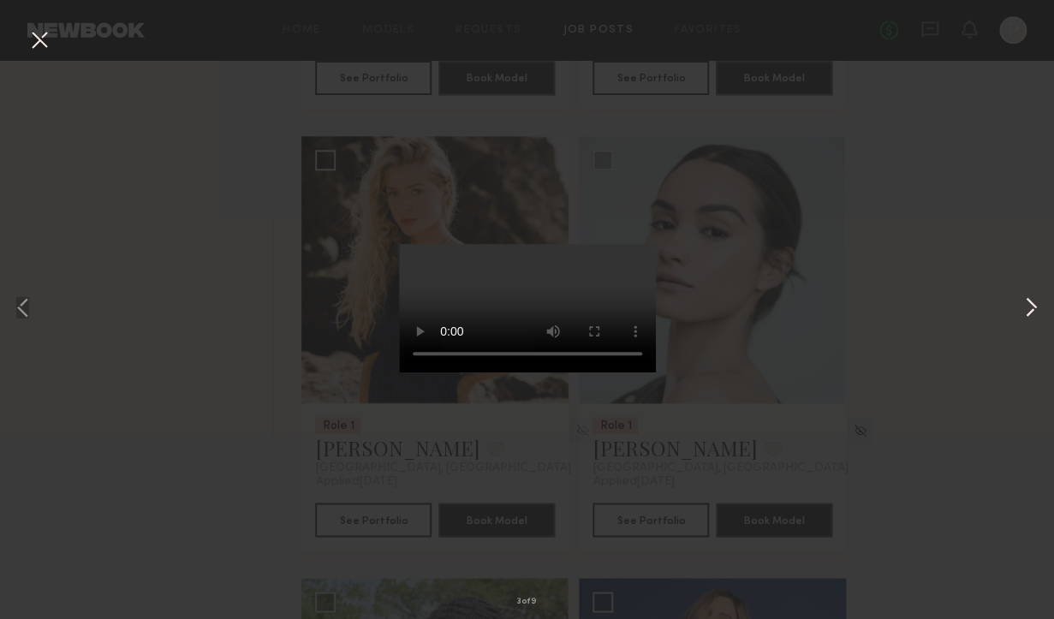
click at [1025, 313] on button at bounding box center [1031, 309] width 21 height 495
click at [1028, 313] on button at bounding box center [1031, 309] width 21 height 495
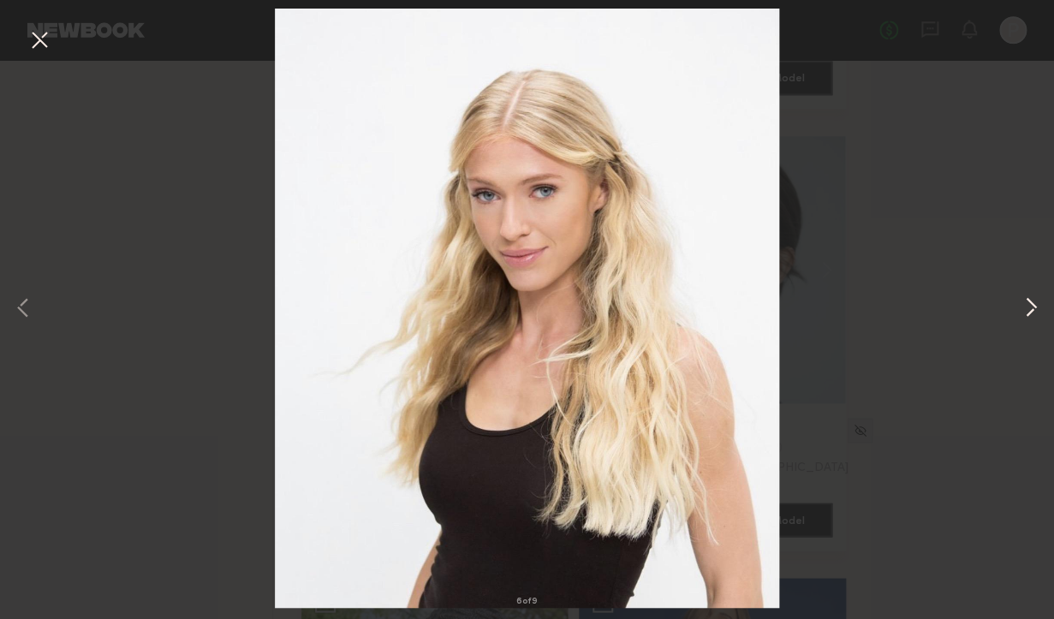
click at [1028, 313] on button at bounding box center [1031, 309] width 21 height 495
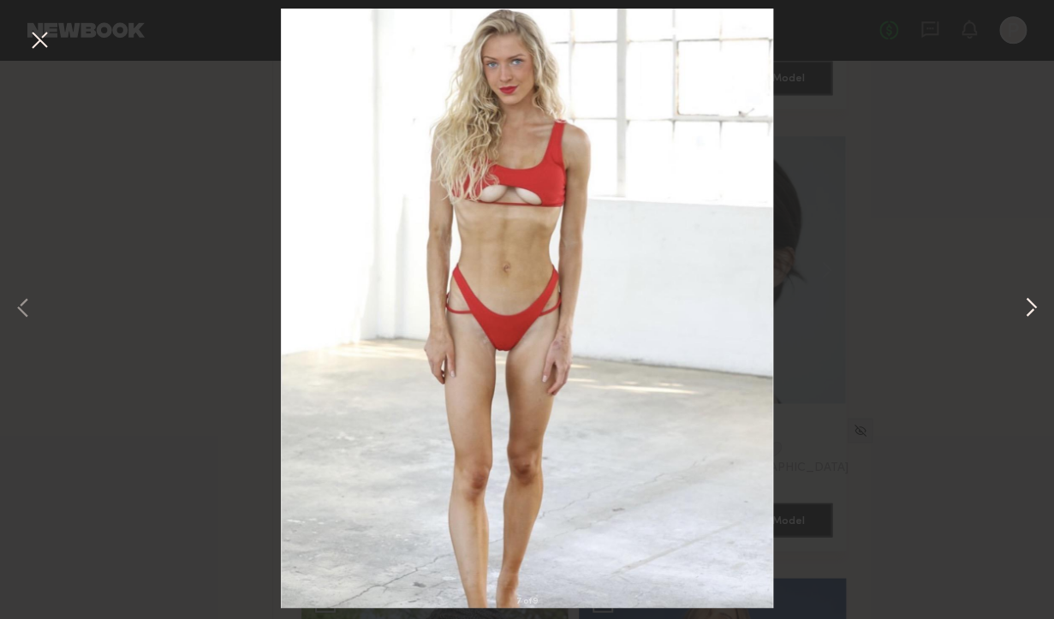
click at [1028, 313] on button at bounding box center [1031, 309] width 21 height 495
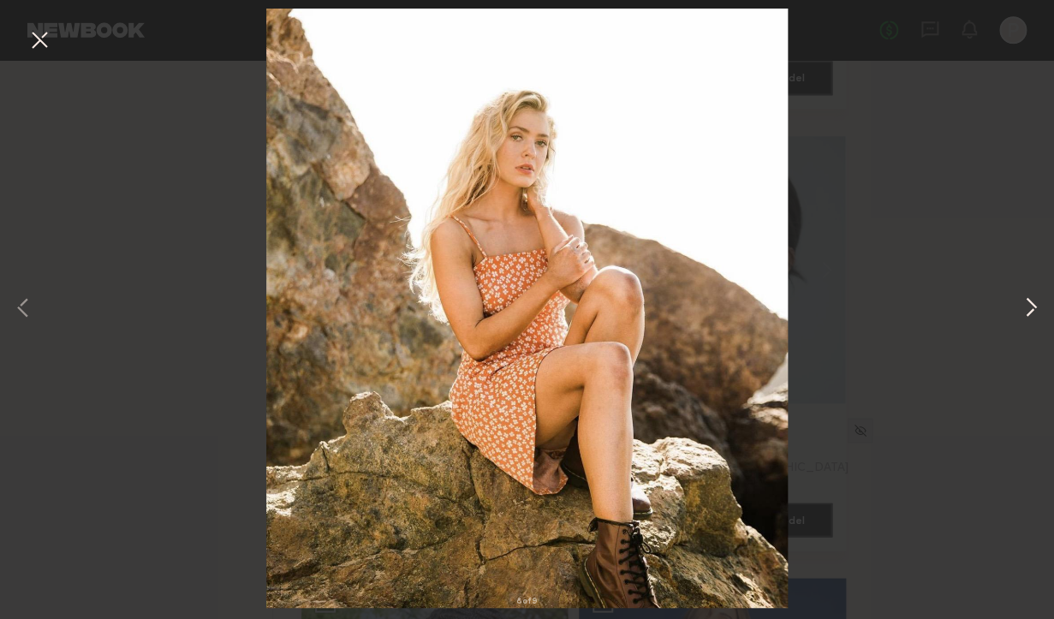
click at [1028, 314] on button at bounding box center [1031, 309] width 21 height 495
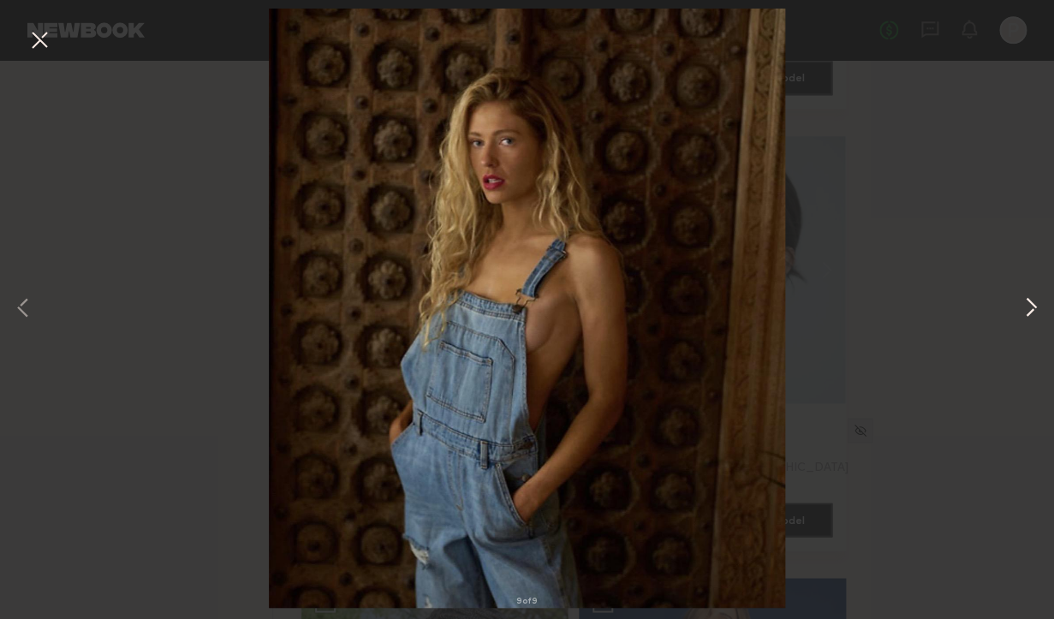
click at [1028, 314] on button at bounding box center [1031, 309] width 21 height 495
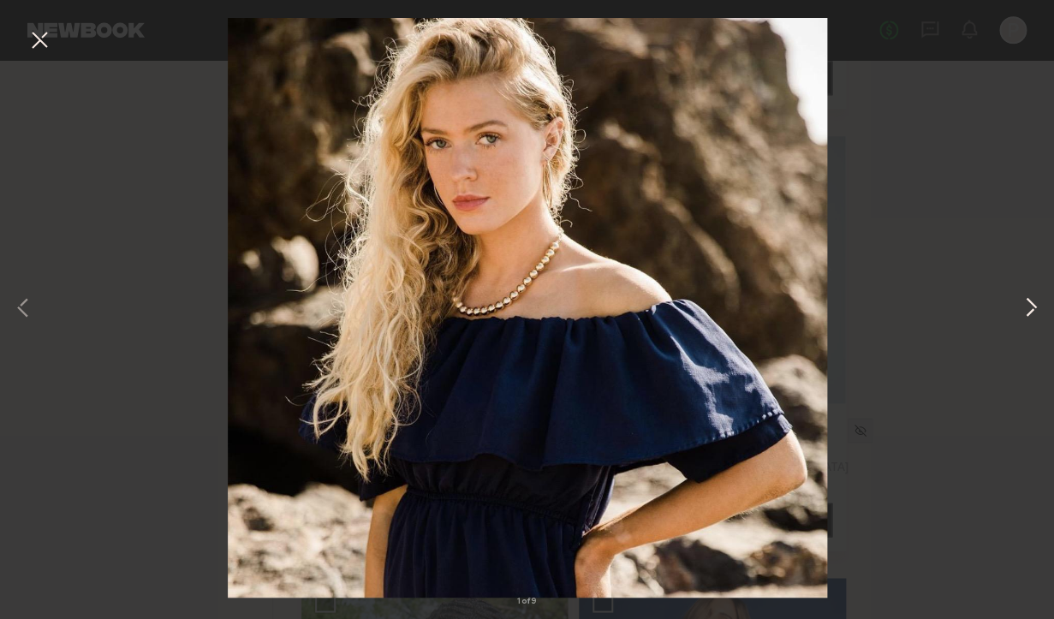
click at [1028, 314] on button at bounding box center [1031, 309] width 21 height 495
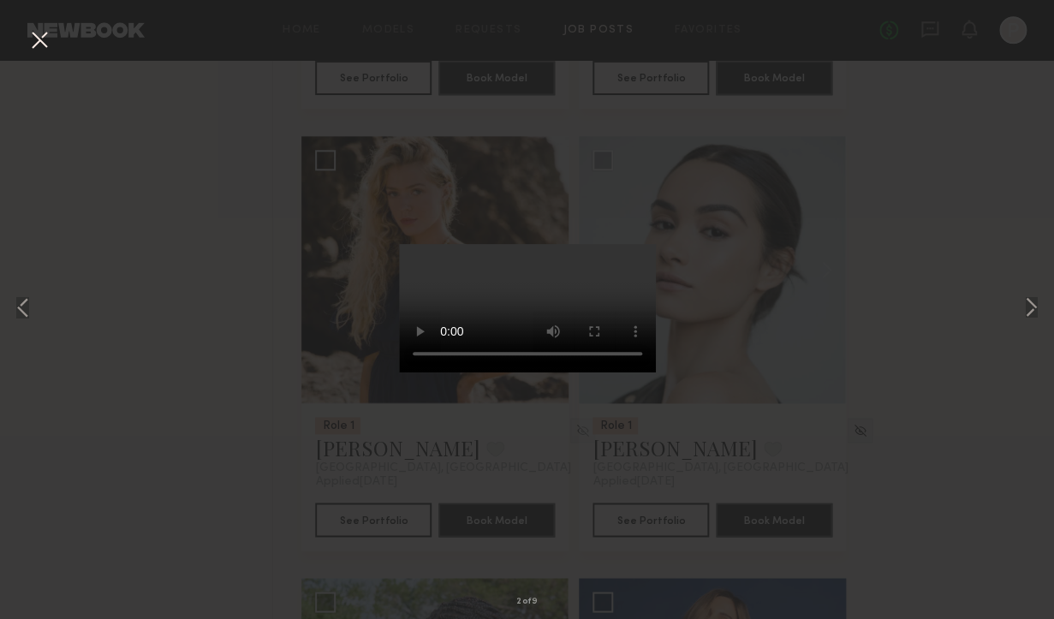
click at [946, 325] on div "2 of 9" at bounding box center [527, 309] width 1054 height 619
click at [1036, 312] on button at bounding box center [1031, 309] width 21 height 495
click at [36, 39] on button at bounding box center [39, 41] width 27 height 31
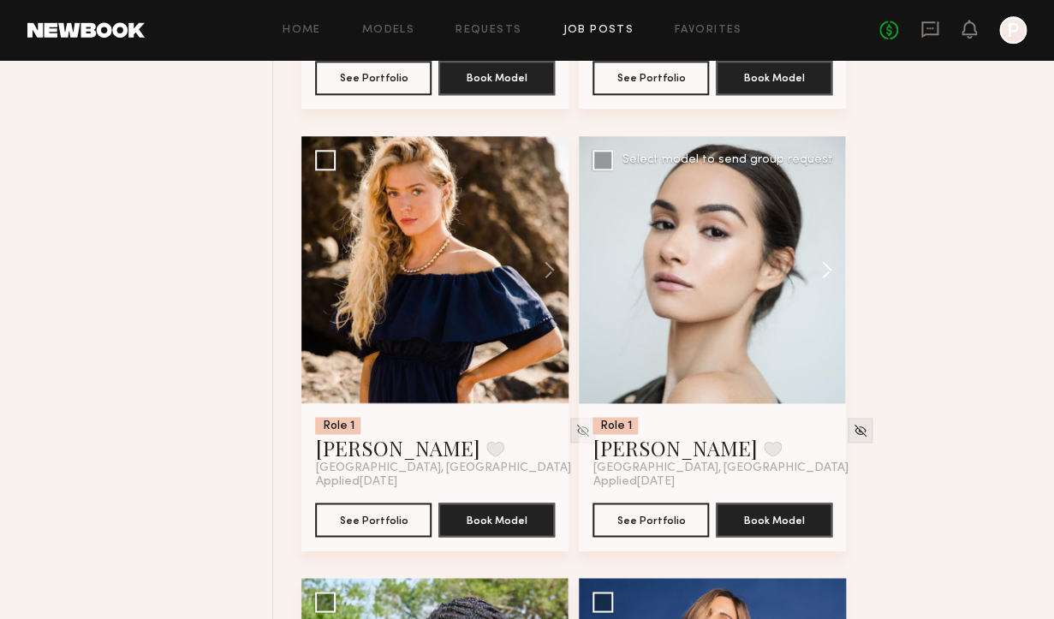
click at [798, 274] on button at bounding box center [818, 269] width 55 height 267
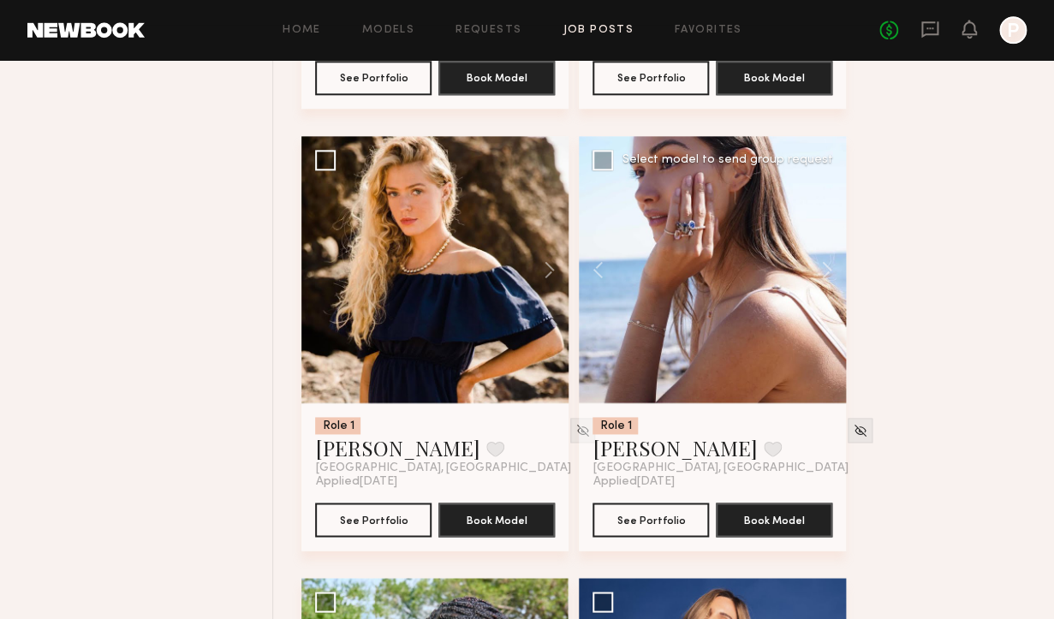
click at [714, 289] on div at bounding box center [712, 269] width 267 height 267
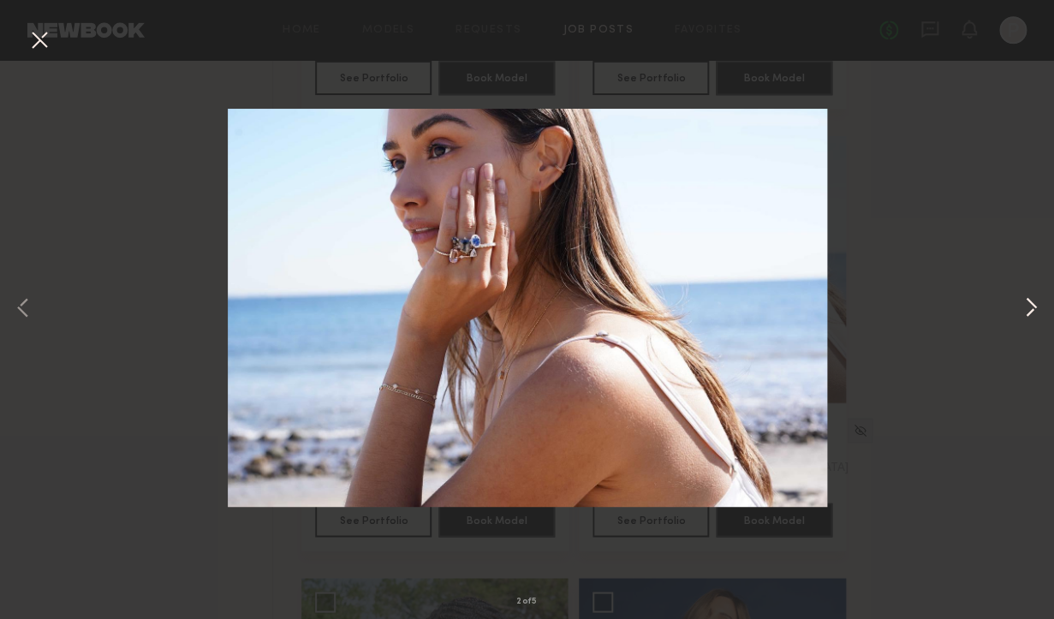
click at [1038, 307] on button at bounding box center [1031, 309] width 21 height 495
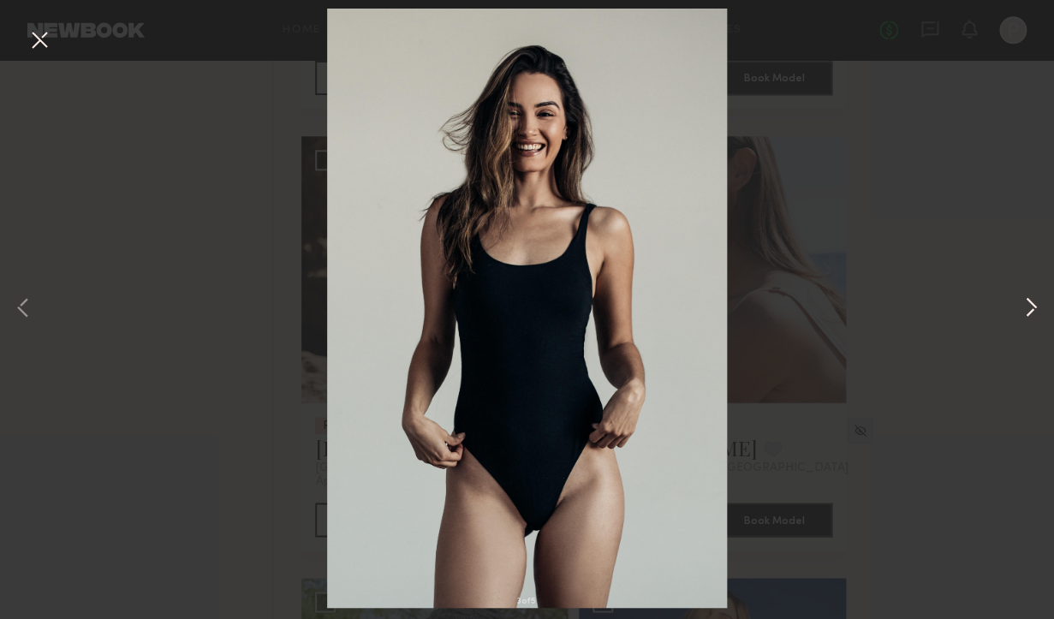
click at [1038, 307] on button at bounding box center [1031, 309] width 21 height 495
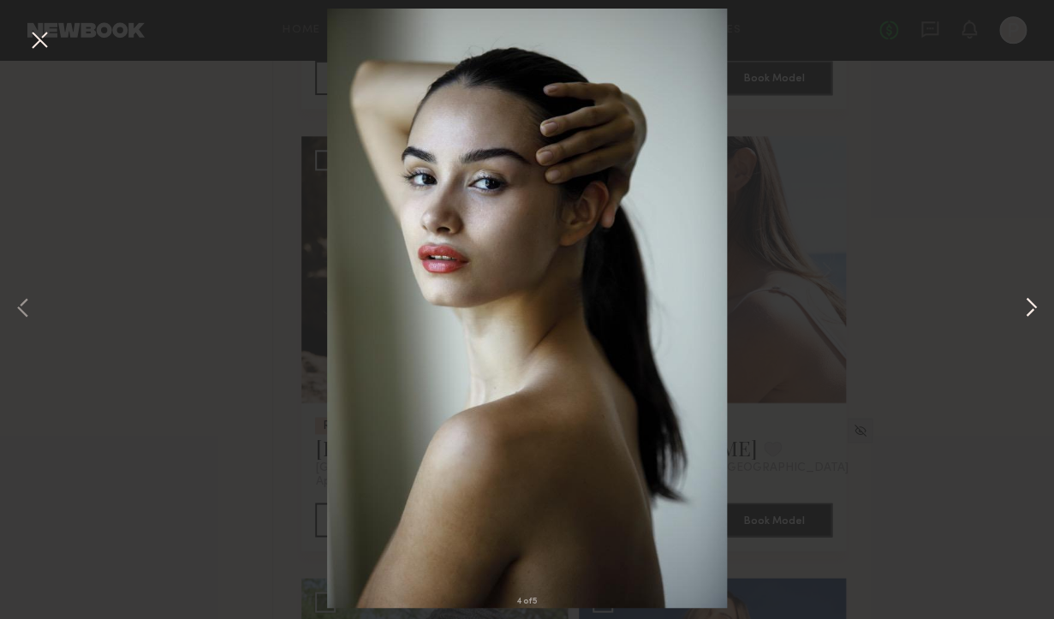
click at [1038, 307] on button at bounding box center [1031, 309] width 21 height 495
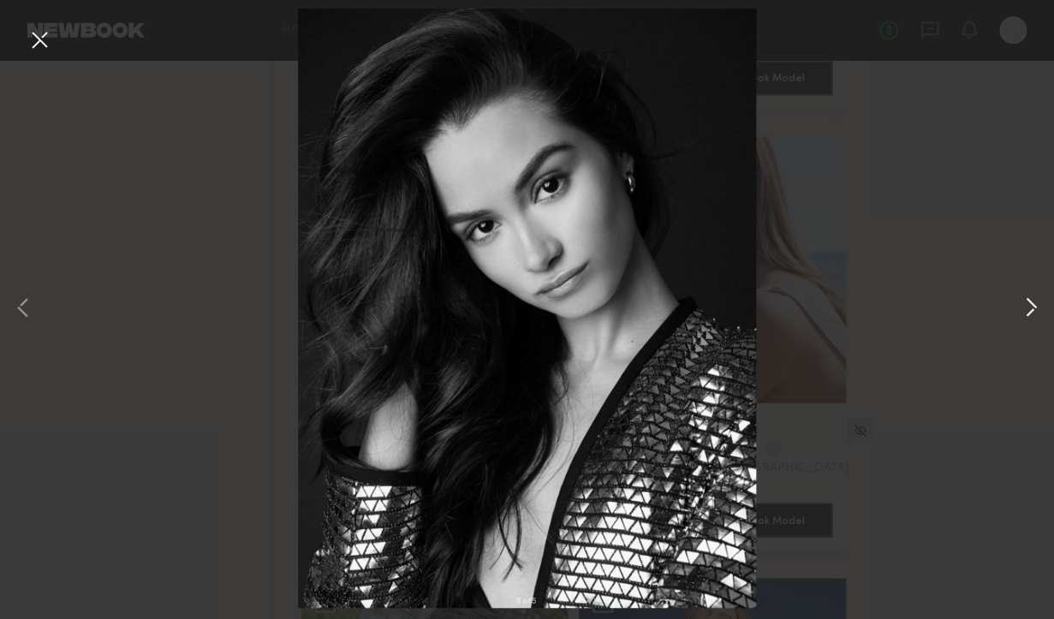
click at [1038, 307] on button at bounding box center [1031, 309] width 21 height 495
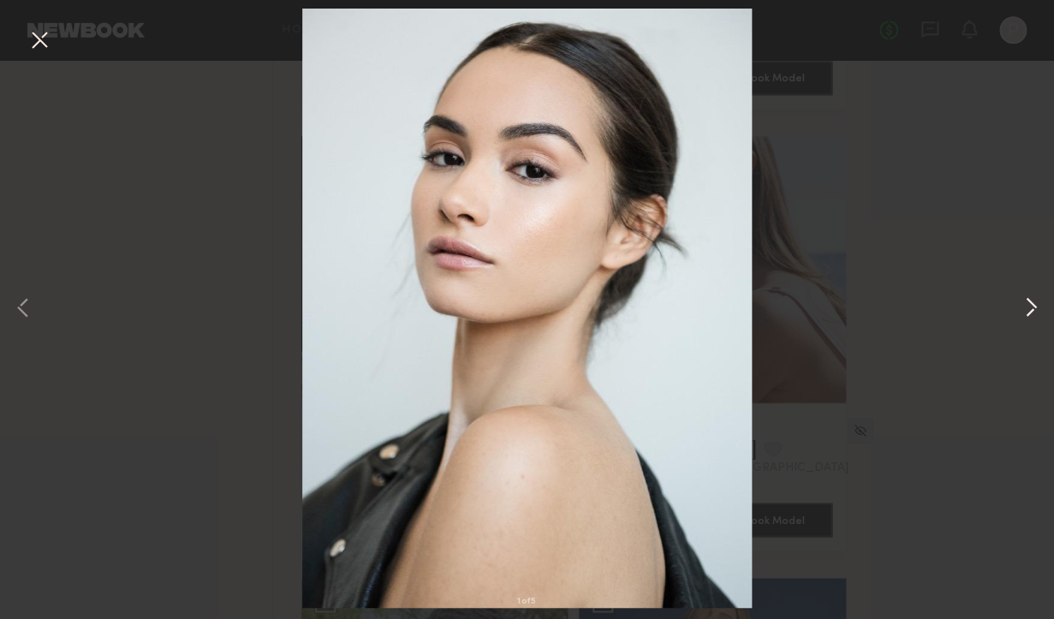
click at [1038, 307] on button at bounding box center [1031, 309] width 21 height 495
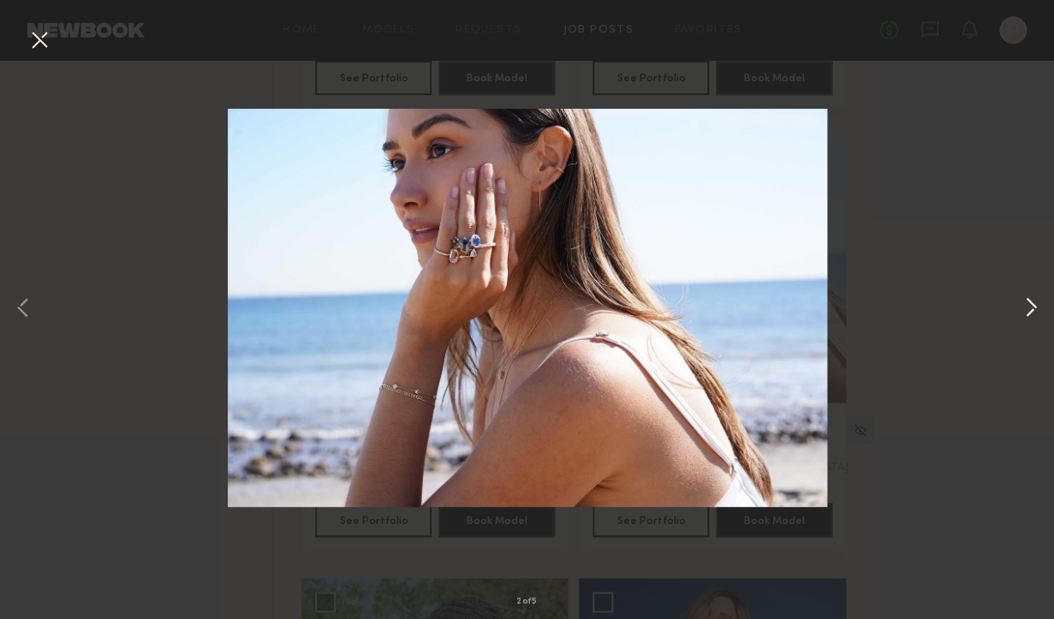
click at [1039, 308] on button at bounding box center [1031, 309] width 21 height 495
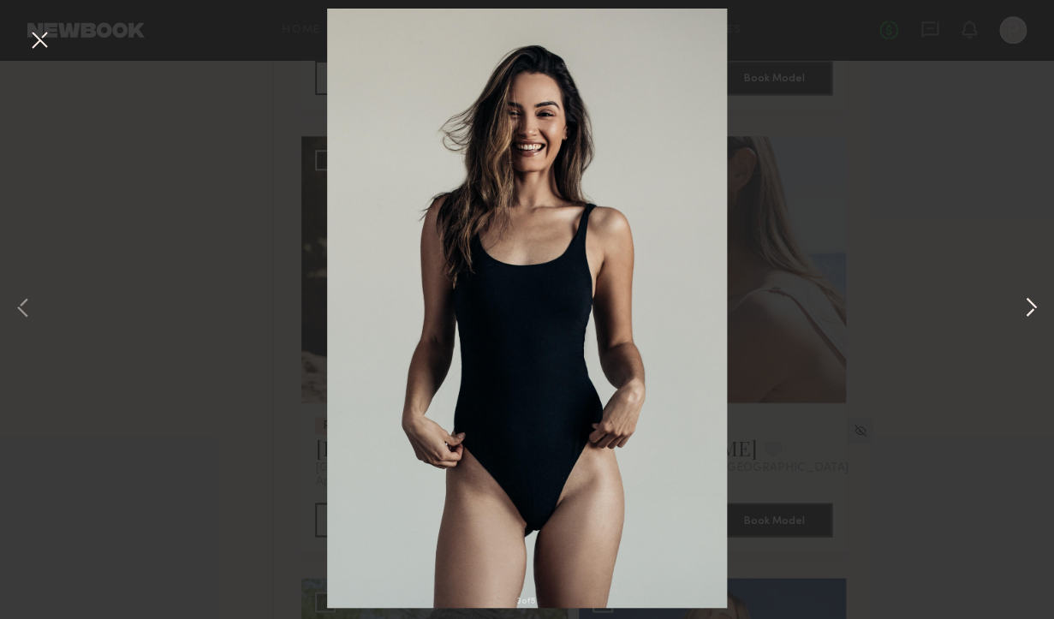
click at [1039, 308] on button at bounding box center [1031, 309] width 21 height 495
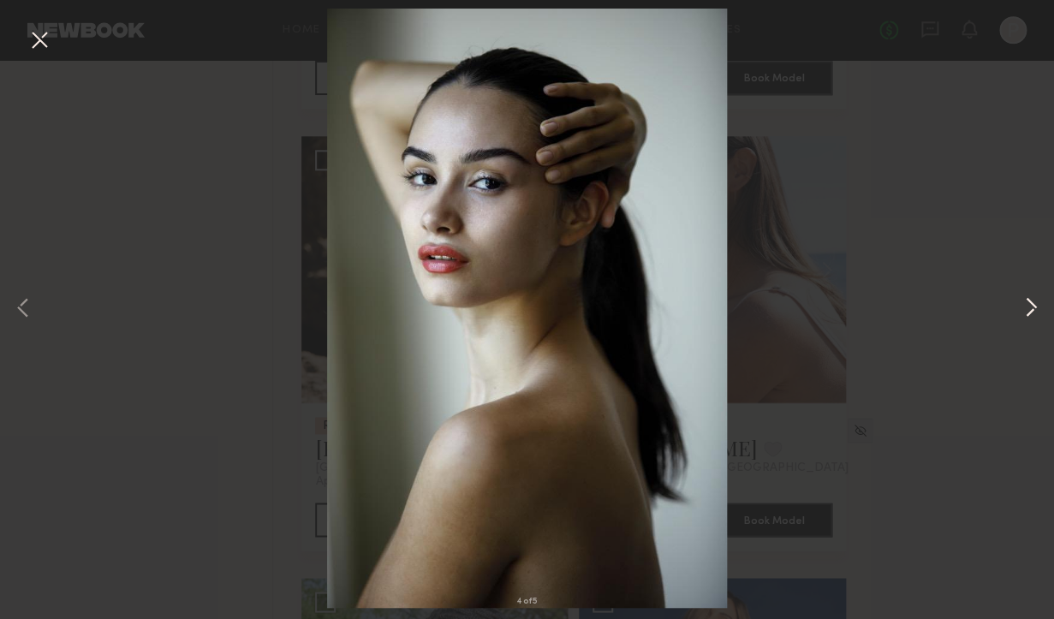
click at [1039, 308] on button at bounding box center [1031, 309] width 21 height 495
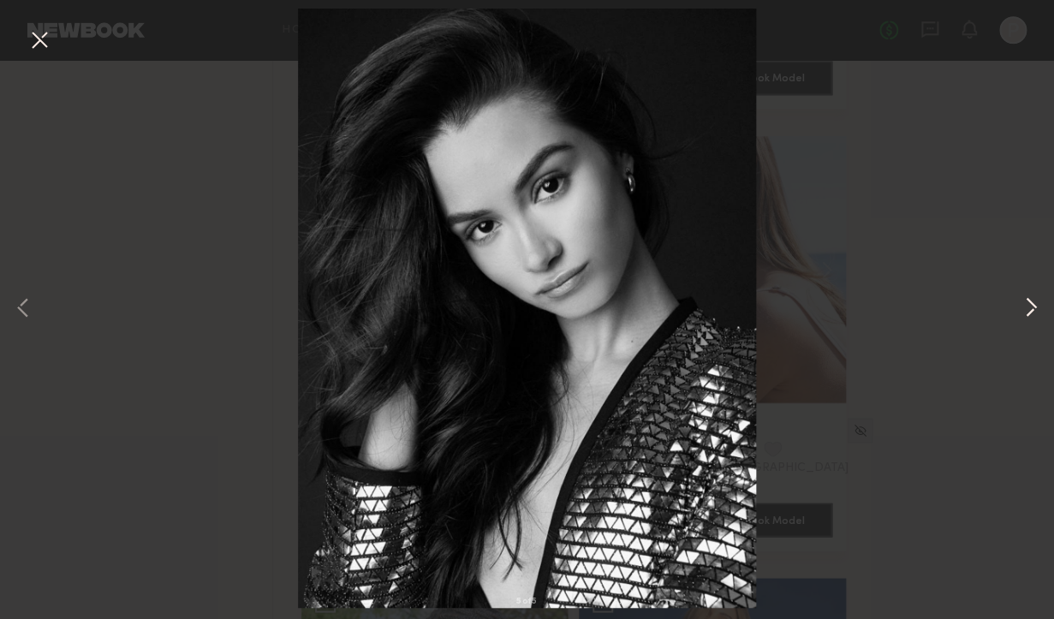
click at [1039, 308] on button at bounding box center [1031, 309] width 21 height 495
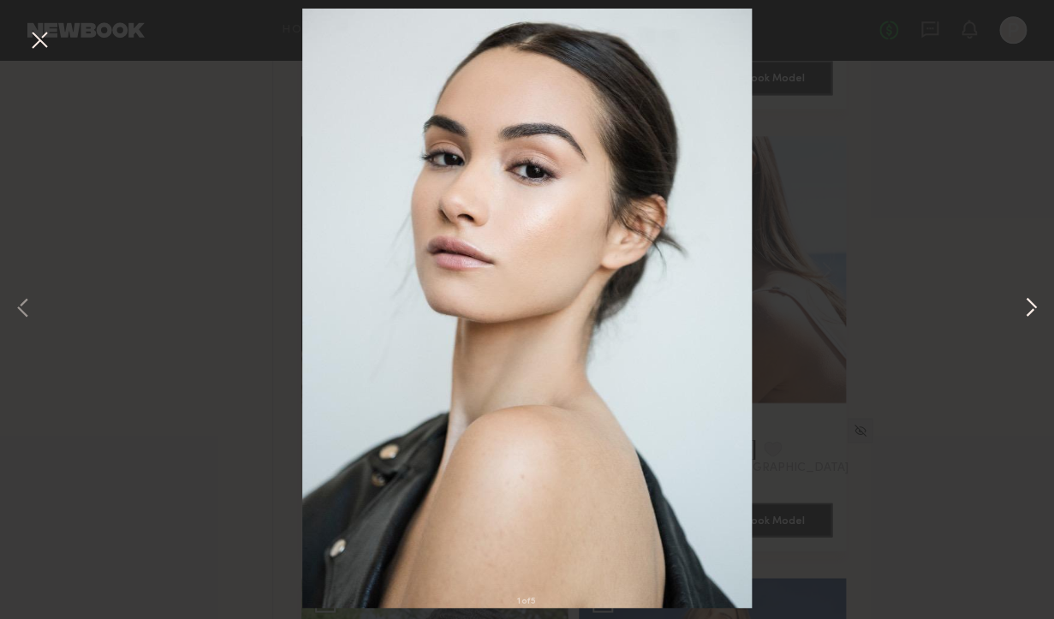
click at [1039, 308] on button at bounding box center [1031, 309] width 21 height 495
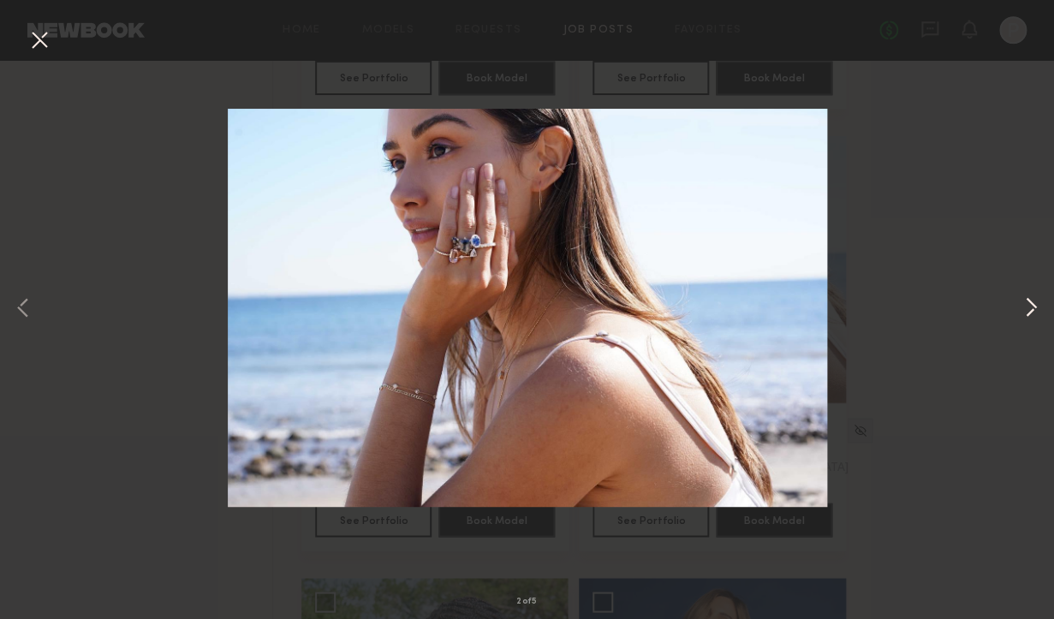
click at [1039, 308] on button at bounding box center [1031, 309] width 21 height 495
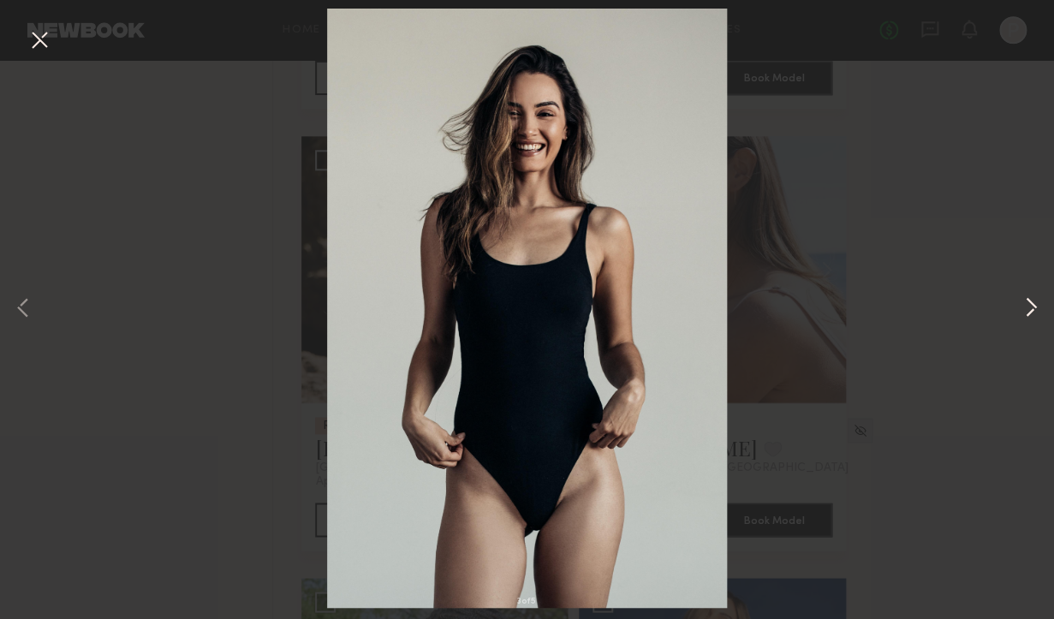
click at [1039, 308] on button at bounding box center [1031, 309] width 21 height 495
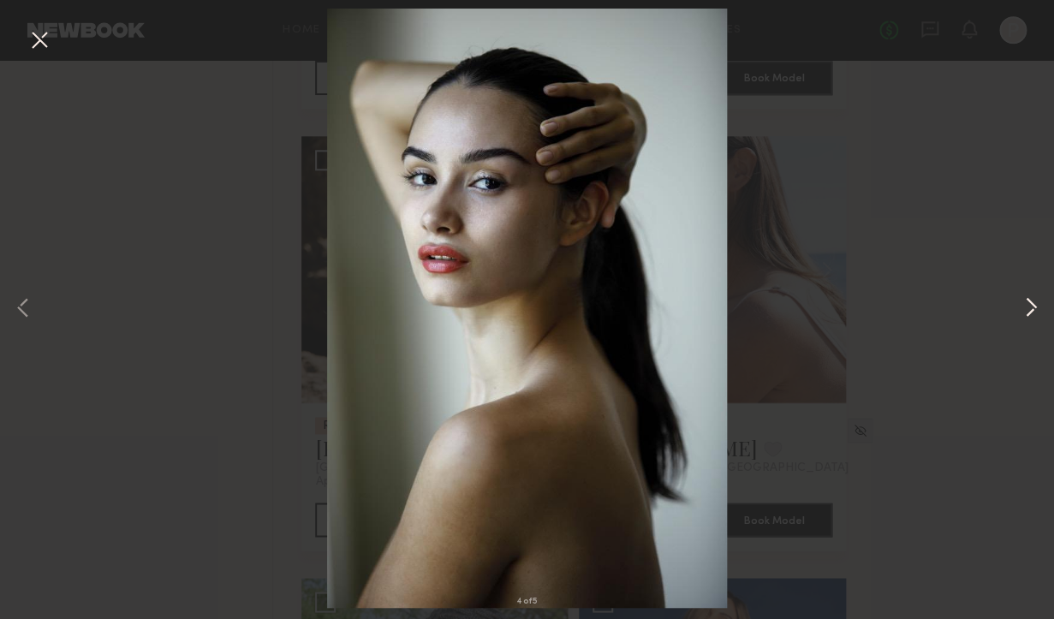
click at [1039, 308] on button at bounding box center [1031, 309] width 21 height 495
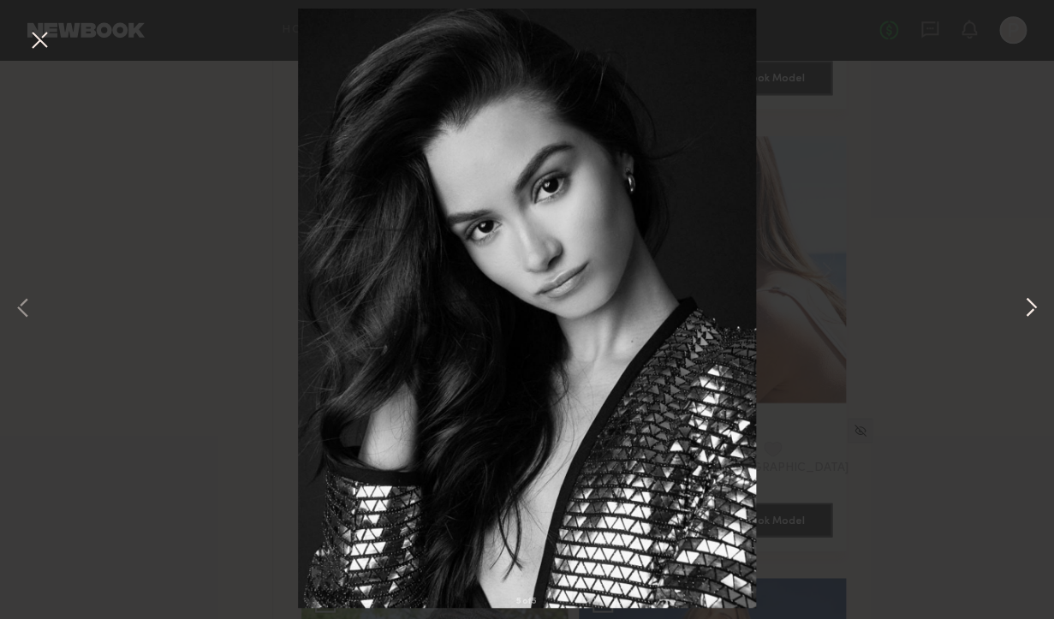
click at [1039, 308] on button at bounding box center [1031, 309] width 21 height 495
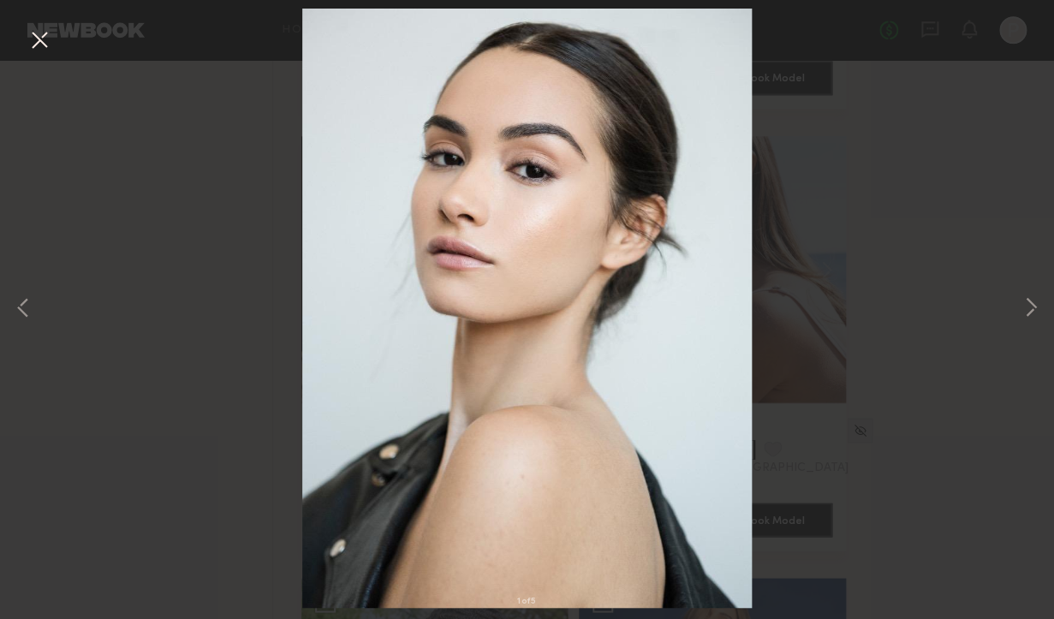
click at [45, 33] on button at bounding box center [39, 41] width 27 height 31
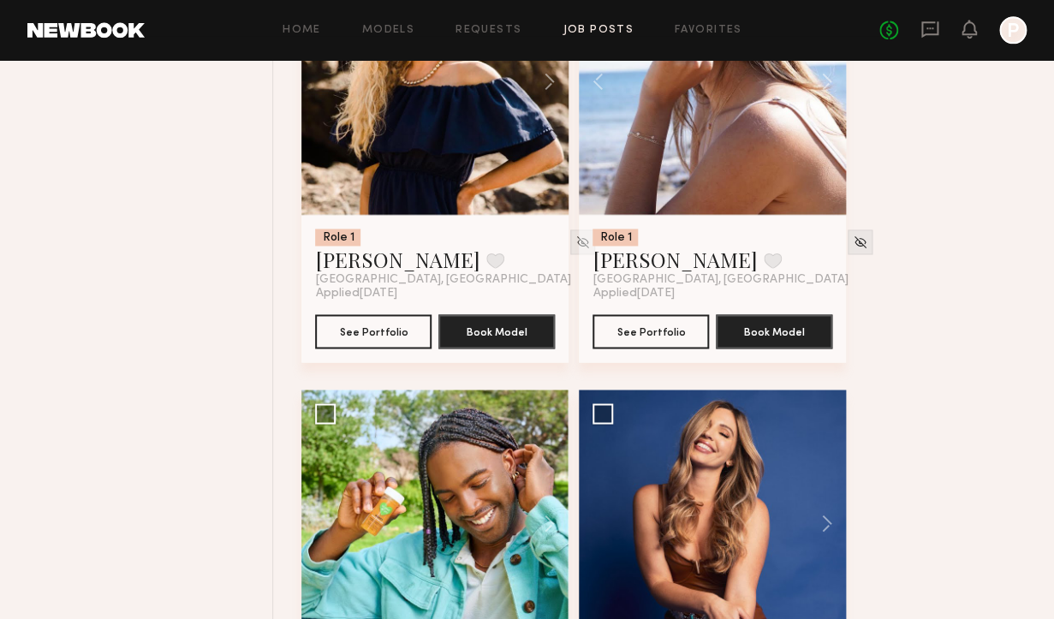
scroll to position [9137, 0]
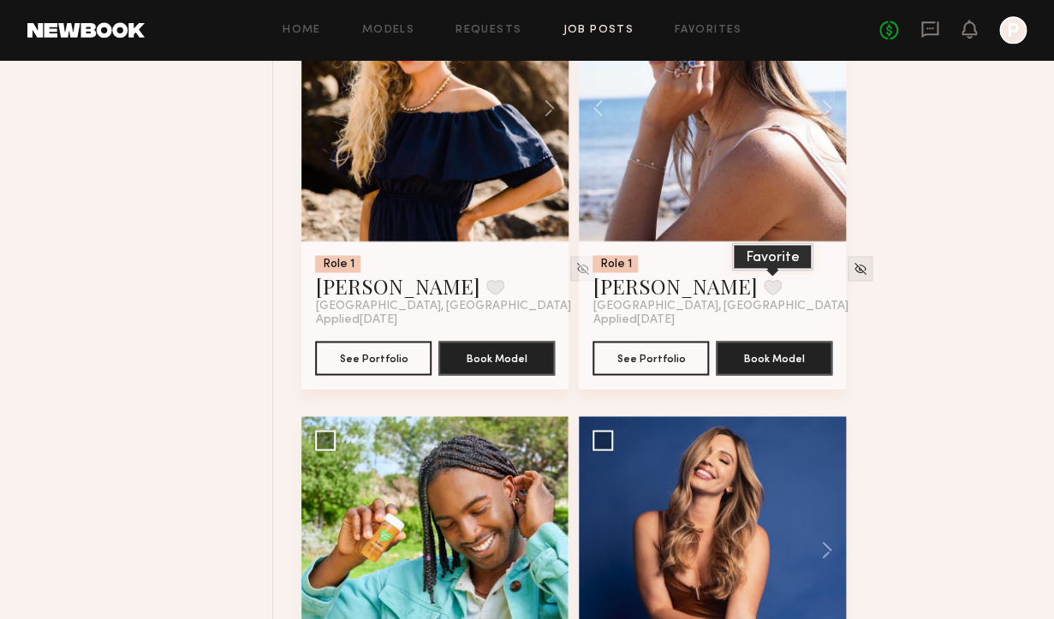
click at [764, 281] on button at bounding box center [773, 286] width 18 height 15
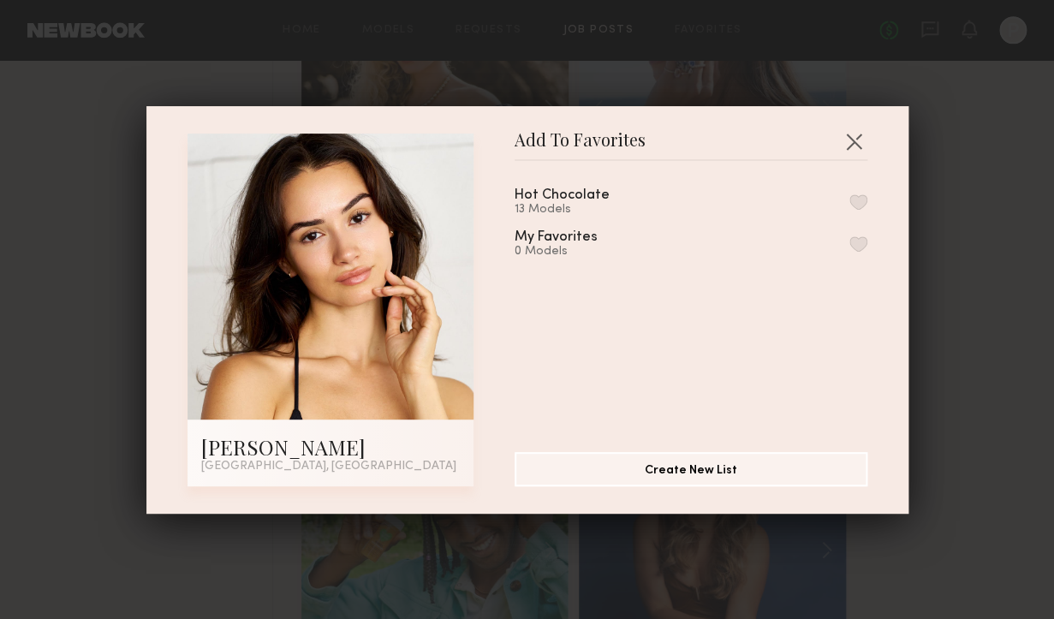
click at [866, 194] on div "Hot Chocolate 13 Models" at bounding box center [691, 202] width 353 height 28
click at [861, 205] on button "button" at bounding box center [859, 201] width 18 height 15
click at [853, 146] on button "button" at bounding box center [853, 141] width 27 height 27
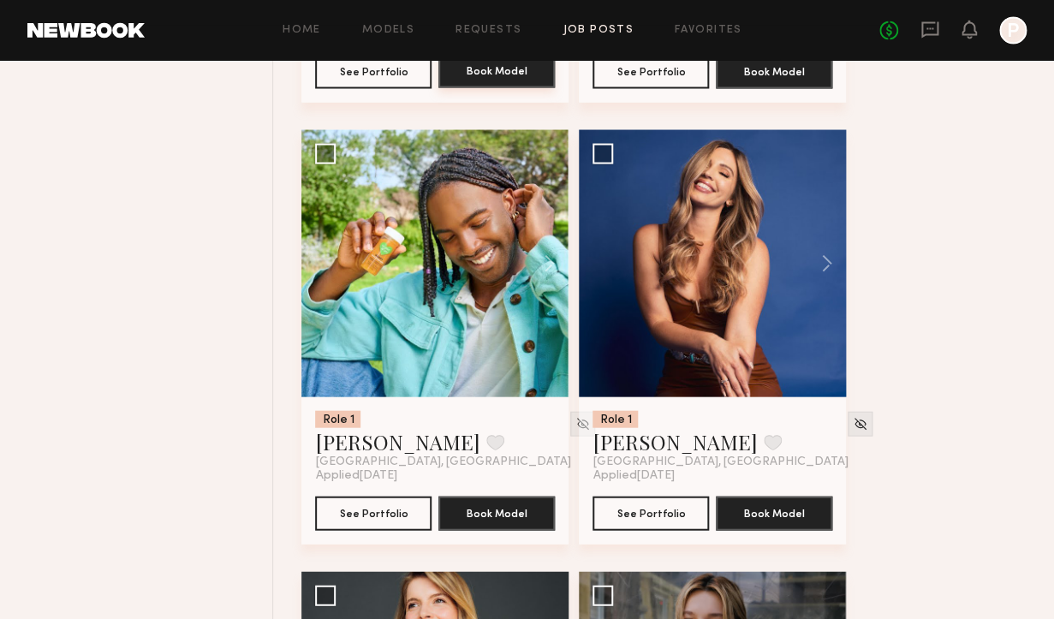
scroll to position [9512, 0]
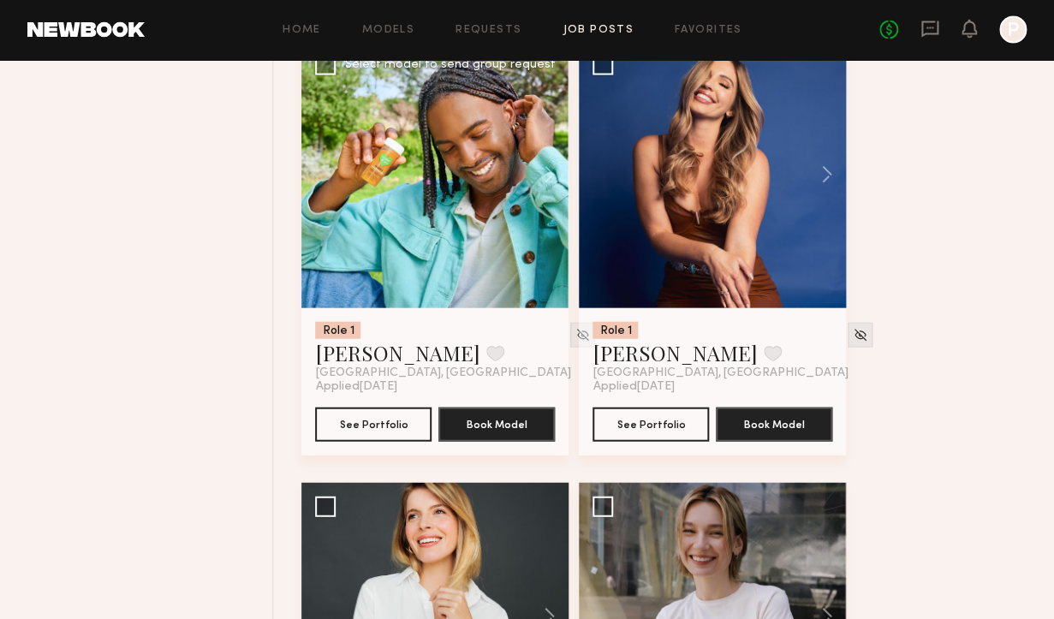
click at [504, 230] on div at bounding box center [434, 174] width 267 height 267
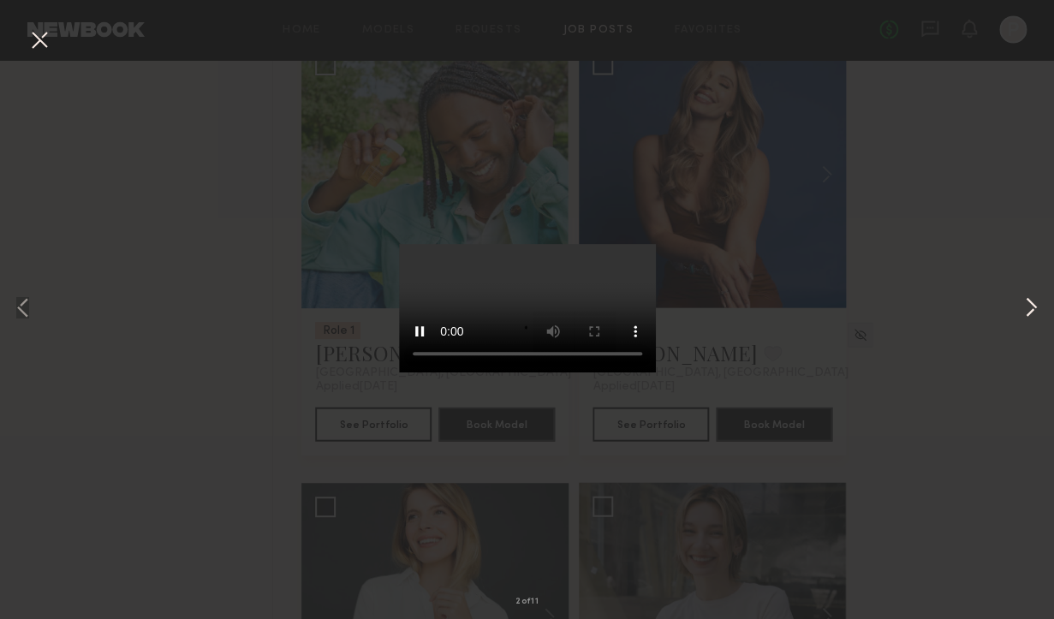
click at [1027, 303] on button at bounding box center [1031, 309] width 21 height 495
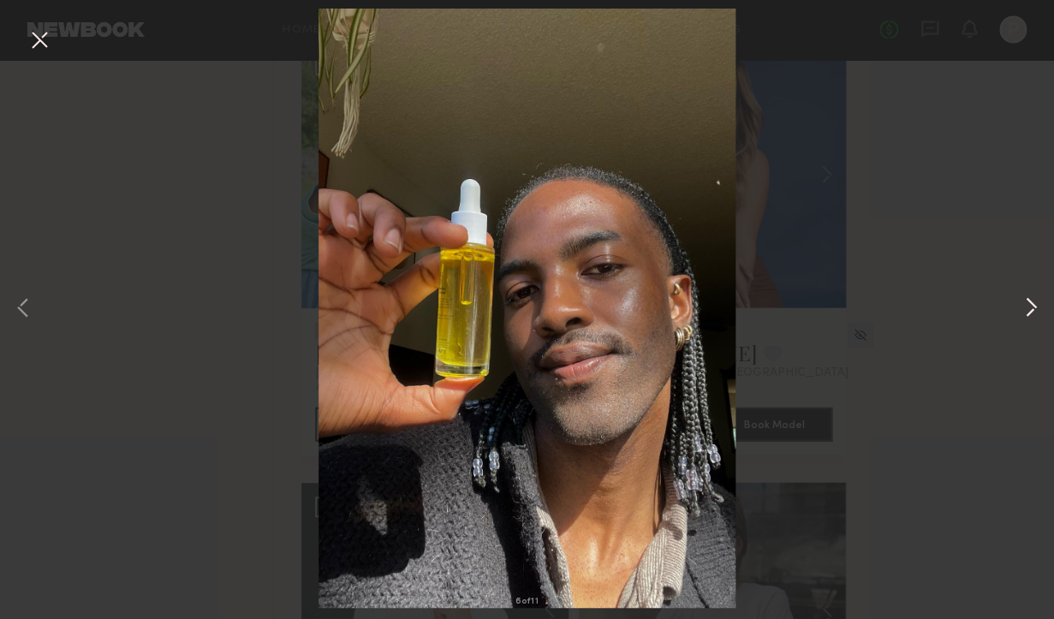
click at [1027, 303] on button at bounding box center [1031, 309] width 21 height 495
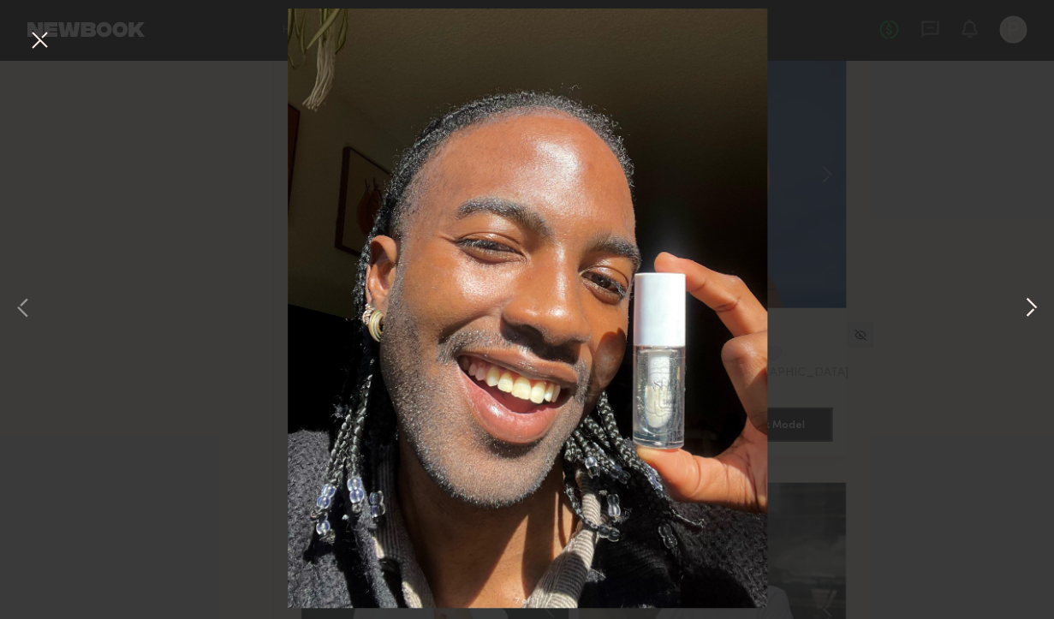
click at [1027, 303] on button at bounding box center [1031, 309] width 21 height 495
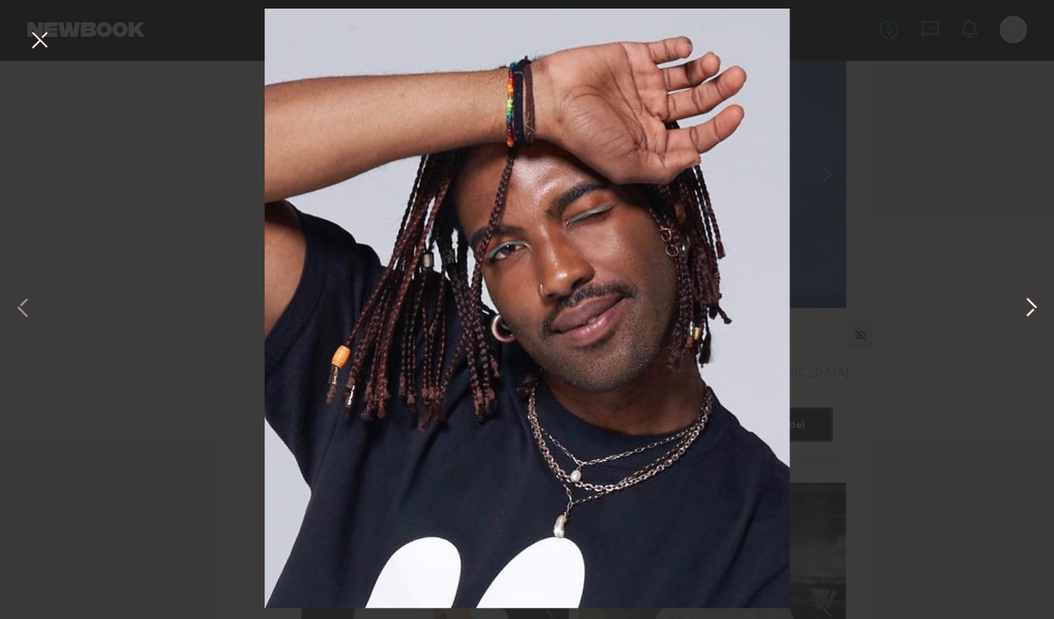
click at [1027, 303] on button at bounding box center [1031, 309] width 21 height 495
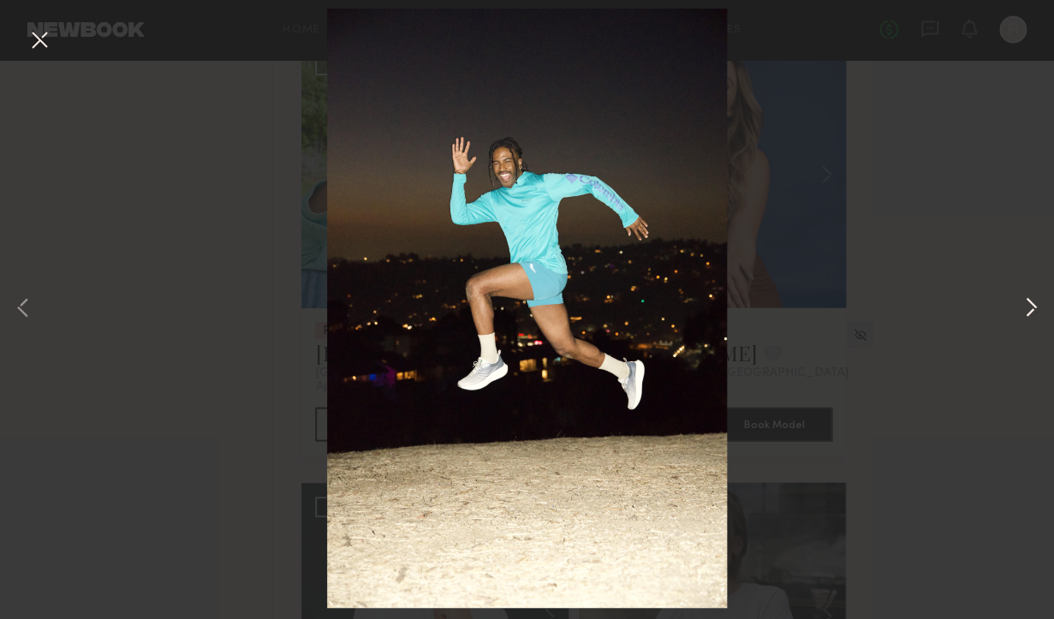
click at [1028, 304] on button at bounding box center [1031, 309] width 21 height 495
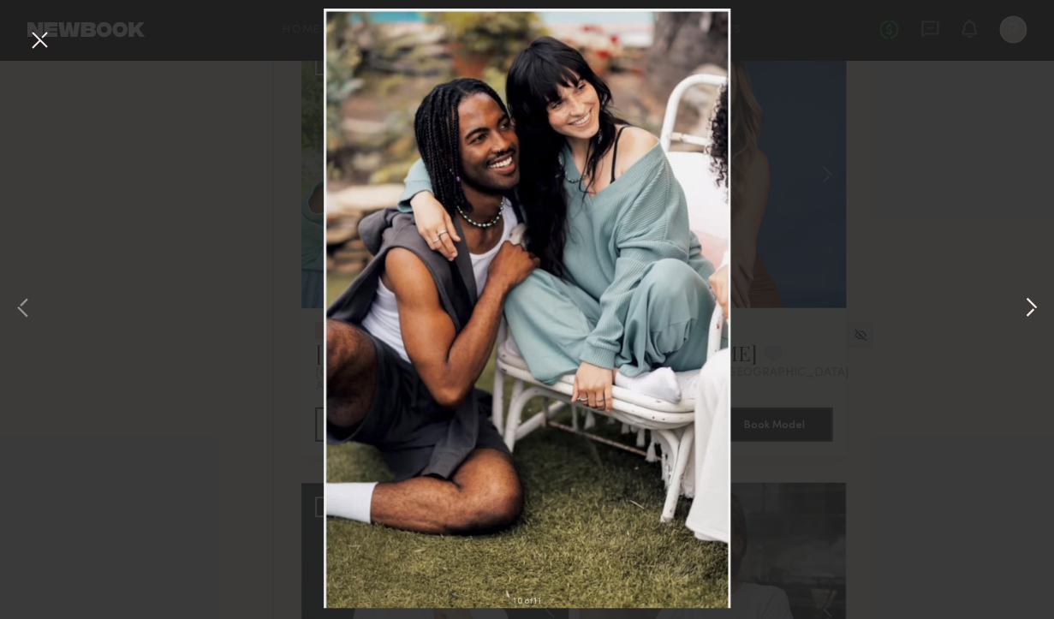
click at [1028, 304] on button at bounding box center [1031, 309] width 21 height 495
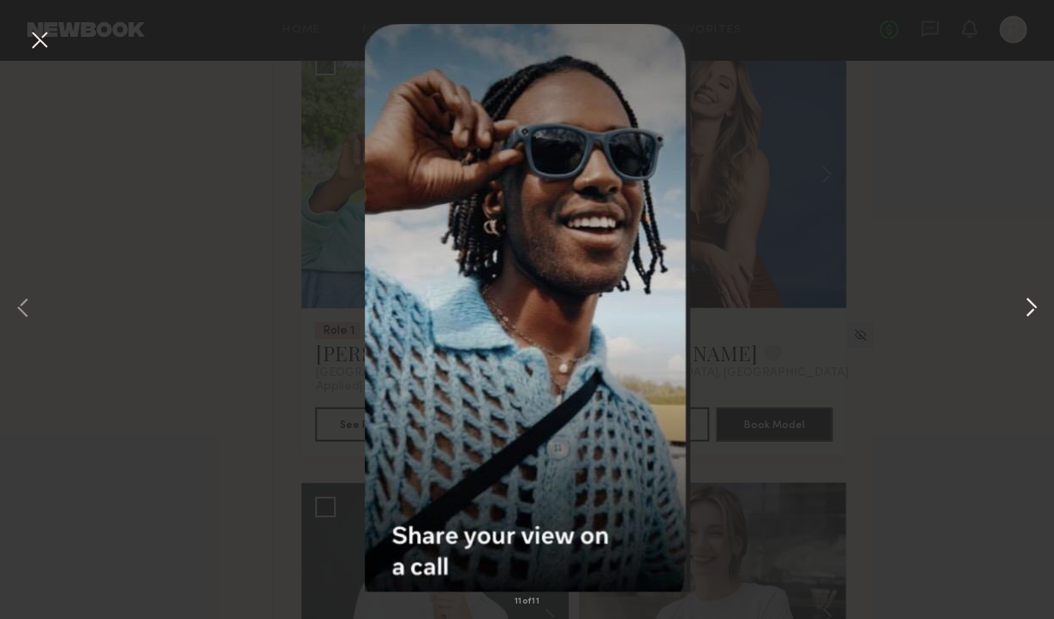
click at [1028, 304] on button at bounding box center [1031, 309] width 21 height 495
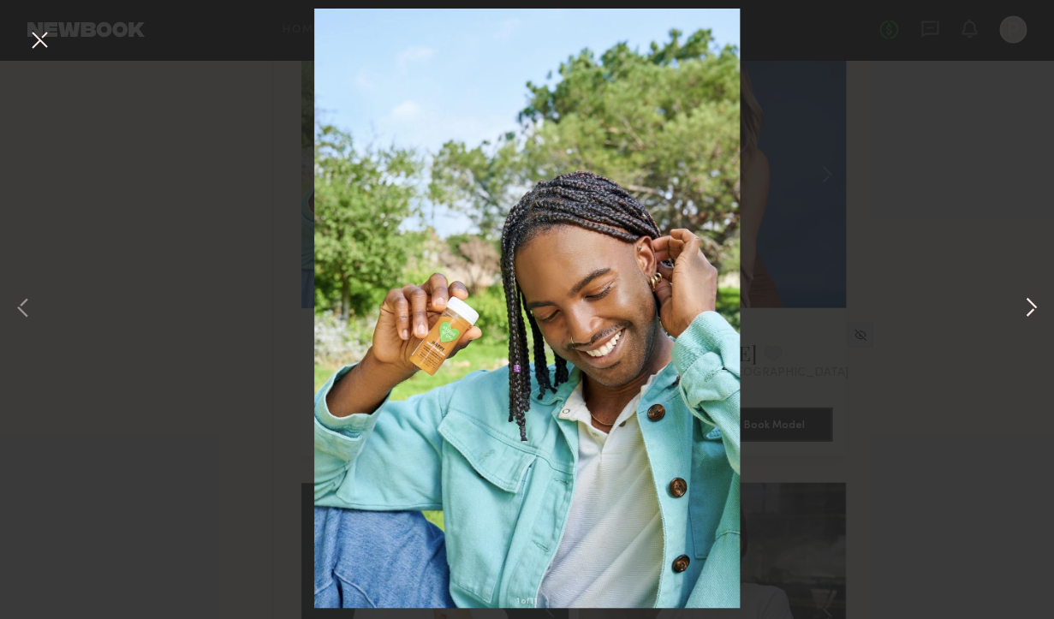
click at [1028, 304] on button at bounding box center [1031, 309] width 21 height 495
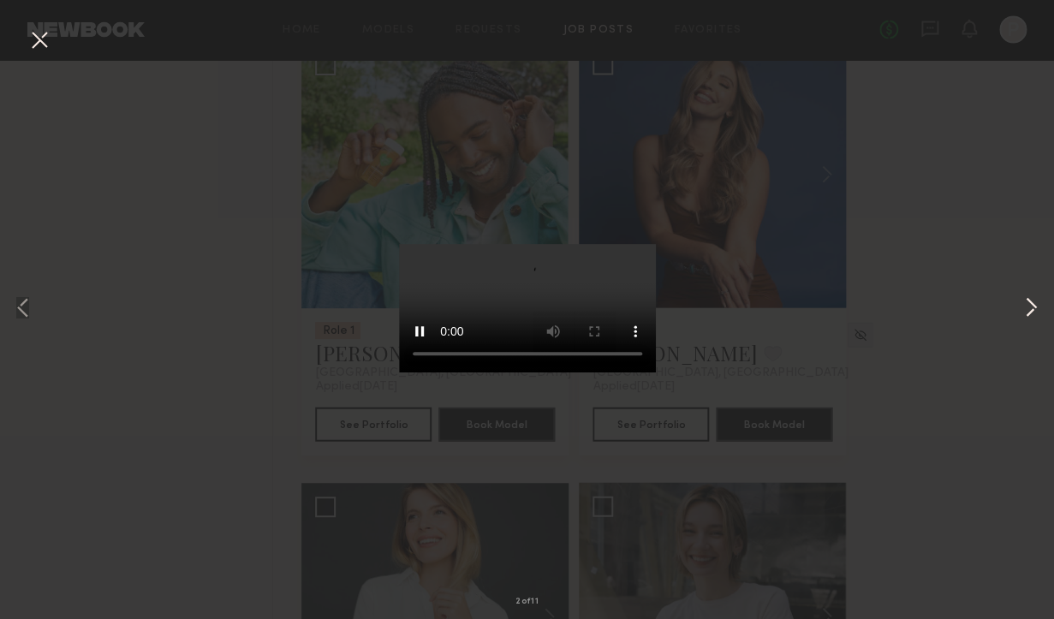
click at [1028, 304] on button at bounding box center [1031, 309] width 21 height 495
click at [37, 34] on button at bounding box center [39, 41] width 27 height 31
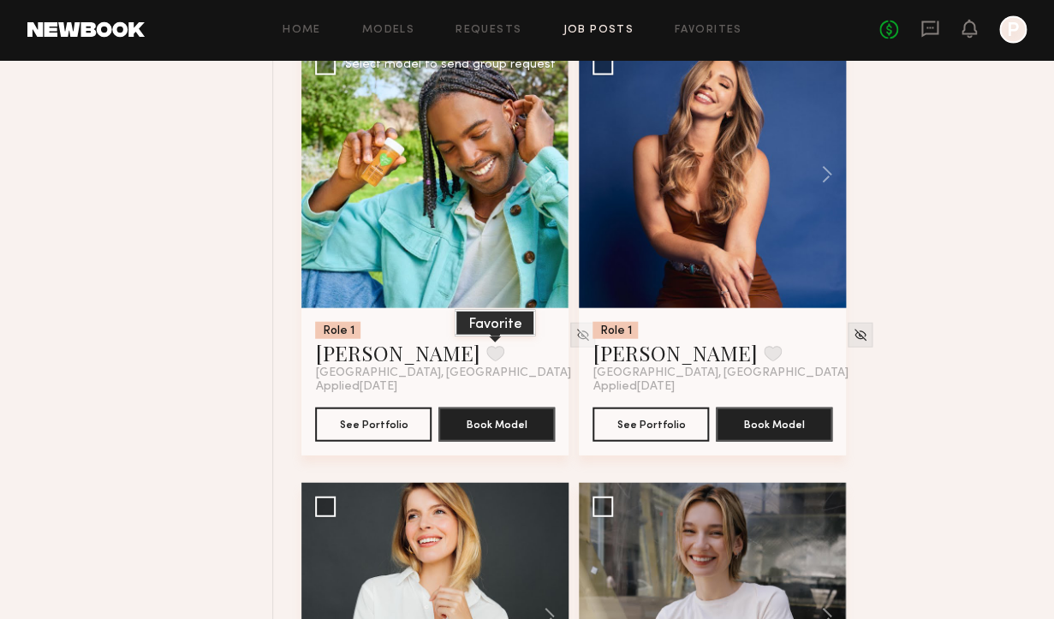
click at [486, 348] on button at bounding box center [495, 353] width 18 height 15
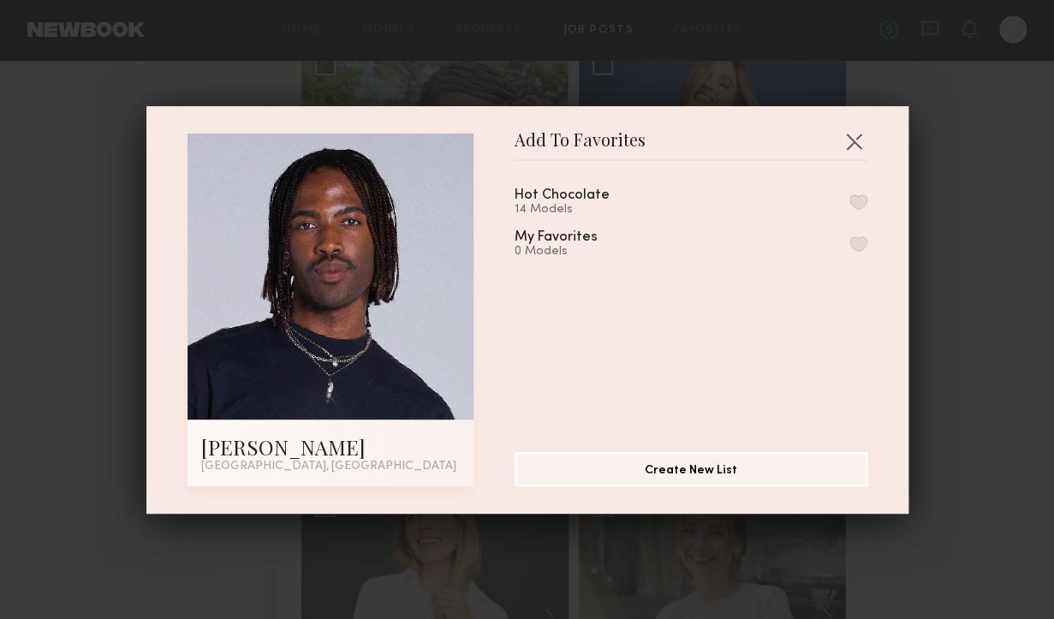
click at [860, 200] on button "button" at bounding box center [859, 201] width 18 height 15
click at [859, 134] on button "button" at bounding box center [853, 141] width 27 height 27
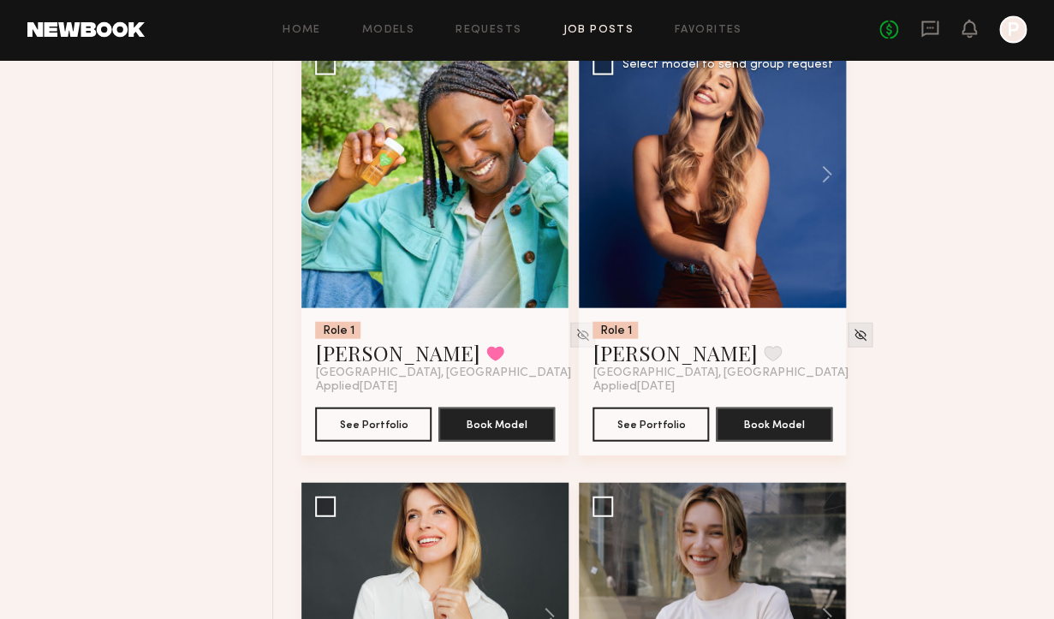
click at [785, 243] on div at bounding box center [712, 174] width 267 height 267
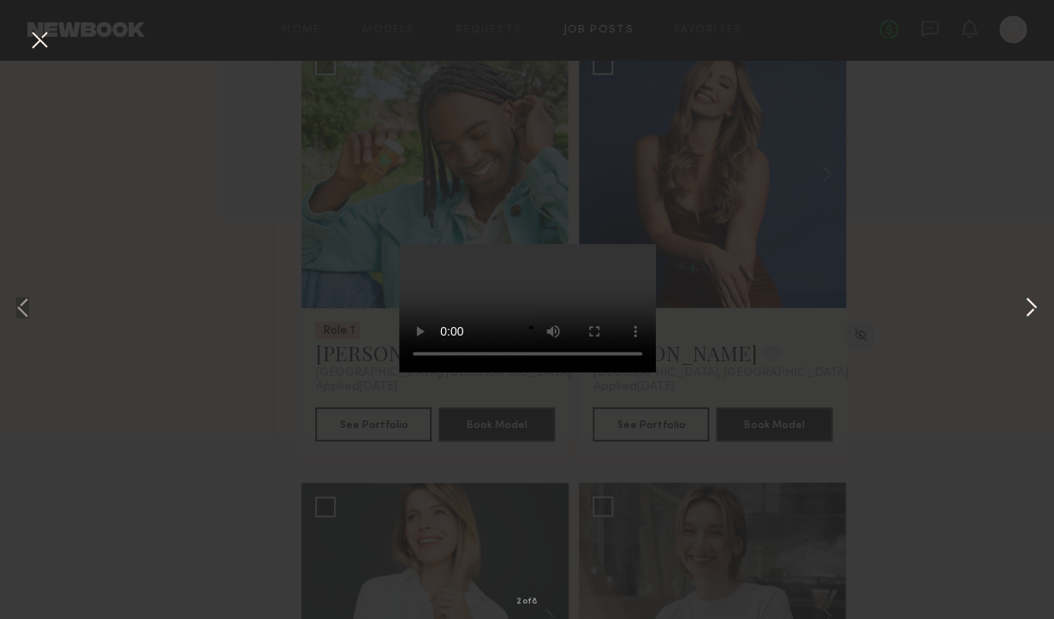
click at [1035, 307] on button at bounding box center [1031, 309] width 21 height 495
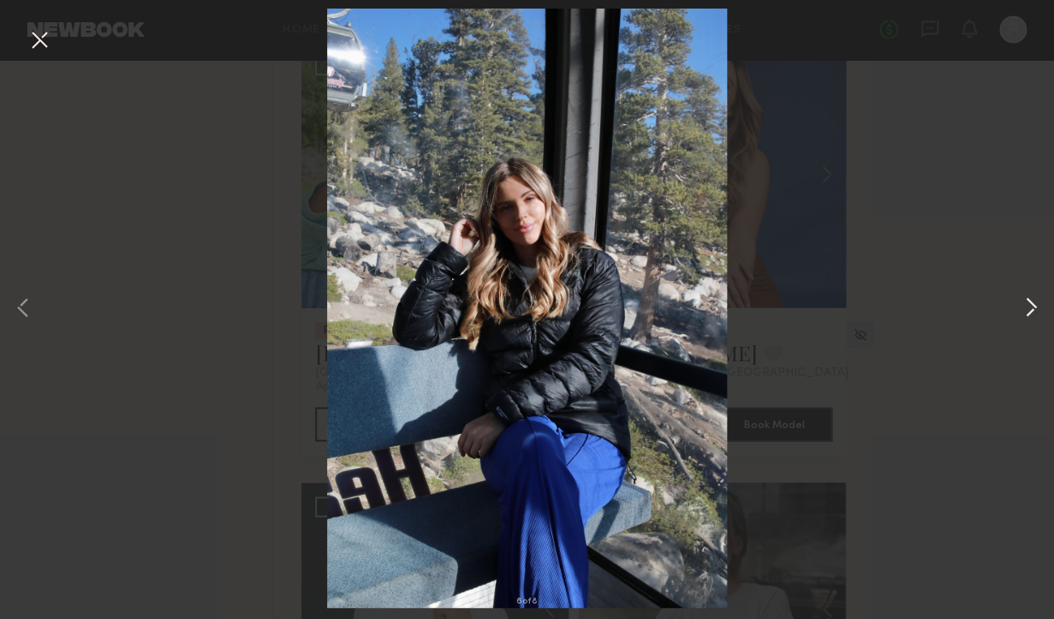
click at [1035, 307] on button at bounding box center [1031, 309] width 21 height 495
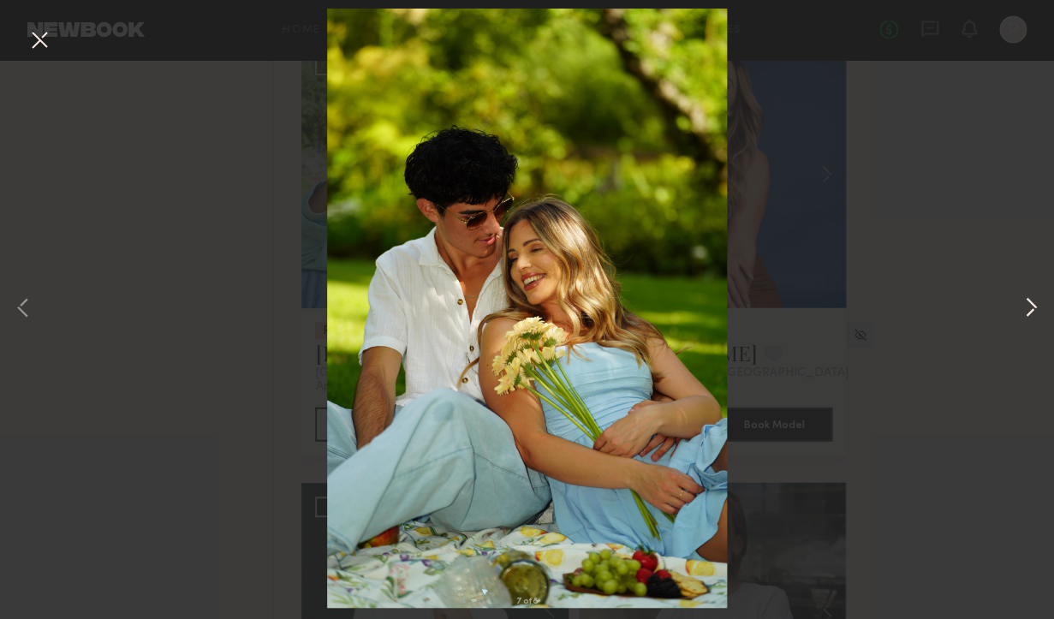
click at [1035, 307] on button at bounding box center [1031, 309] width 21 height 495
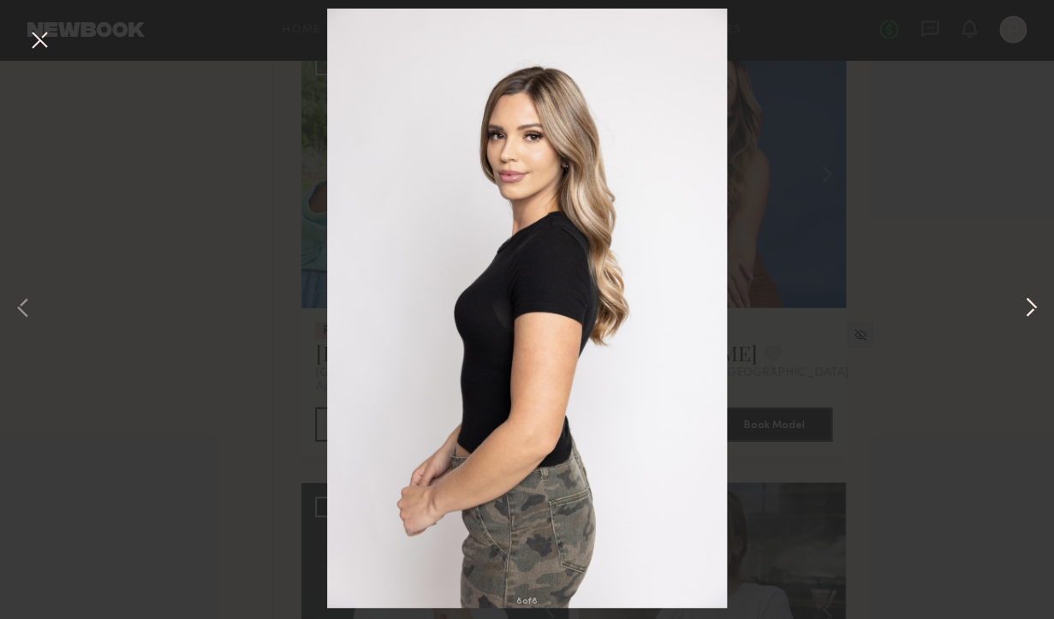
click at [1035, 307] on button at bounding box center [1031, 309] width 21 height 495
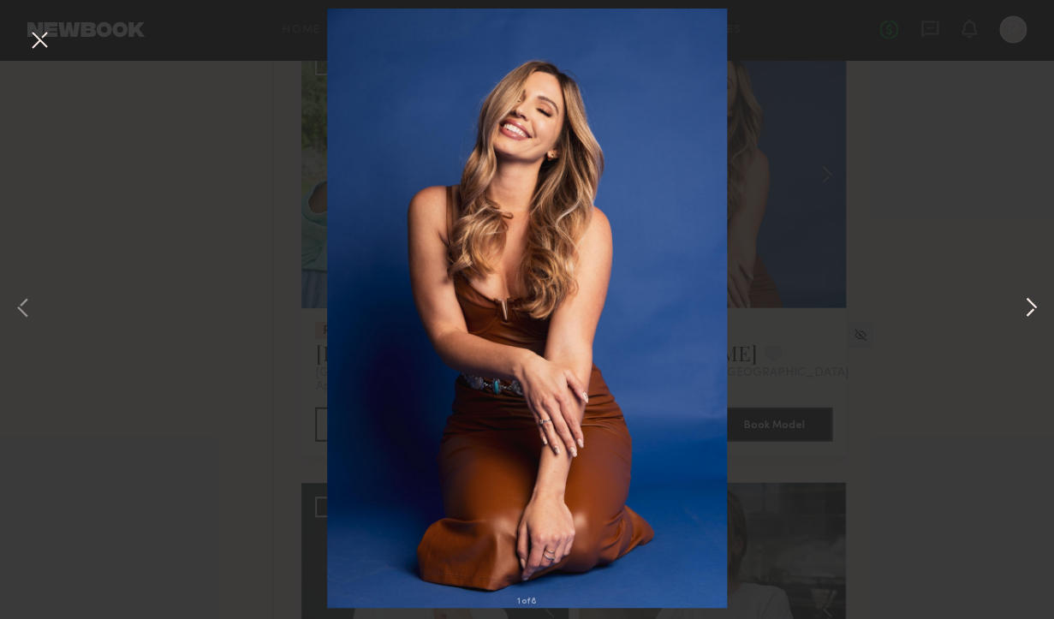
click at [1035, 307] on button at bounding box center [1031, 309] width 21 height 495
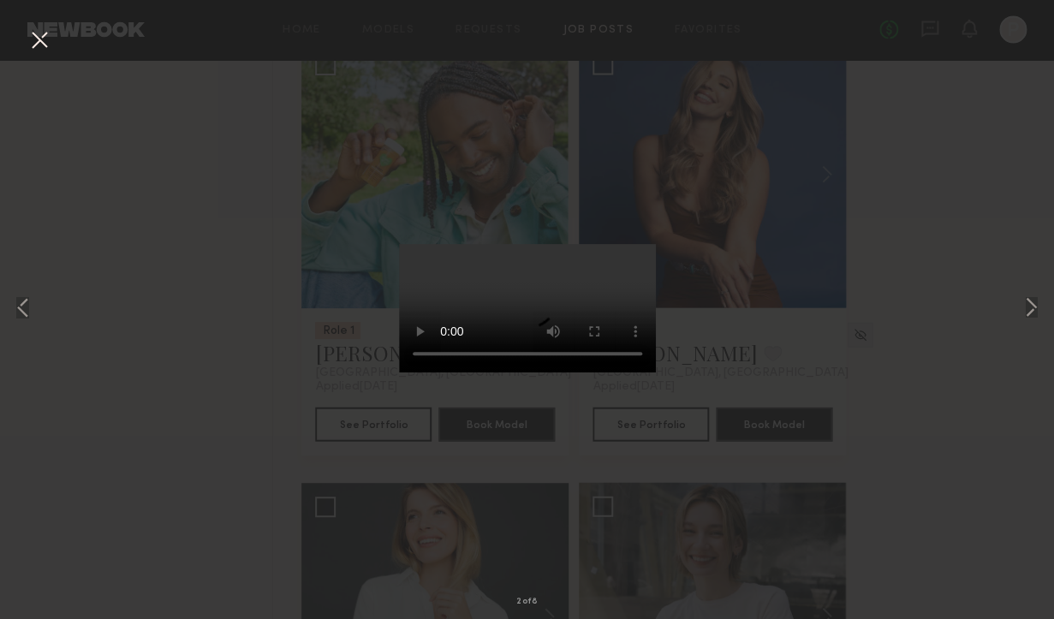
click at [906, 377] on div "2 of 8" at bounding box center [527, 309] width 1054 height 619
click at [45, 48] on button at bounding box center [39, 41] width 27 height 31
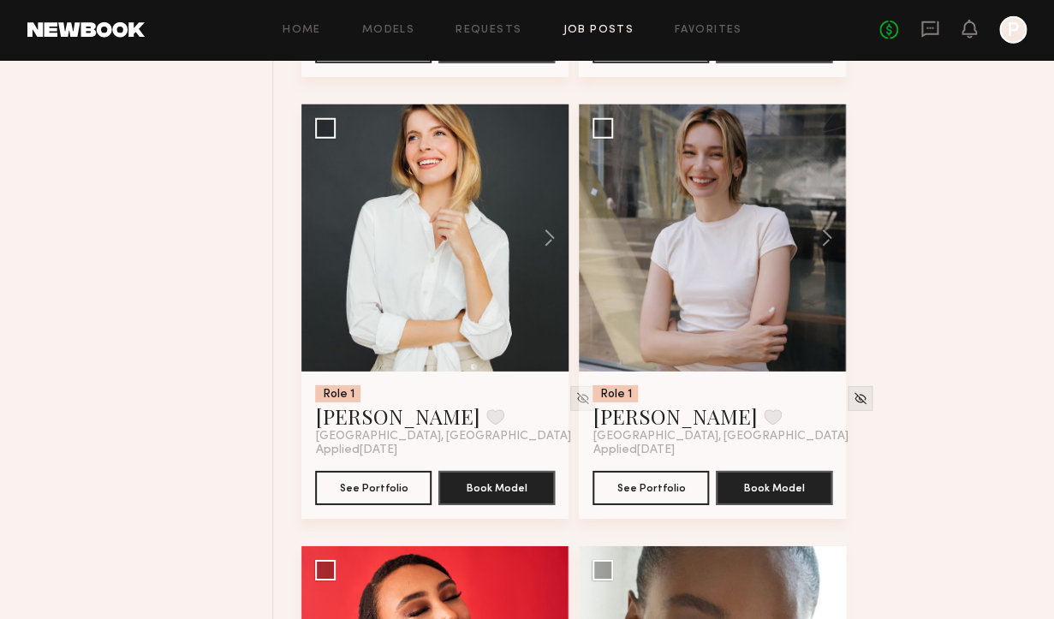
scroll to position [9891, 0]
click at [512, 289] on div at bounding box center [434, 237] width 267 height 267
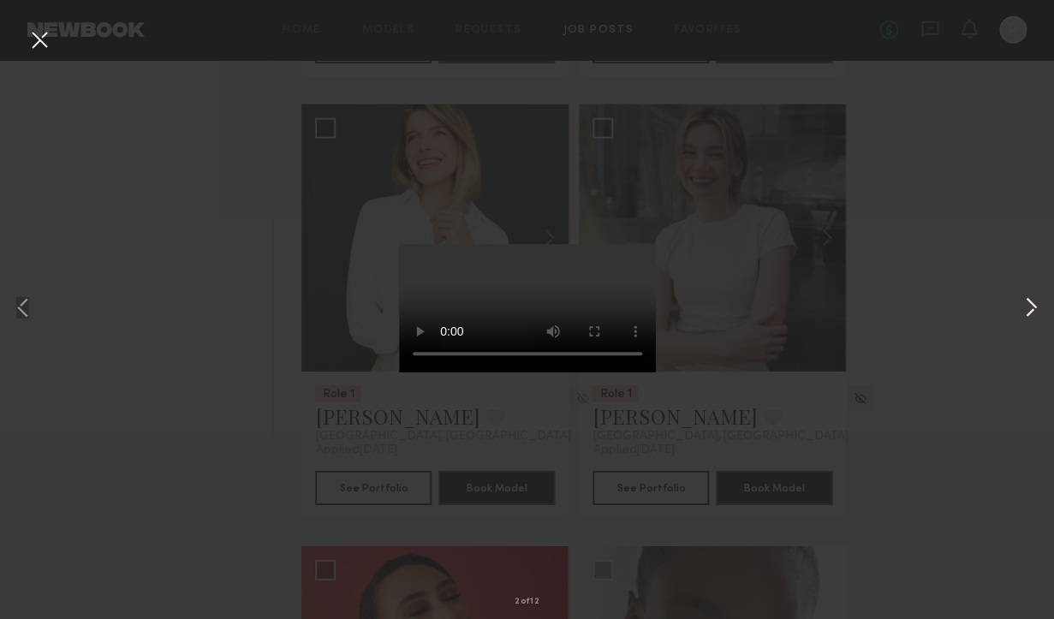
click at [1029, 298] on button at bounding box center [1031, 309] width 21 height 495
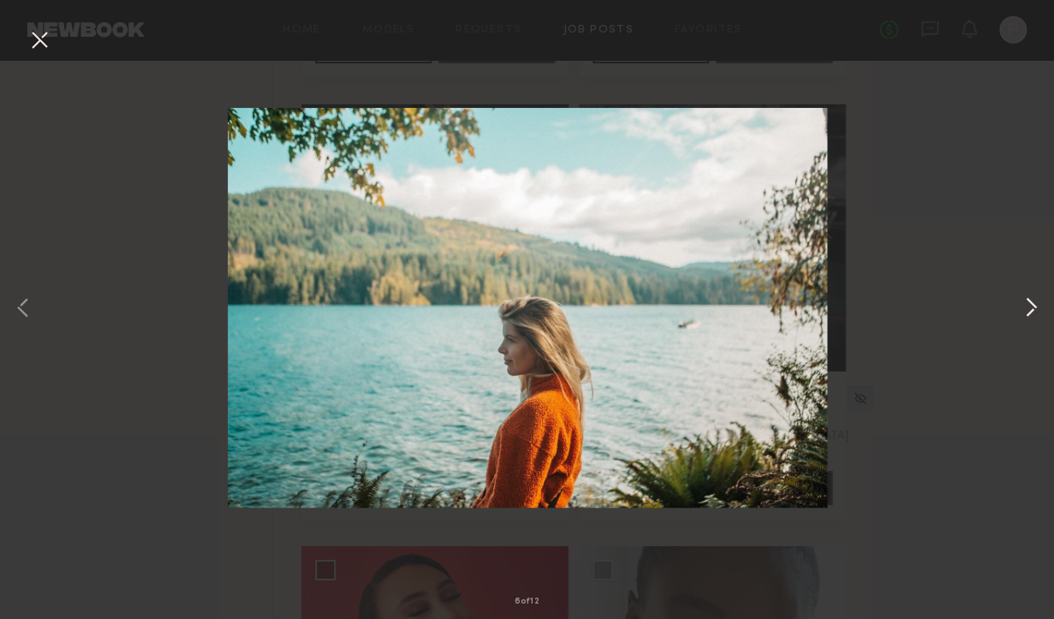
click at [1029, 298] on button at bounding box center [1031, 309] width 21 height 495
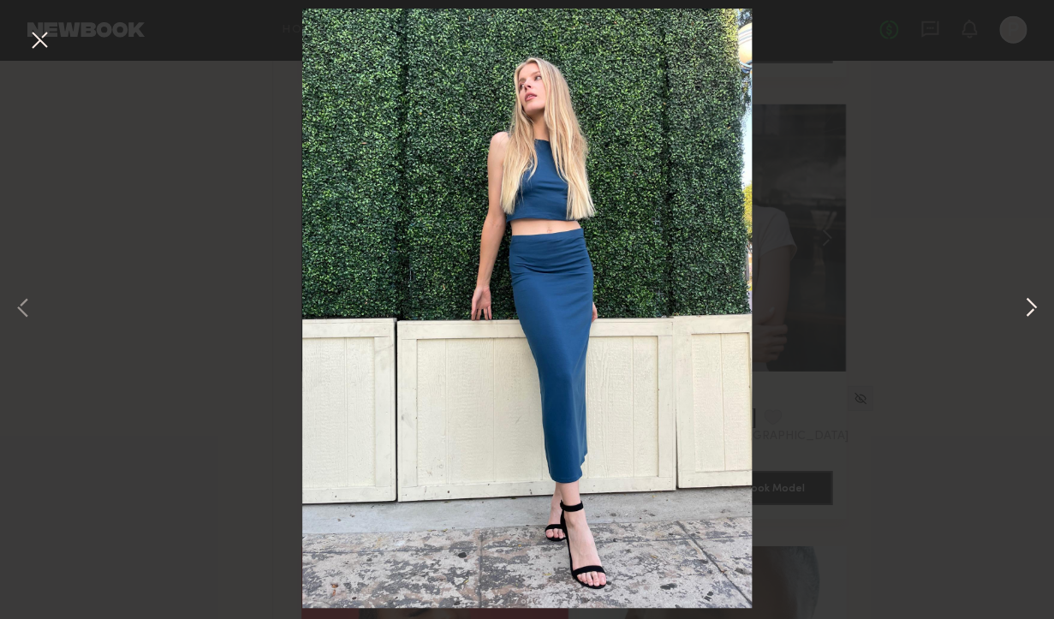
click at [1029, 298] on button at bounding box center [1031, 309] width 21 height 495
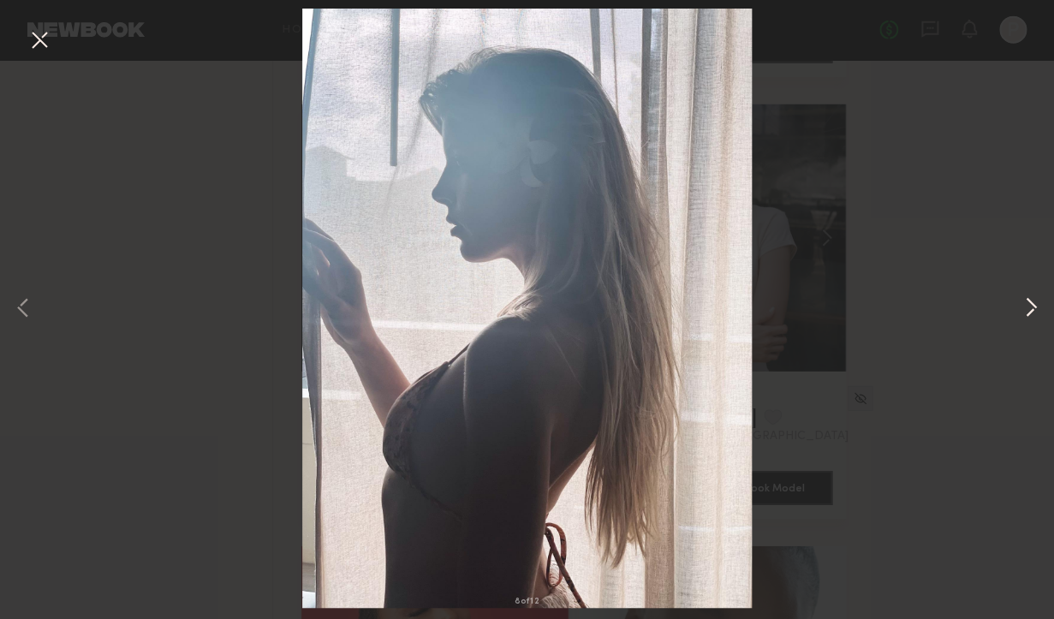
click at [1029, 298] on button at bounding box center [1031, 309] width 21 height 495
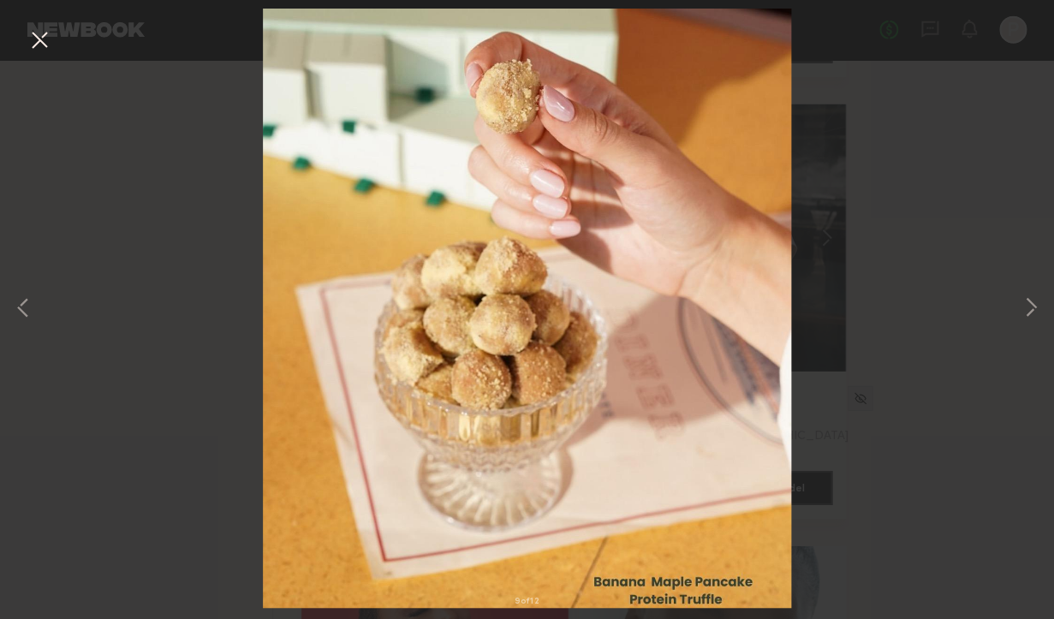
click at [951, 299] on div "9 of 12" at bounding box center [527, 309] width 1054 height 619
click at [39, 41] on button at bounding box center [39, 41] width 27 height 31
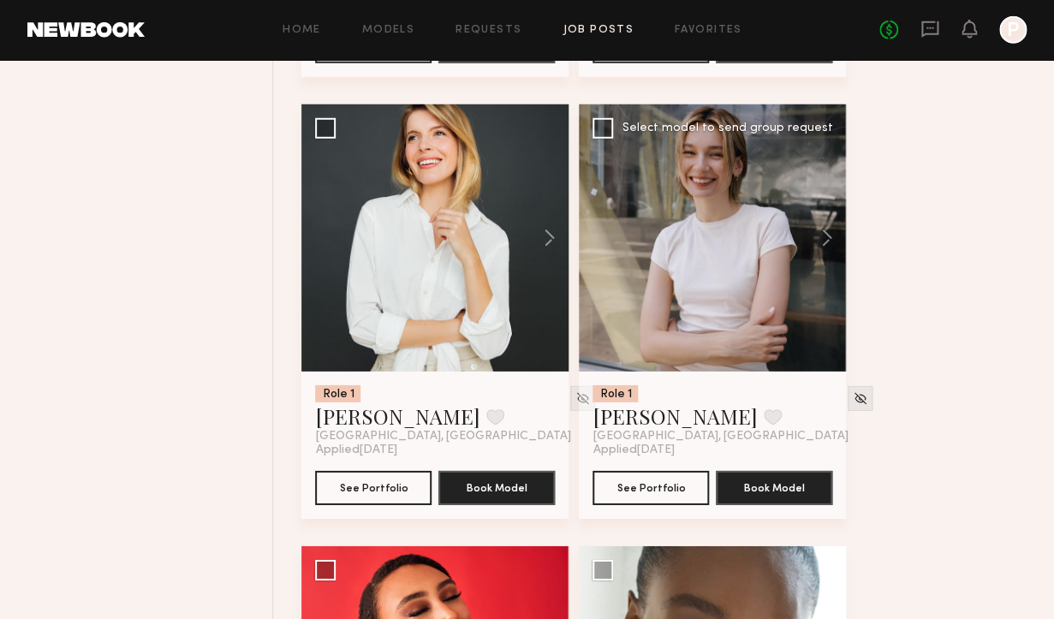
click at [789, 227] on div at bounding box center [712, 237] width 267 height 267
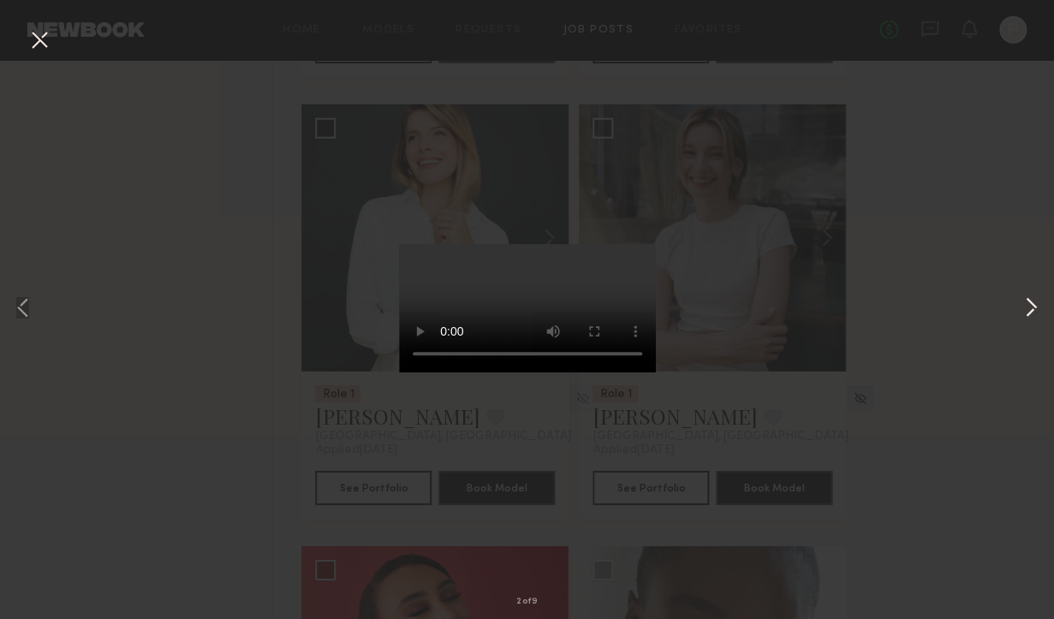
click at [1026, 310] on button at bounding box center [1031, 309] width 21 height 495
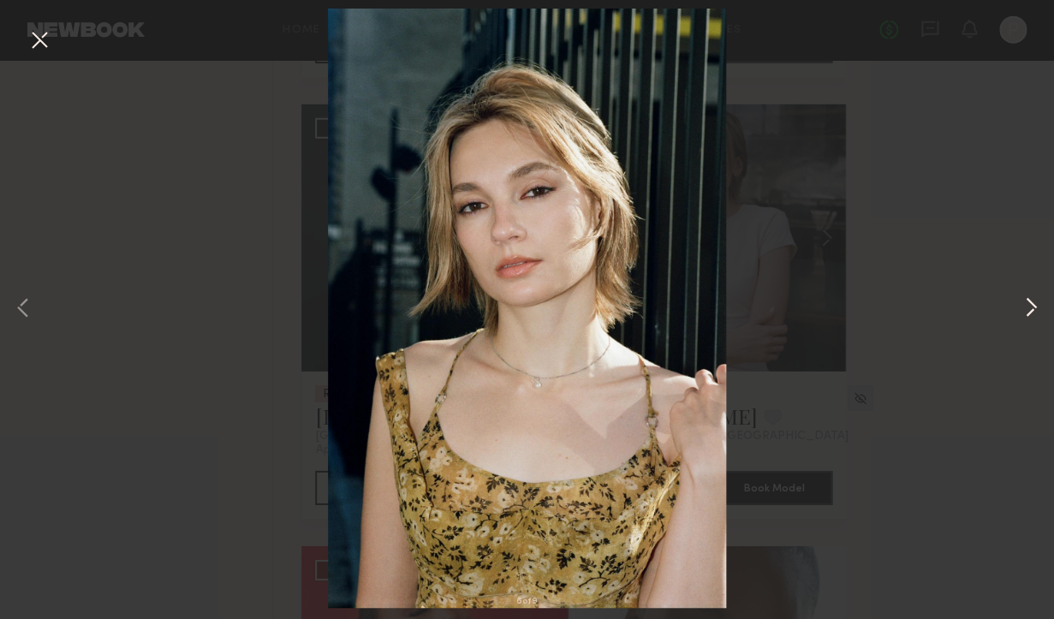
click at [1026, 310] on button at bounding box center [1031, 309] width 21 height 495
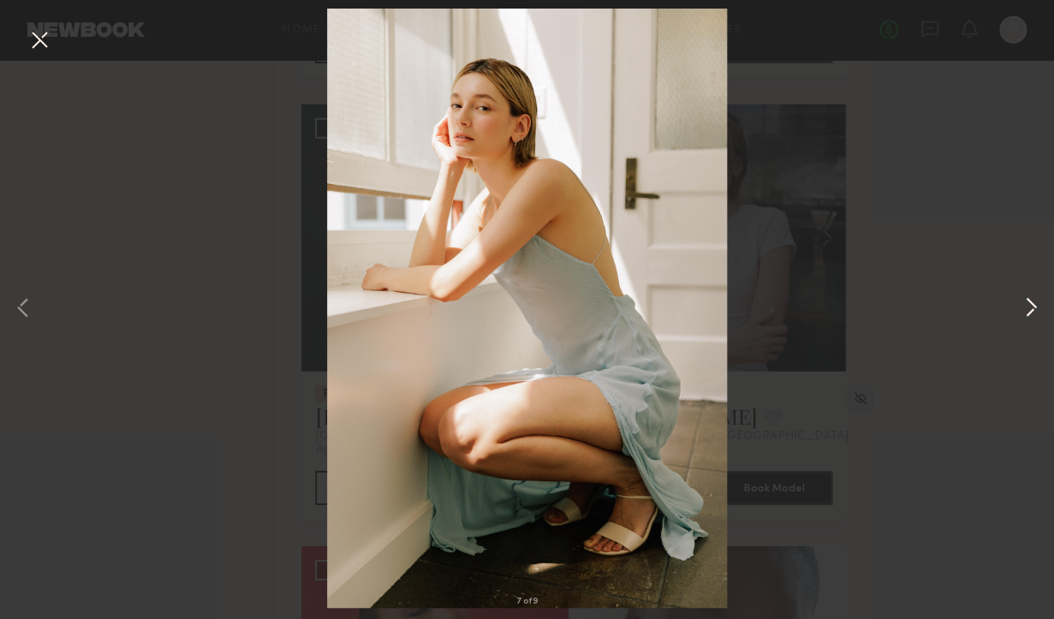
click at [1026, 310] on button at bounding box center [1031, 309] width 21 height 495
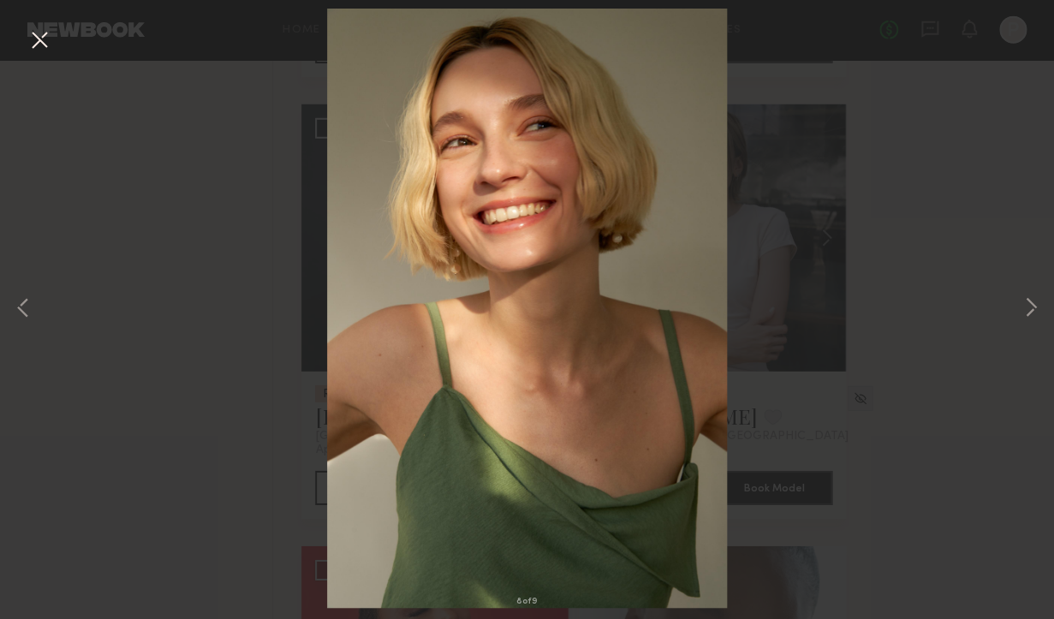
click at [955, 354] on div "8 of 9" at bounding box center [527, 309] width 1054 height 619
click at [43, 39] on button at bounding box center [39, 41] width 27 height 31
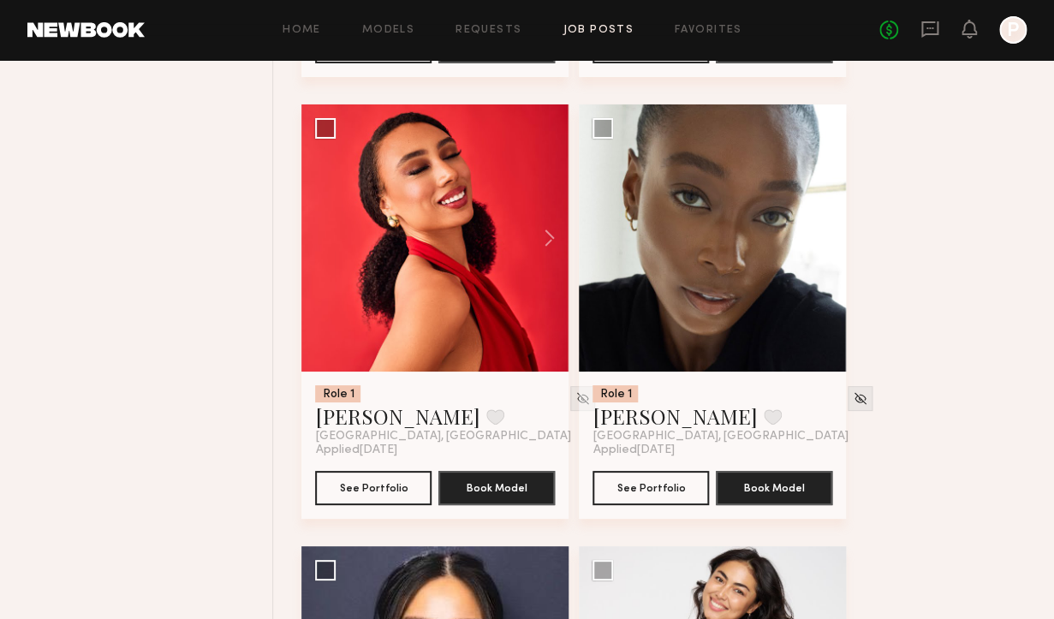
scroll to position [10334, 0]
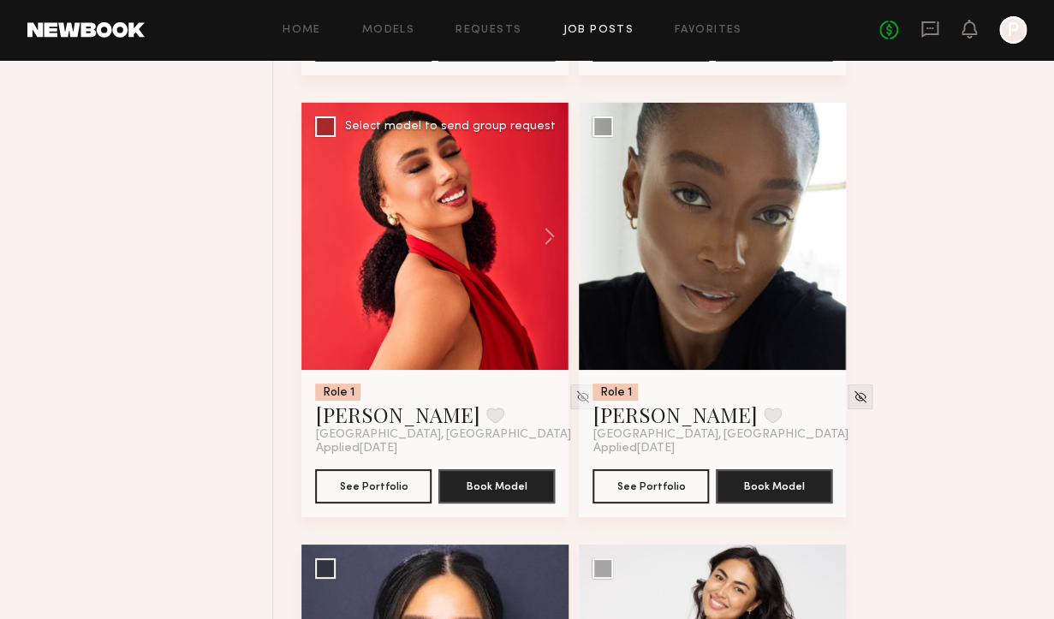
click at [502, 319] on div at bounding box center [434, 236] width 267 height 267
